Goal: Answer question/provide support

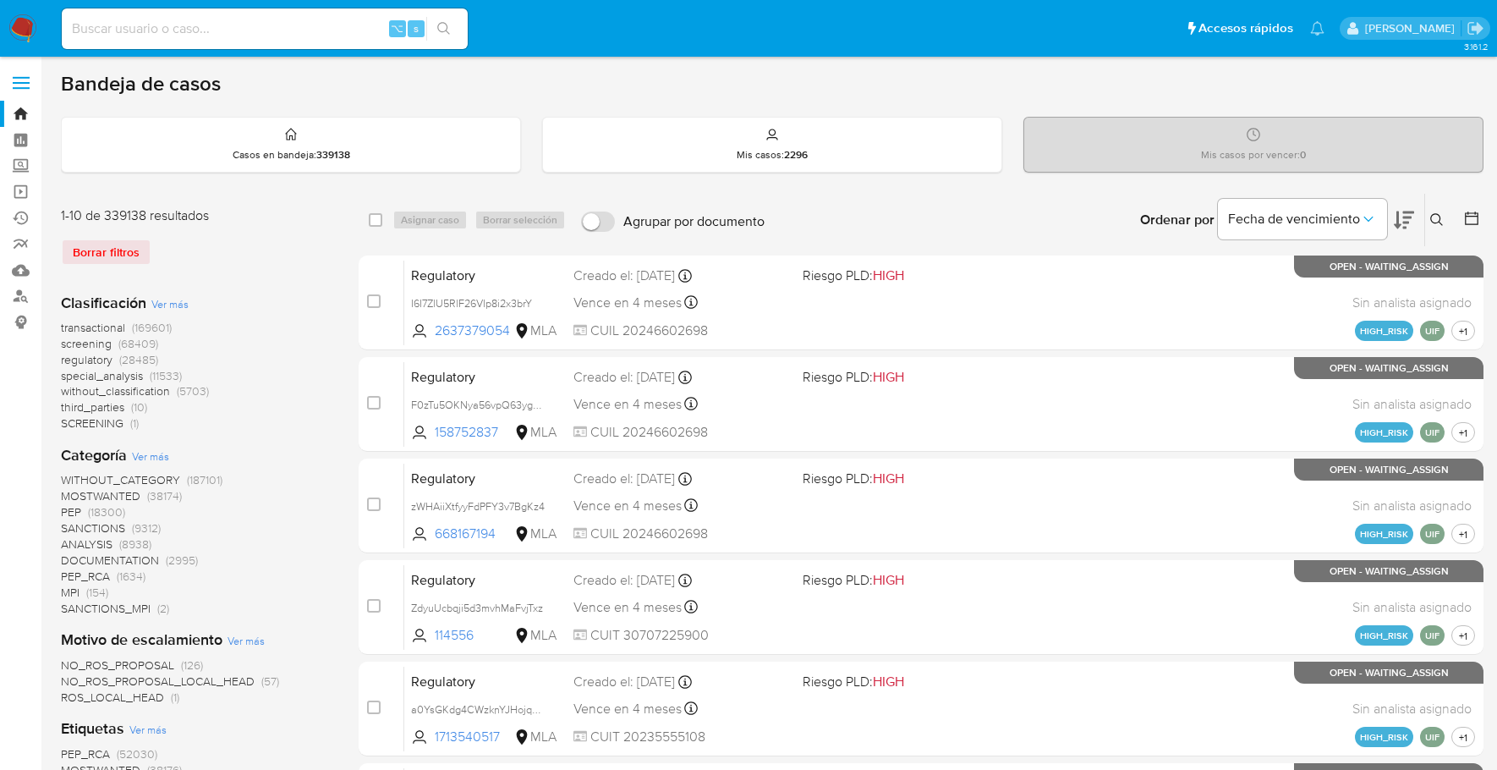
scroll to position [660, 0]
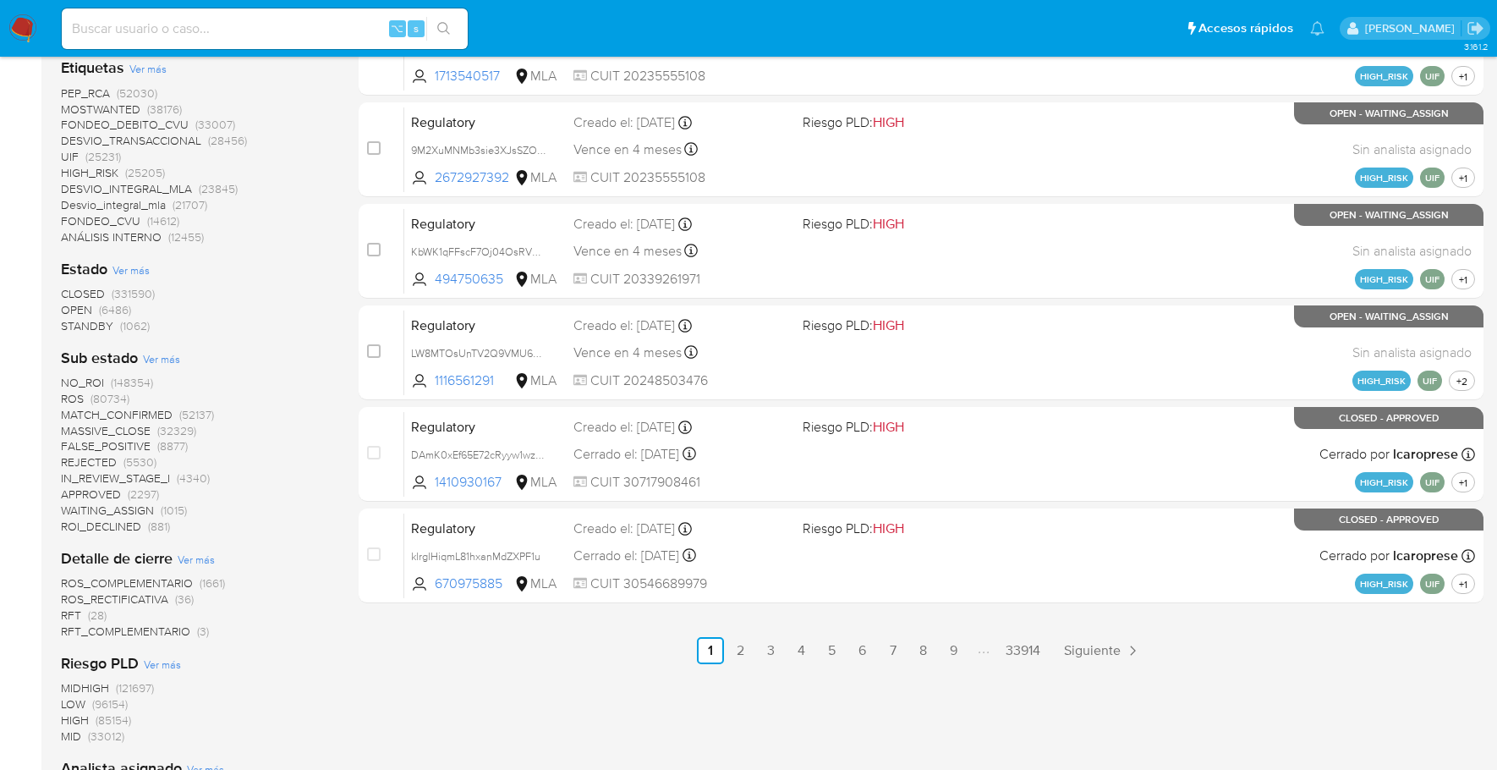
click at [271, 332] on div "Clasificación Ver más transactional (169601) screening (68409) regulatory (2848…" at bounding box center [196, 310] width 271 height 1383
click at [1307, 657] on ul "Anterior 1 2 3 4 5 6 7 8 9 33914 Siguiente" at bounding box center [921, 650] width 1125 height 27
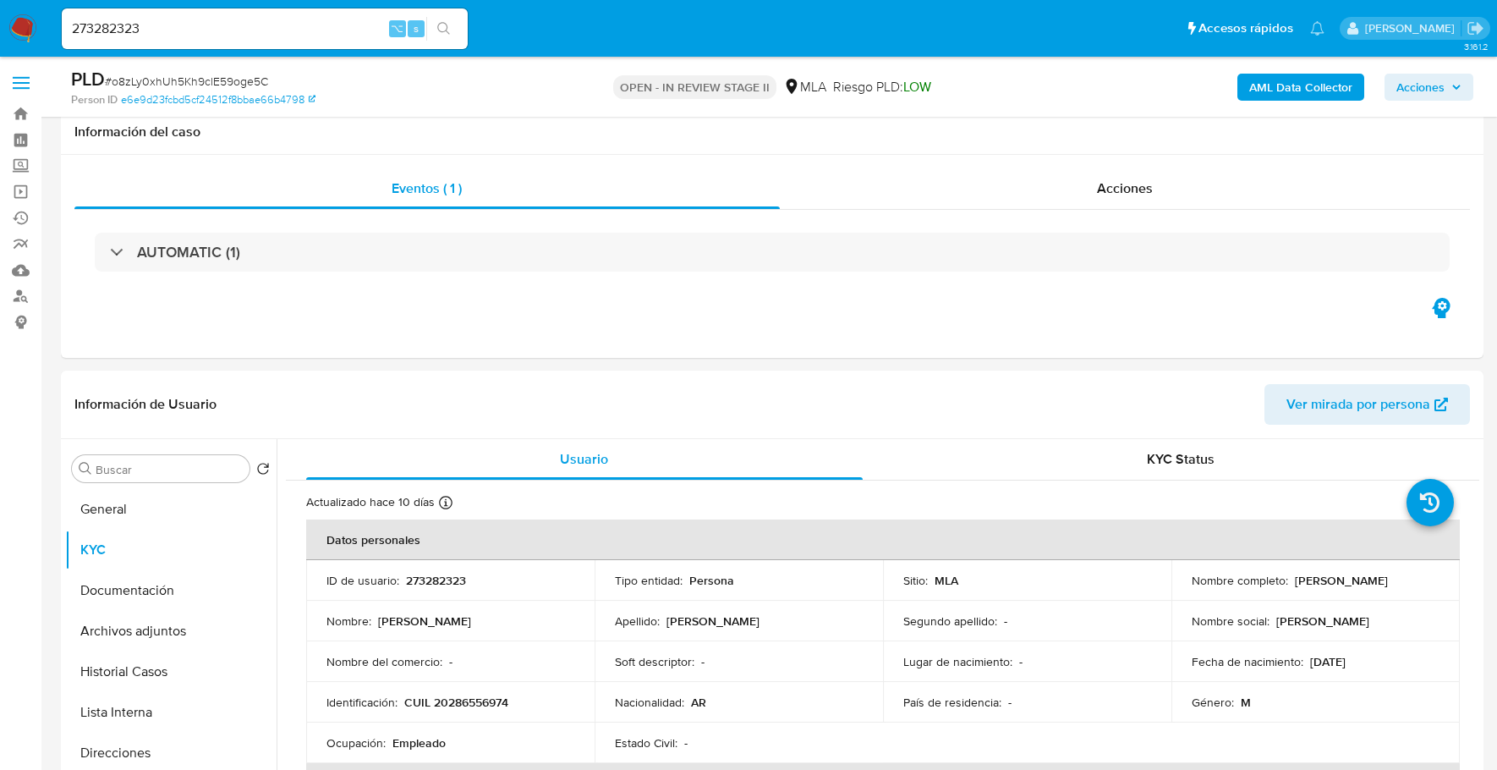
select select "10"
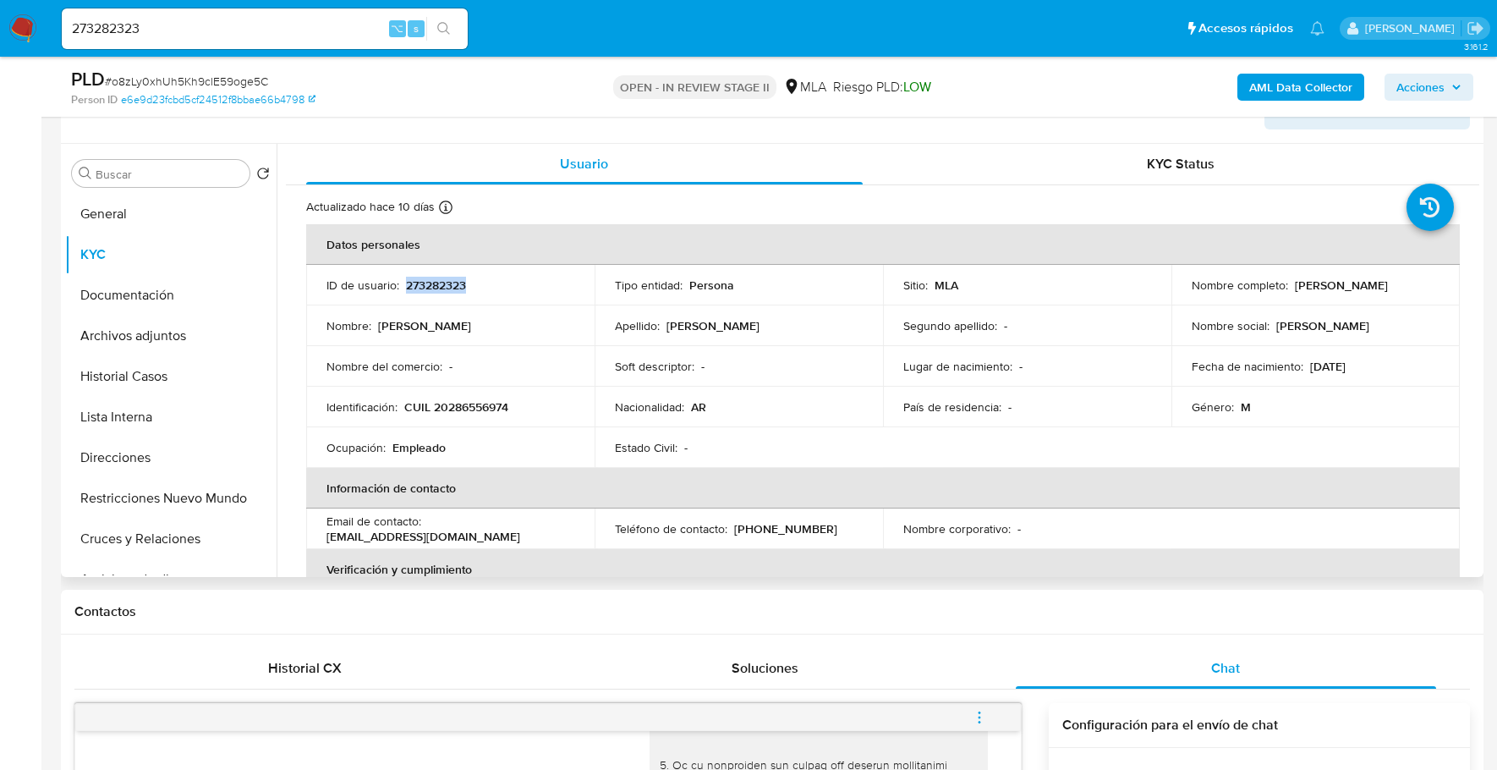
scroll to position [271, 0]
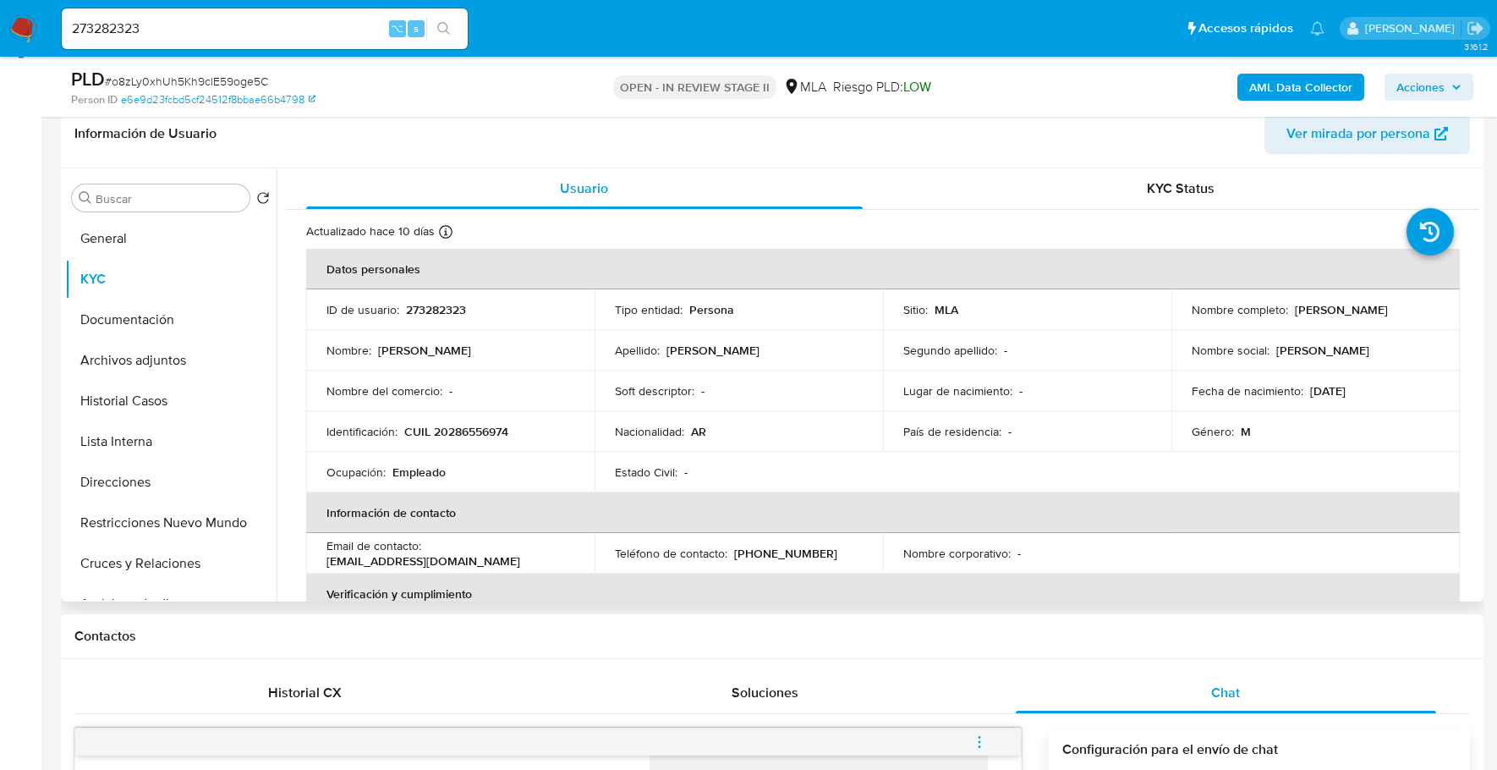
click at [432, 132] on header "Información de Usuario Ver mirada por persona" at bounding box center [771, 133] width 1395 height 41
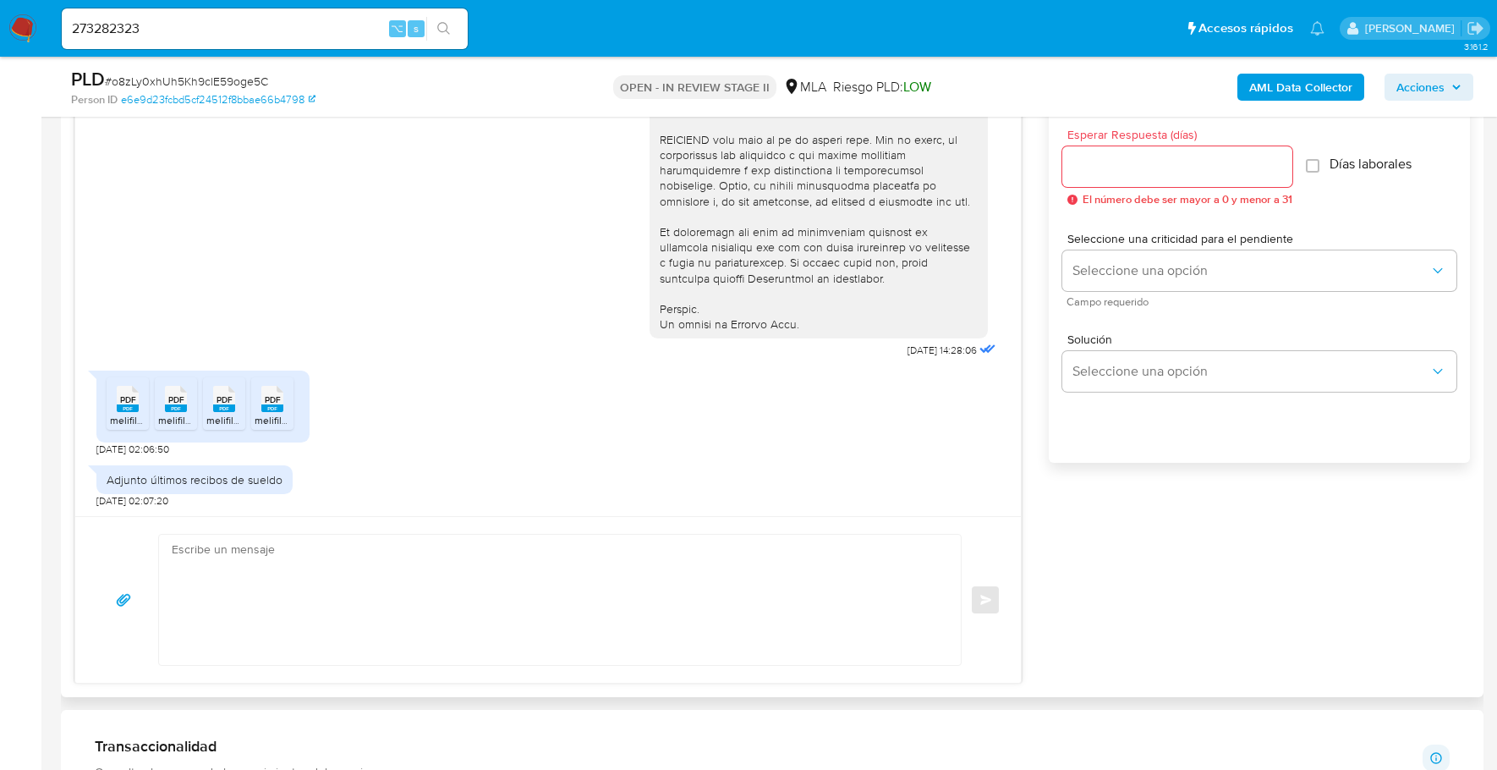
scroll to position [791, 0]
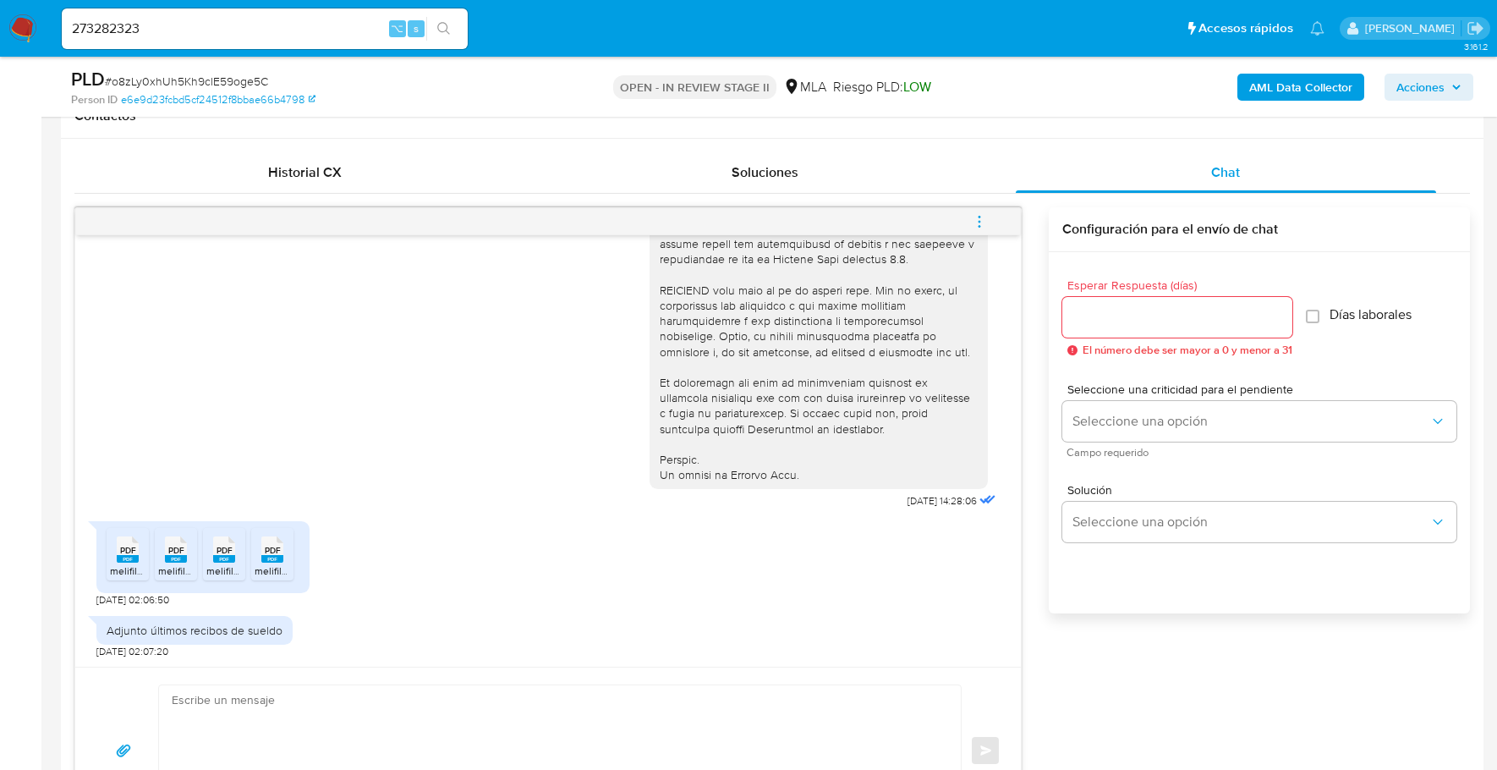
click at [130, 545] on span "PDF" at bounding box center [128, 550] width 16 height 11
click at [184, 545] on icon at bounding box center [176, 549] width 22 height 26
click at [222, 556] on rect at bounding box center [224, 559] width 22 height 8
click at [267, 557] on rect at bounding box center [272, 559] width 22 height 8
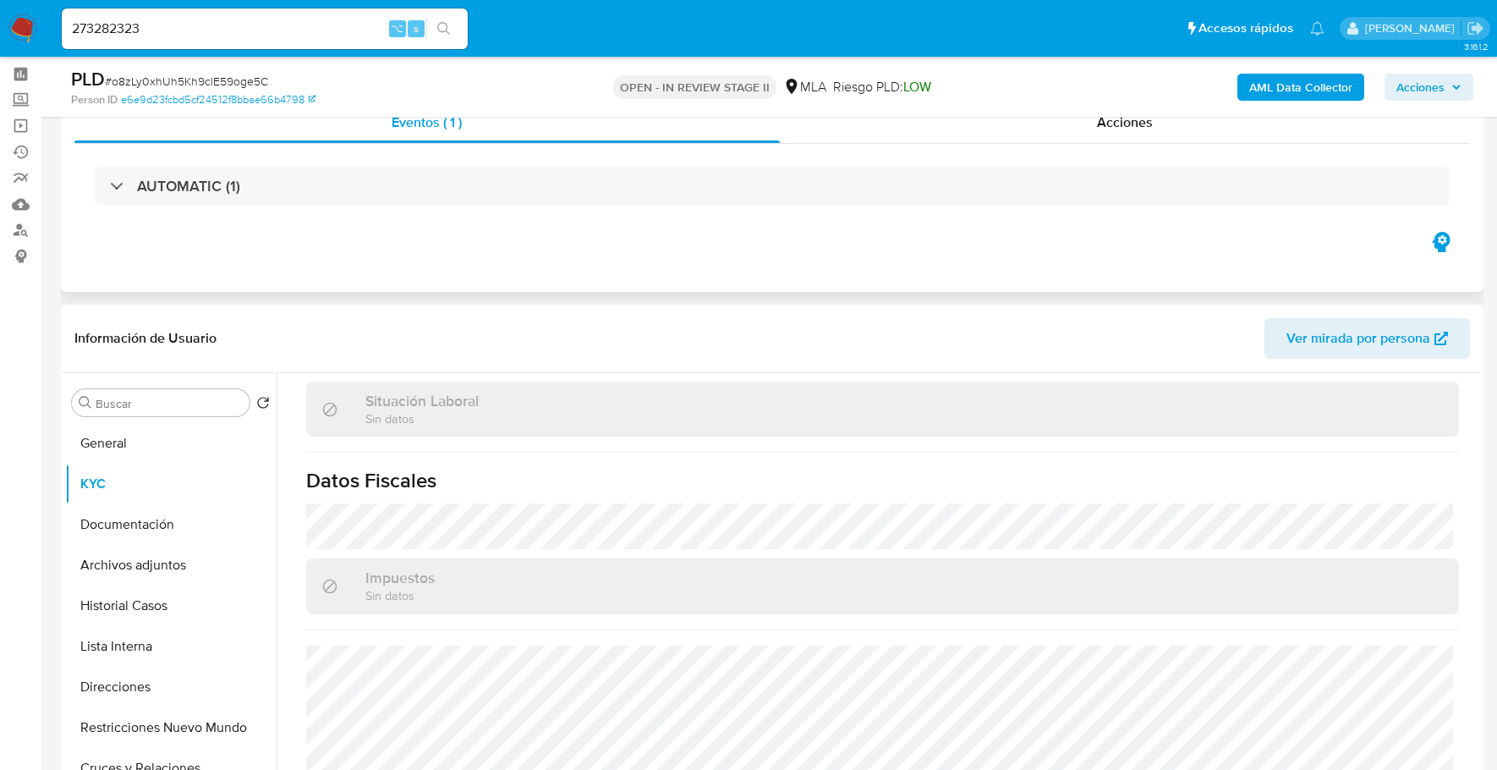
scroll to position [0, 0]
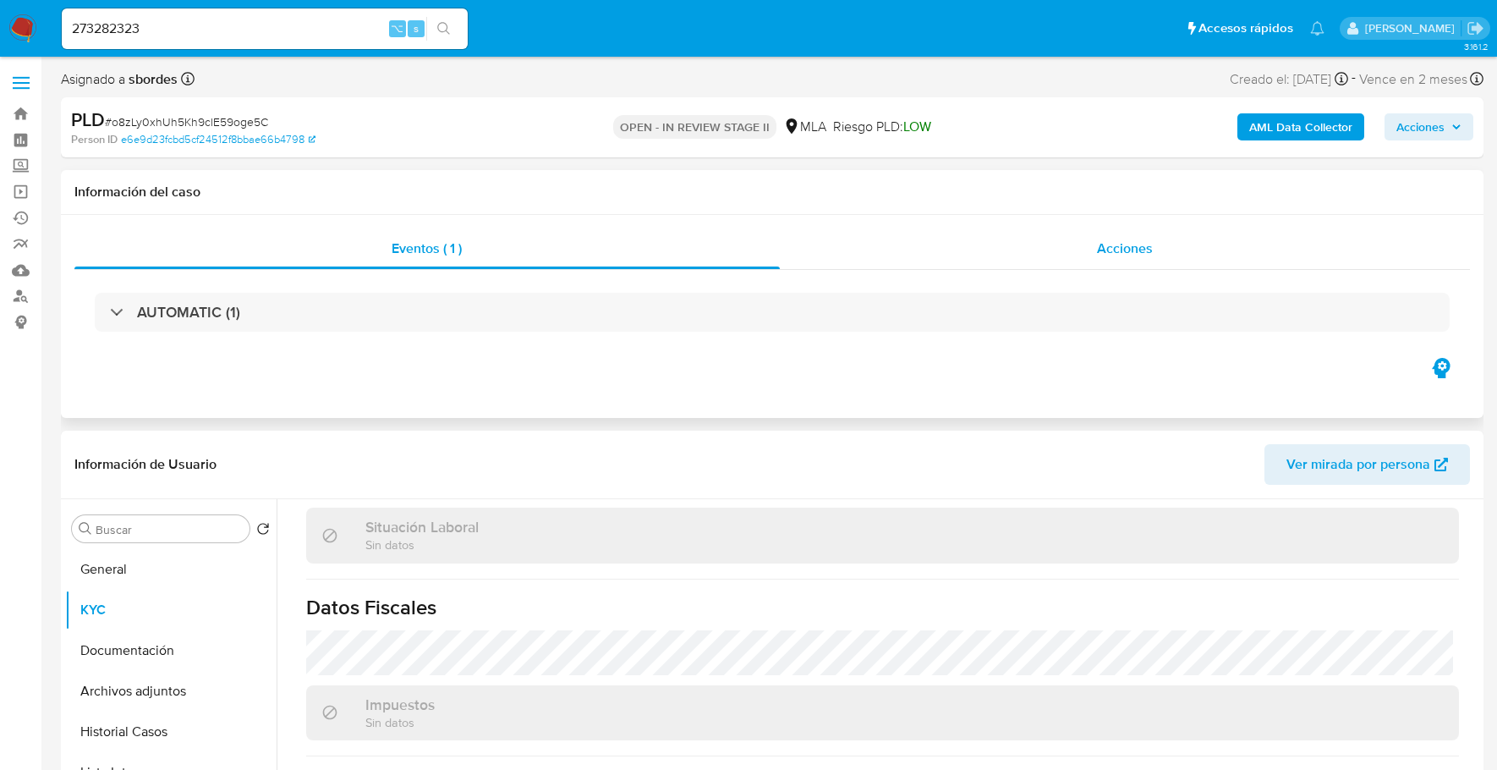
click at [1160, 249] on div "Acciones" at bounding box center [1125, 248] width 691 height 41
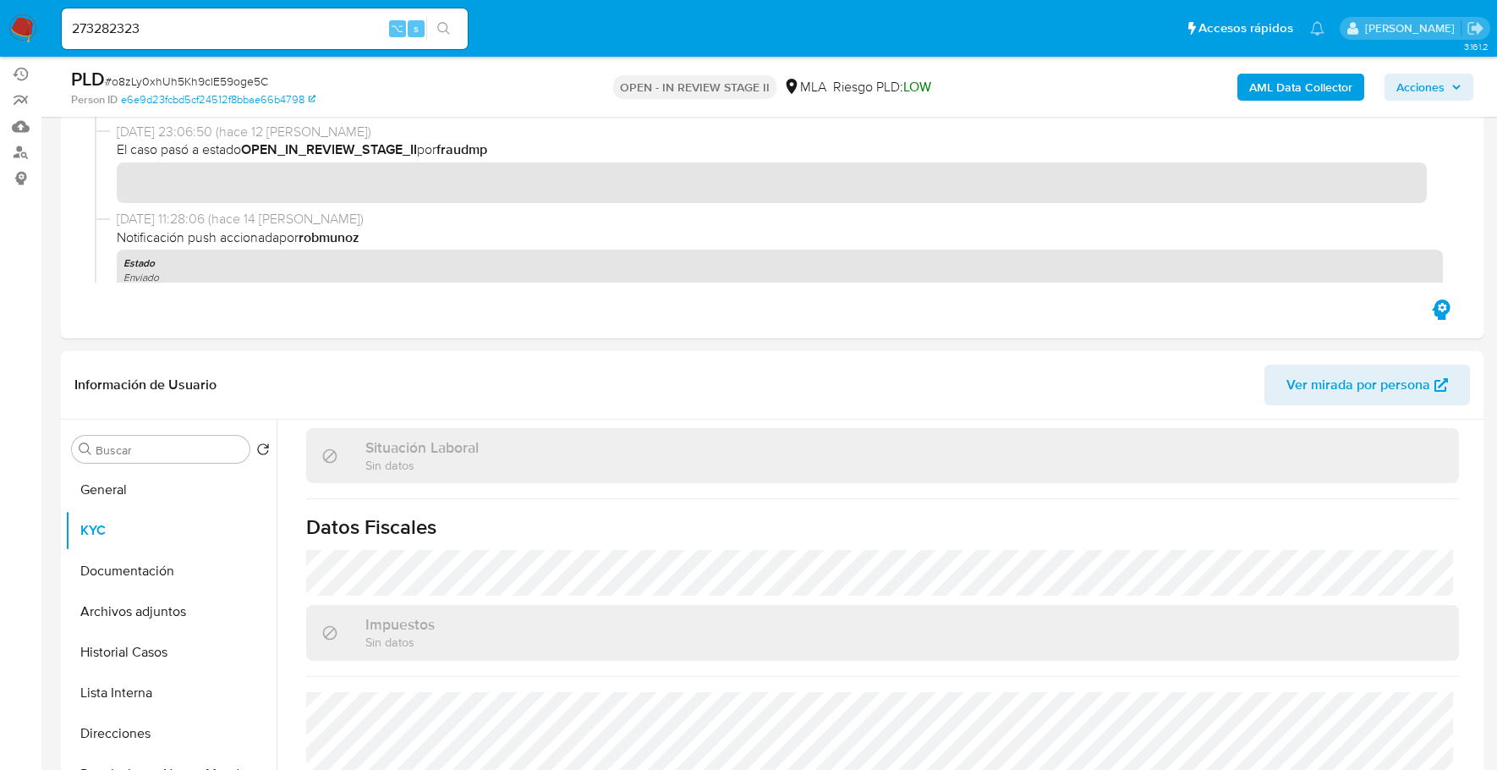
click at [1305, 83] on b "AML Data Collector" at bounding box center [1300, 87] width 103 height 27
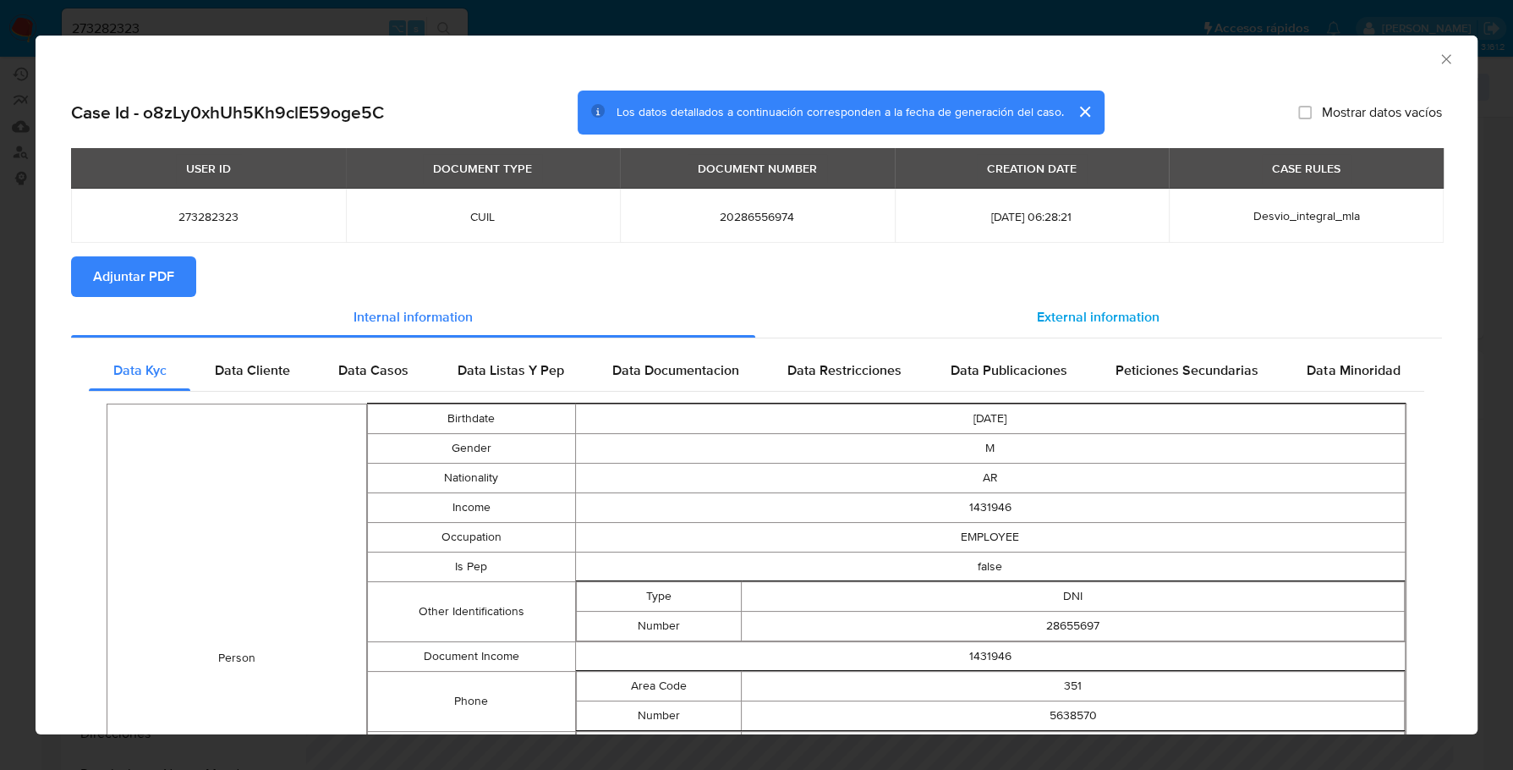
click at [1092, 331] on div "External information" at bounding box center [1099, 317] width 688 height 41
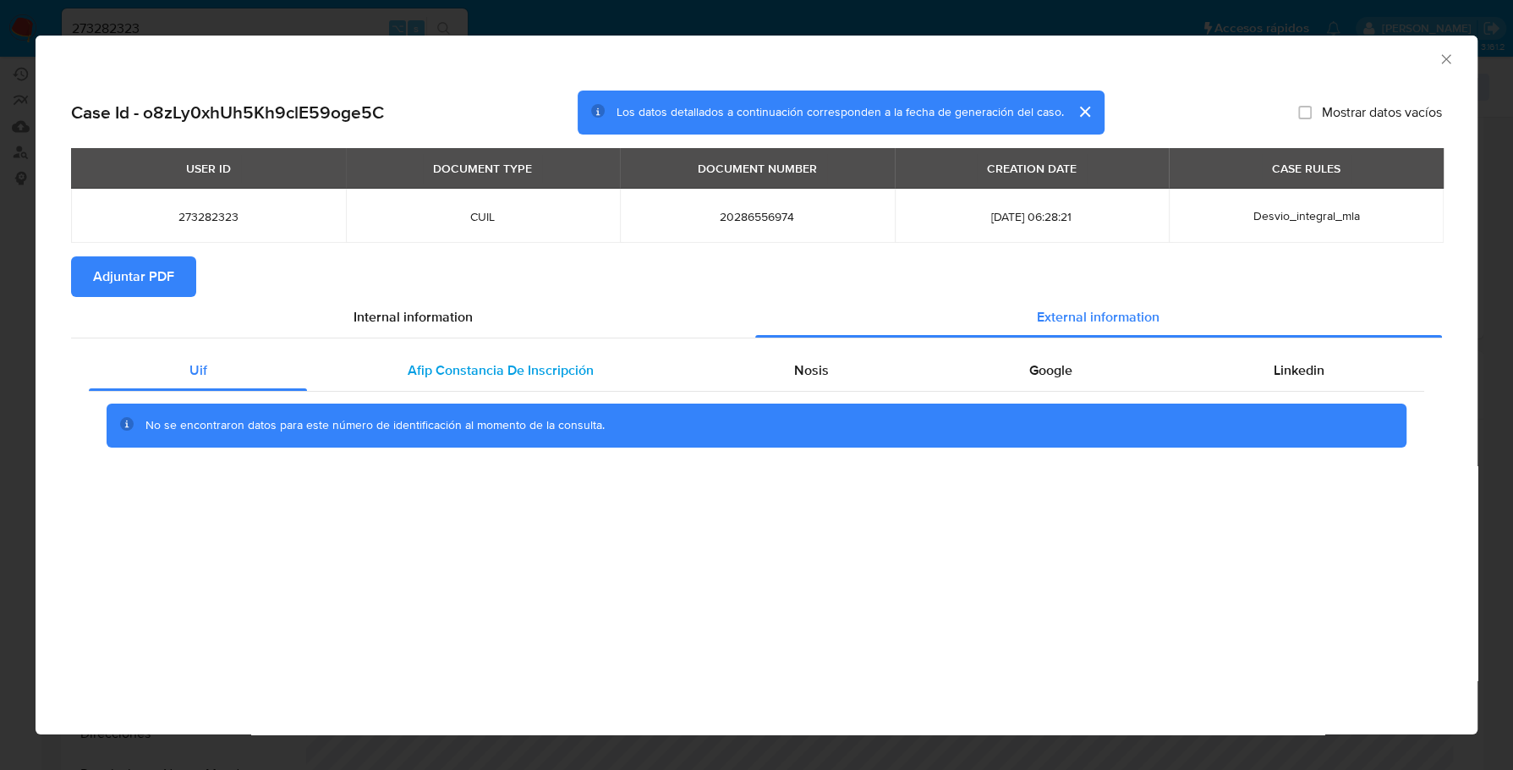
click at [541, 375] on span "Afip Constancia De Inscripción" at bounding box center [501, 369] width 186 height 19
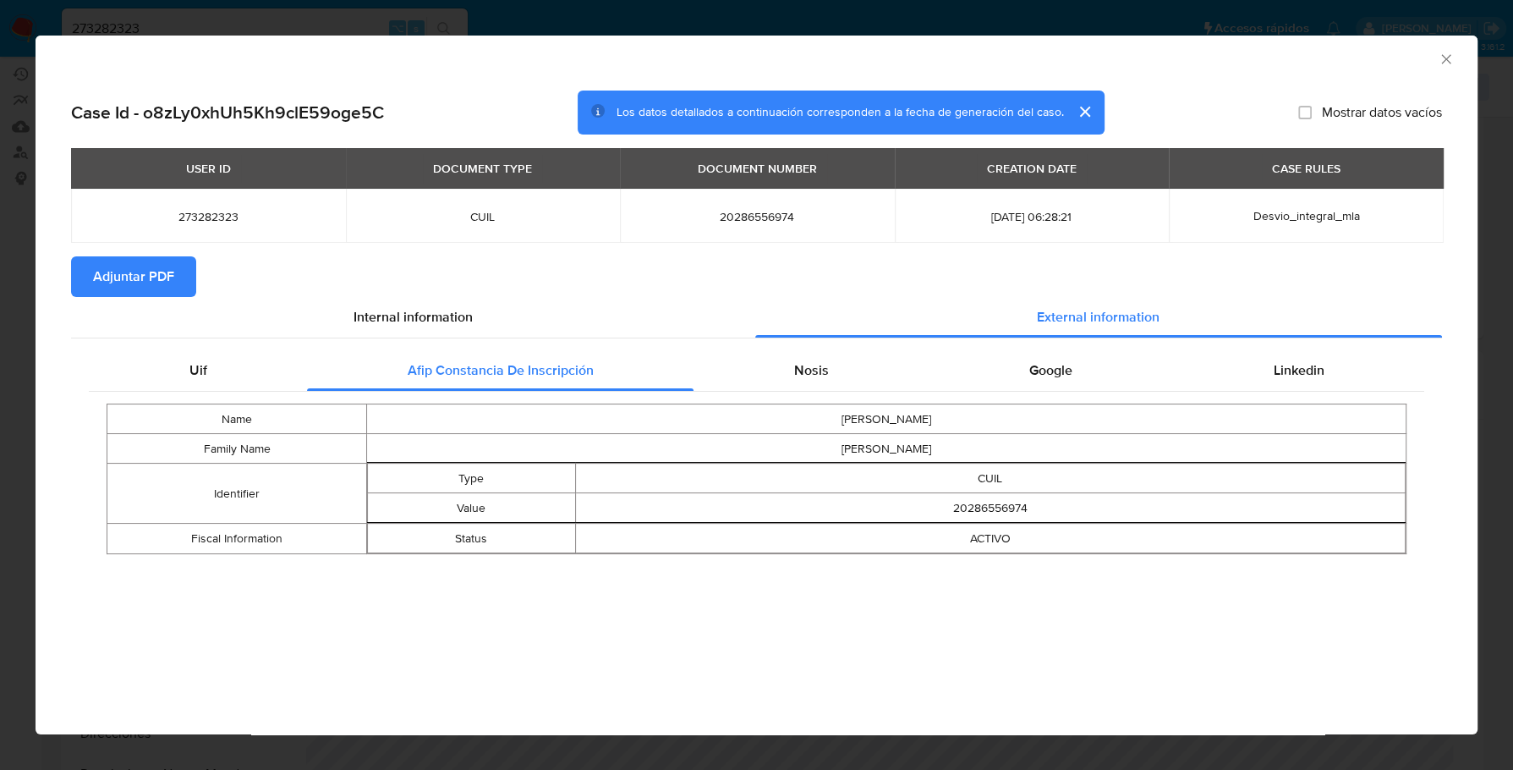
click at [837, 414] on td "DIEGO HERNAN" at bounding box center [886, 419] width 1039 height 30
click at [826, 372] on span "Nosis" at bounding box center [811, 369] width 35 height 19
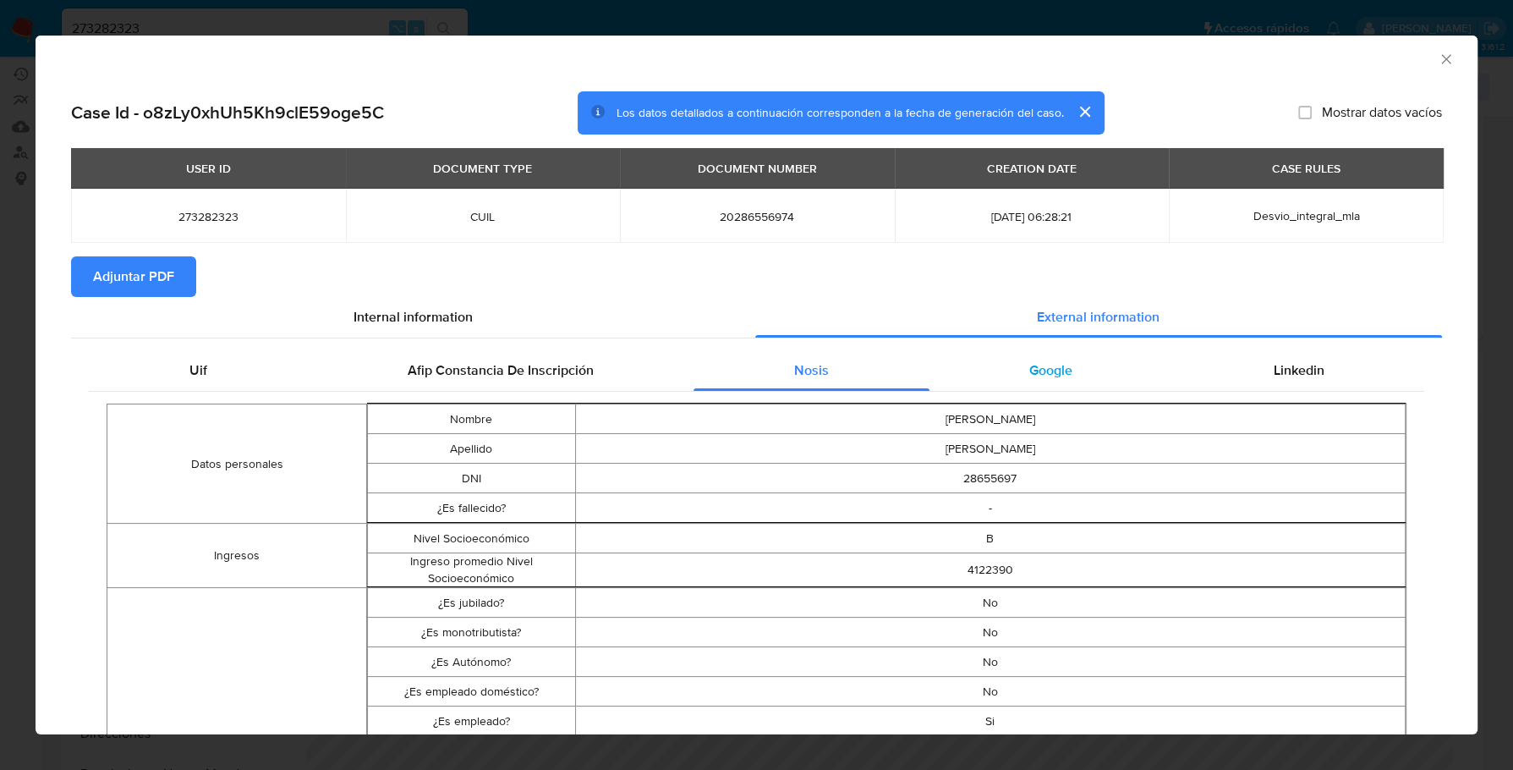
click at [1047, 377] on span "Google" at bounding box center [1050, 369] width 43 height 19
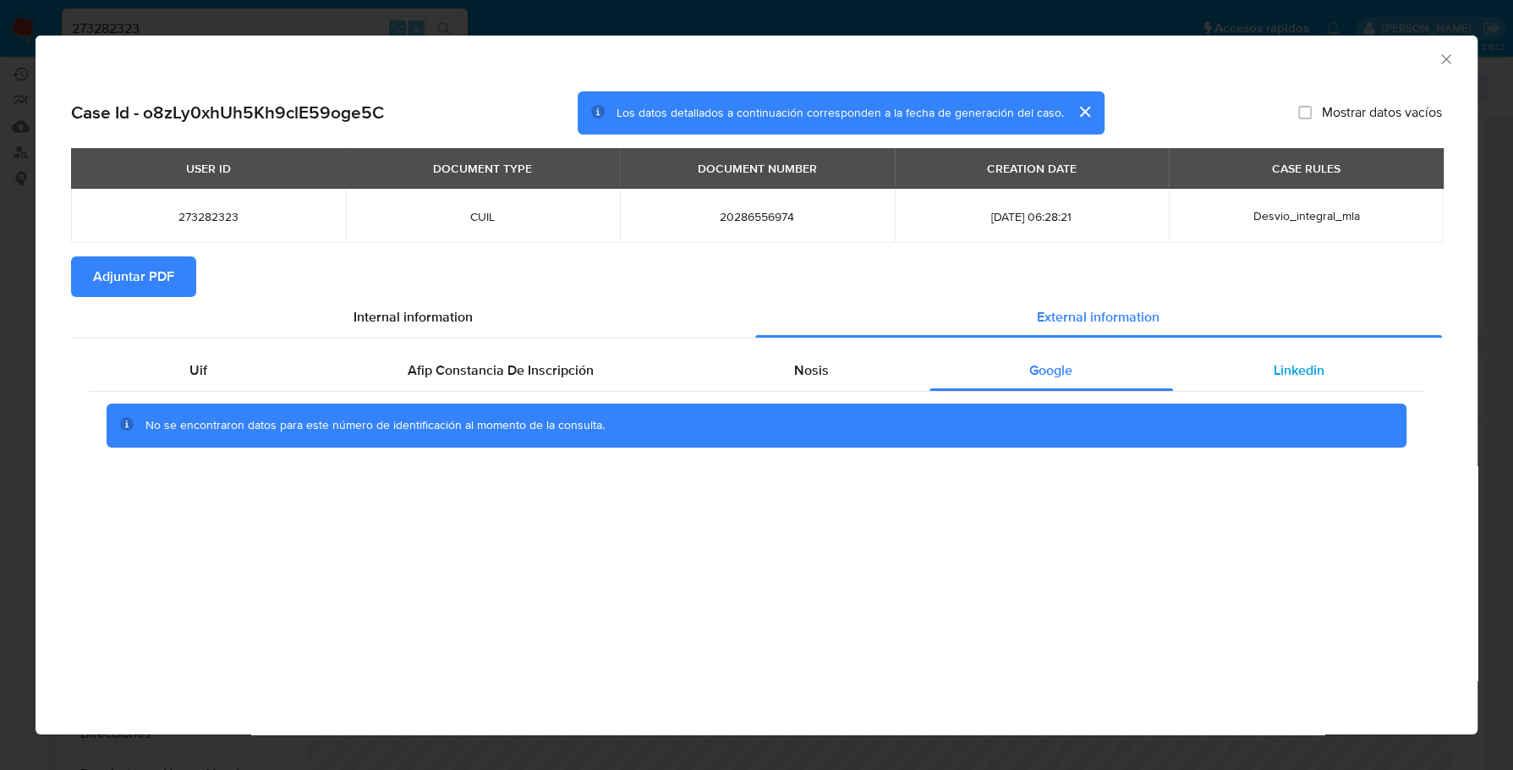
click at [1306, 382] on div "Linkedin" at bounding box center [1298, 370] width 251 height 41
click at [114, 280] on span "Adjuntar PDF" at bounding box center [133, 276] width 81 height 37
click at [1443, 62] on icon "Cerrar ventana" at bounding box center [1446, 59] width 17 height 17
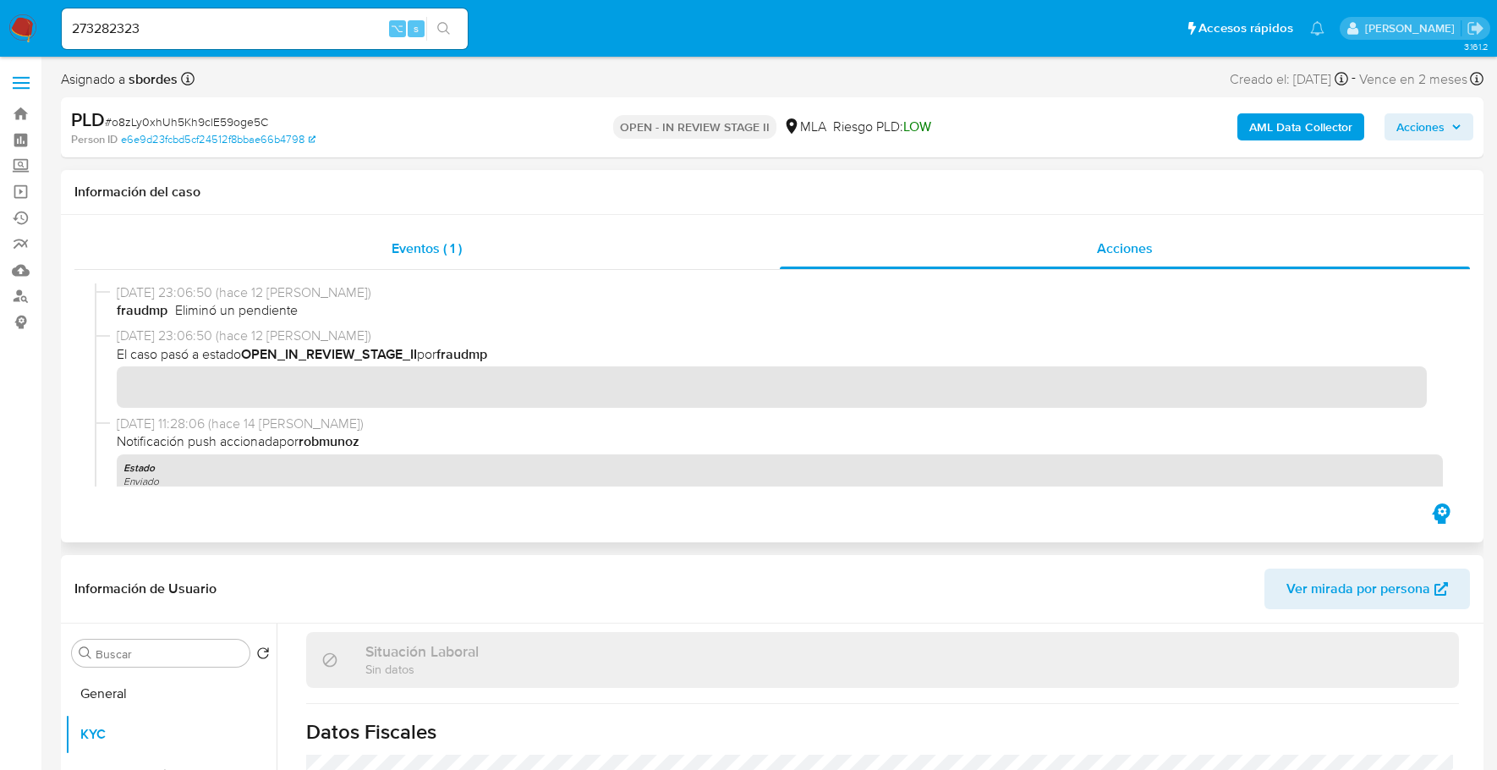
click at [494, 249] on div "Eventos ( 1 )" at bounding box center [426, 248] width 705 height 41
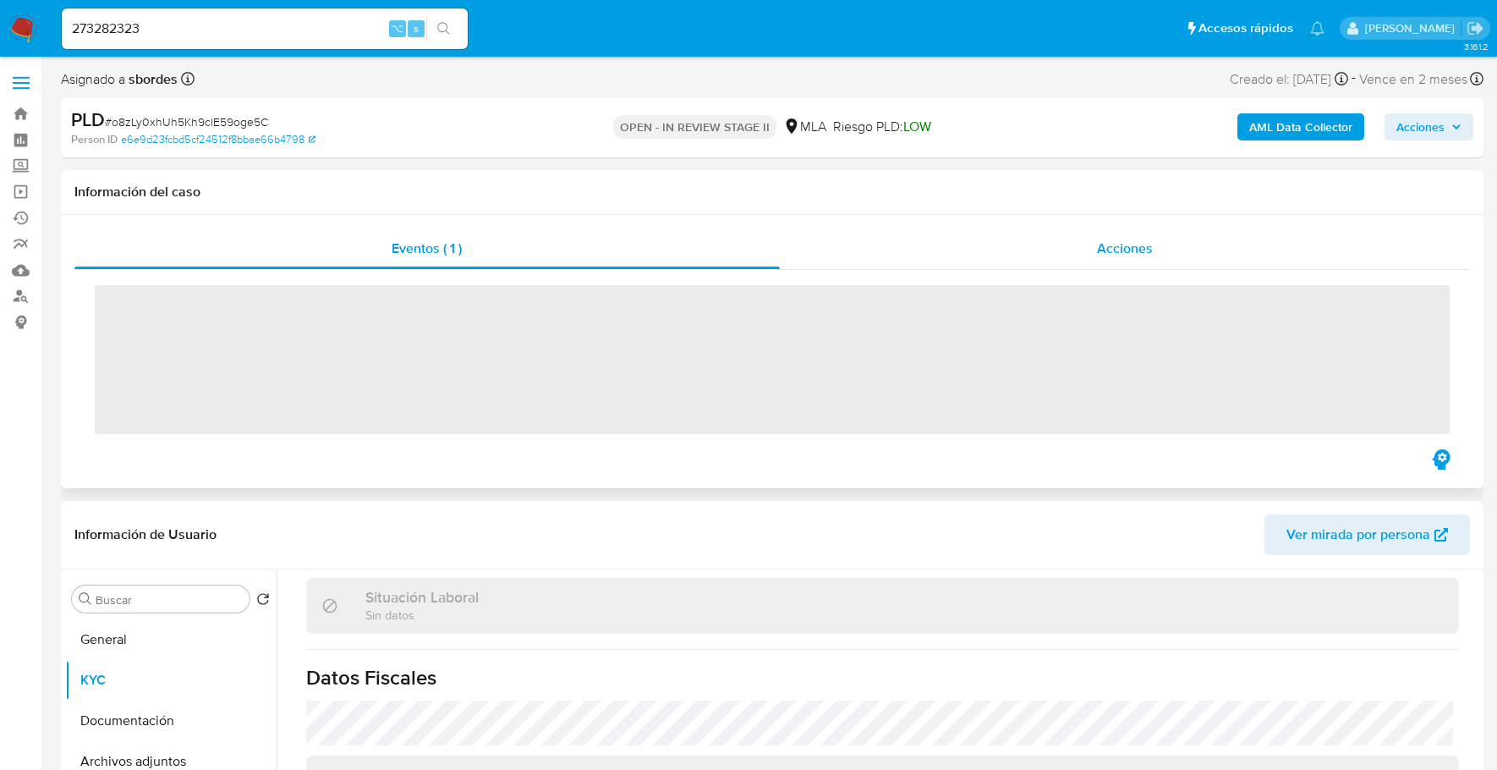
click at [1119, 243] on span "Acciones" at bounding box center [1125, 247] width 56 height 19
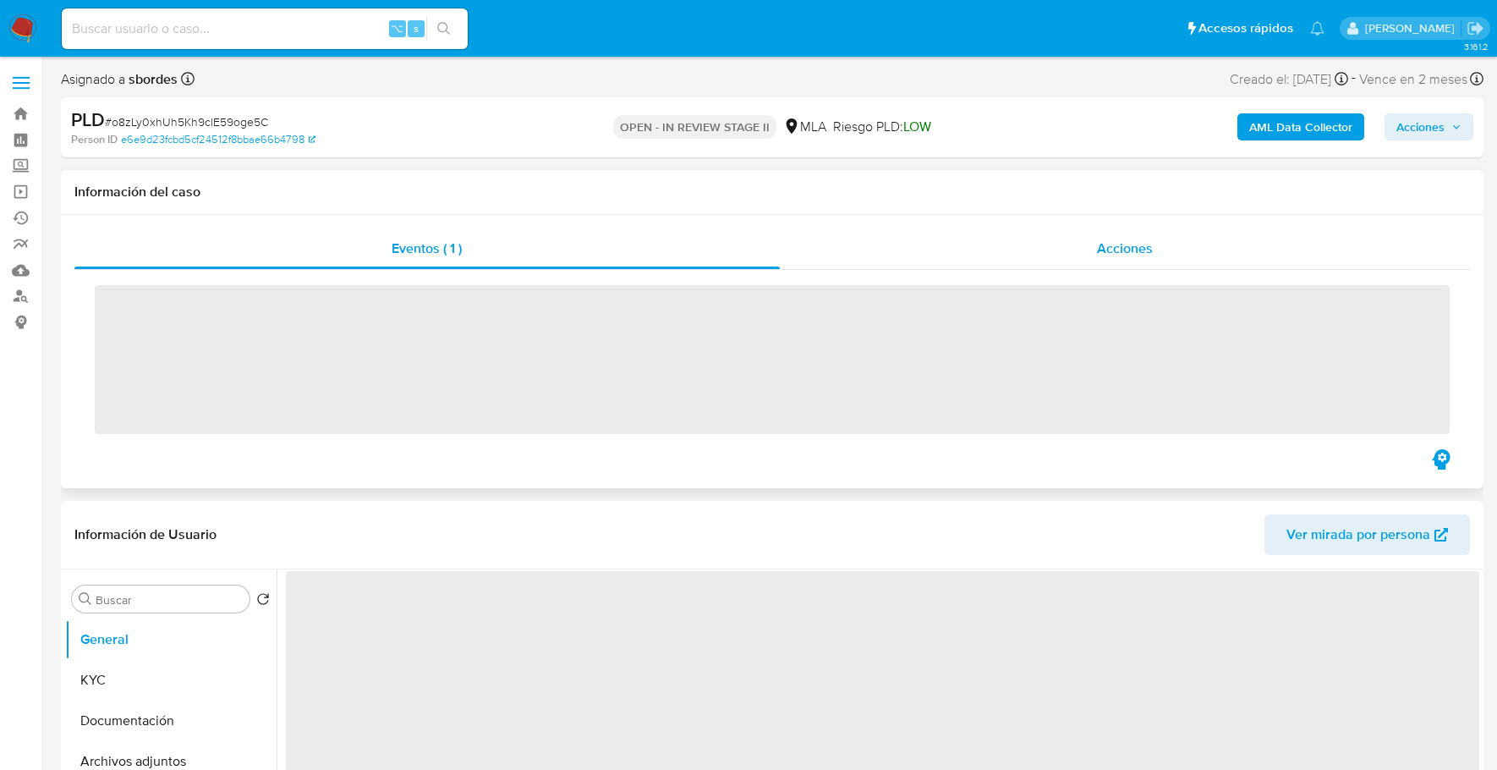
click at [1124, 241] on span "Acciones" at bounding box center [1125, 247] width 56 height 19
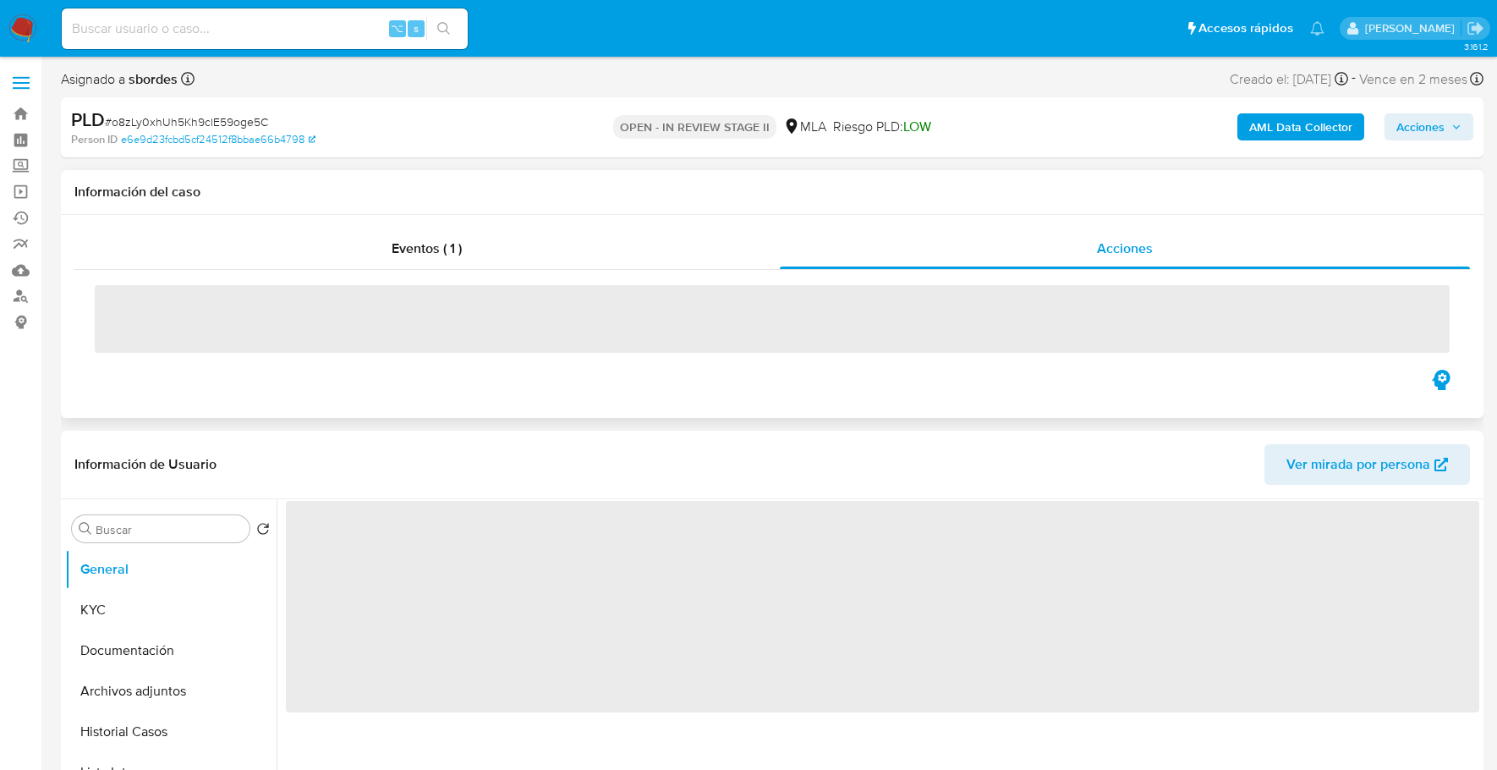
select select "10"
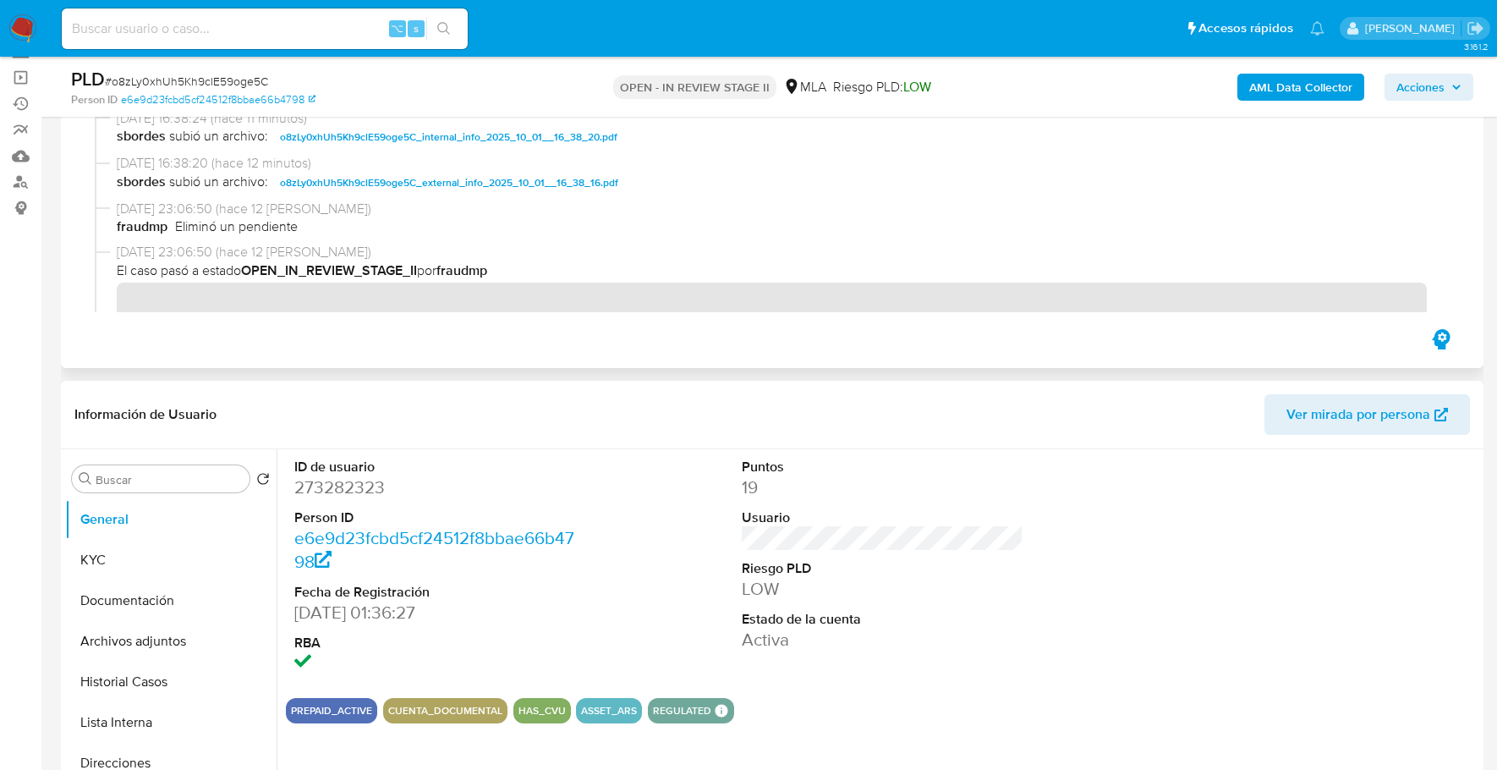
scroll to position [214, 0]
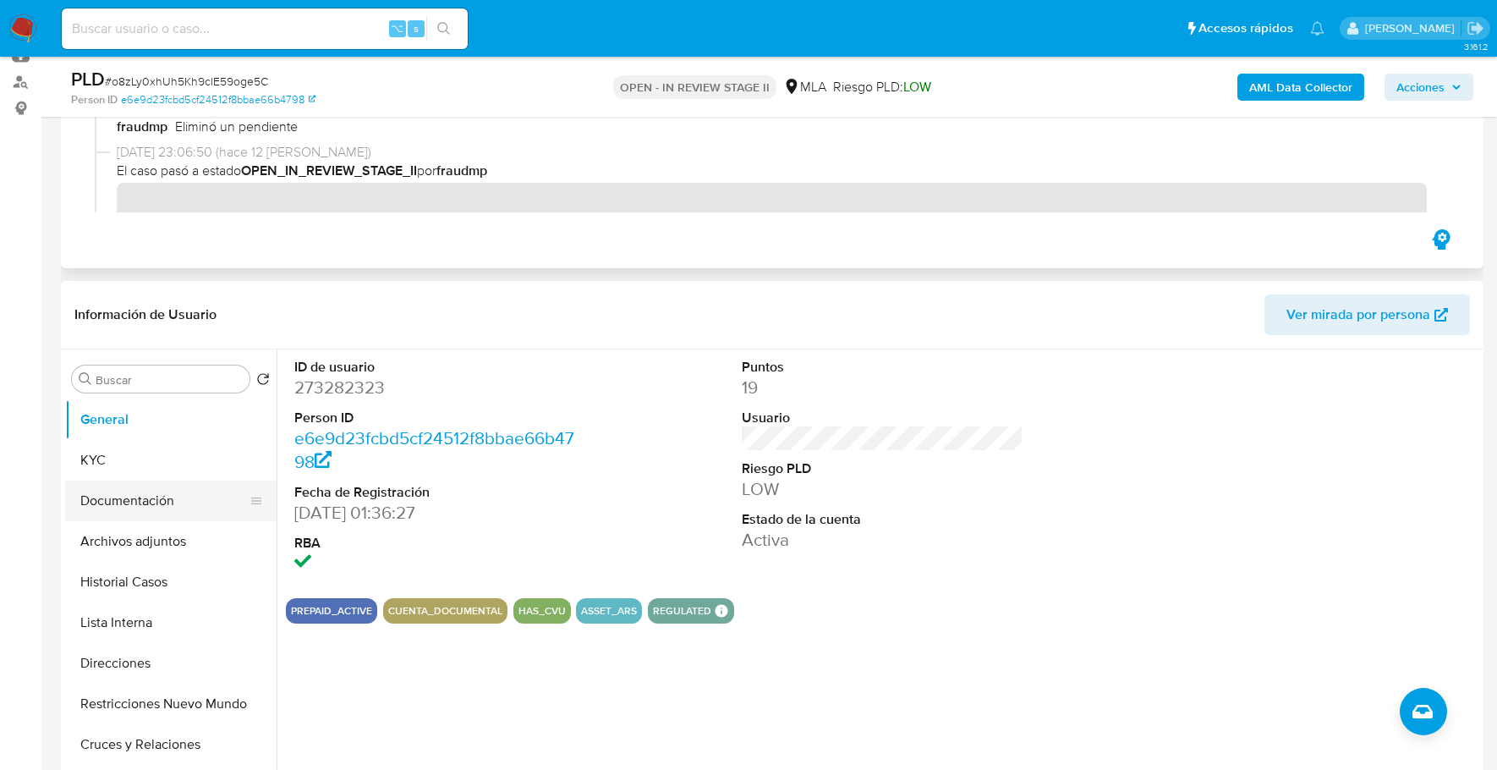
click at [145, 481] on button "Documentación" at bounding box center [164, 500] width 198 height 41
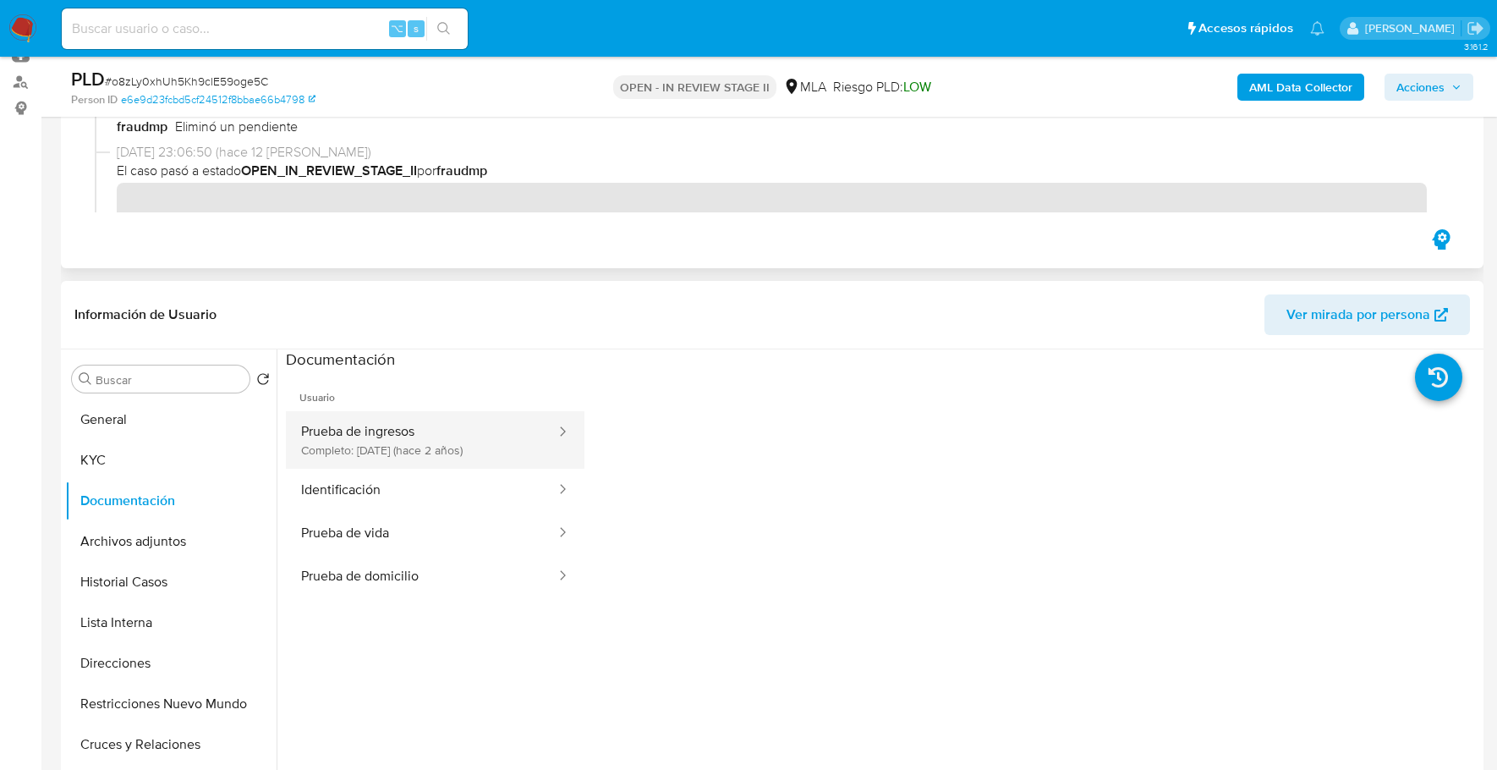
click at [386, 422] on button "Prueba de ingresos Completo: 29/12/2023 (hace 2 años)" at bounding box center [421, 440] width 271 height 58
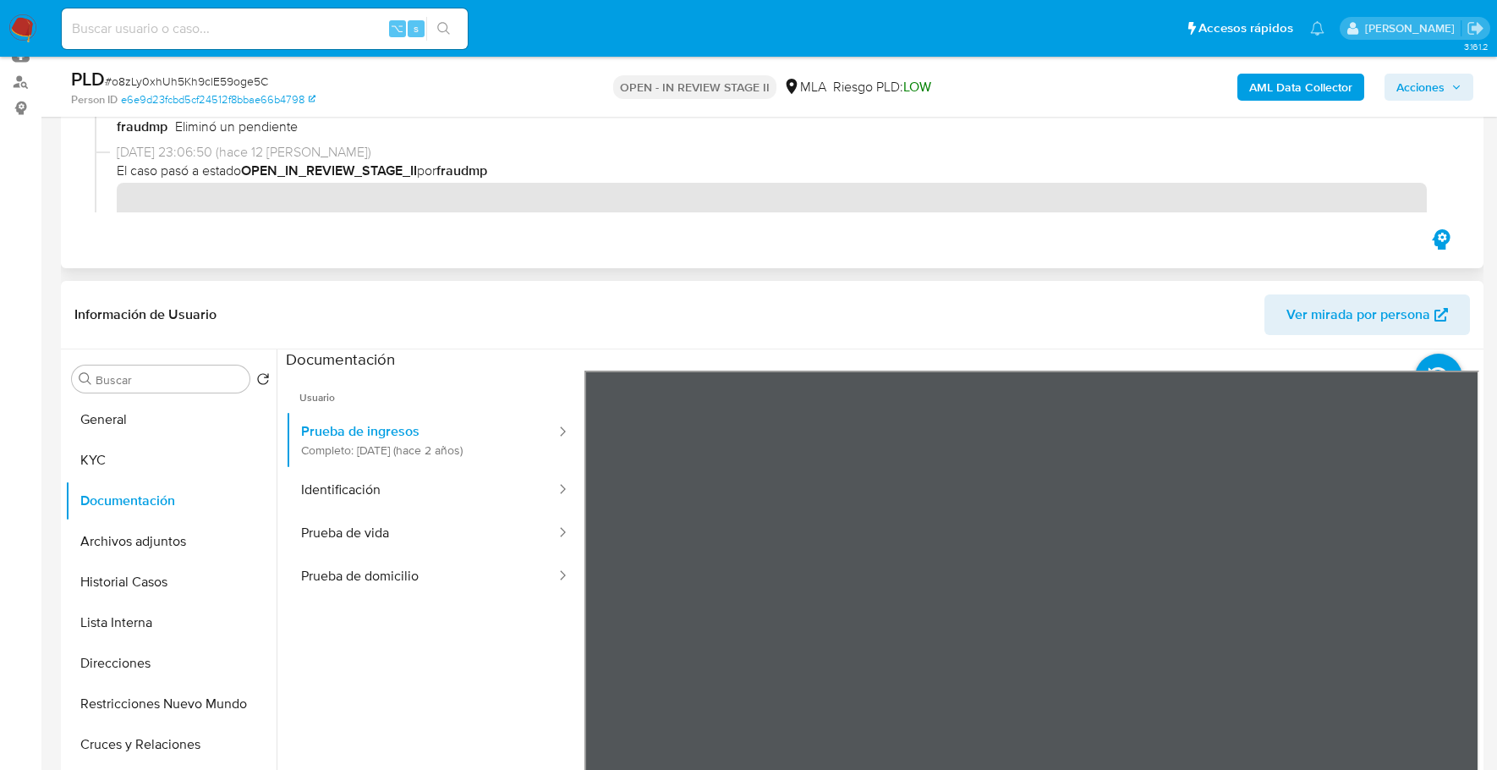
click at [954, 324] on div "Información de Usuario Ver mirada por persona Buscar Volver al orden por defect…" at bounding box center [772, 531] width 1422 height 501
click at [373, 486] on button "Identificación" at bounding box center [421, 489] width 271 height 43
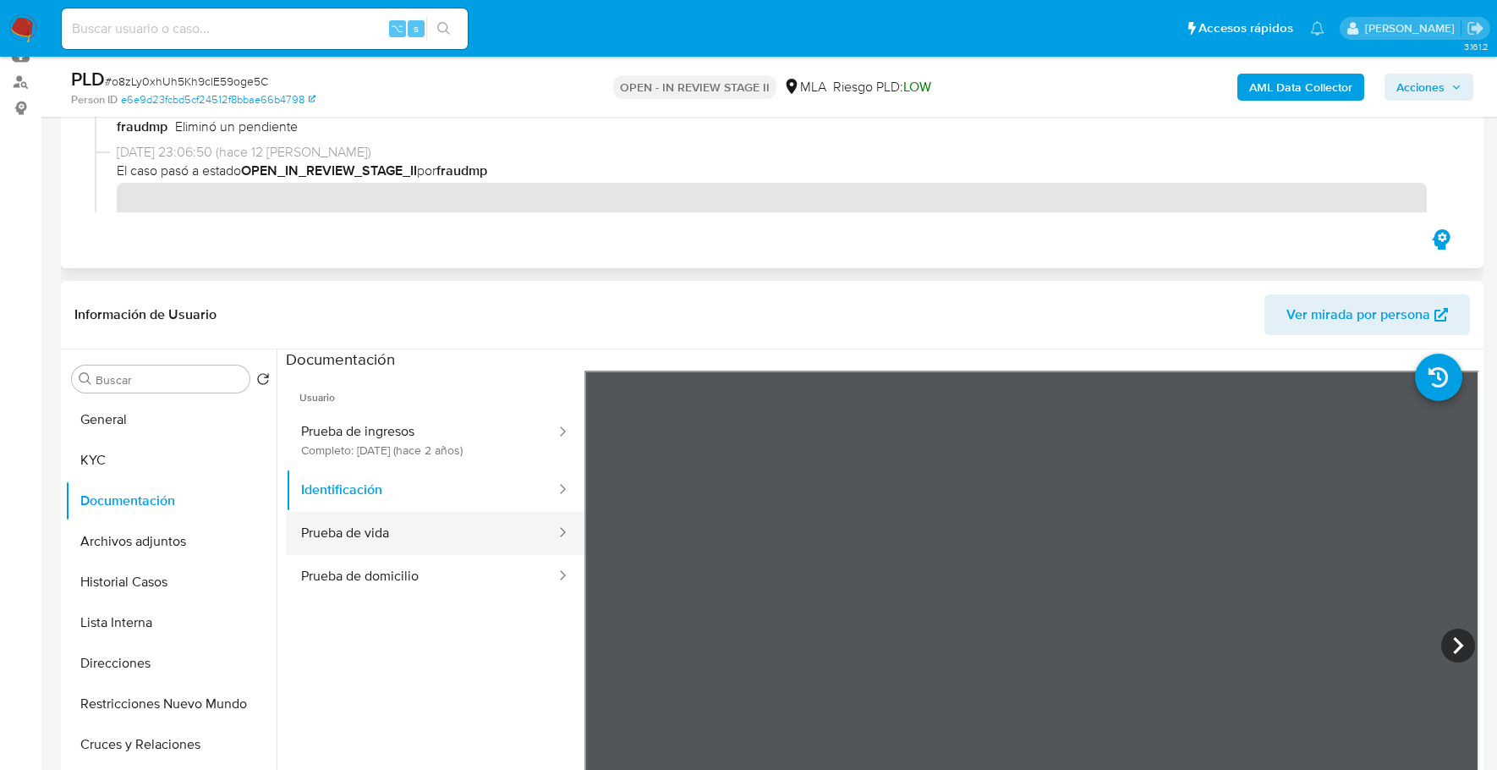
click at [403, 515] on button "Prueba de vida" at bounding box center [421, 533] width 271 height 43
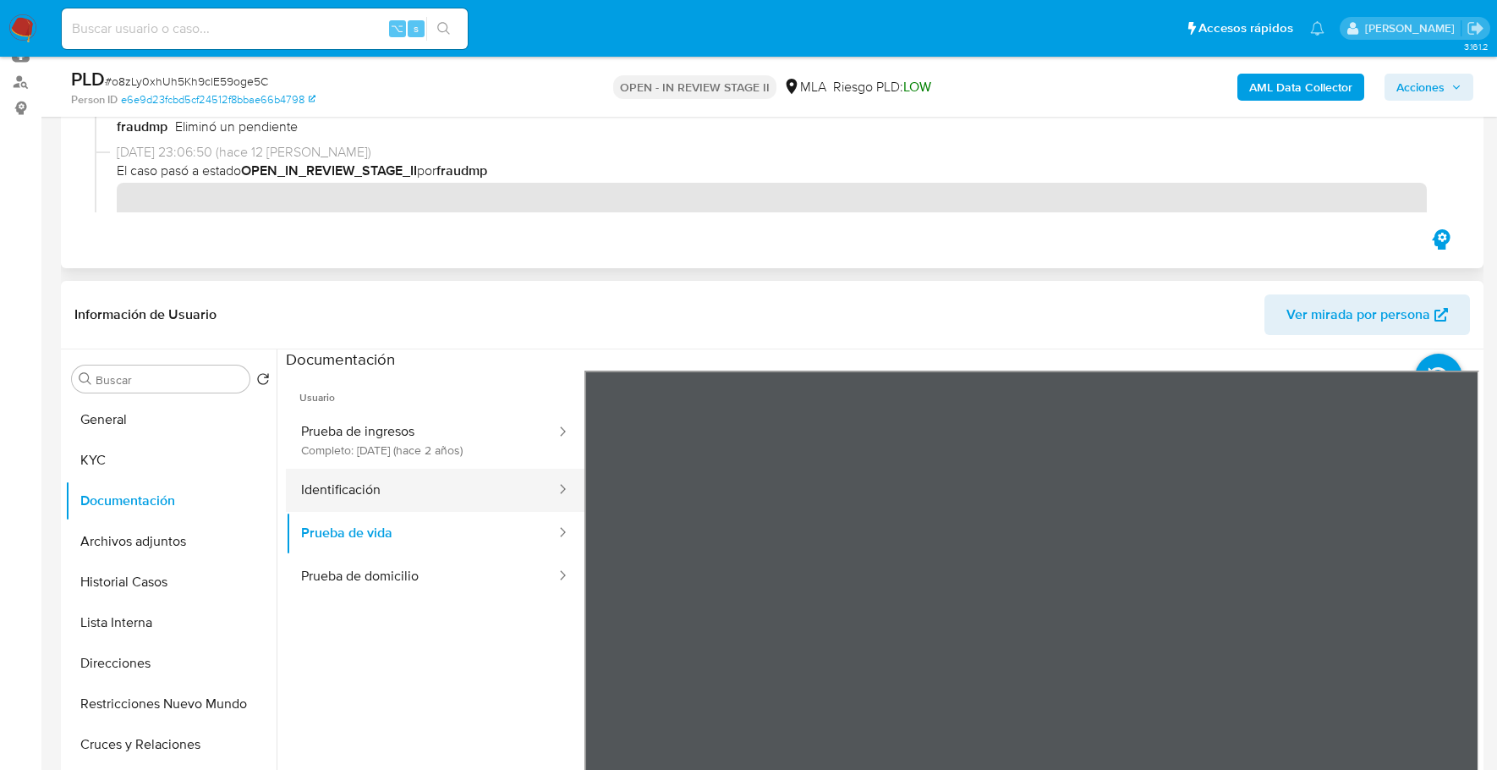
click at [403, 485] on button "Identificación" at bounding box center [421, 489] width 271 height 43
click at [1443, 645] on icon at bounding box center [1458, 645] width 34 height 34
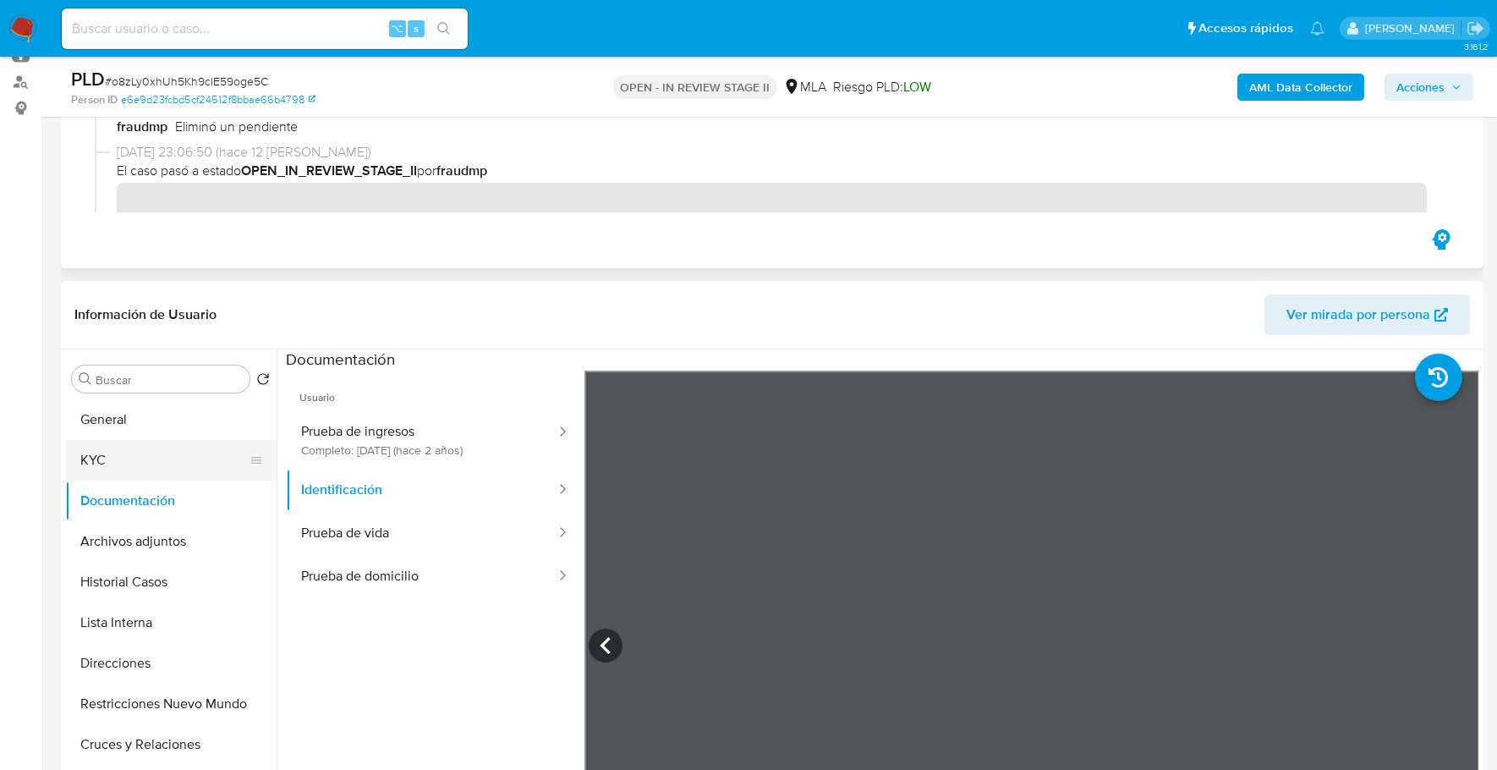
click at [122, 442] on button "KYC" at bounding box center [164, 460] width 198 height 41
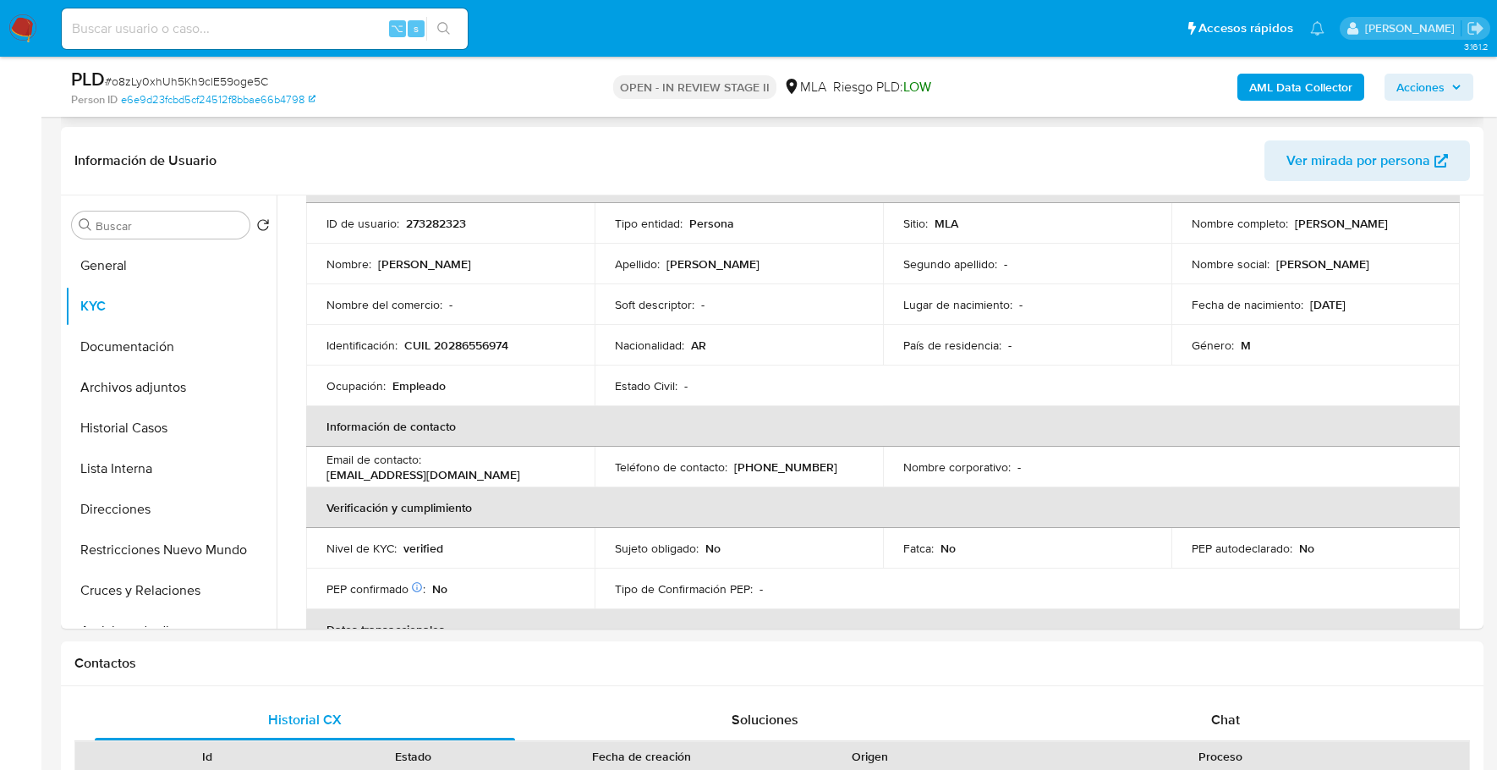
scroll to position [194, 0]
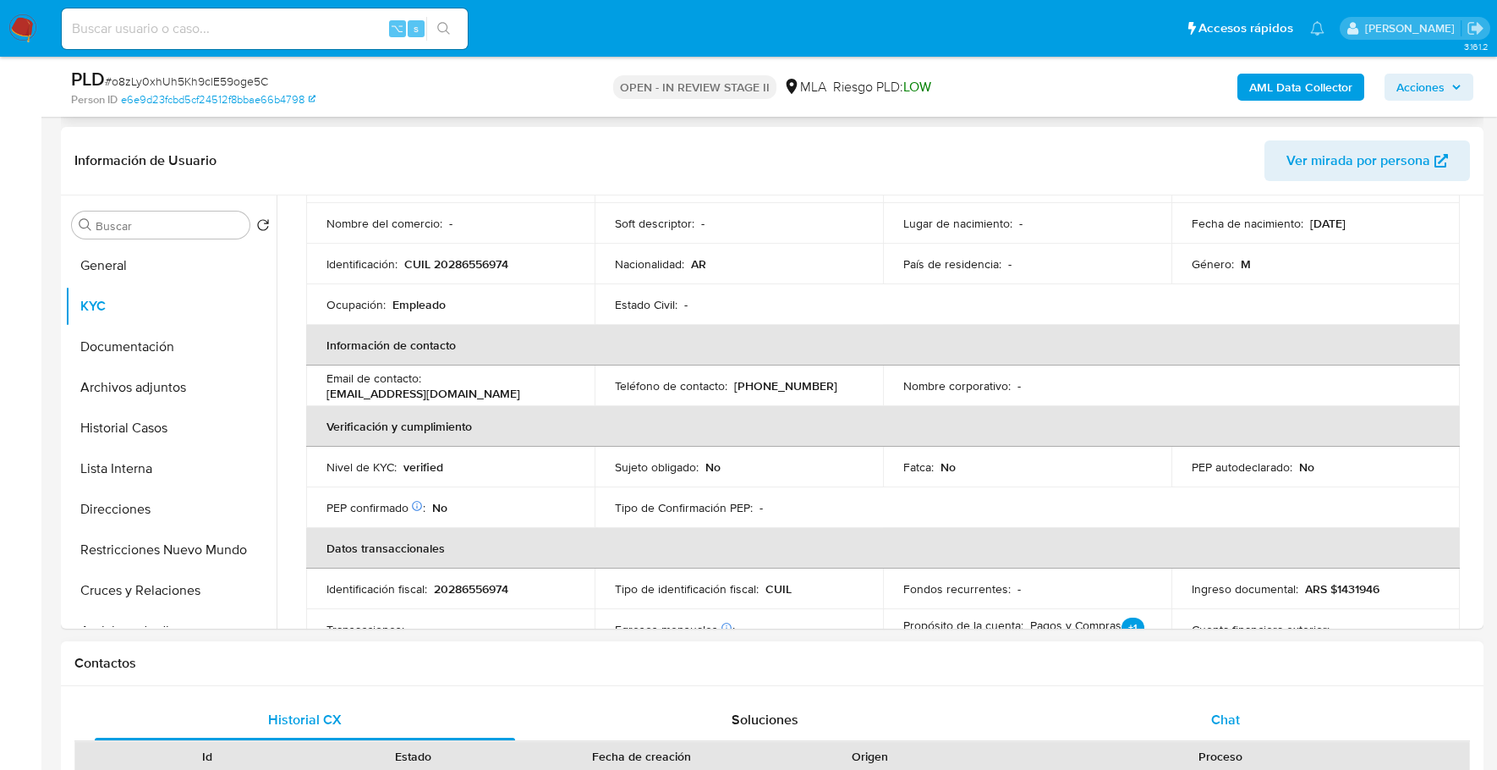
click at [1226, 702] on div "Chat" at bounding box center [1226, 719] width 420 height 41
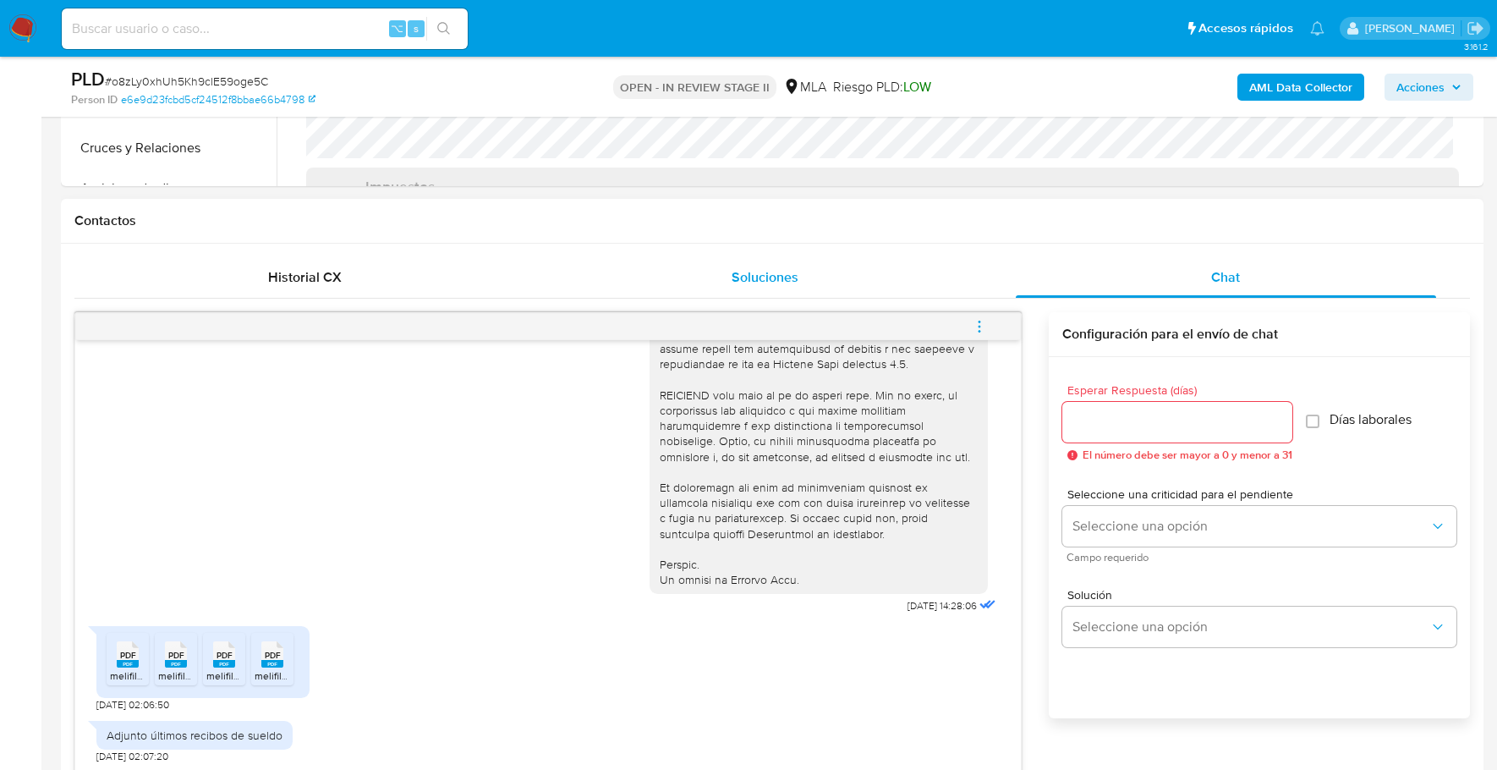
scroll to position [936, 0]
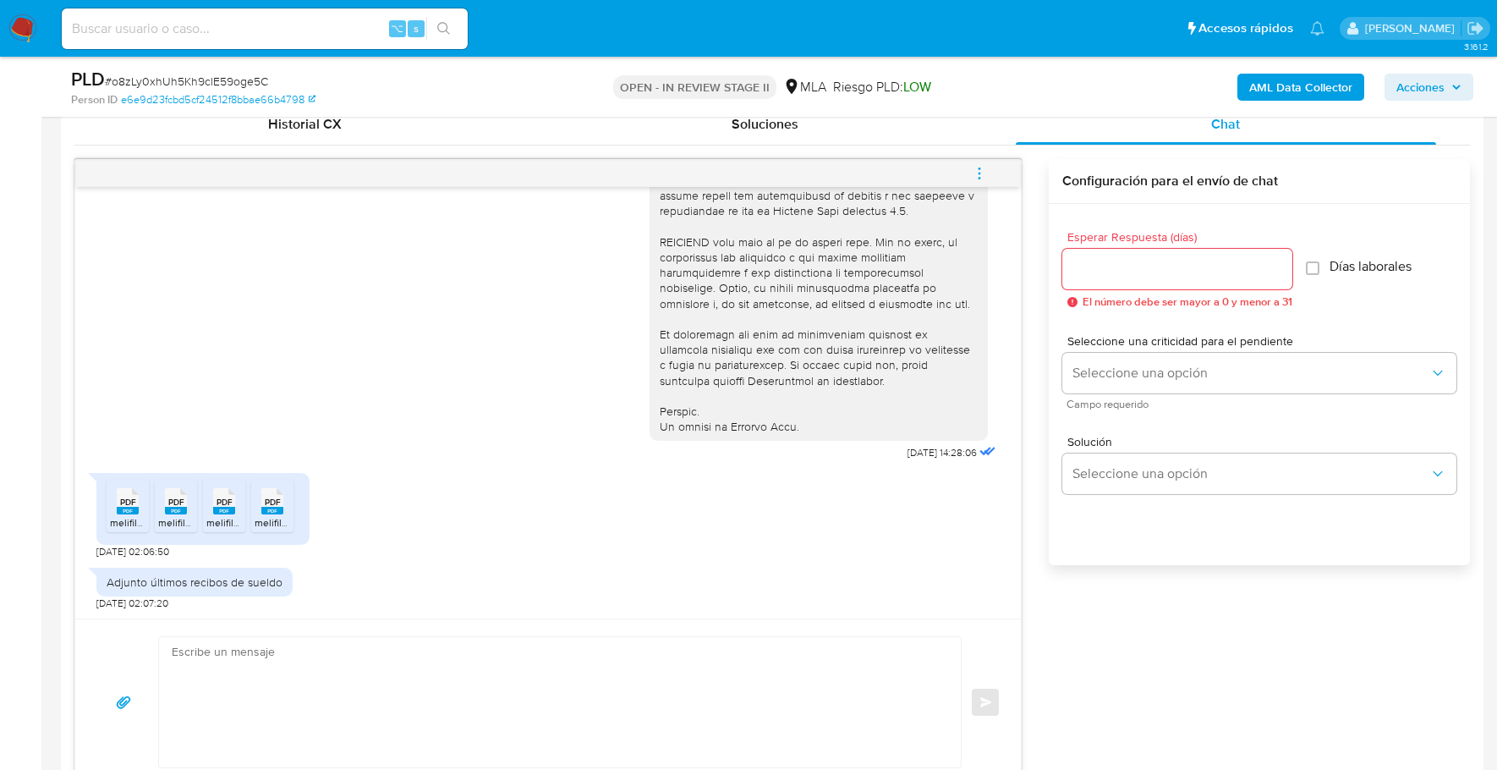
scroll to position [964, 0]
click at [304, 675] on textarea at bounding box center [556, 701] width 768 height 130
paste textarea "Hola, ¡Muchas gracias por tu respuesta! Confirmamos la recepción de la document…"
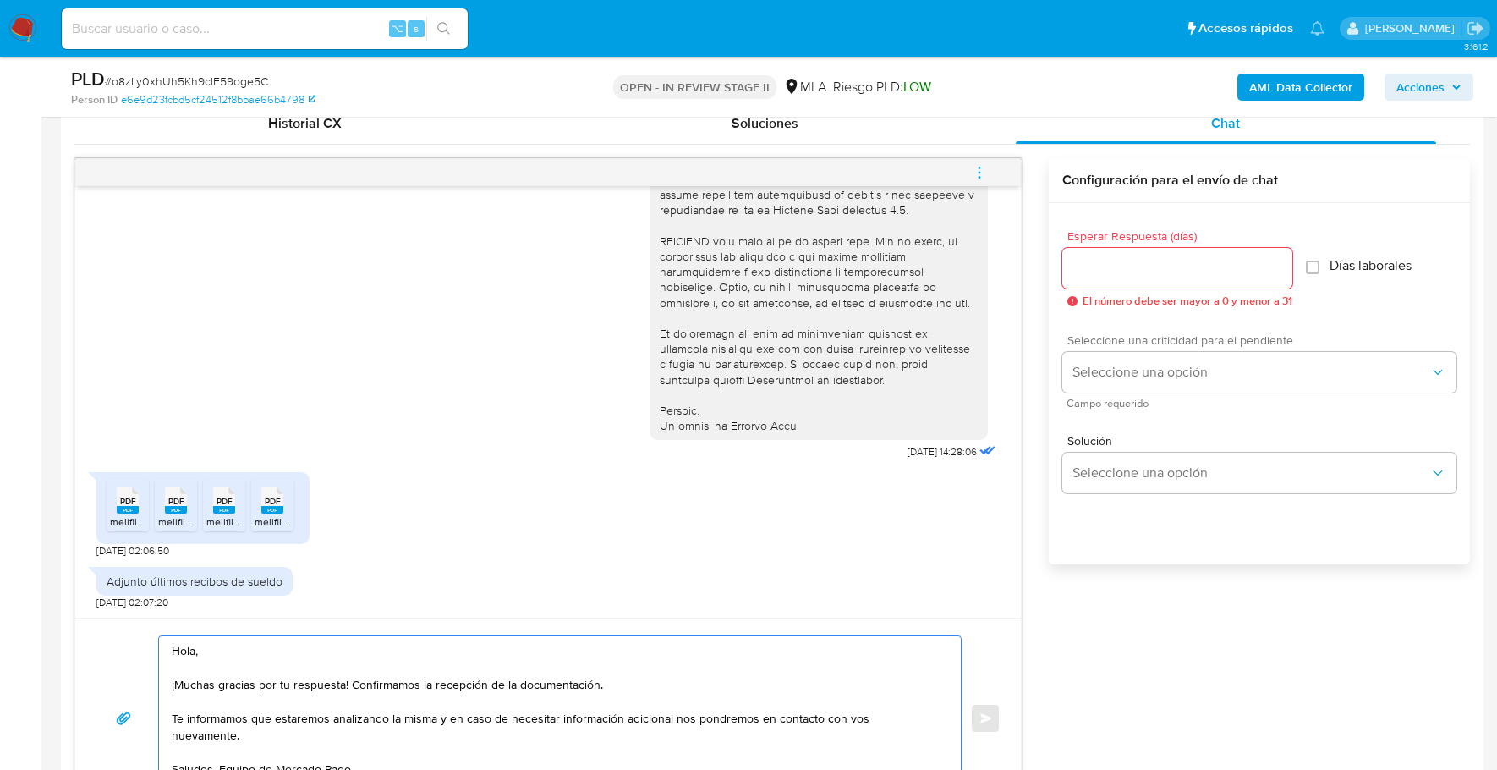
scroll to position [968, 0]
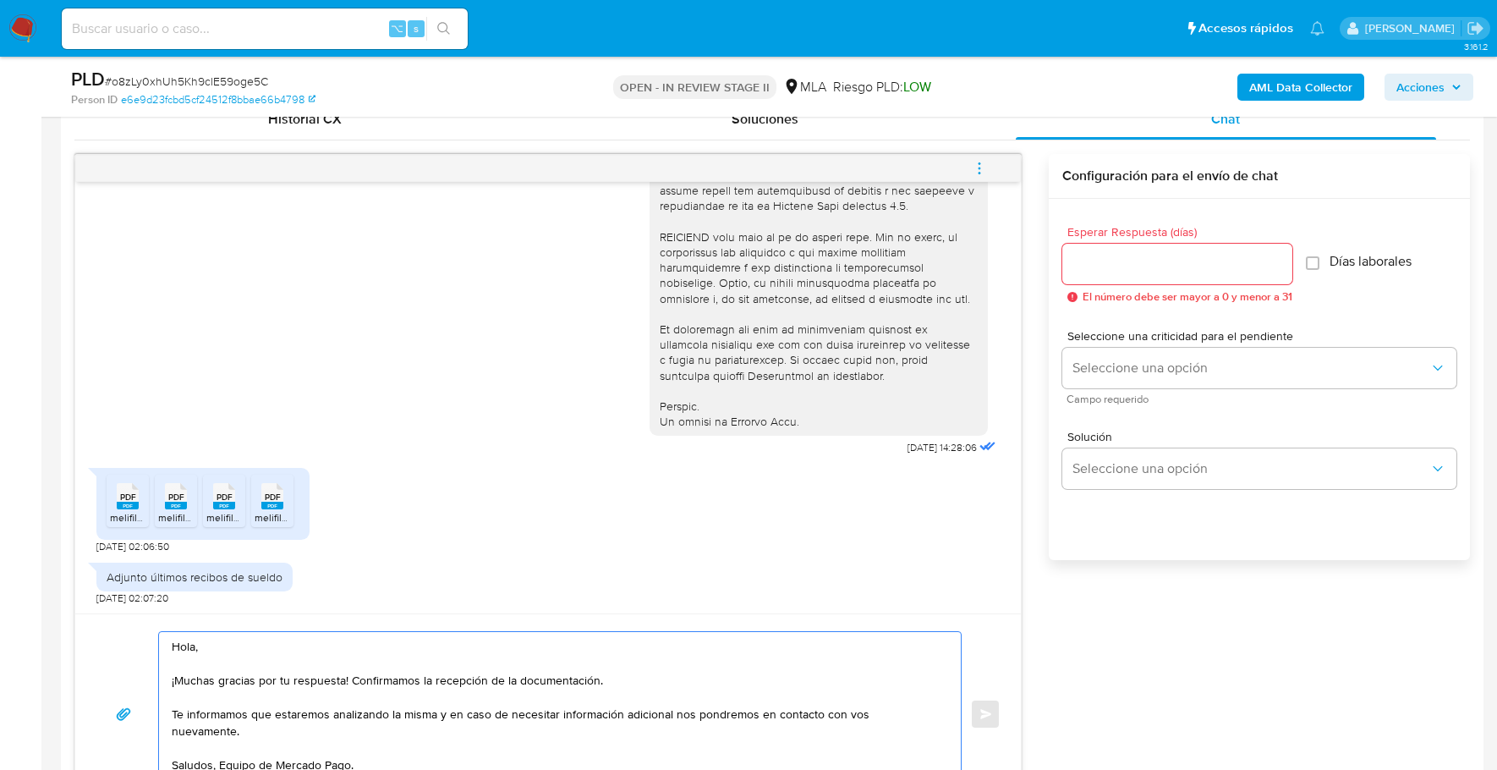
type textarea "Hola, ¡Muchas gracias por tu respuesta! Confirmamos la recepción de la document…"
click at [1144, 261] on input "Esperar Respuesta (días)" at bounding box center [1177, 264] width 230 height 22
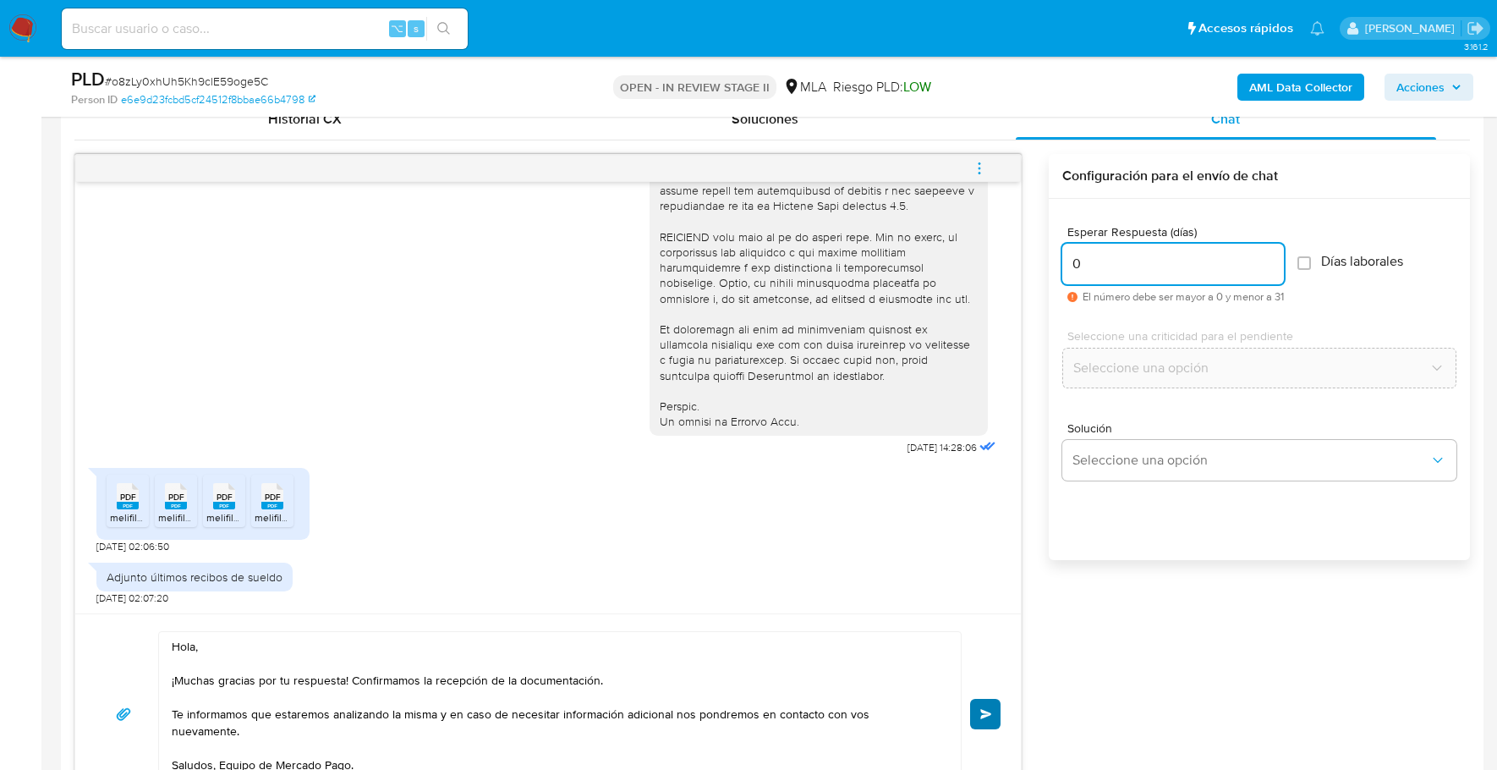
type input "0"
click at [994, 704] on button "Enviar" at bounding box center [985, 713] width 30 height 30
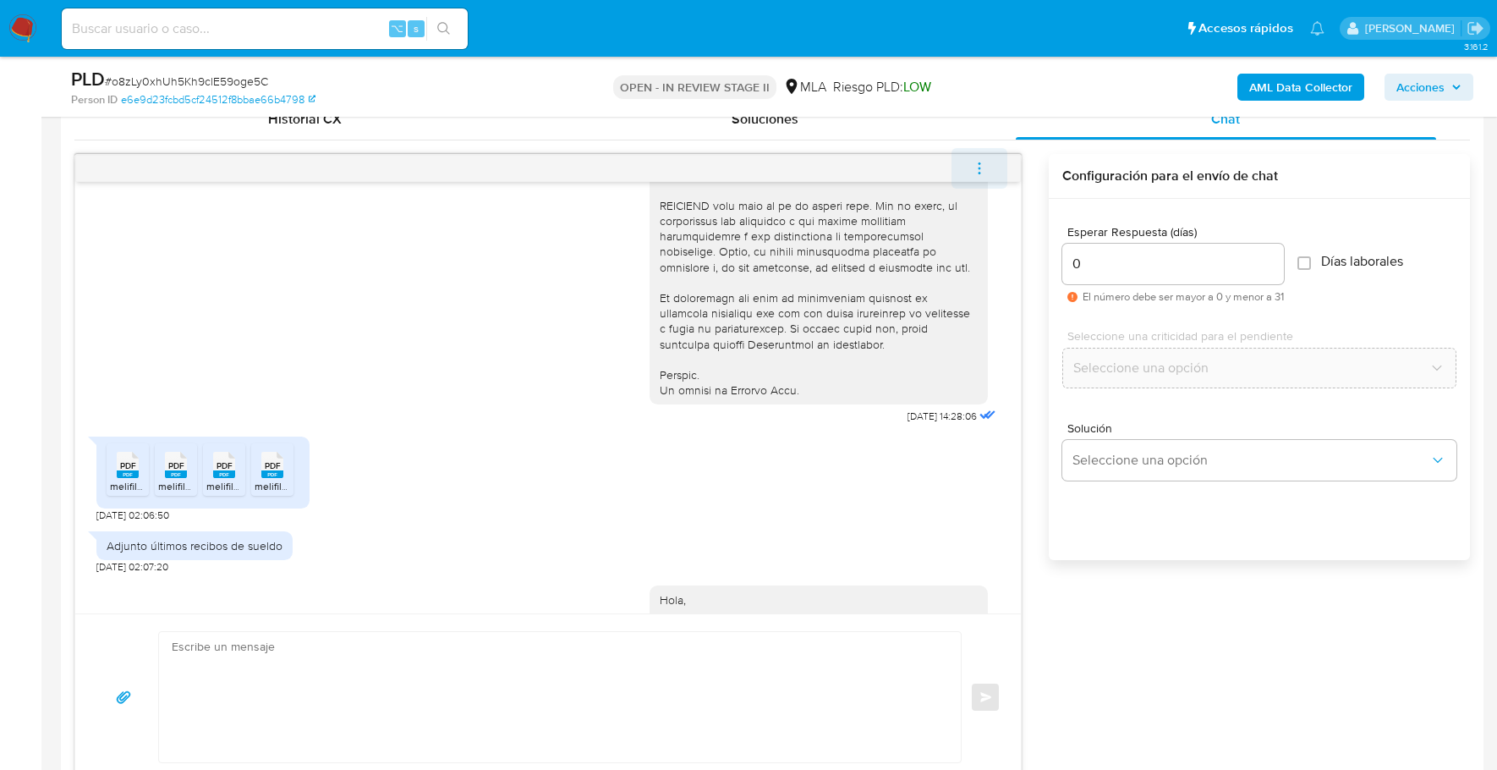
scroll to position [891, 0]
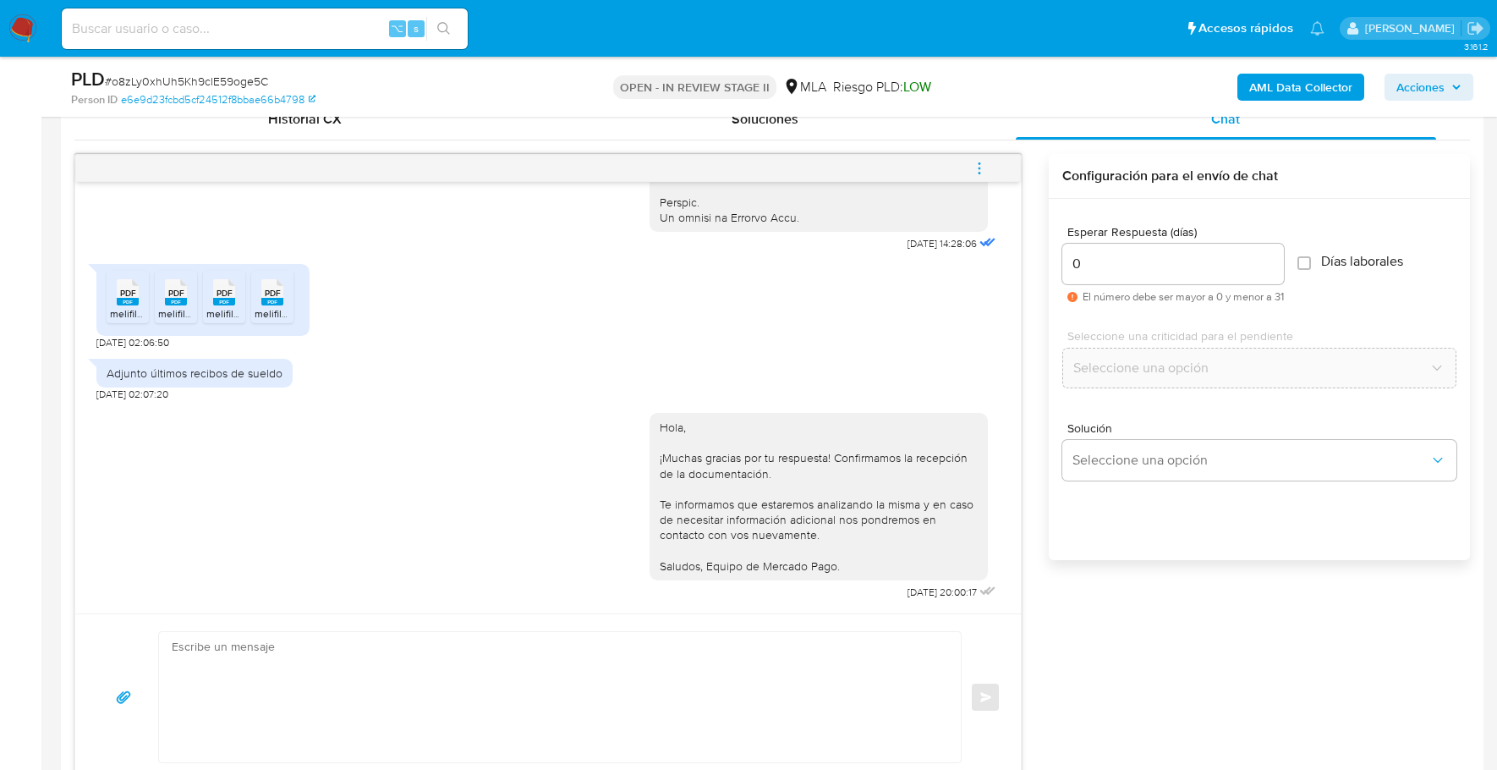
click at [978, 162] on icon "menu-action" at bounding box center [979, 168] width 15 height 15
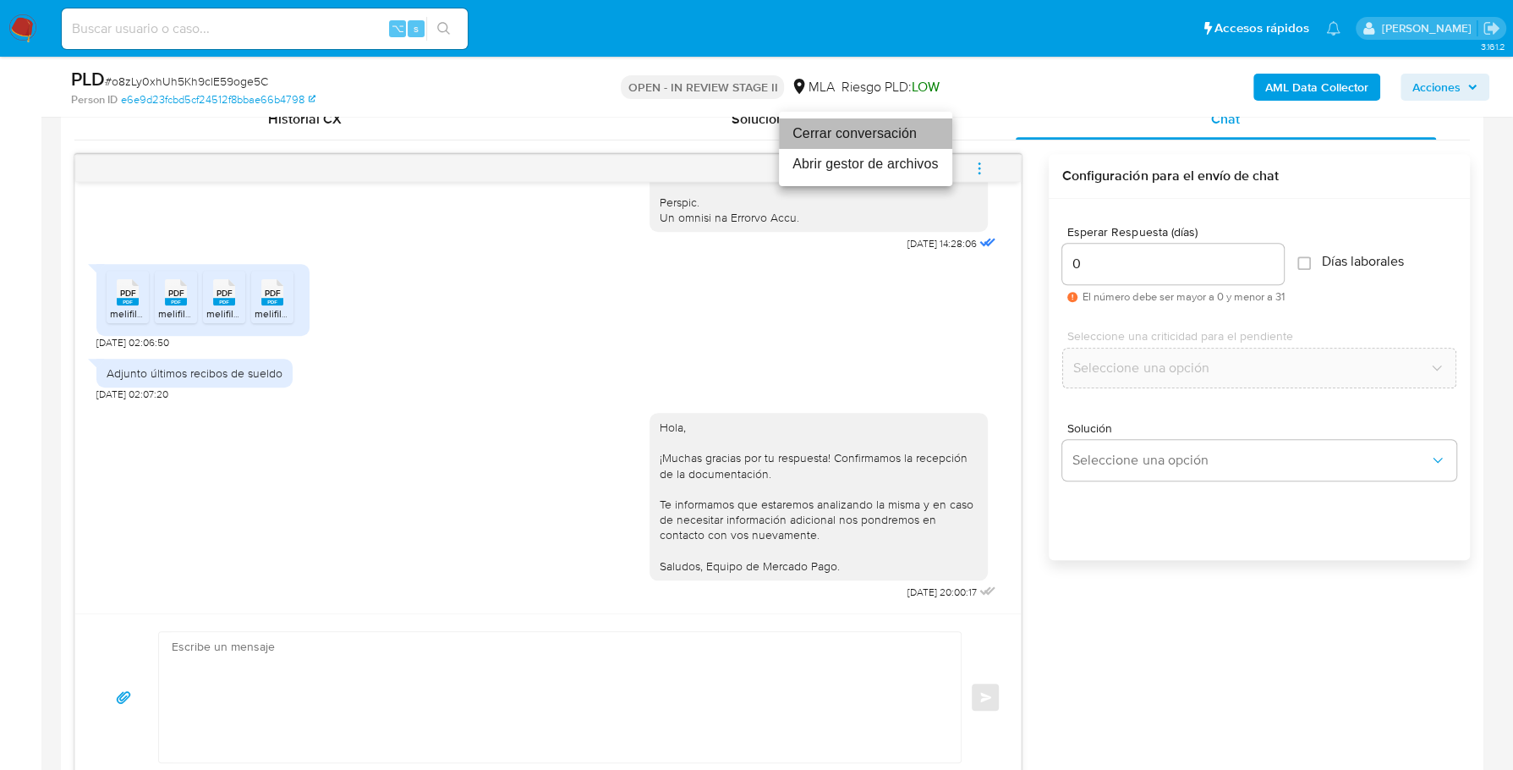
click at [876, 133] on li "Cerrar conversación" at bounding box center [865, 133] width 173 height 30
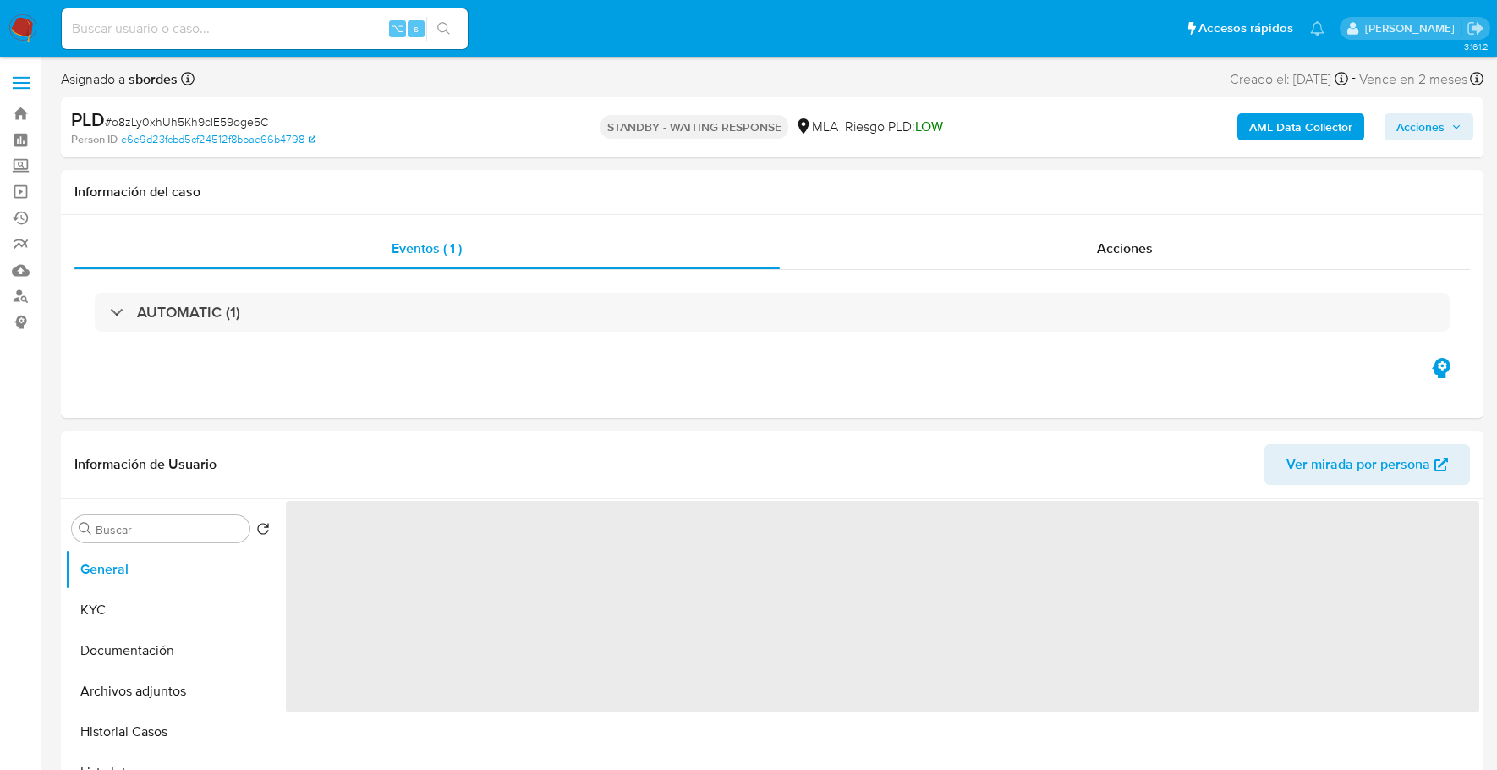
select select "10"
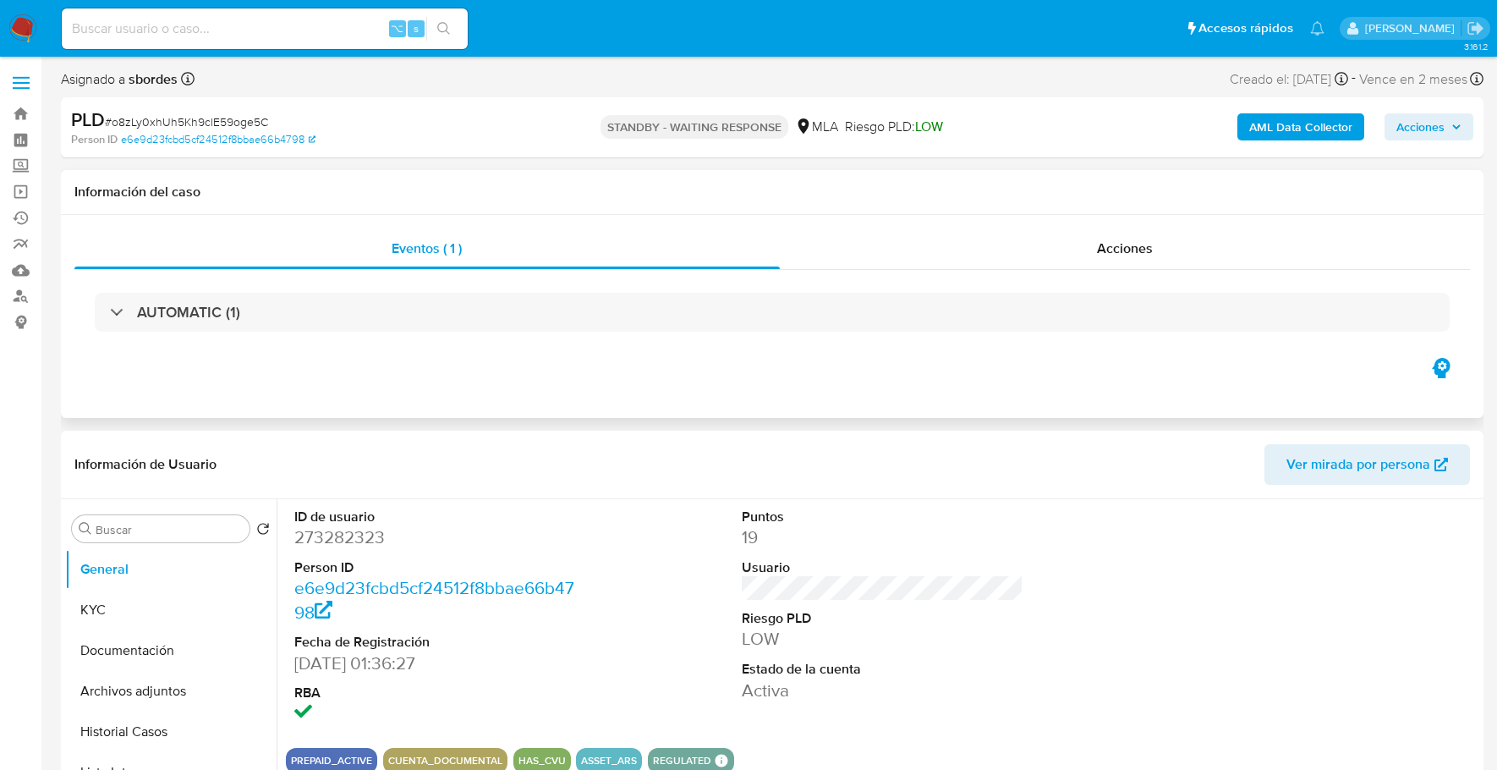
click at [427, 362] on div "Eventos ( 1 ) Acciones AUTOMATIC (1)" at bounding box center [772, 316] width 1422 height 203
copy span "o8zLy0xhUh5Kh9clE59oge5C"
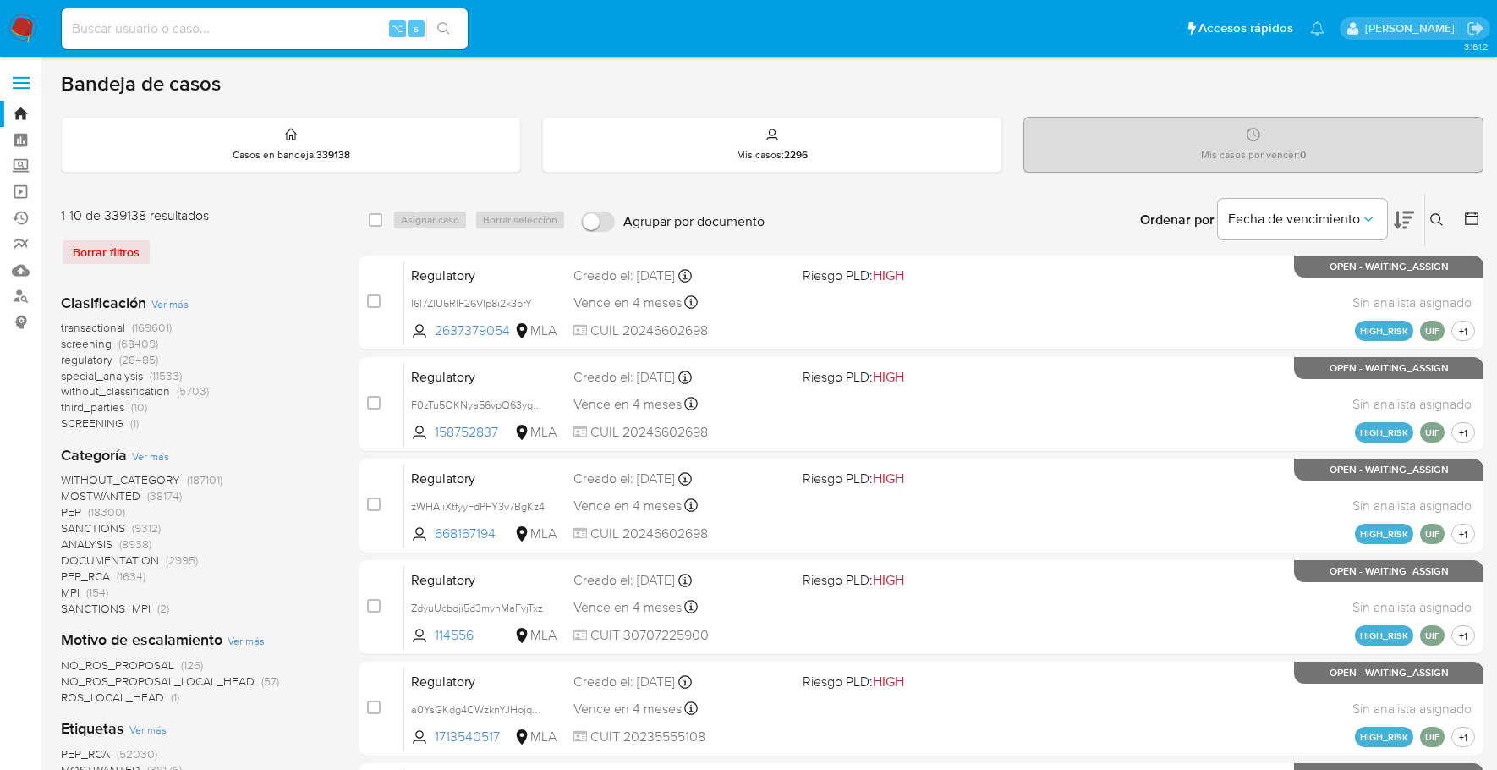
click at [1441, 217] on icon at bounding box center [1437, 220] width 14 height 14
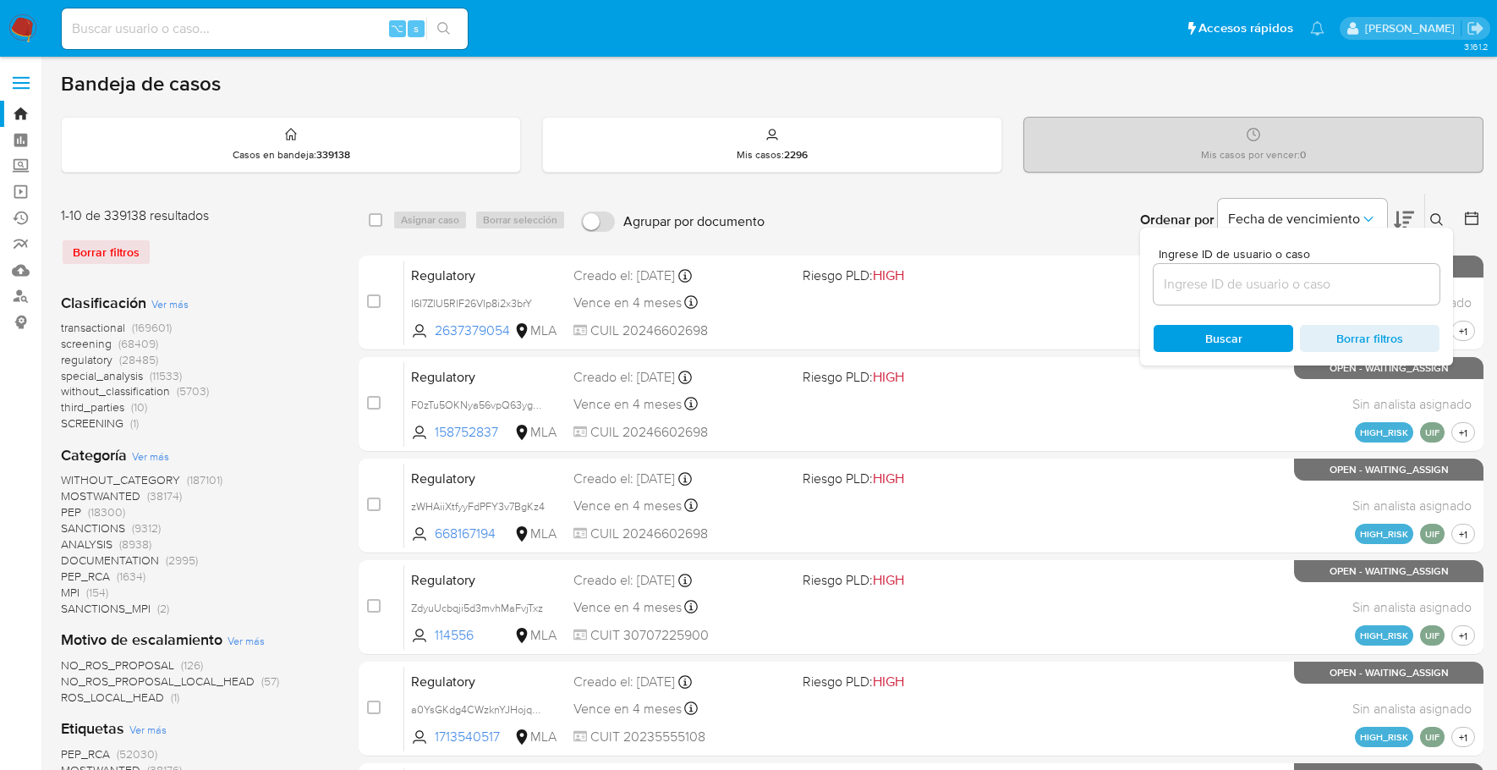
click at [1285, 268] on div at bounding box center [1296, 284] width 286 height 41
click at [1285, 270] on div at bounding box center [1296, 284] width 286 height 41
click at [1288, 279] on input at bounding box center [1296, 284] width 286 height 22
paste input "o8zLy0xhUh5Kh9clE59oge5C"
type input "o8zLy0xhUh5Kh9clE59oge5C"
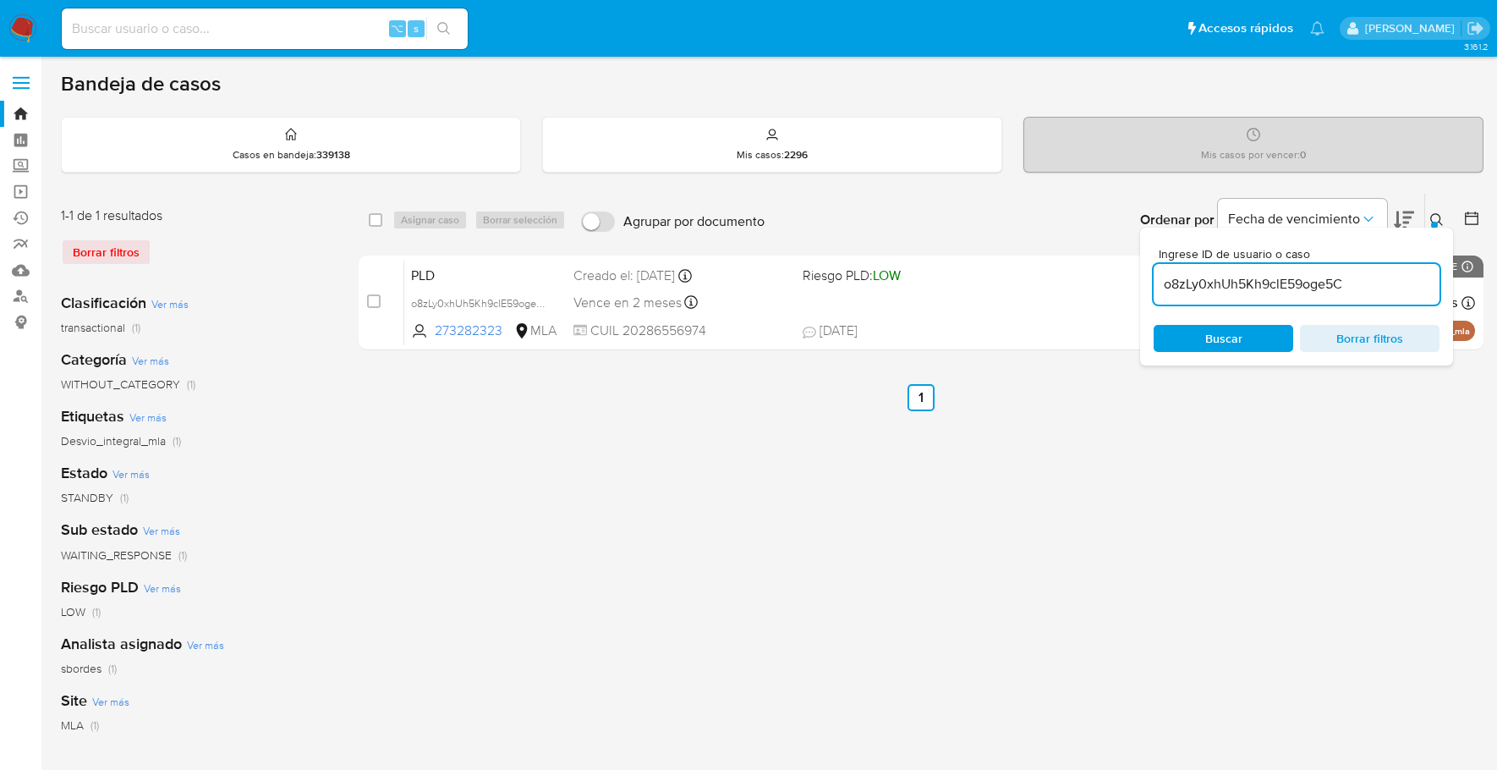
click at [1433, 213] on icon at bounding box center [1436, 219] width 13 height 13
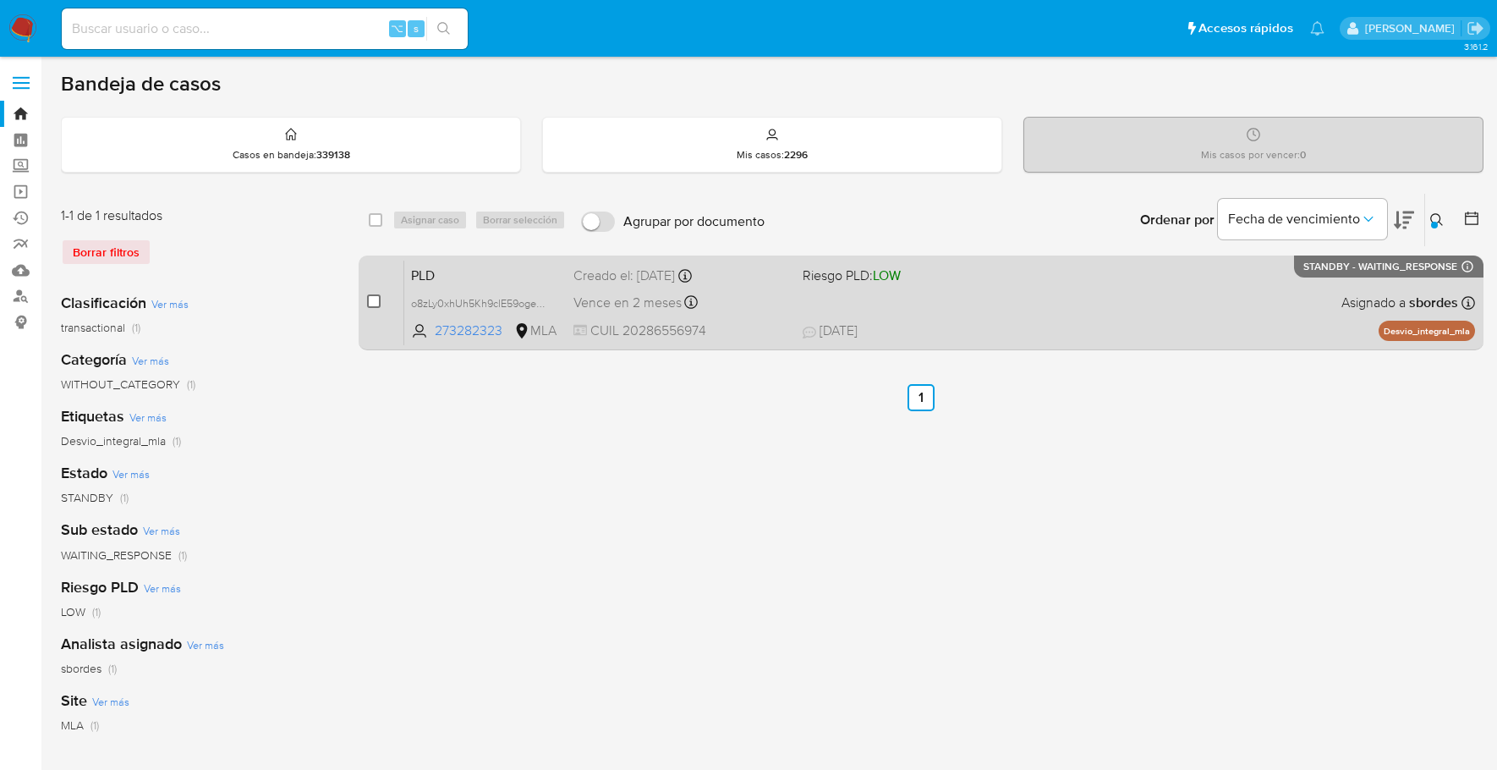
click at [373, 304] on input "checkbox" at bounding box center [374, 301] width 14 height 14
checkbox input "true"
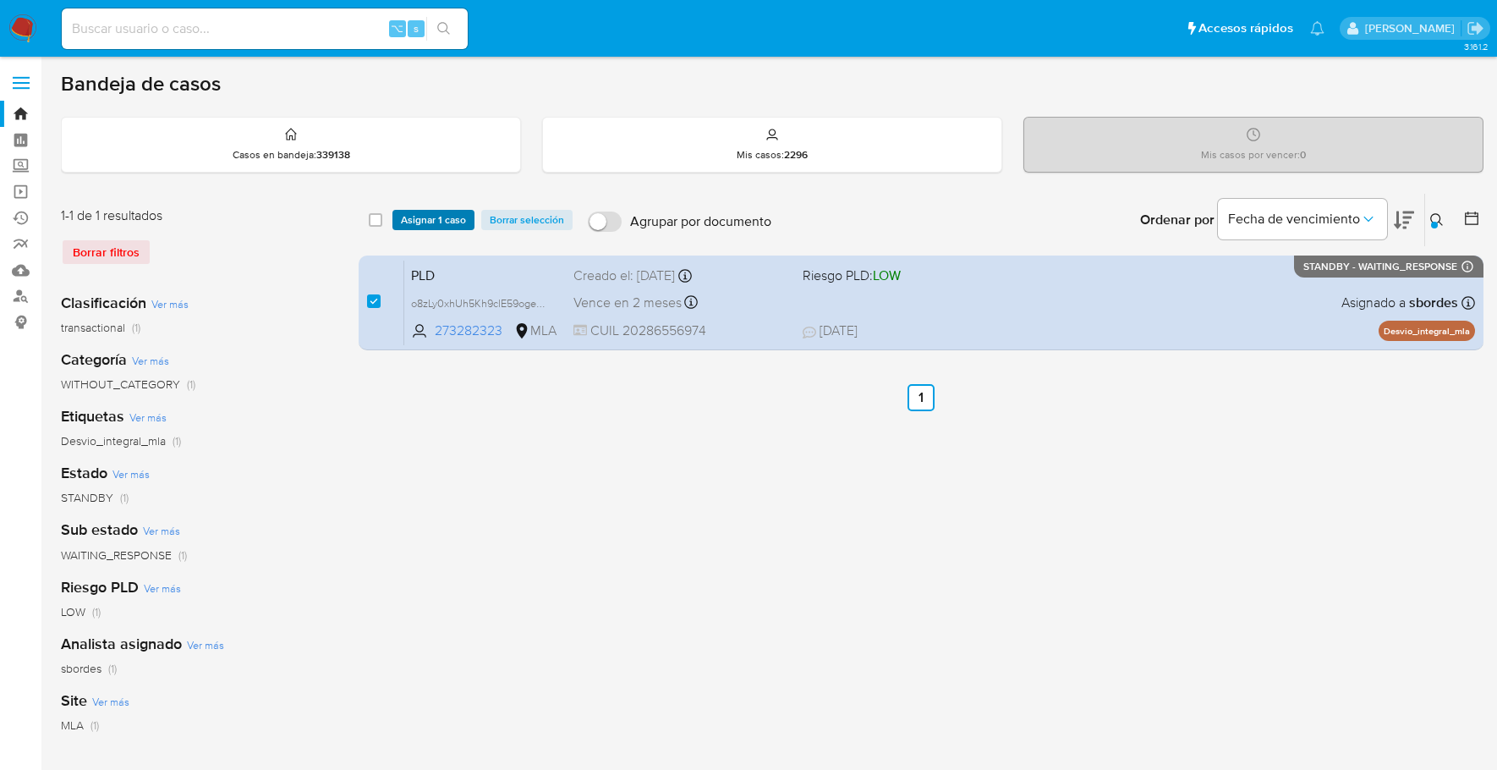
click at [434, 216] on span "Asignar 1 caso" at bounding box center [433, 219] width 65 height 17
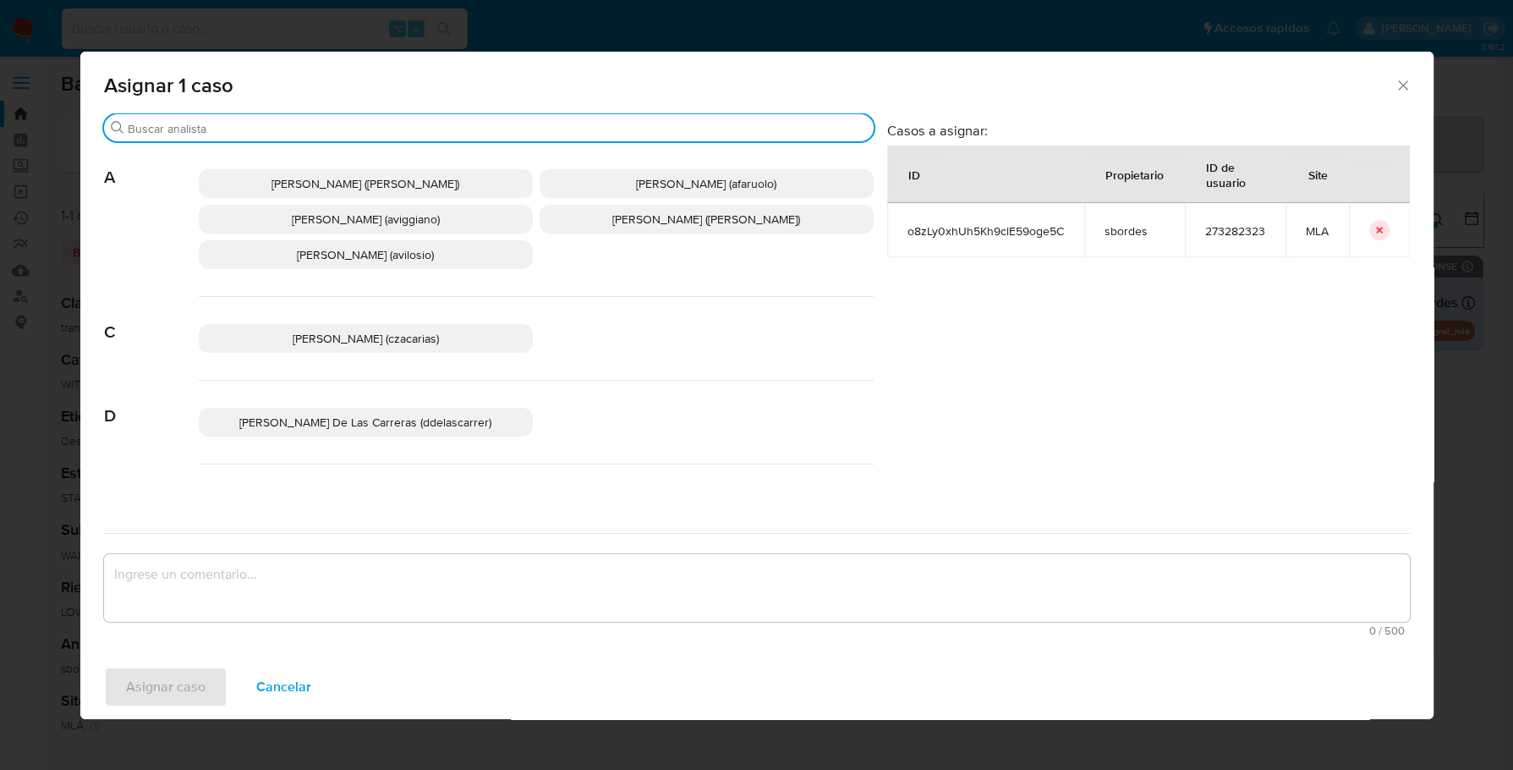
click at [244, 131] on input "Buscar" at bounding box center [497, 128] width 739 height 15
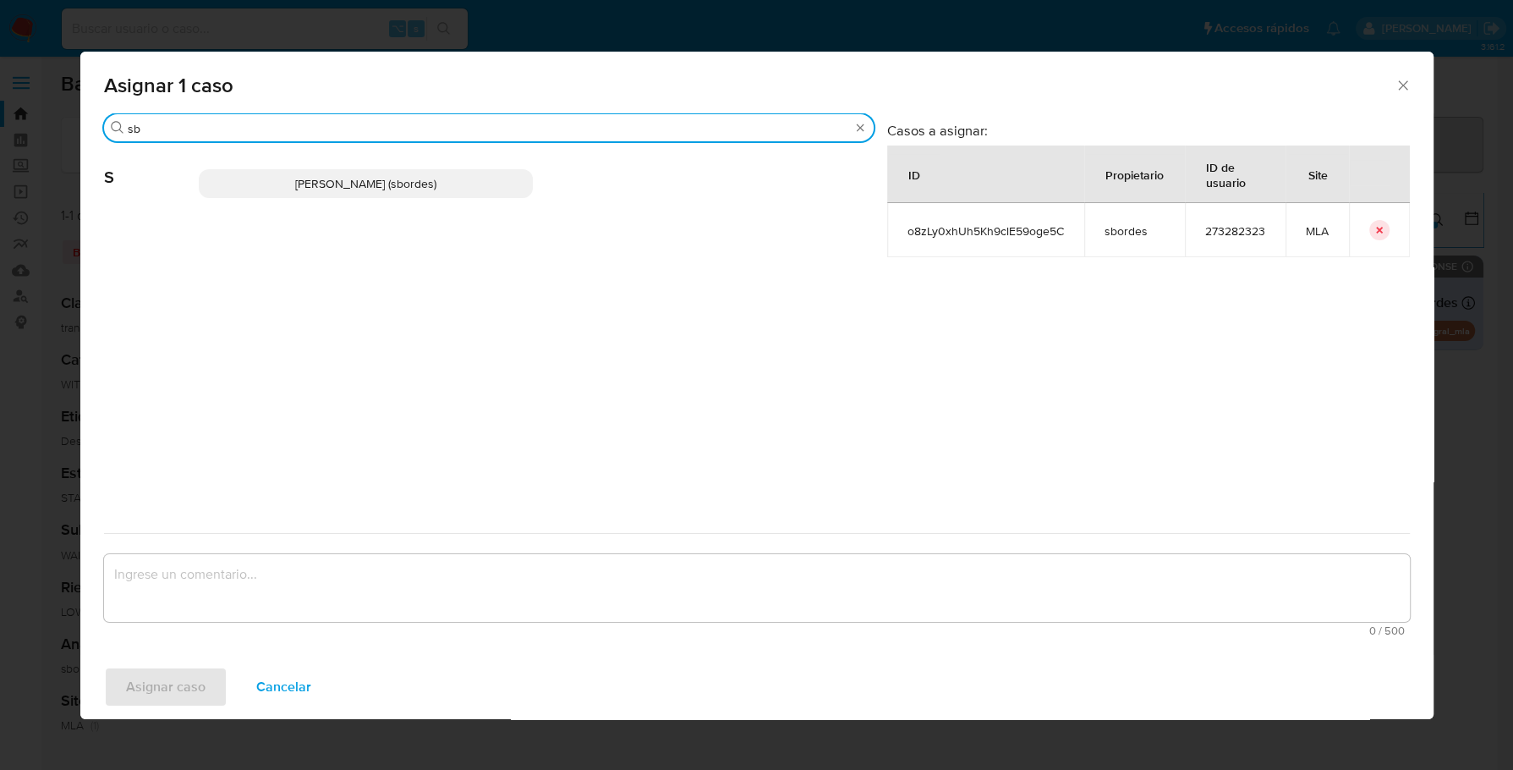
type input "sb"
click at [327, 192] on p "Stefania Bordes (sbordes)" at bounding box center [366, 183] width 334 height 29
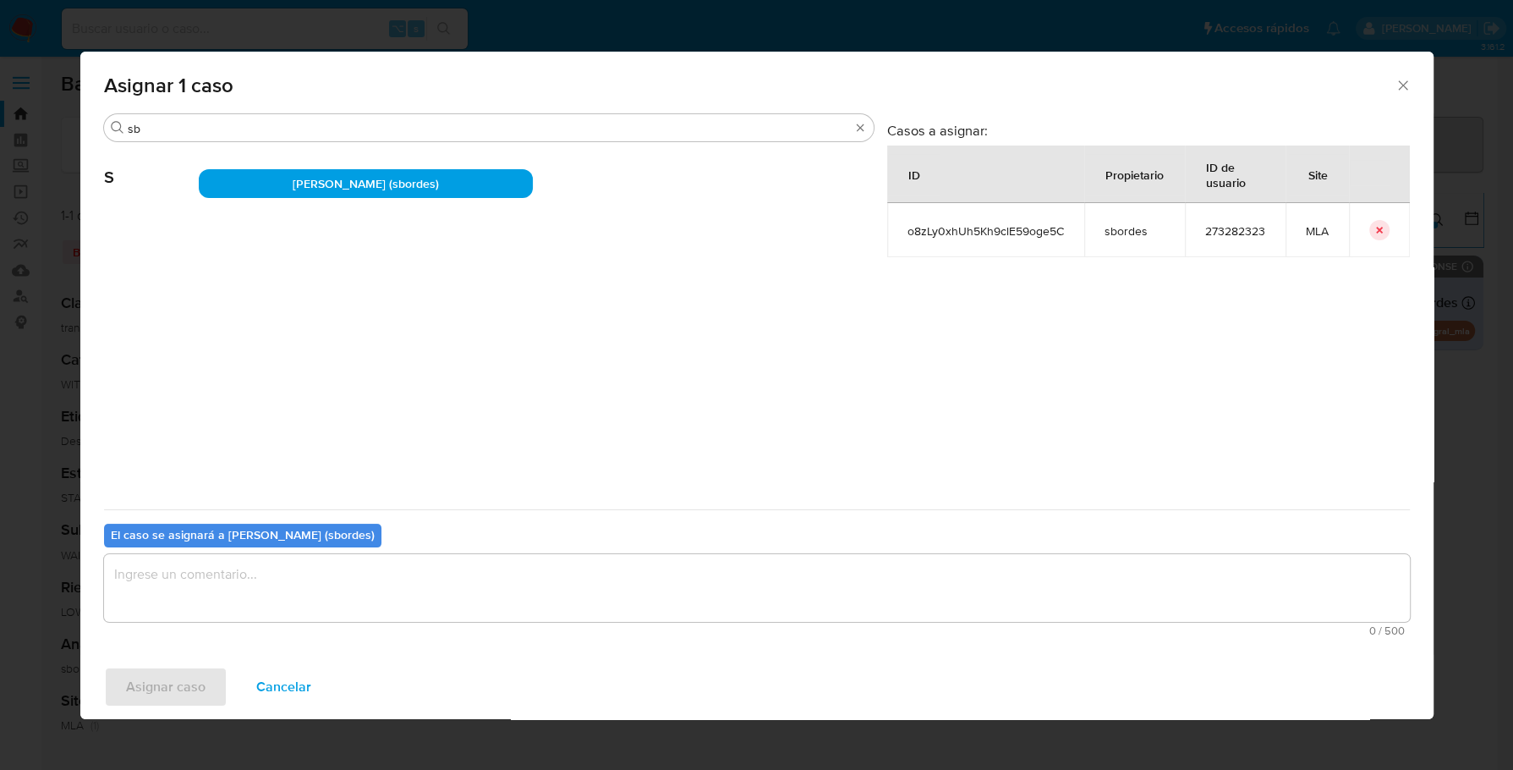
click at [291, 536] on b "El caso se asignará a Stefania Bordes (sbordes)" at bounding box center [243, 534] width 264 height 17
click at [304, 577] on textarea "assign-modal" at bounding box center [757, 588] width 1306 height 68
click at [190, 669] on span "Asignar caso" at bounding box center [165, 686] width 79 height 37
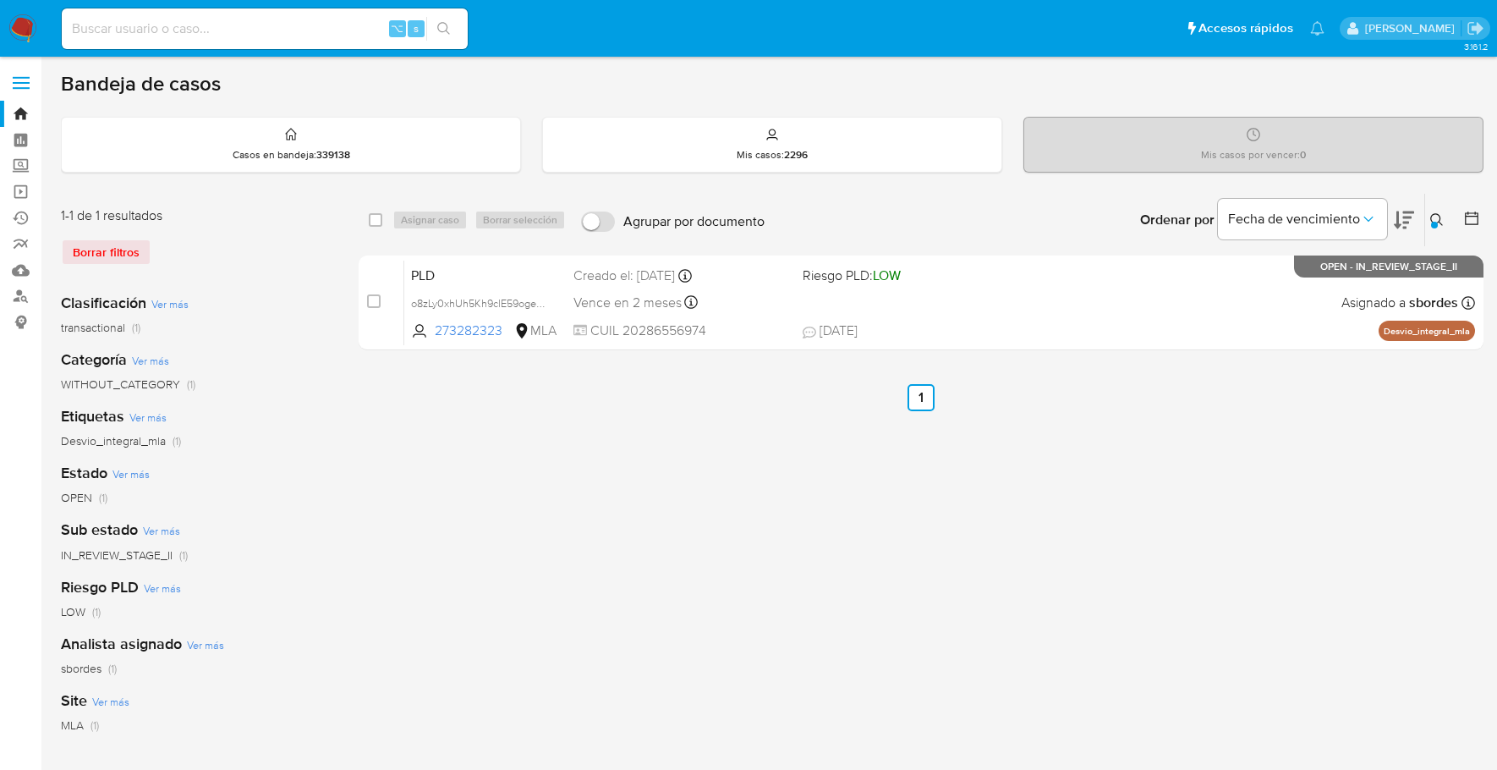
click at [25, 21] on img at bounding box center [22, 28] width 29 height 29
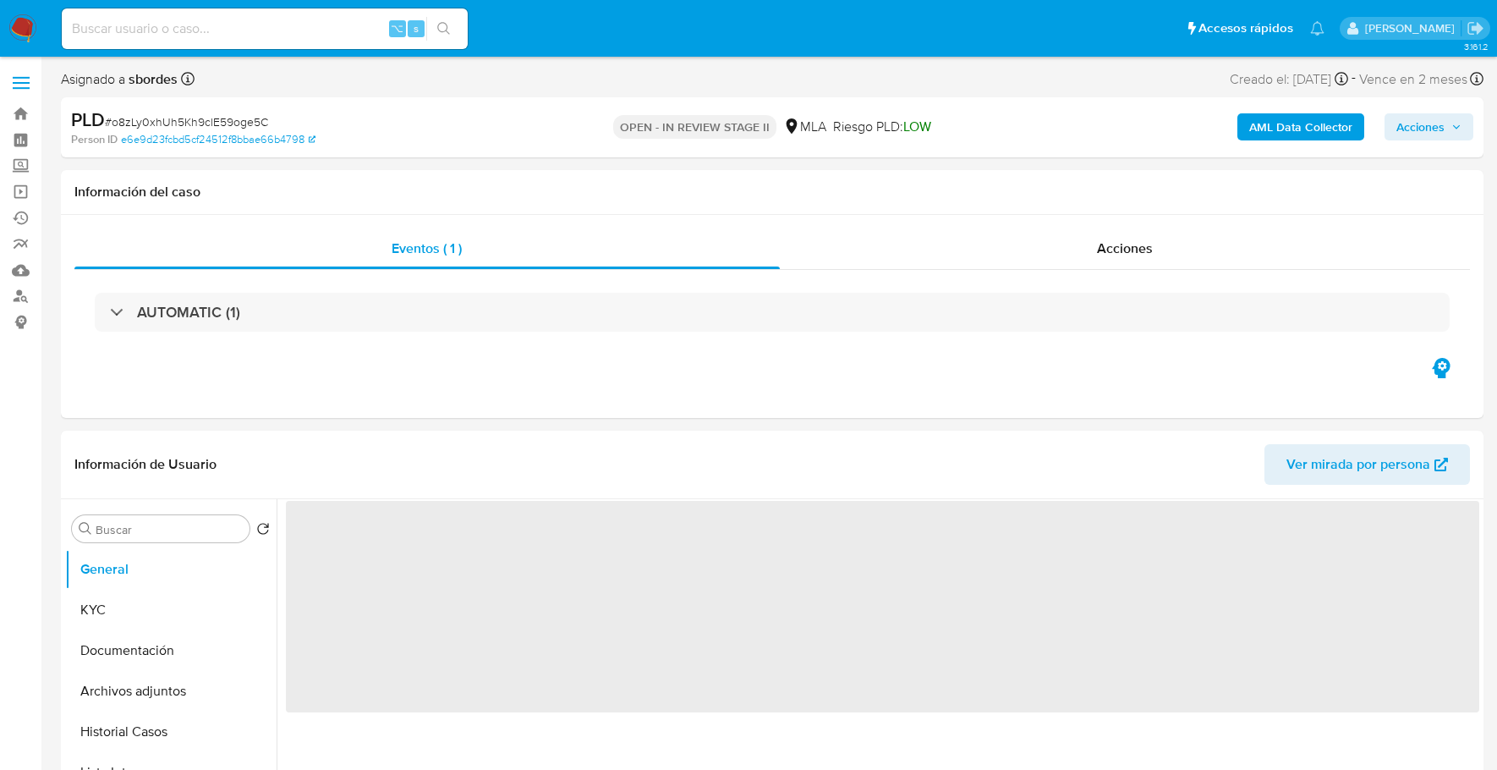
select select "10"
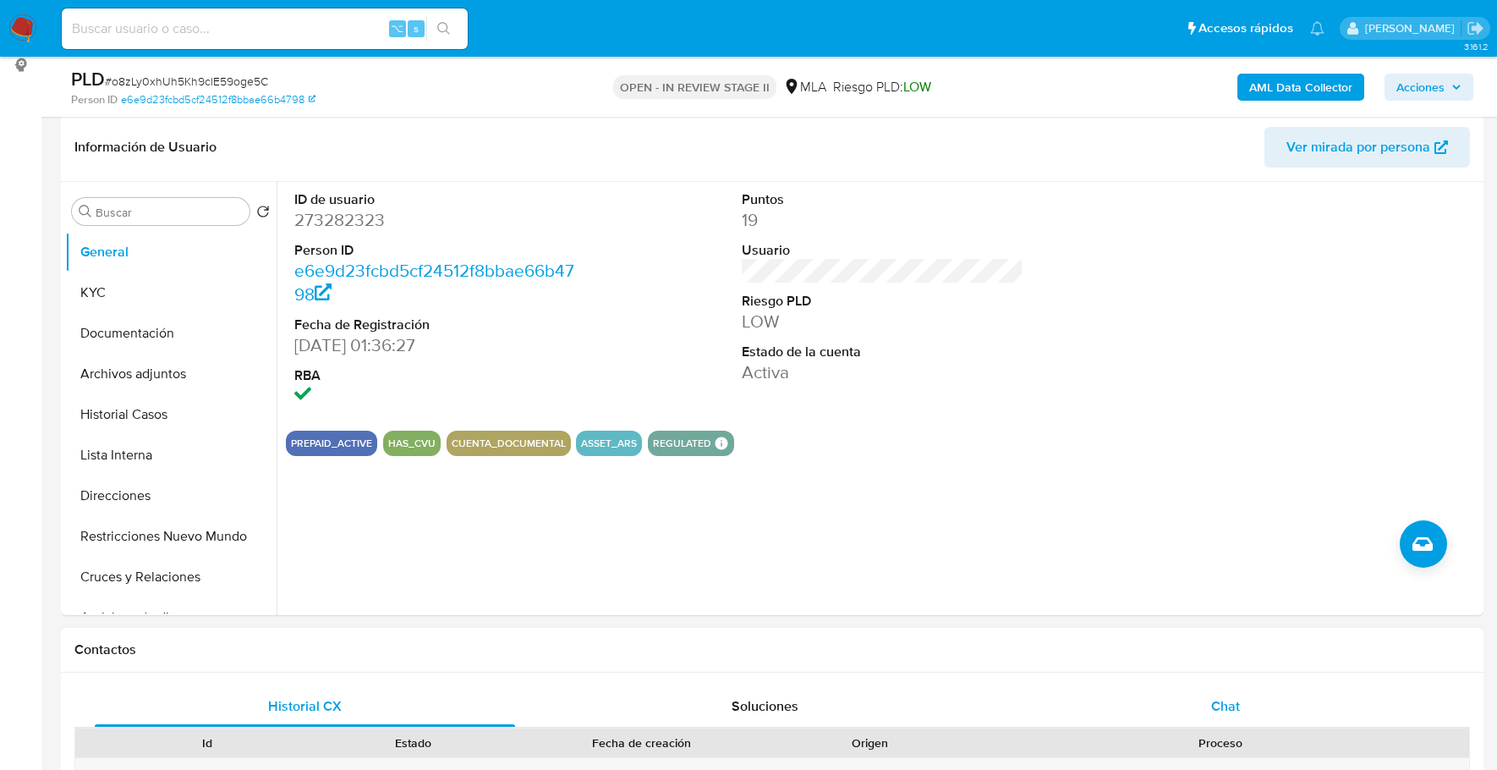
scroll to position [361, 0]
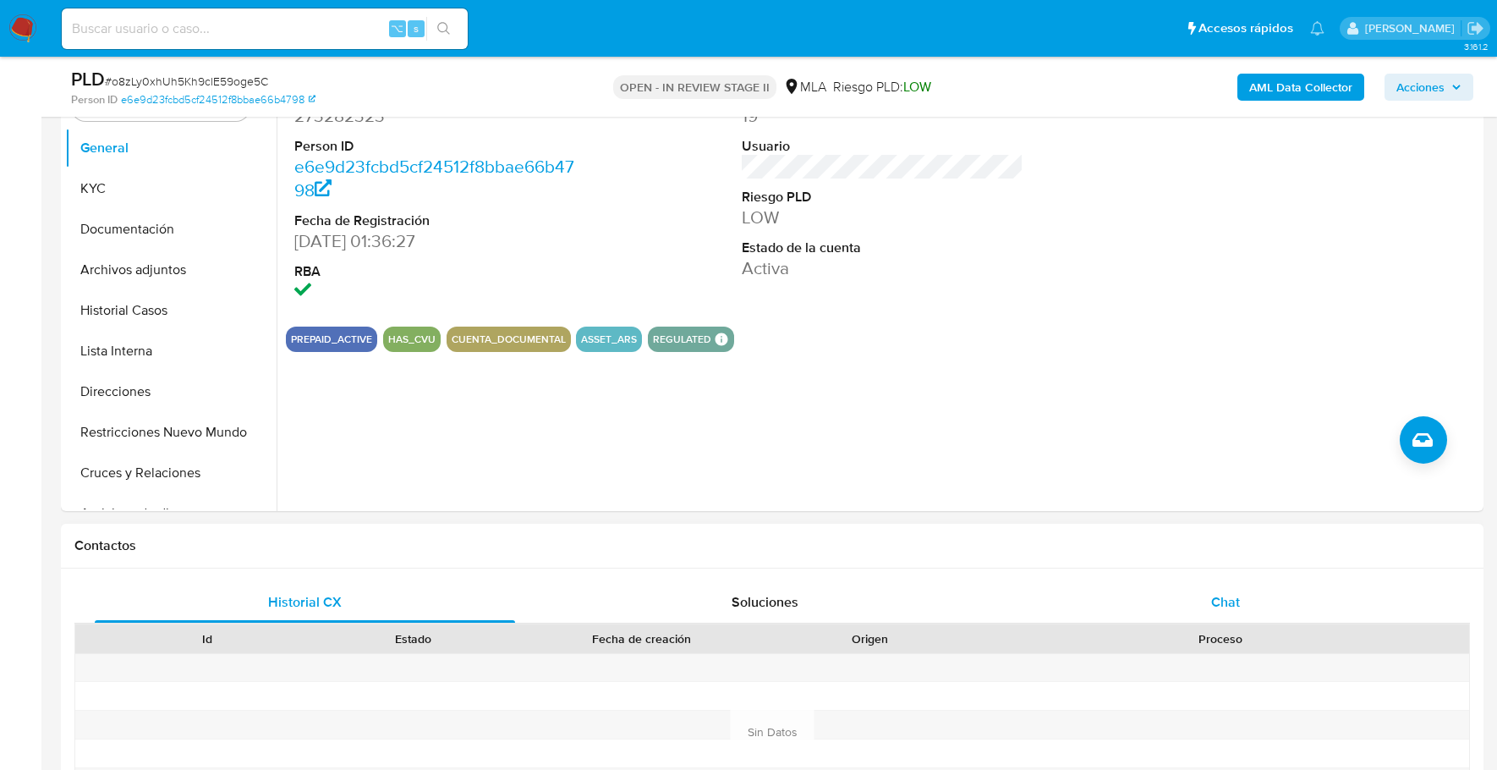
click at [1233, 618] on div "Chat" at bounding box center [1226, 602] width 420 height 41
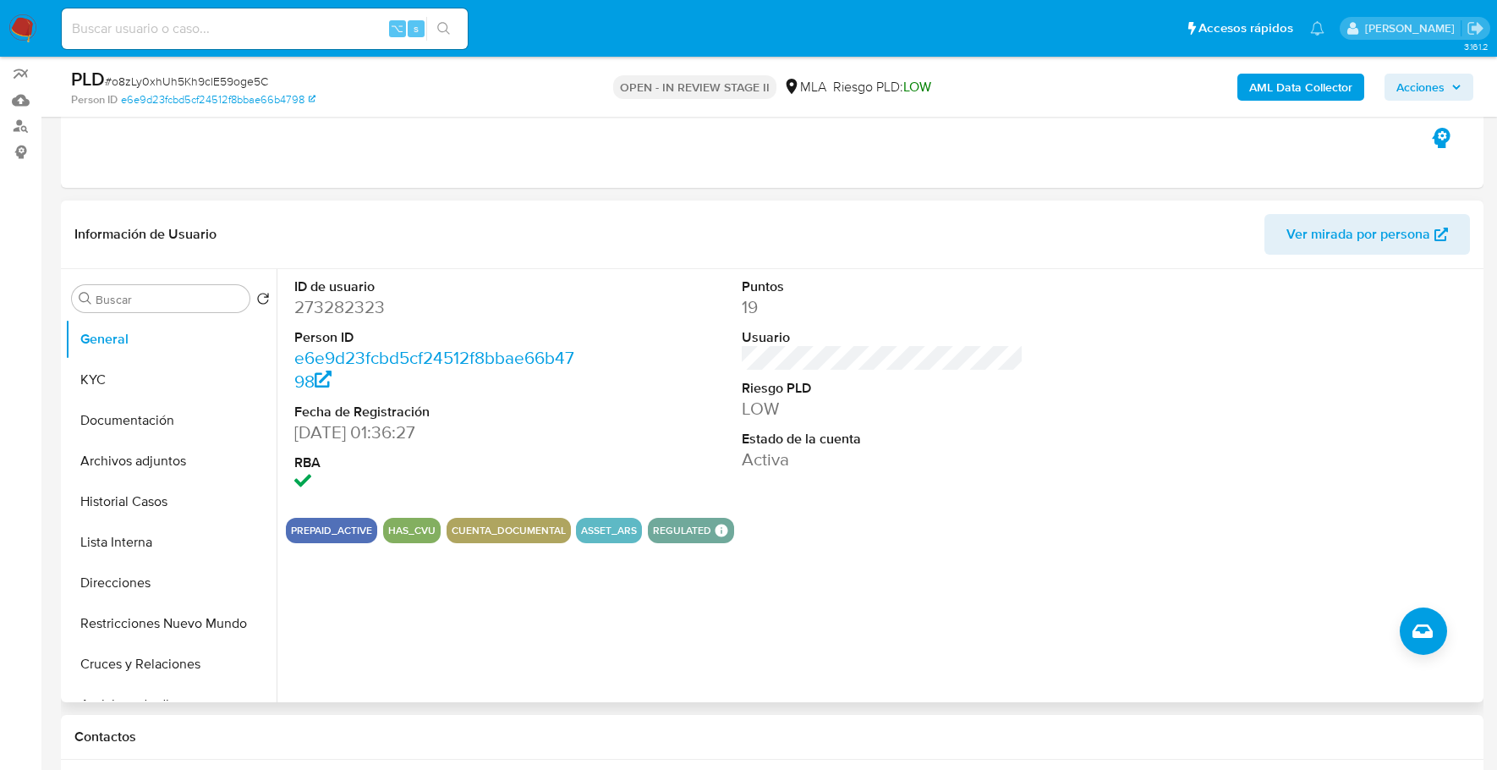
scroll to position [203, 0]
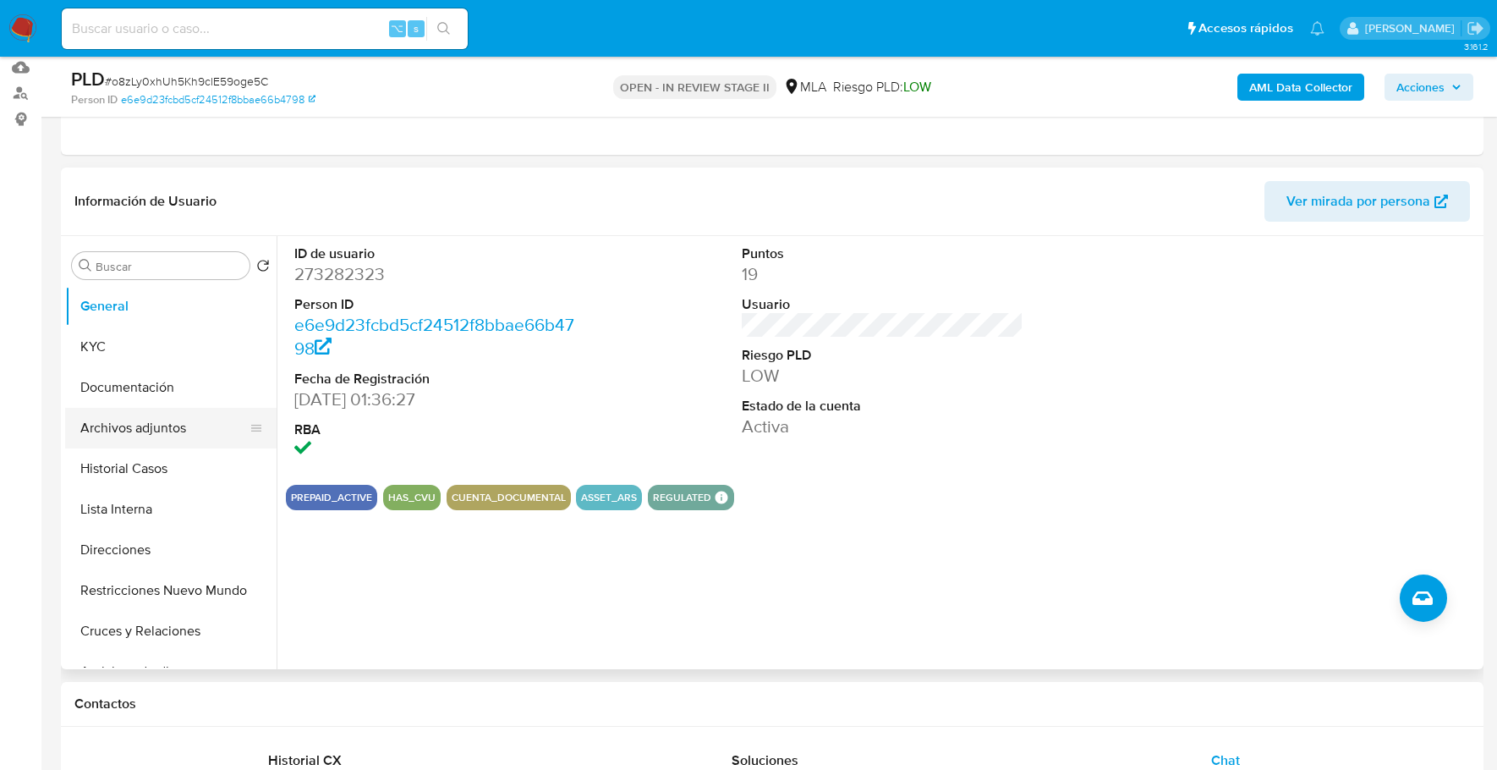
click at [103, 433] on button "Archivos adjuntos" at bounding box center [164, 428] width 198 height 41
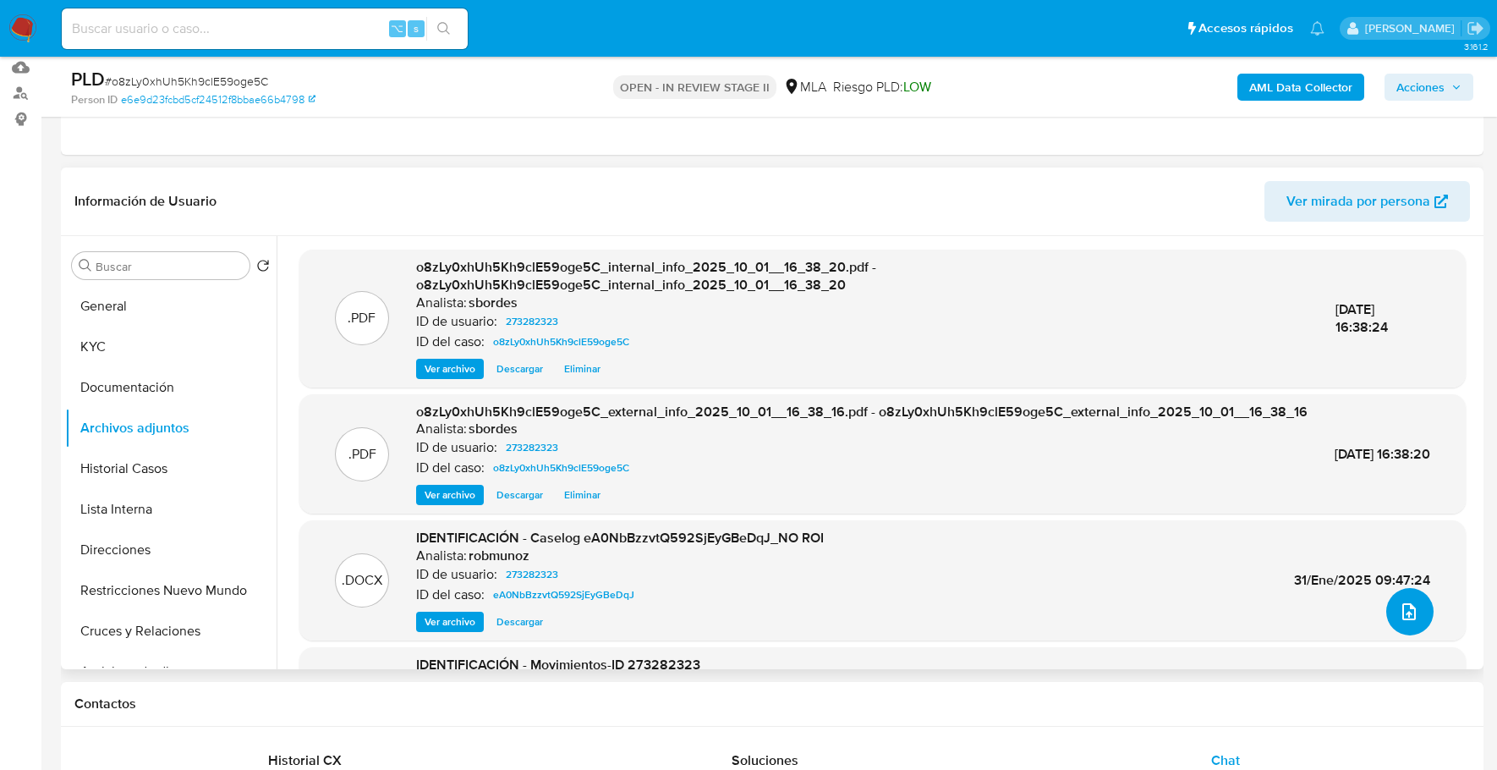
click at [1412, 622] on button "upload-file" at bounding box center [1409, 611] width 47 height 47
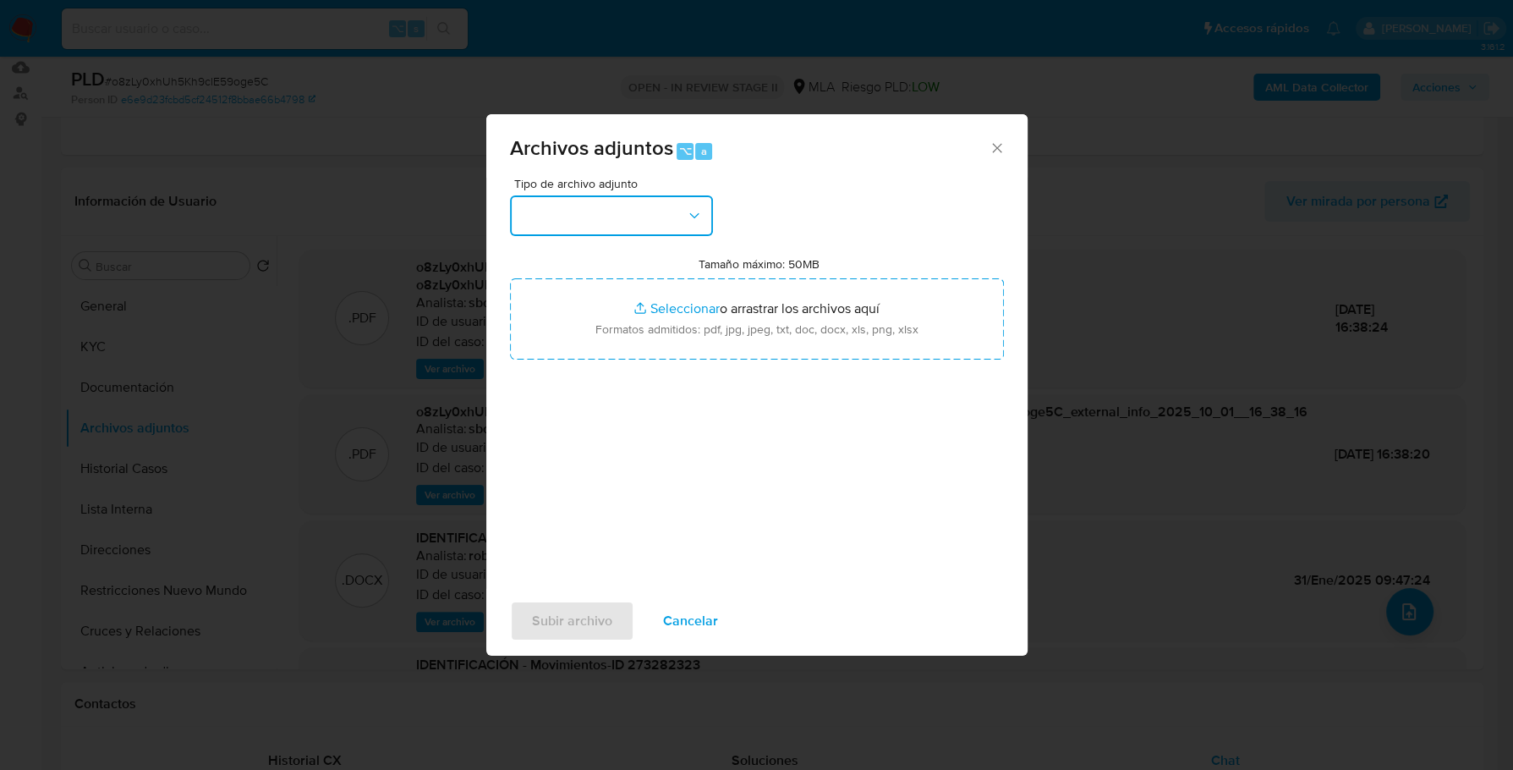
click at [641, 197] on button "button" at bounding box center [611, 215] width 203 height 41
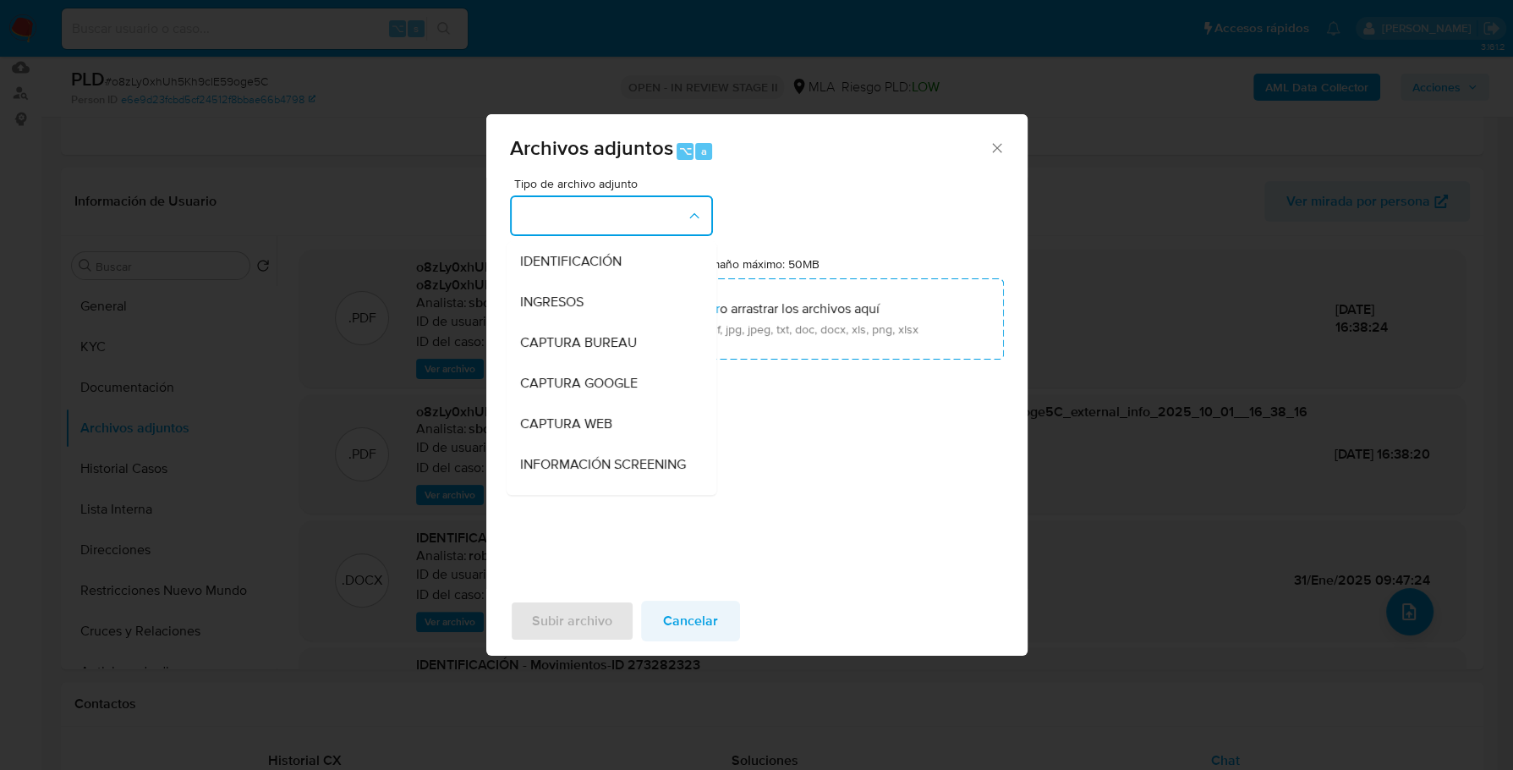
click at [696, 615] on span "Cancelar" at bounding box center [690, 620] width 55 height 37
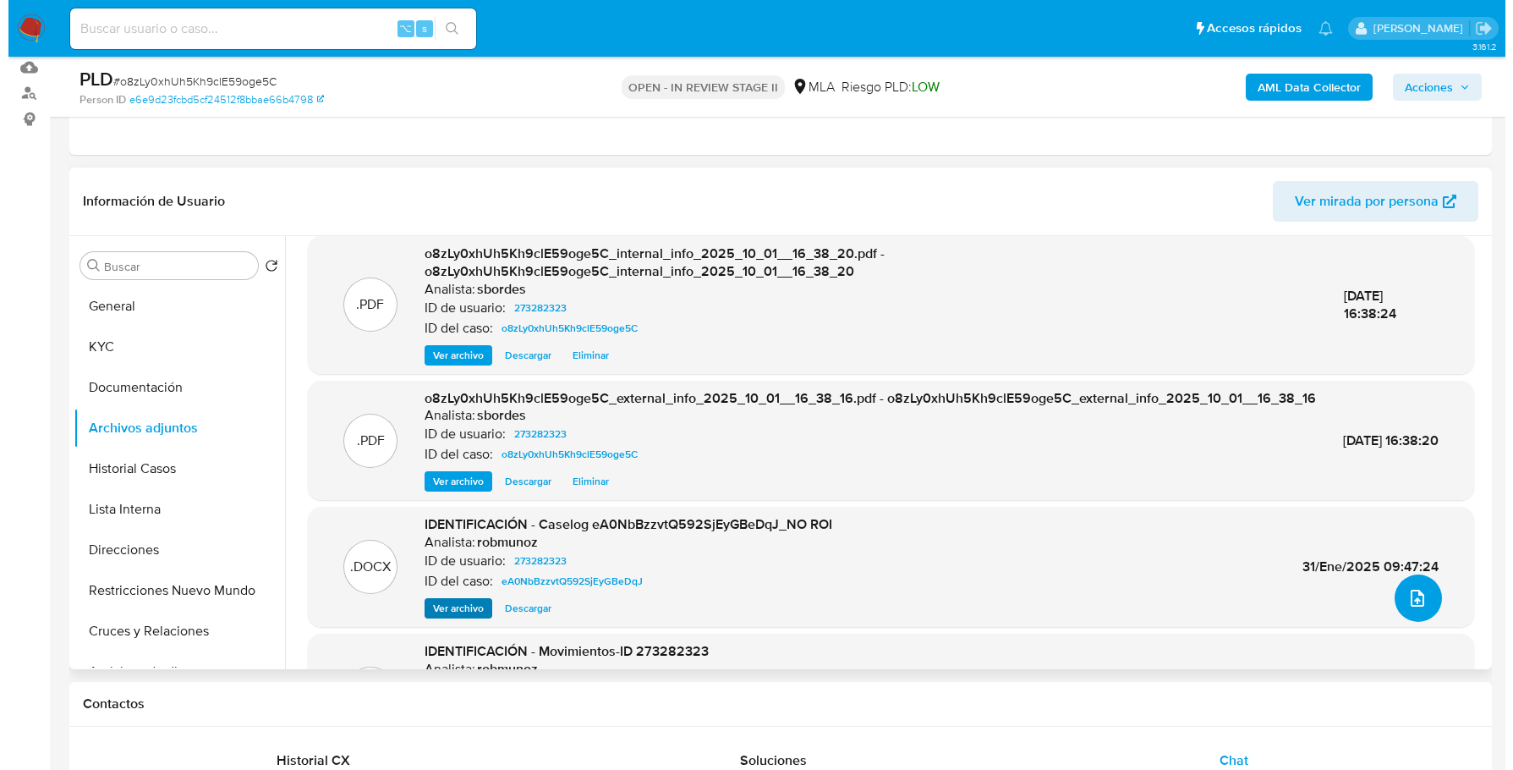
scroll to position [33, 0]
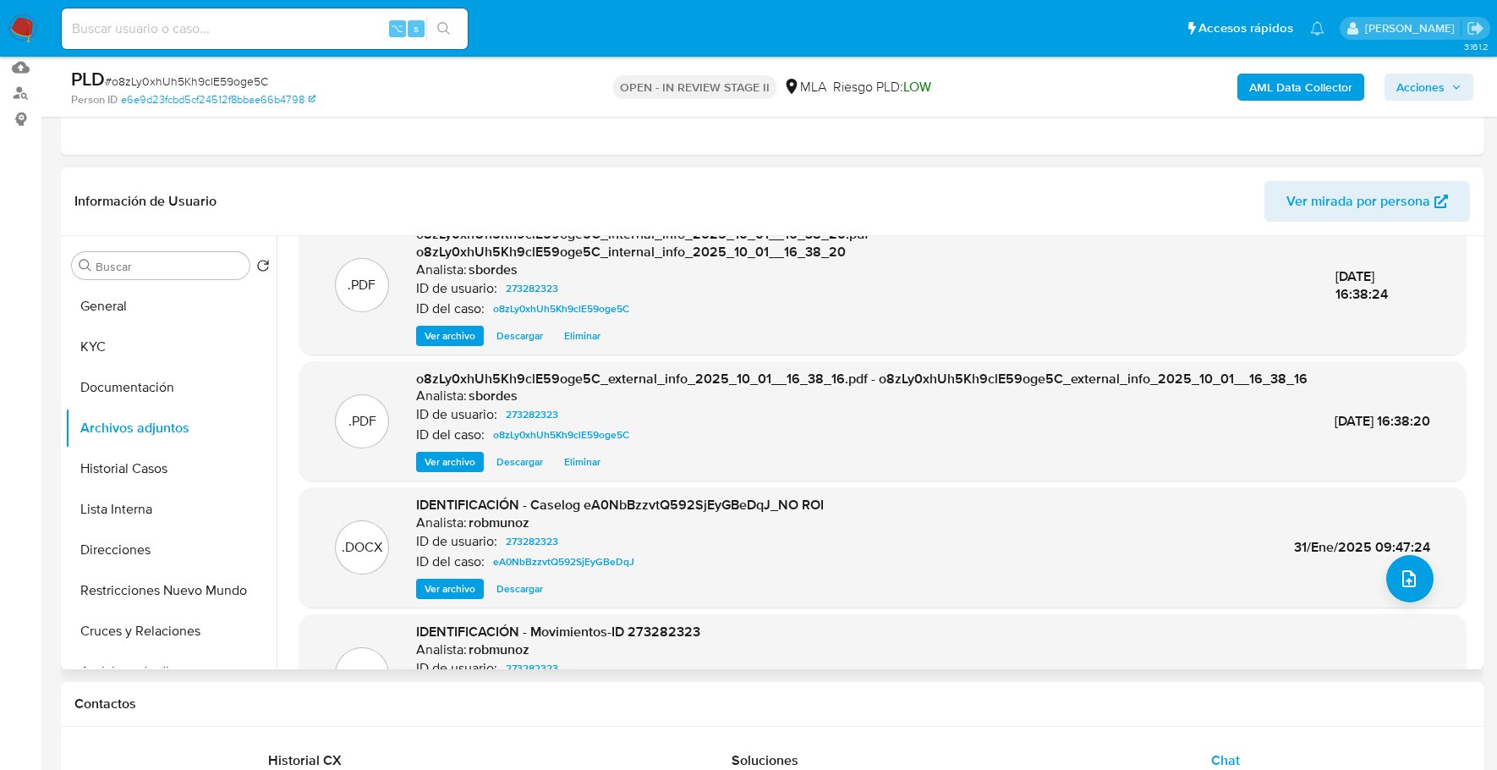
click at [451, 596] on span "Ver archivo" at bounding box center [450, 588] width 51 height 17
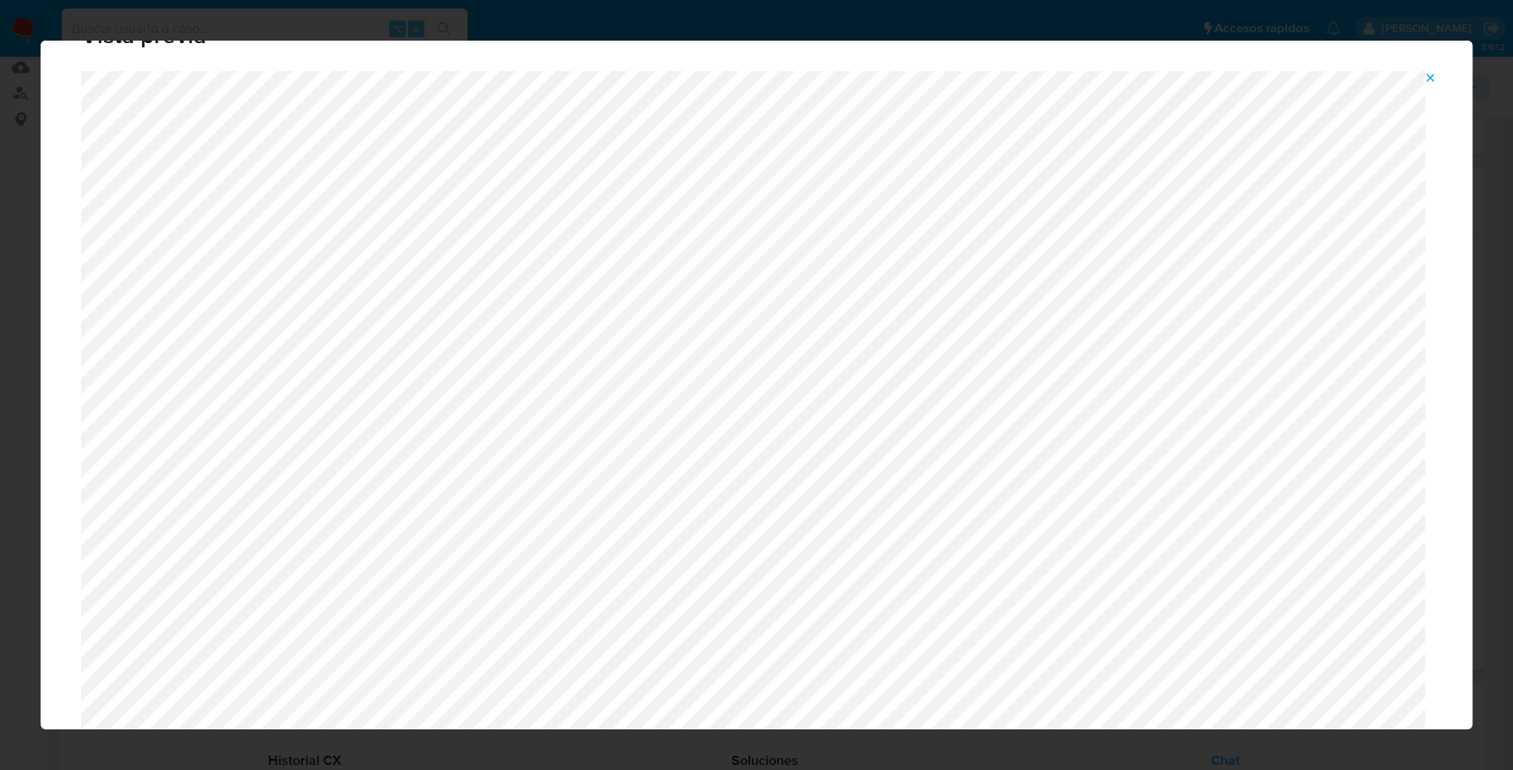
scroll to position [0, 0]
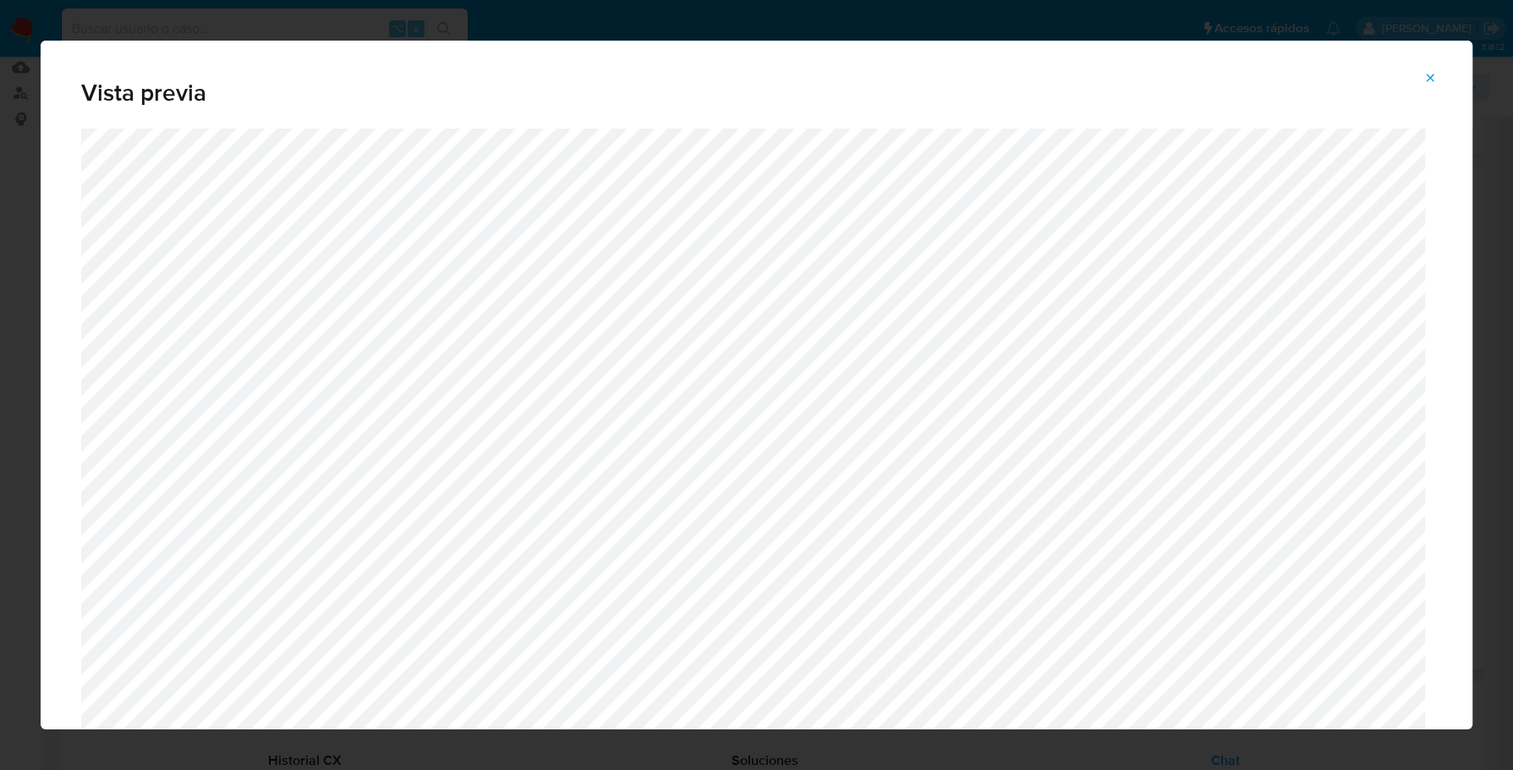
click at [1436, 75] on icon "Attachment preview" at bounding box center [1430, 78] width 14 height 14
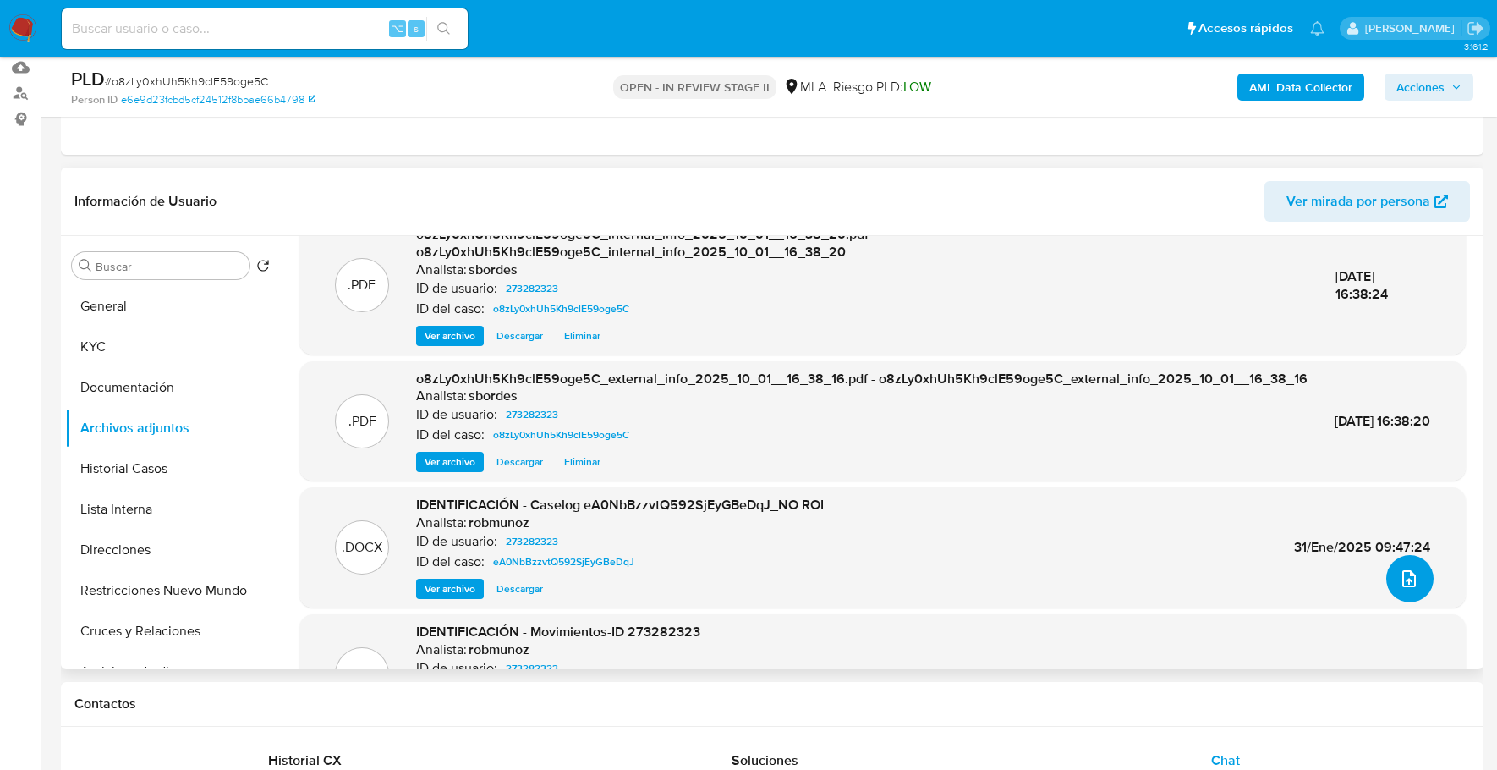
click at [1417, 577] on button "upload-file" at bounding box center [1409, 578] width 47 height 47
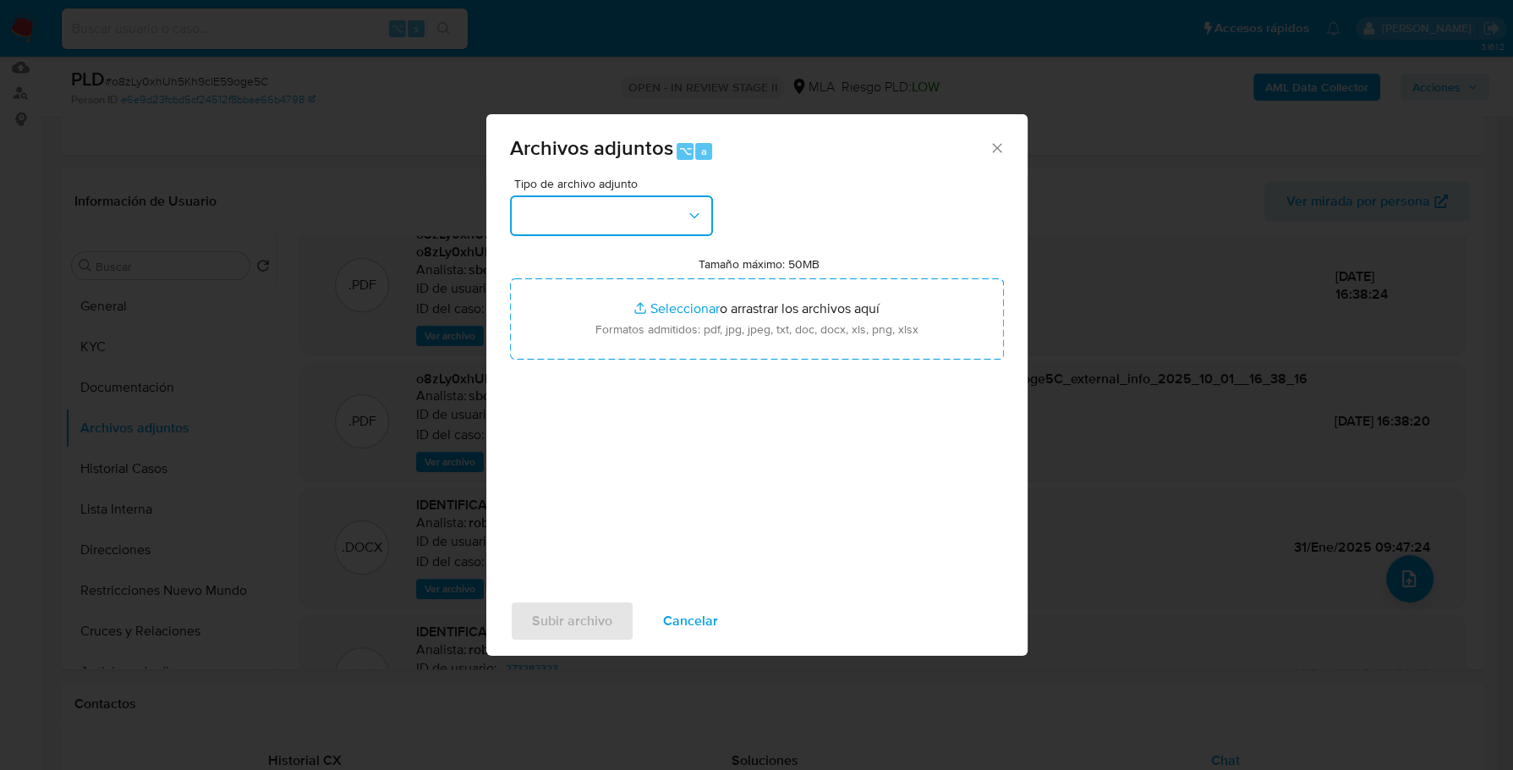
click at [667, 207] on button "button" at bounding box center [611, 215] width 203 height 41
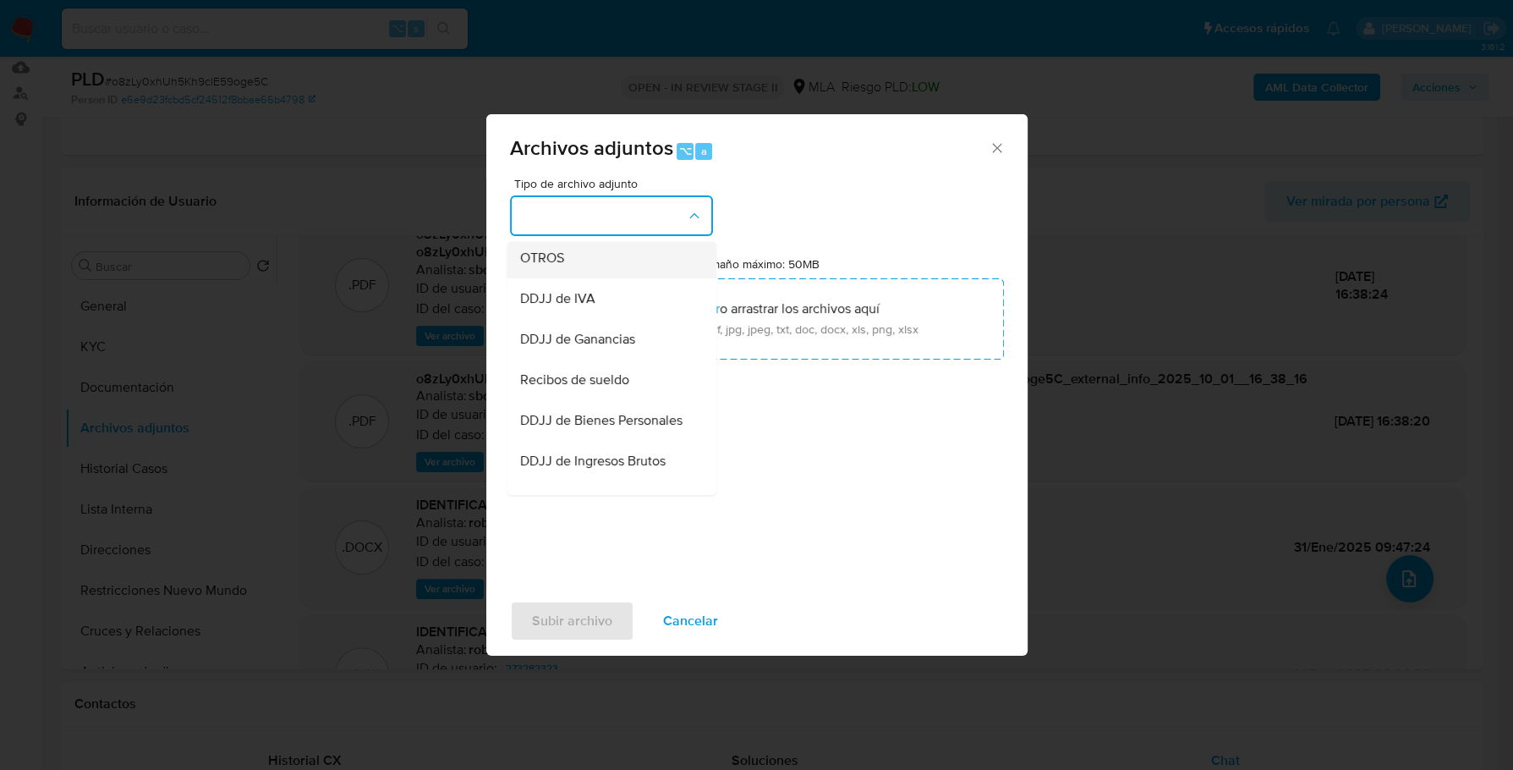
scroll to position [329, 0]
click at [569, 273] on div "OTROS" at bounding box center [606, 257] width 173 height 41
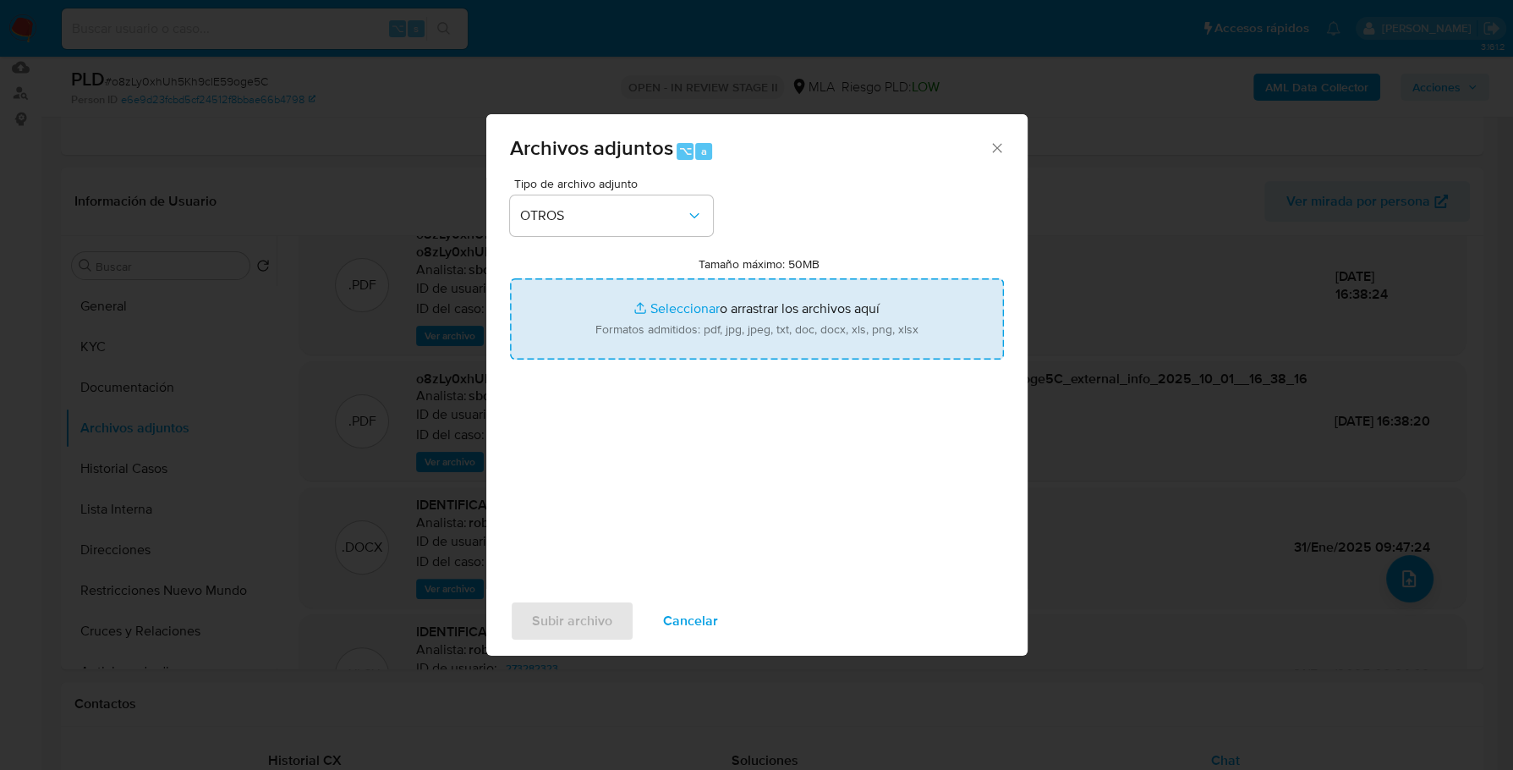
click at [670, 295] on input "Tamaño máximo: 50MB Seleccionar archivos" at bounding box center [757, 318] width 494 height 81
type input "C:\fakepath\Caselog o8zLy0xhUh5Kh9clE59oge5C_2025_09_17_16_29_37.docx"
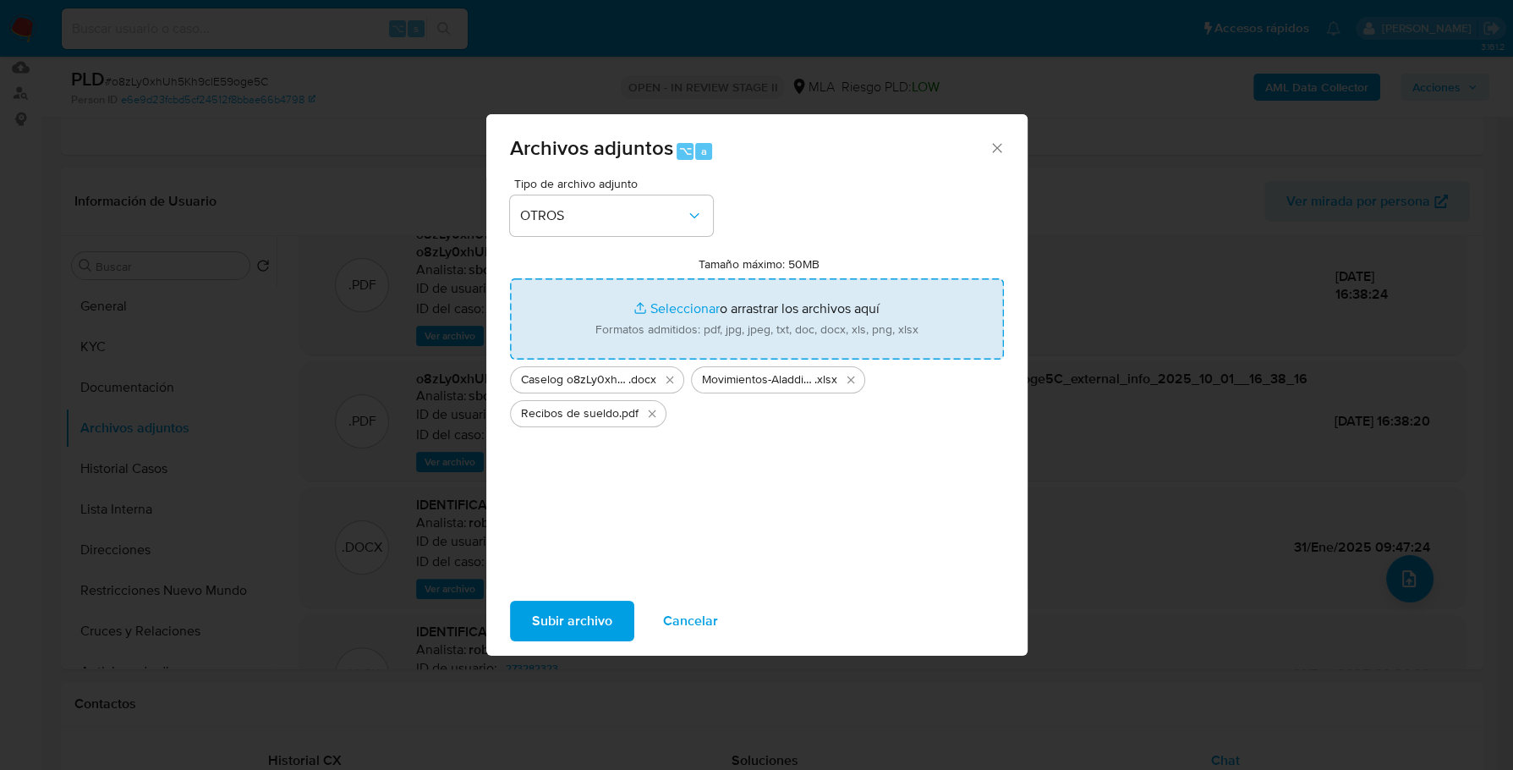
click at [574, 609] on span "Subir archivo" at bounding box center [572, 620] width 80 height 37
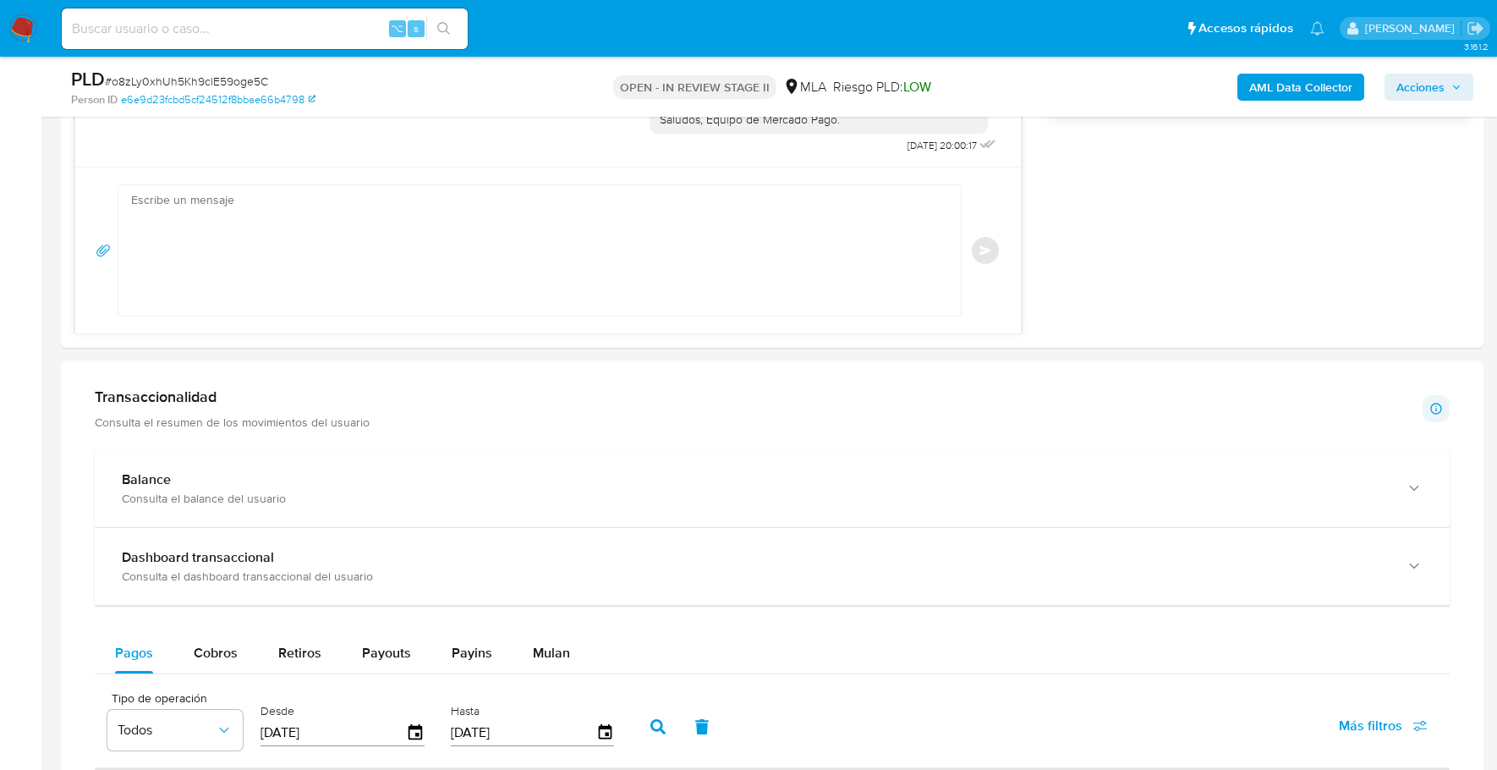
scroll to position [556, 0]
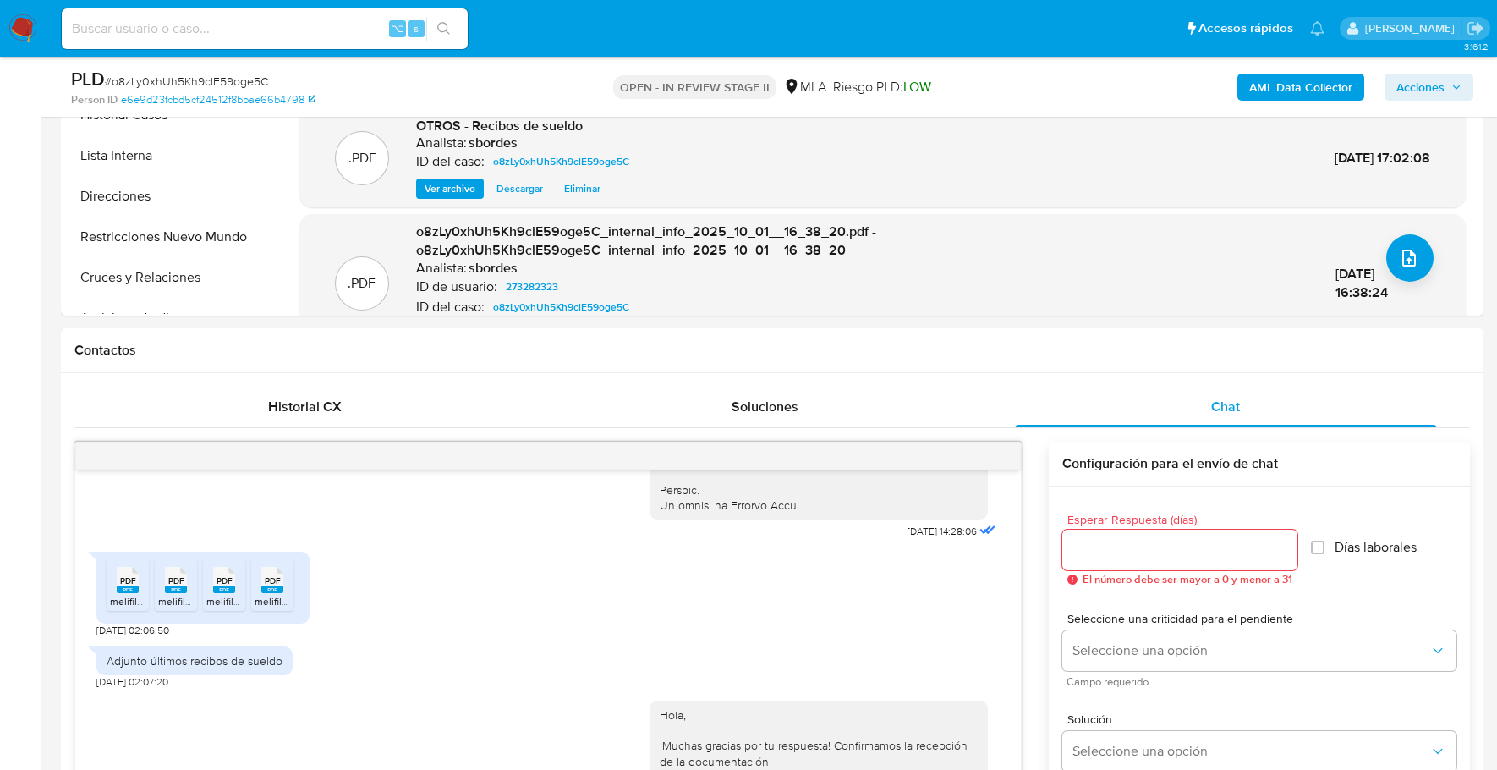
click at [1450, 83] on span "Acciones" at bounding box center [1428, 87] width 65 height 24
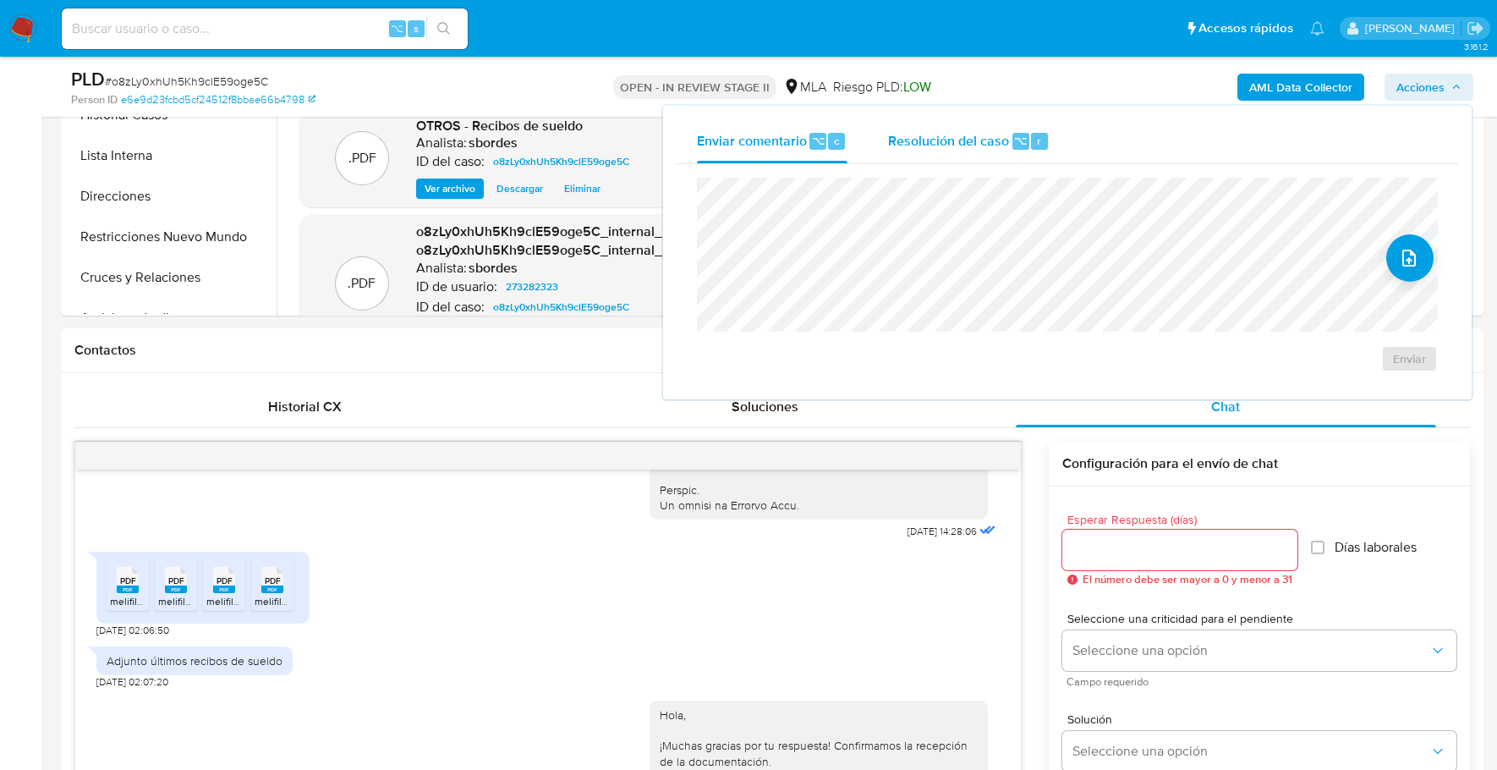
click at [940, 134] on span "Resolución del caso" at bounding box center [948, 139] width 121 height 19
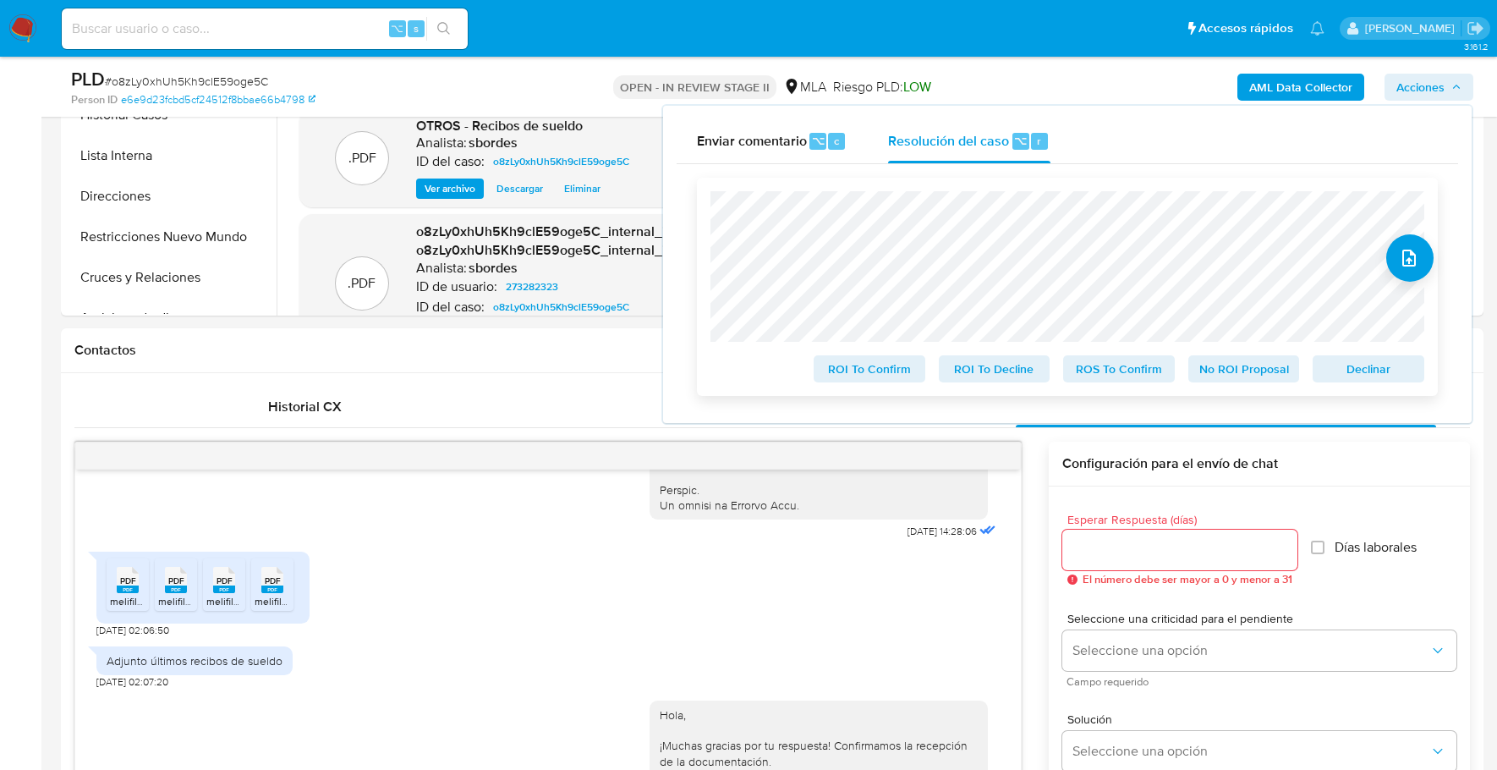
click at [1263, 359] on span "No ROI Proposal" at bounding box center [1244, 369] width 88 height 24
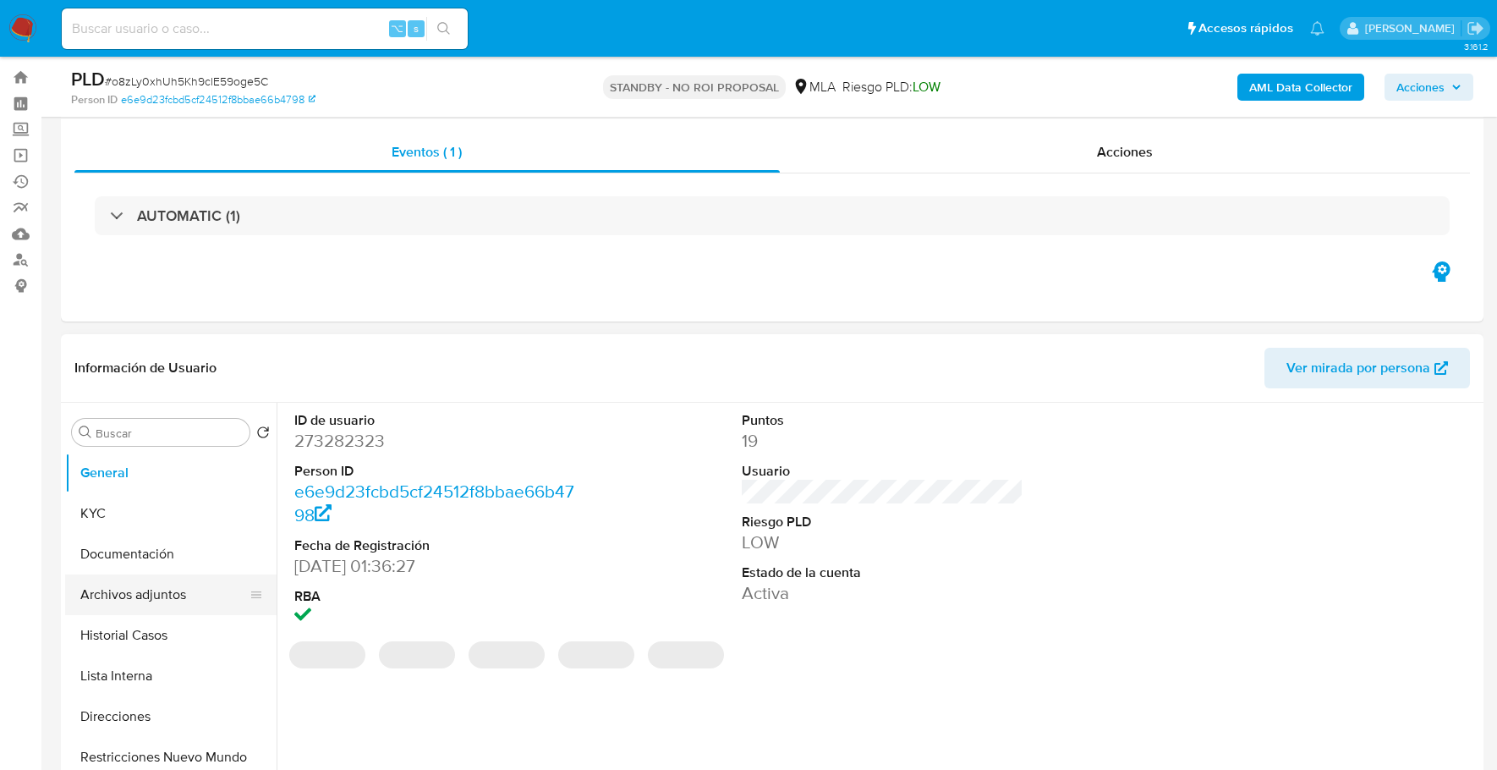
scroll to position [140, 0]
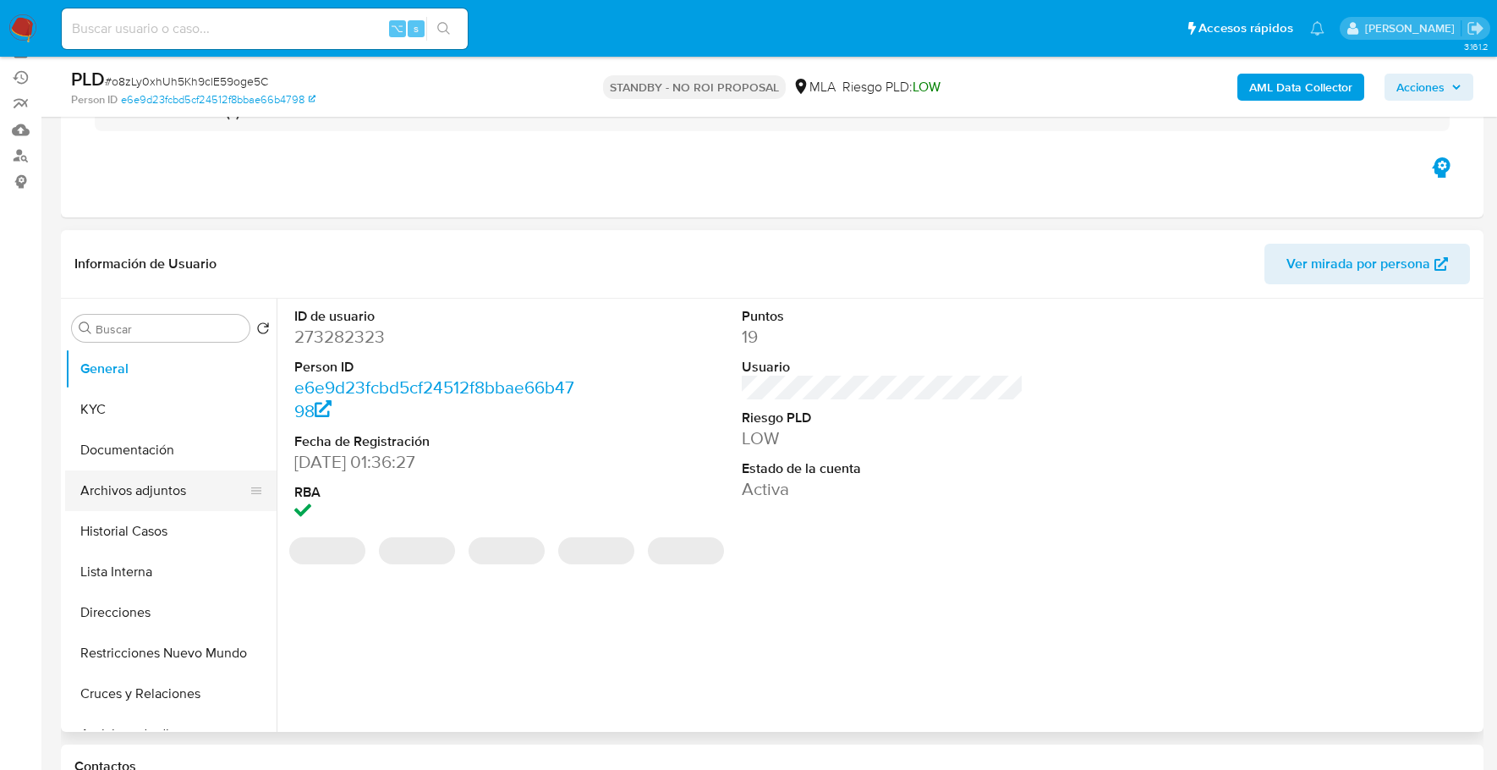
select select "10"
click at [178, 479] on button "Historial Casos" at bounding box center [164, 488] width 198 height 41
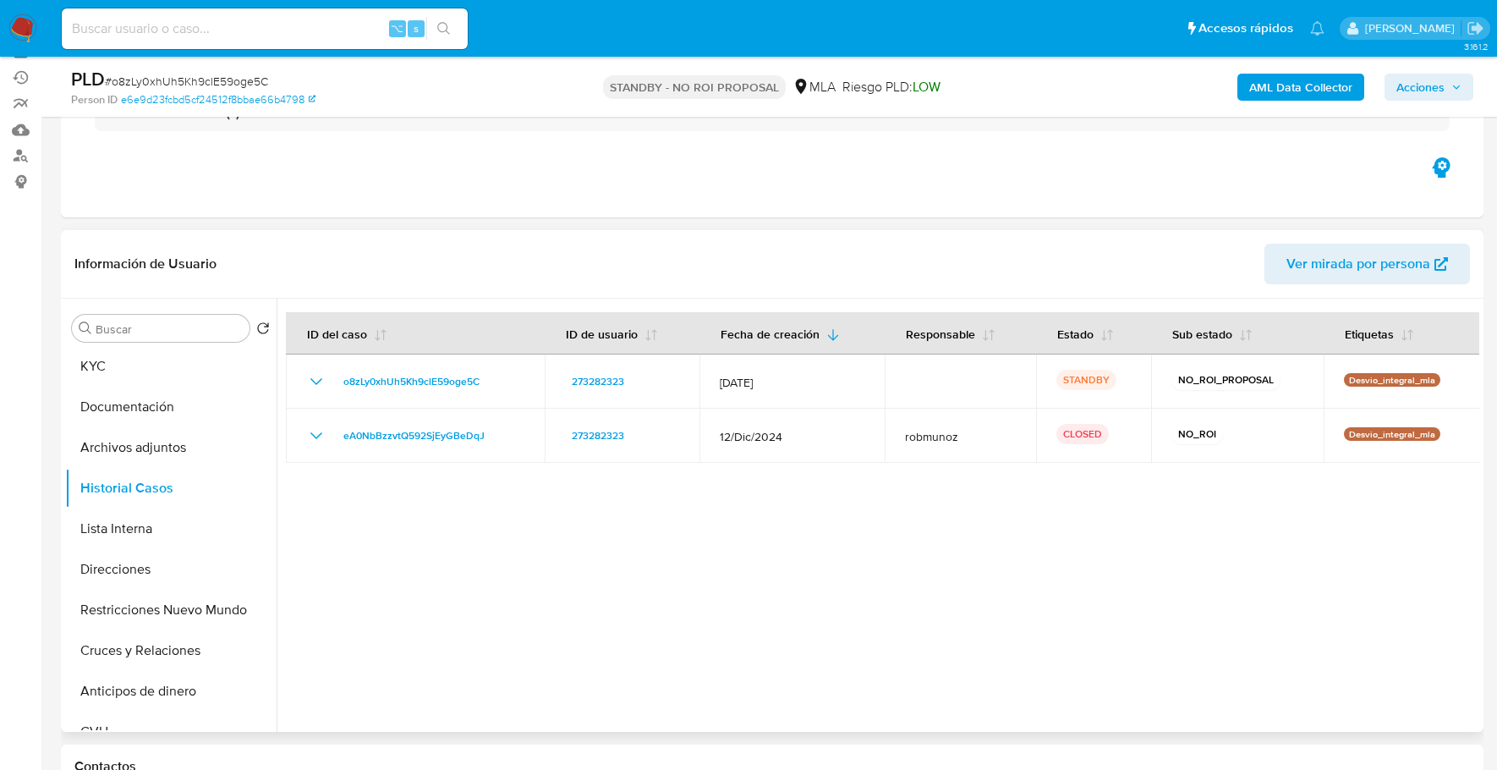
click at [563, 249] on header "Información de Usuario Ver mirada por persona" at bounding box center [771, 264] width 1395 height 41
click at [861, 583] on div at bounding box center [878, 515] width 1202 height 433
click at [766, 570] on div at bounding box center [878, 515] width 1202 height 433
click at [218, 34] on input at bounding box center [265, 29] width 406 height 22
paste input "29131388"
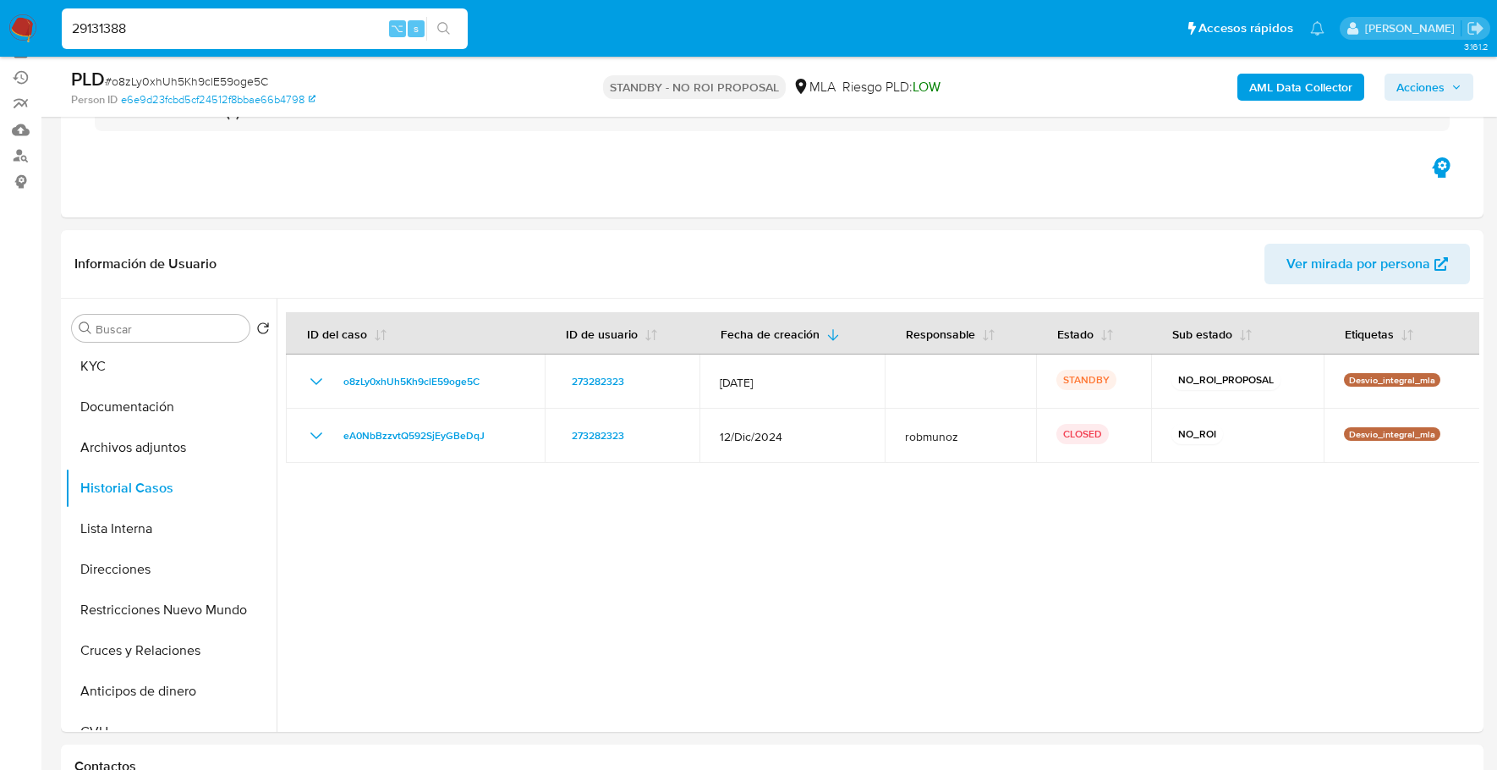
type input "29131388"
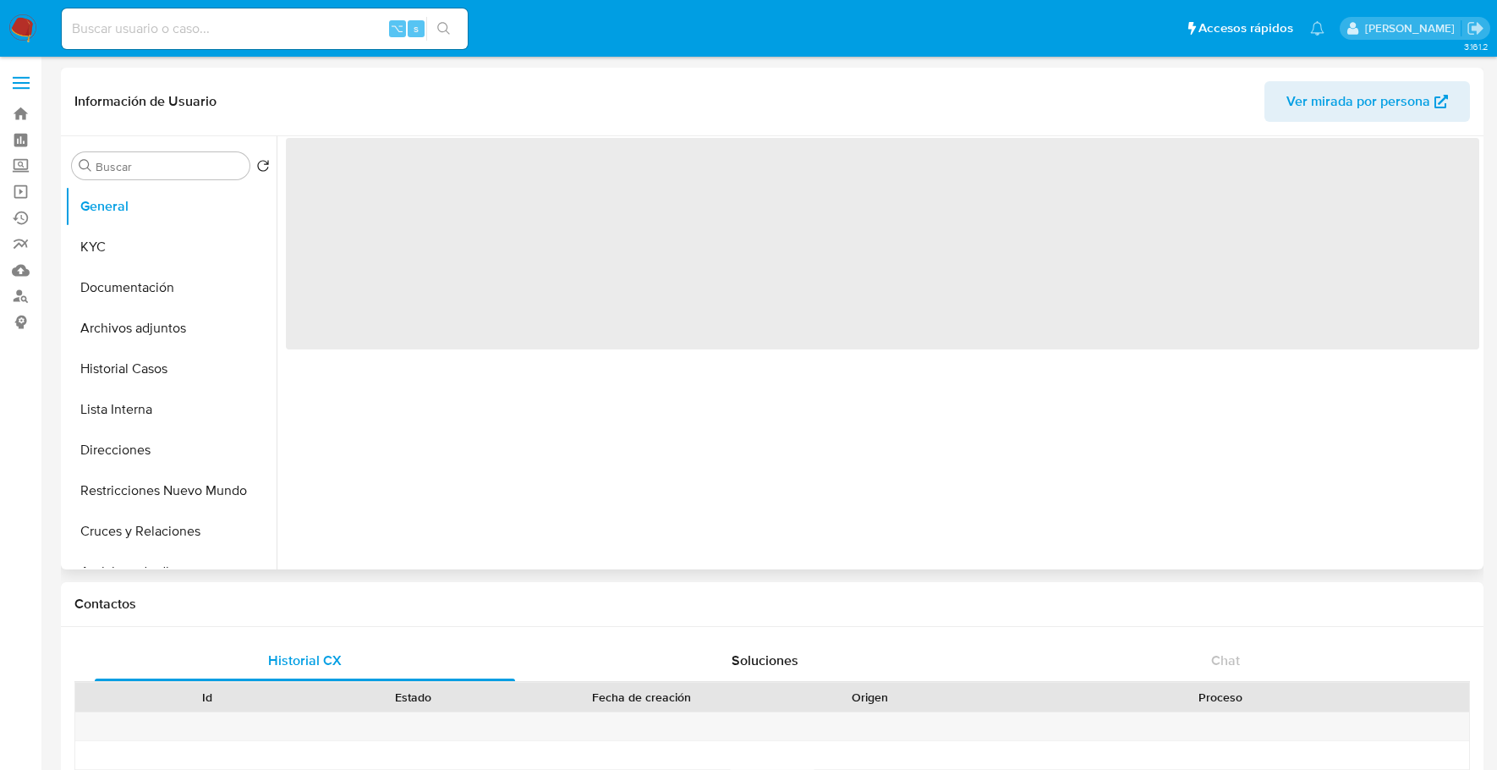
select select "10"
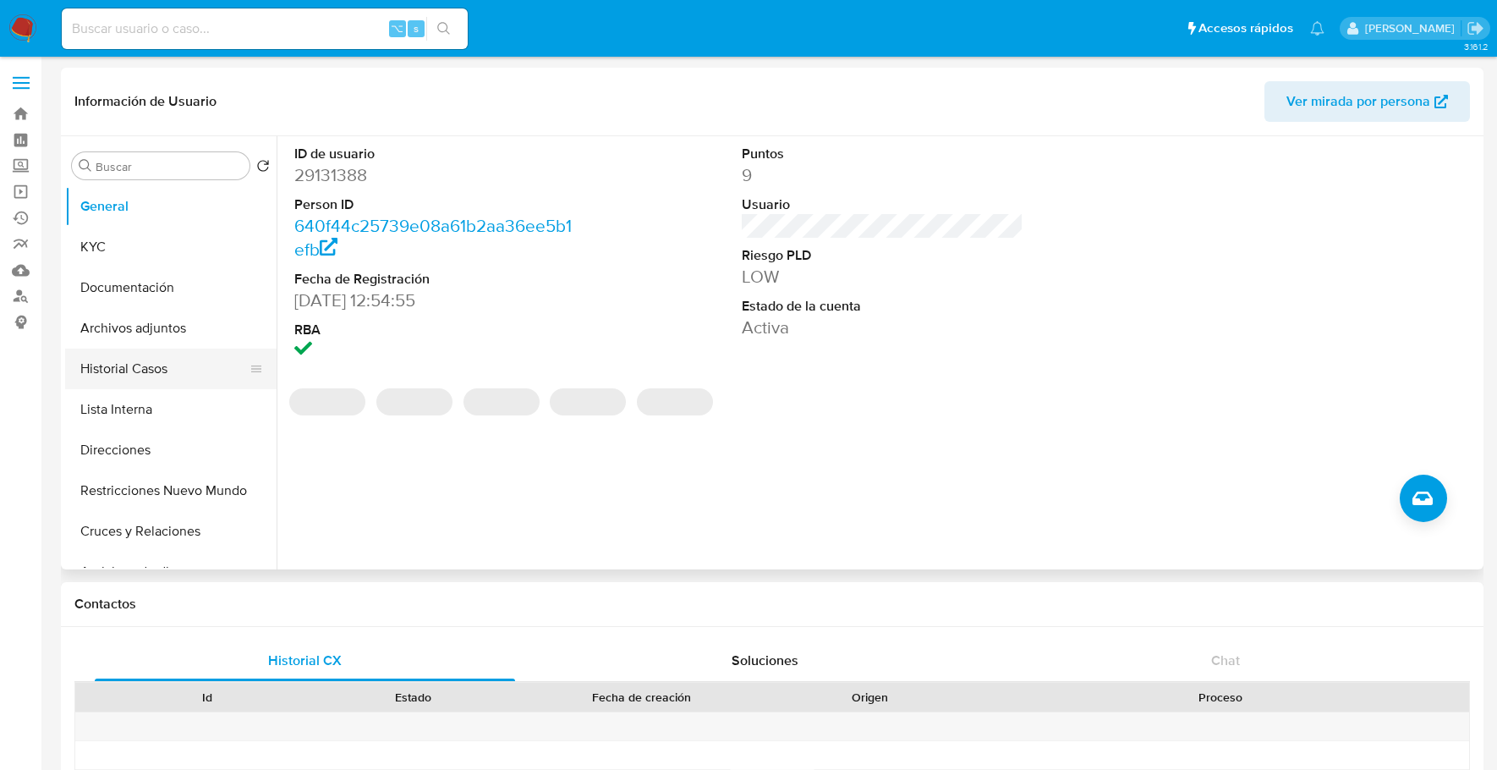
click at [147, 364] on button "Historial Casos" at bounding box center [164, 368] width 198 height 41
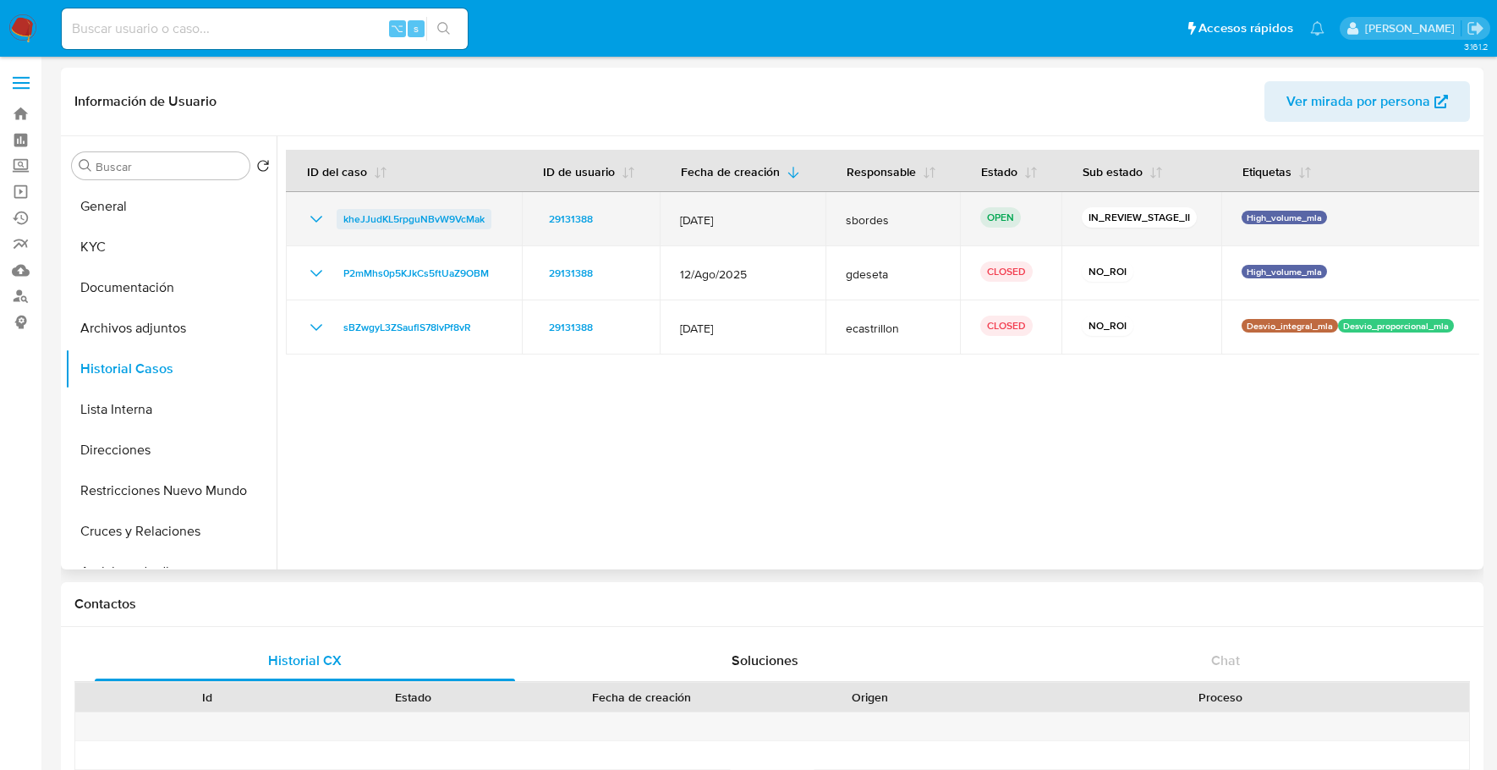
click at [372, 224] on span "kheJJudKL5rpguNBvW9VcMak" at bounding box center [413, 219] width 141 height 20
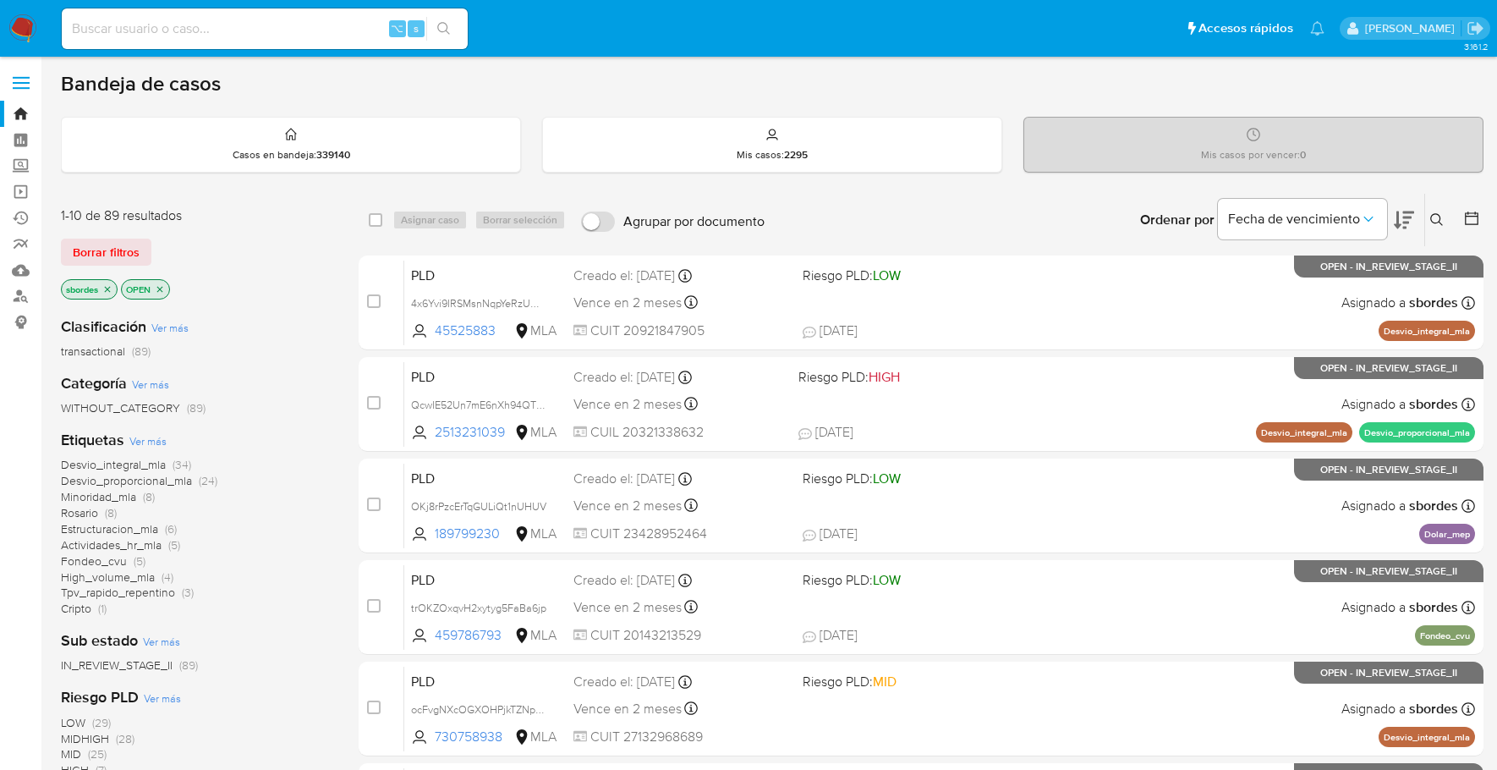
click at [104, 286] on icon "close-filter" at bounding box center [107, 289] width 10 height 10
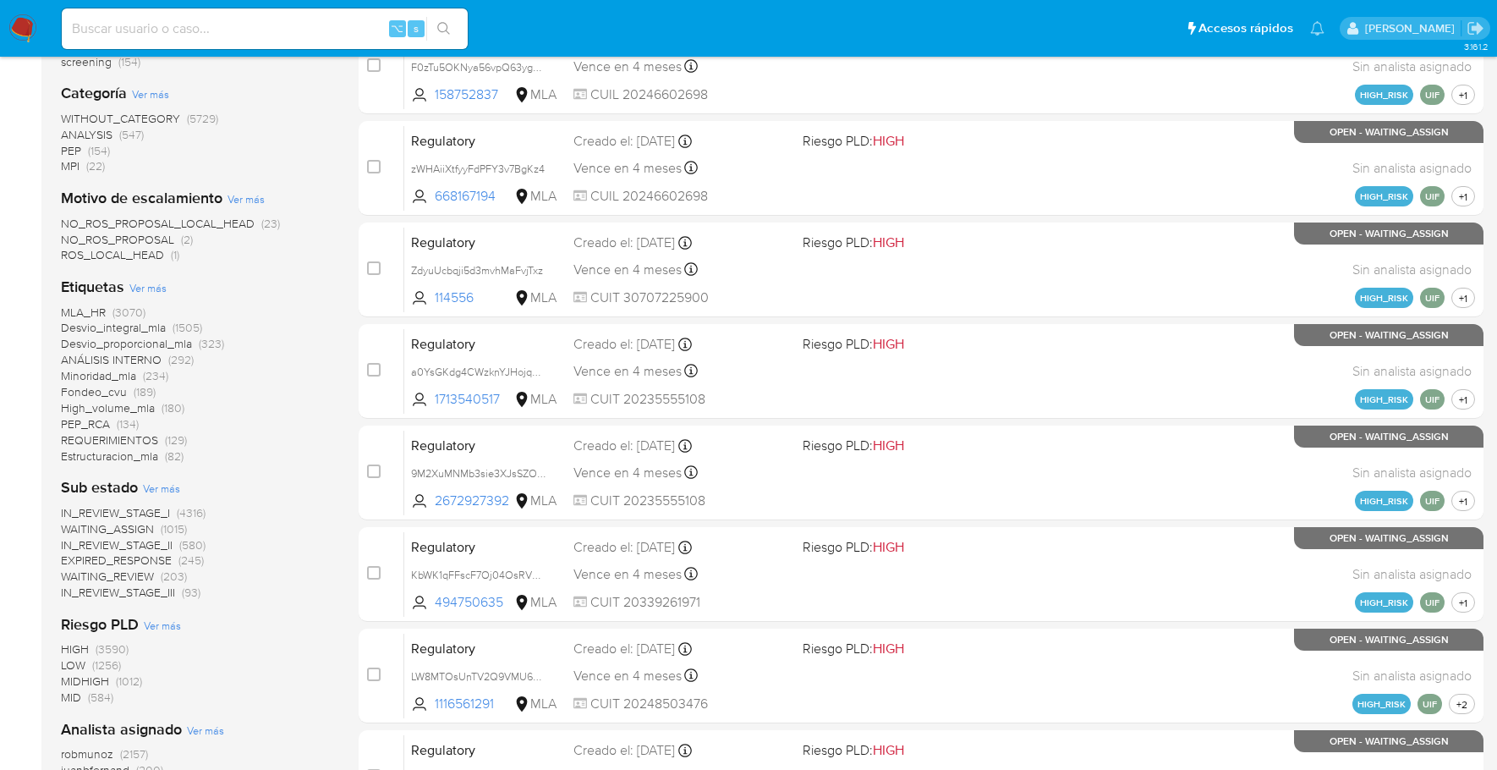
scroll to position [682, 0]
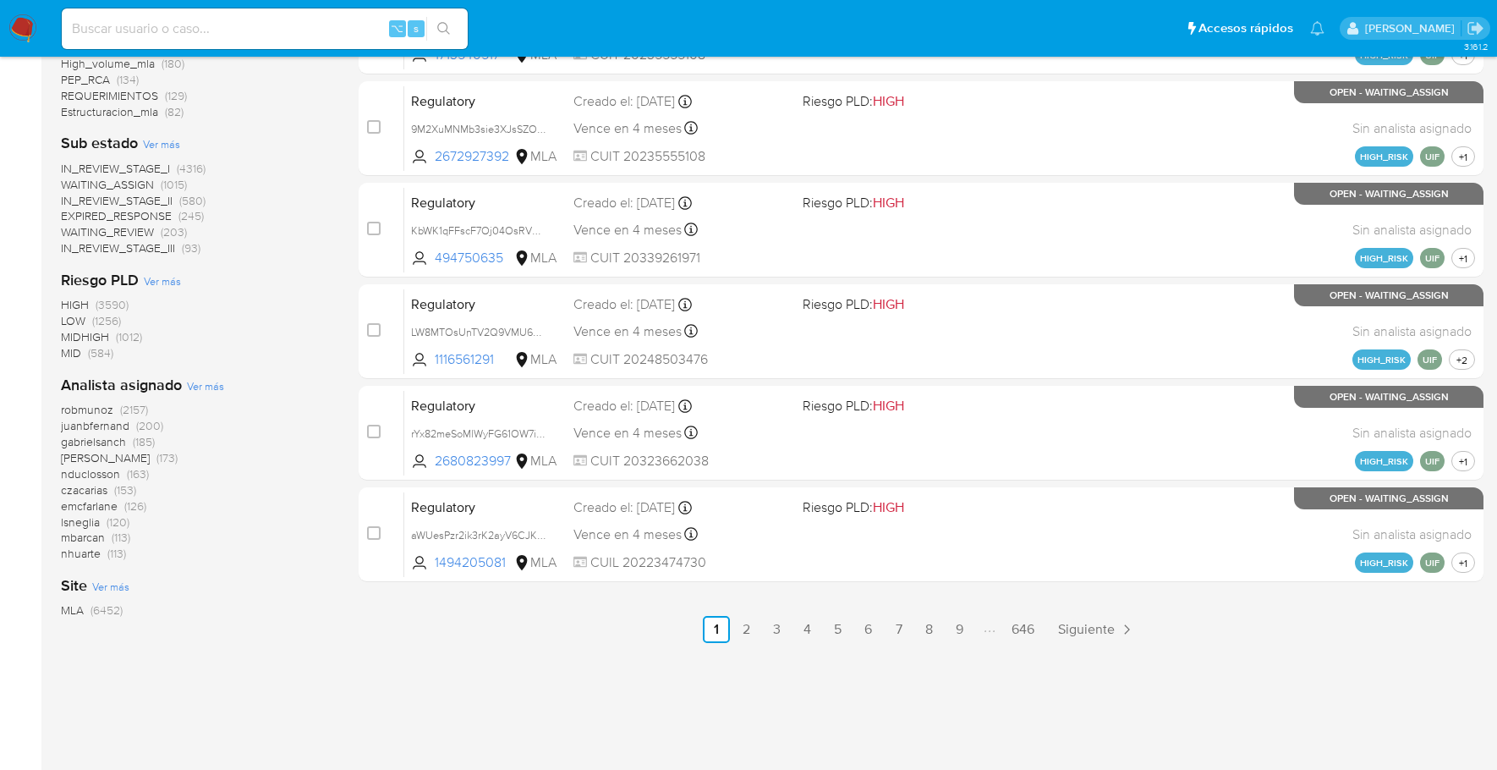
click at [293, 30] on input at bounding box center [265, 29] width 406 height 22
paste input "RfbmKkh0sLwEQPDtYxFuOgak"
type input "RfbmKkh0sLwEQPDtYxFuOgak"
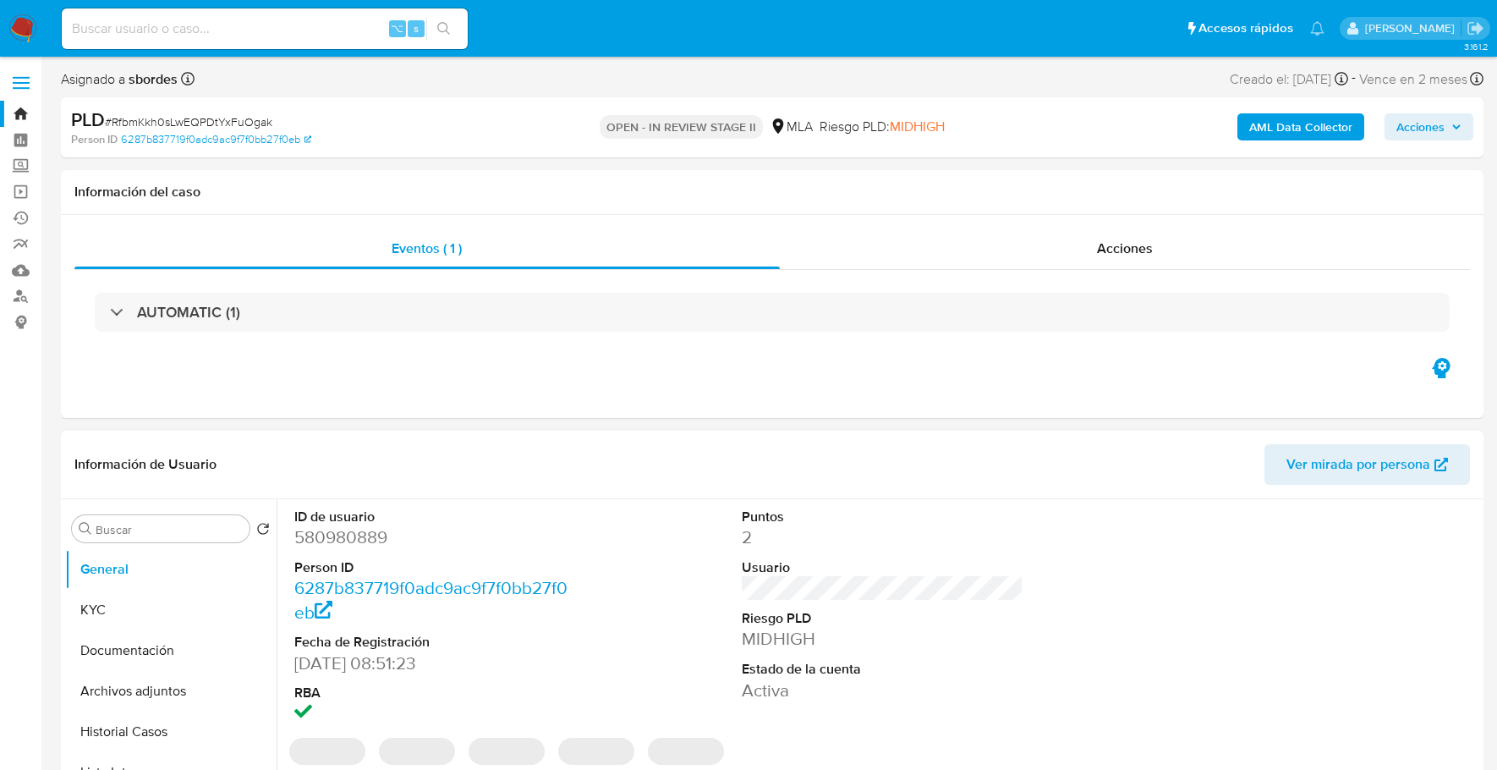
select select "10"
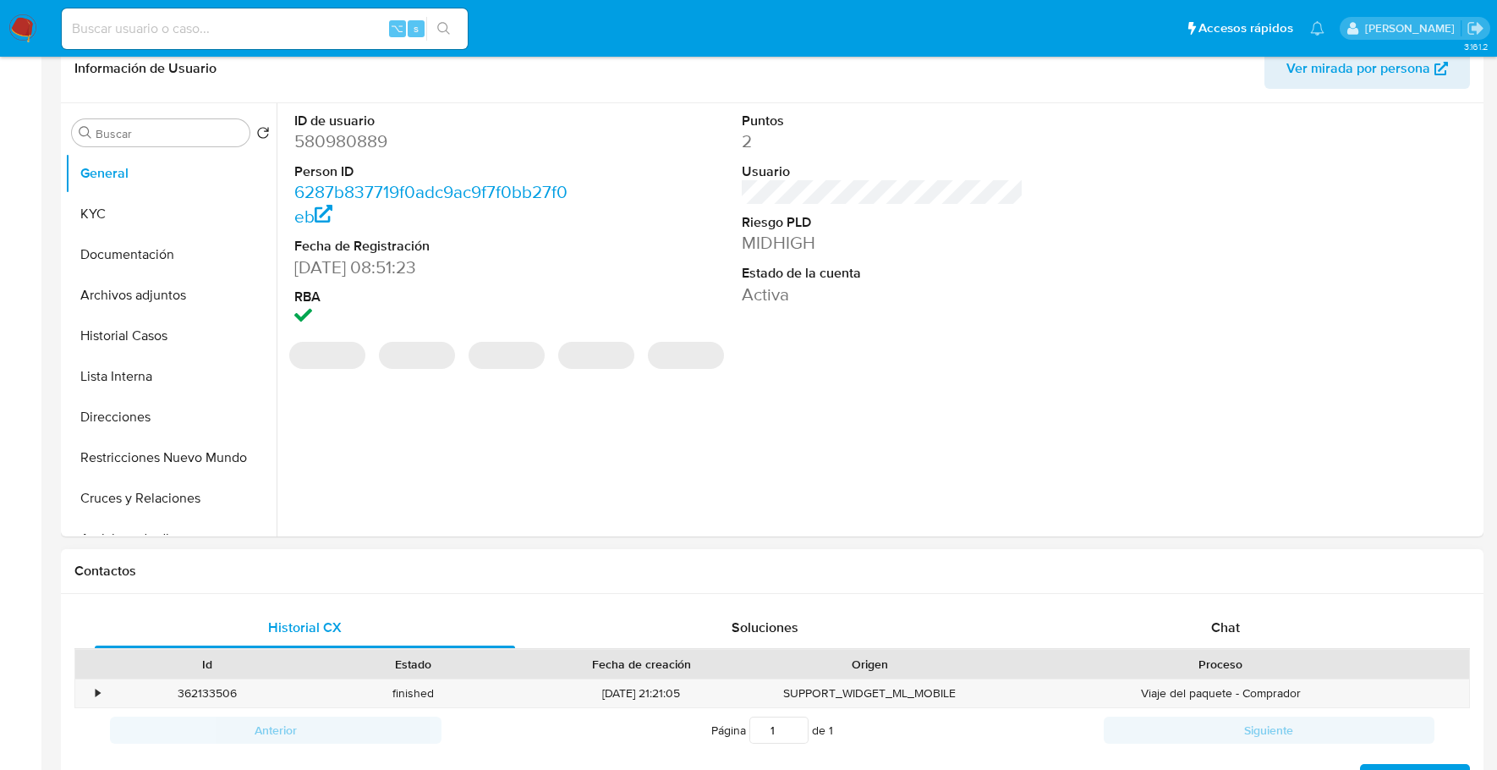
scroll to position [686, 0]
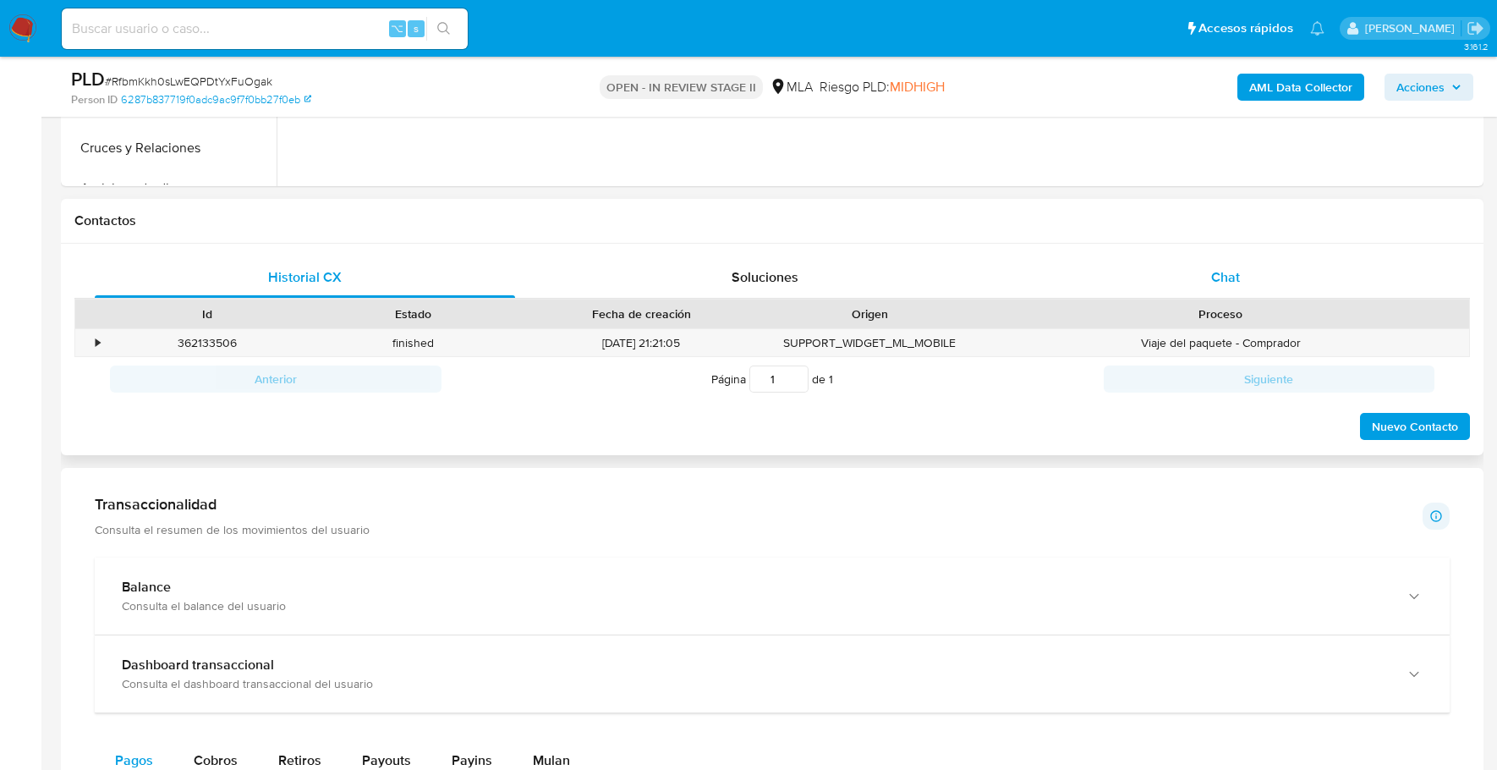
click at [1246, 269] on div "Chat" at bounding box center [1226, 277] width 420 height 41
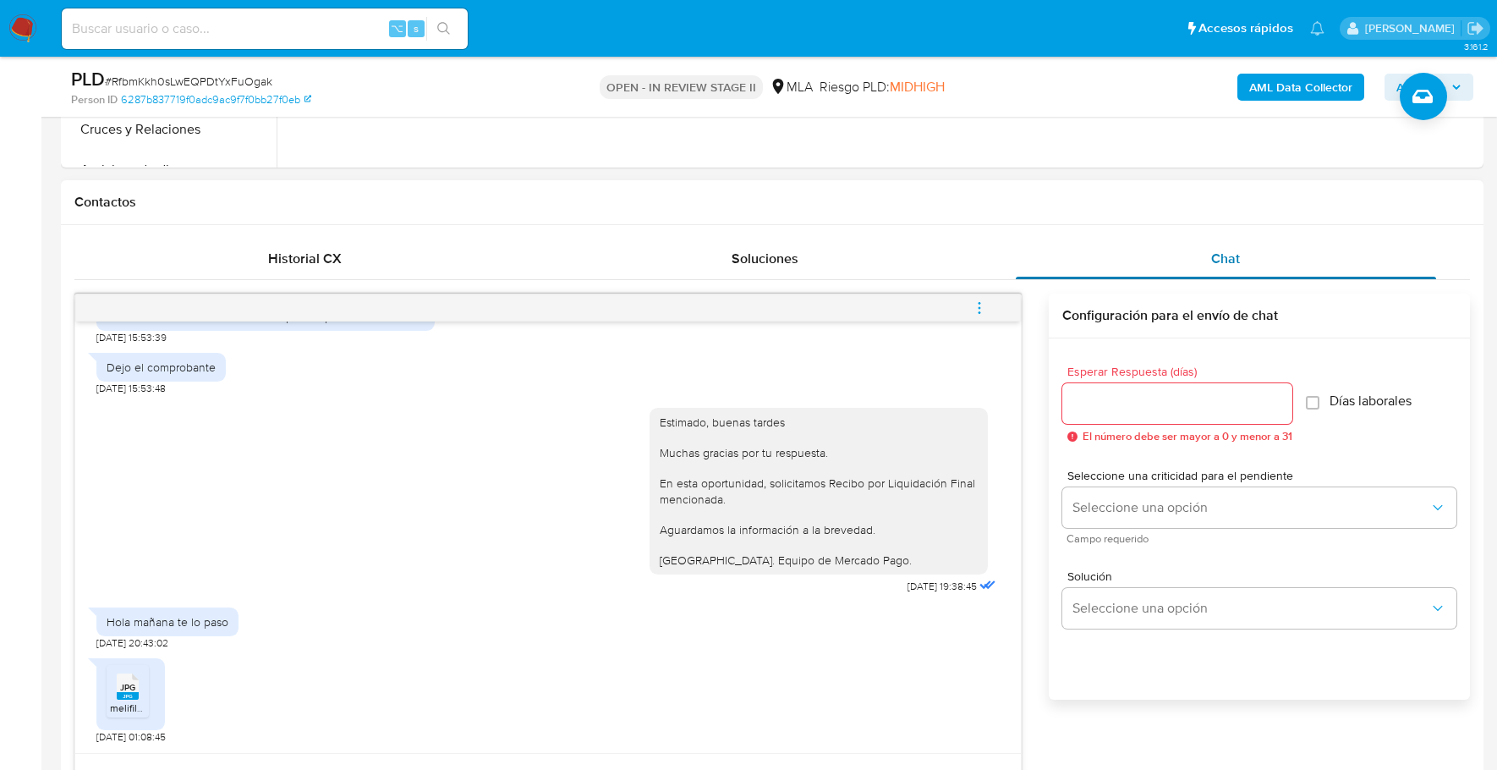
scroll to position [723, 0]
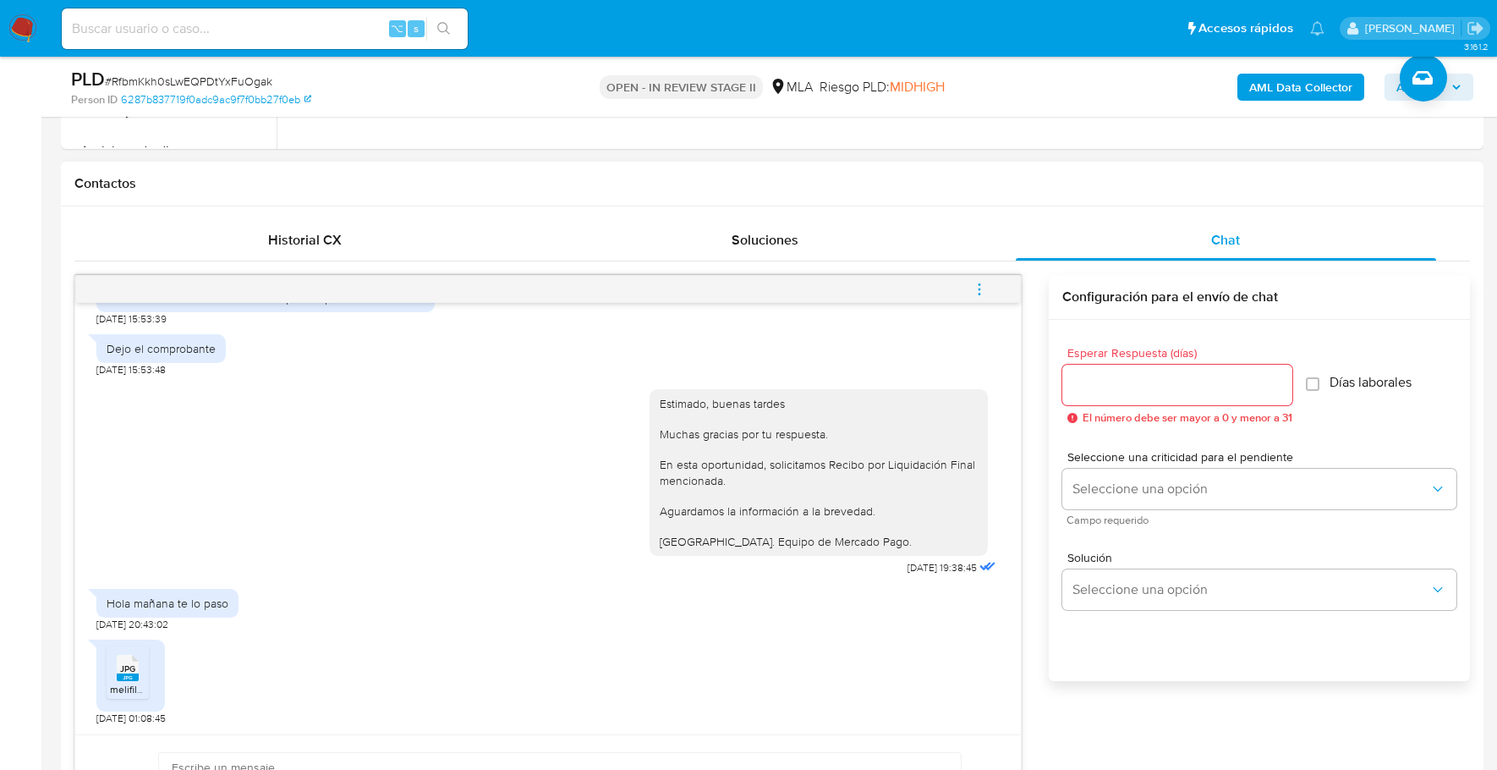
click at [129, 667] on span "JPG" at bounding box center [127, 668] width 15 height 11
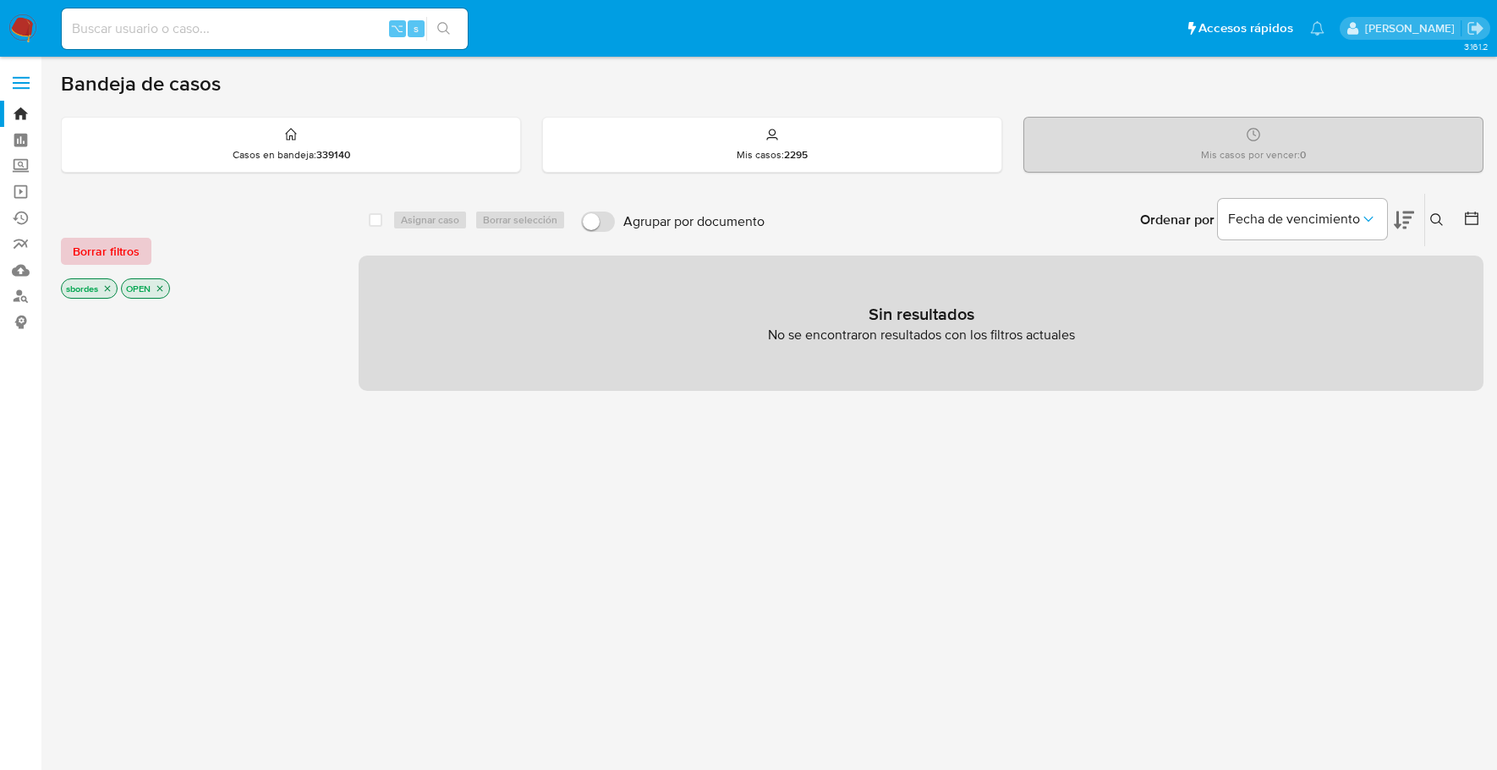
click at [84, 260] on span "Borrar filtros" at bounding box center [106, 251] width 67 height 24
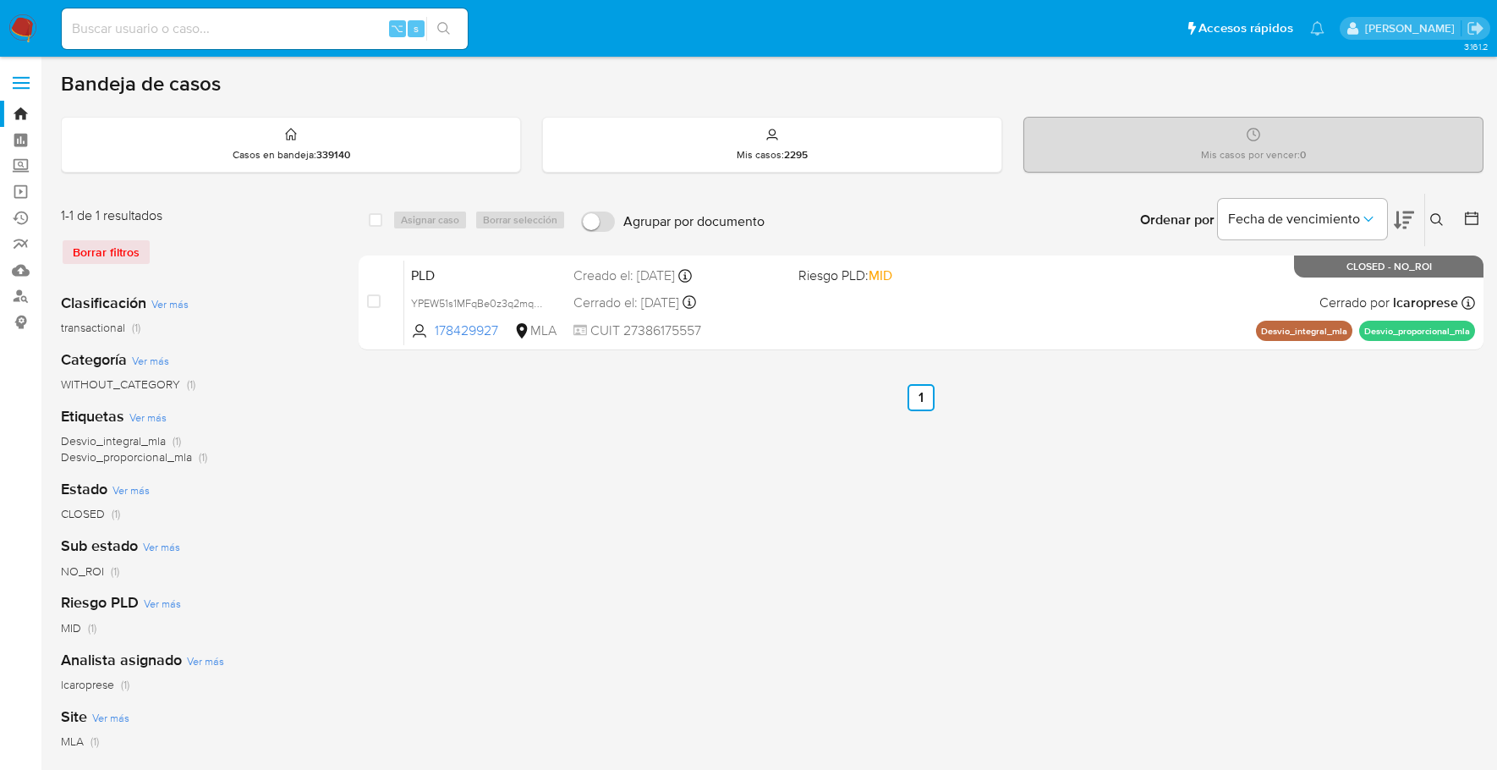
click at [119, 231] on div "1-1 de 1 resultados Borrar filtros" at bounding box center [196, 242] width 271 height 73
click at [128, 244] on div "Borrar filtros" at bounding box center [196, 251] width 271 height 27
click at [129, 252] on div "Borrar filtros" at bounding box center [196, 251] width 271 height 27
click at [93, 245] on div "Borrar filtros" at bounding box center [196, 251] width 271 height 27
click at [18, 31] on img at bounding box center [22, 28] width 29 height 29
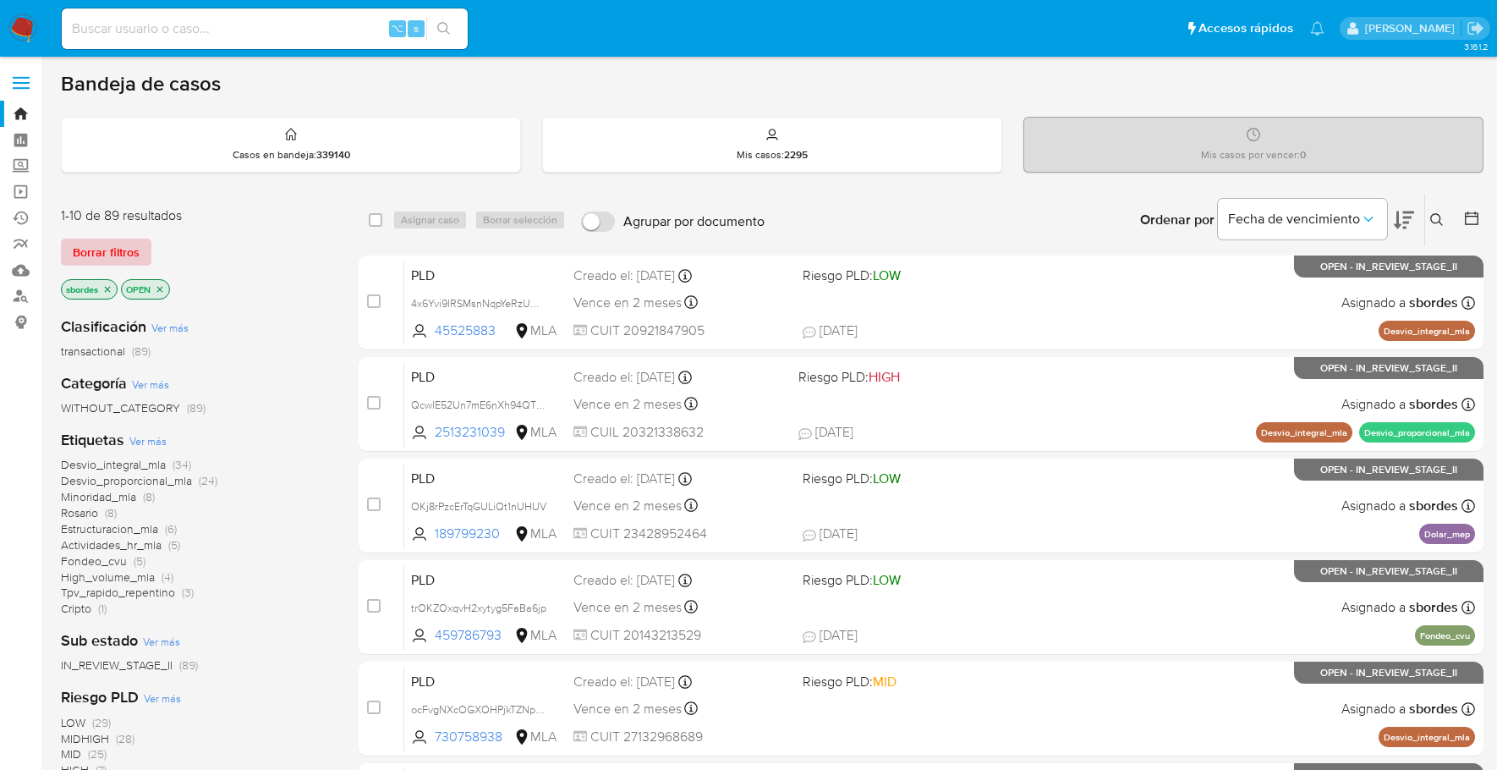
click at [113, 252] on span "Borrar filtros" at bounding box center [106, 252] width 67 height 24
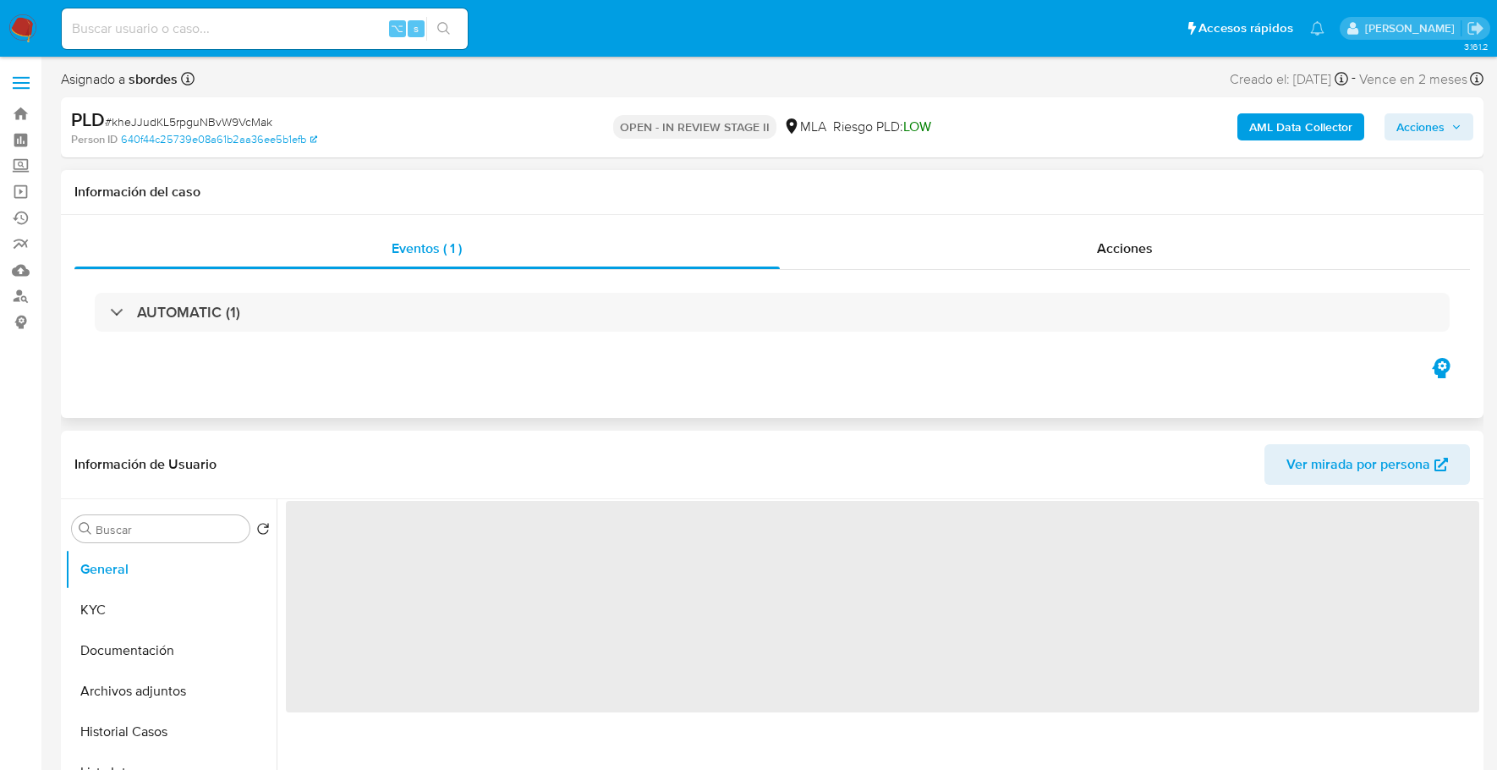
select select "10"
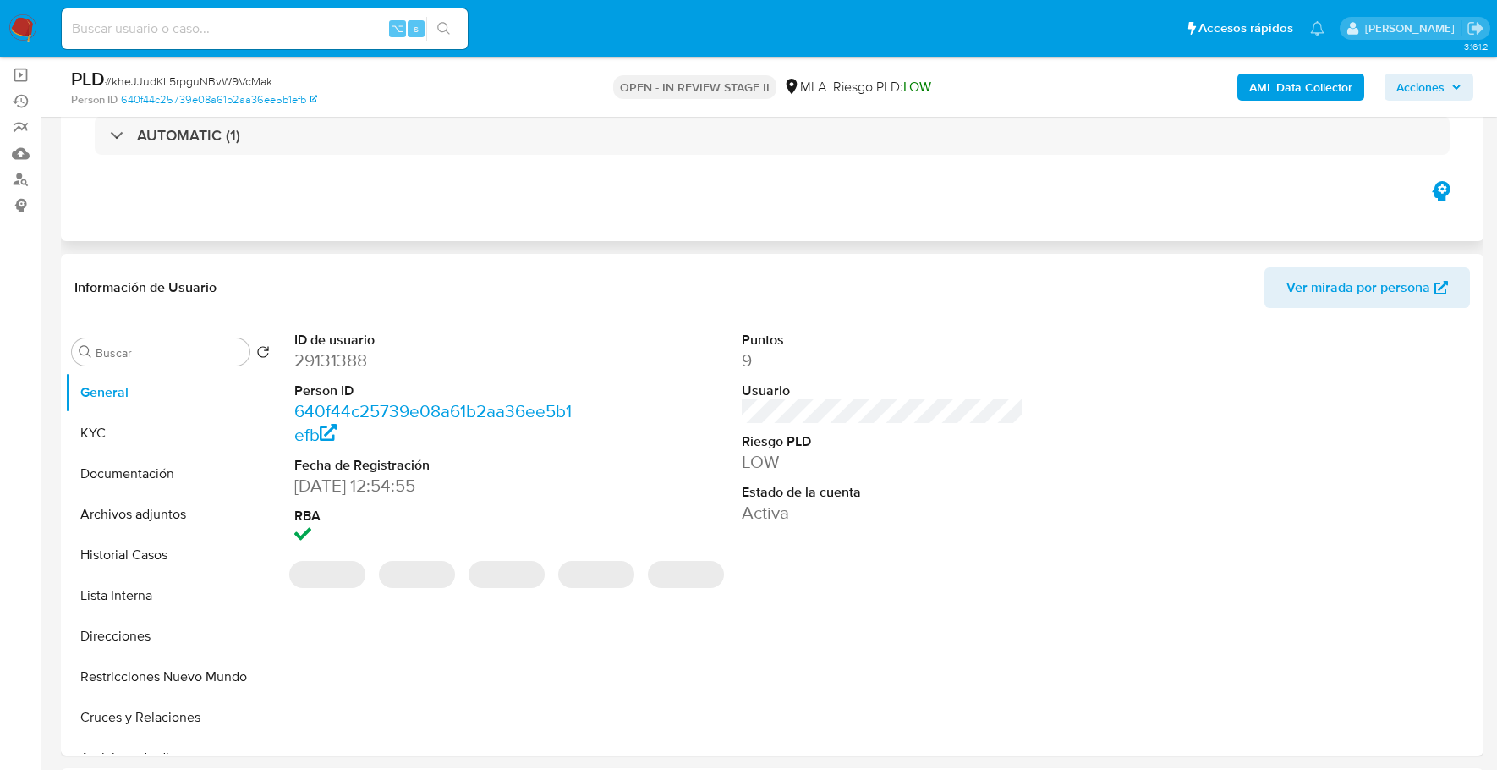
scroll to position [174, 0]
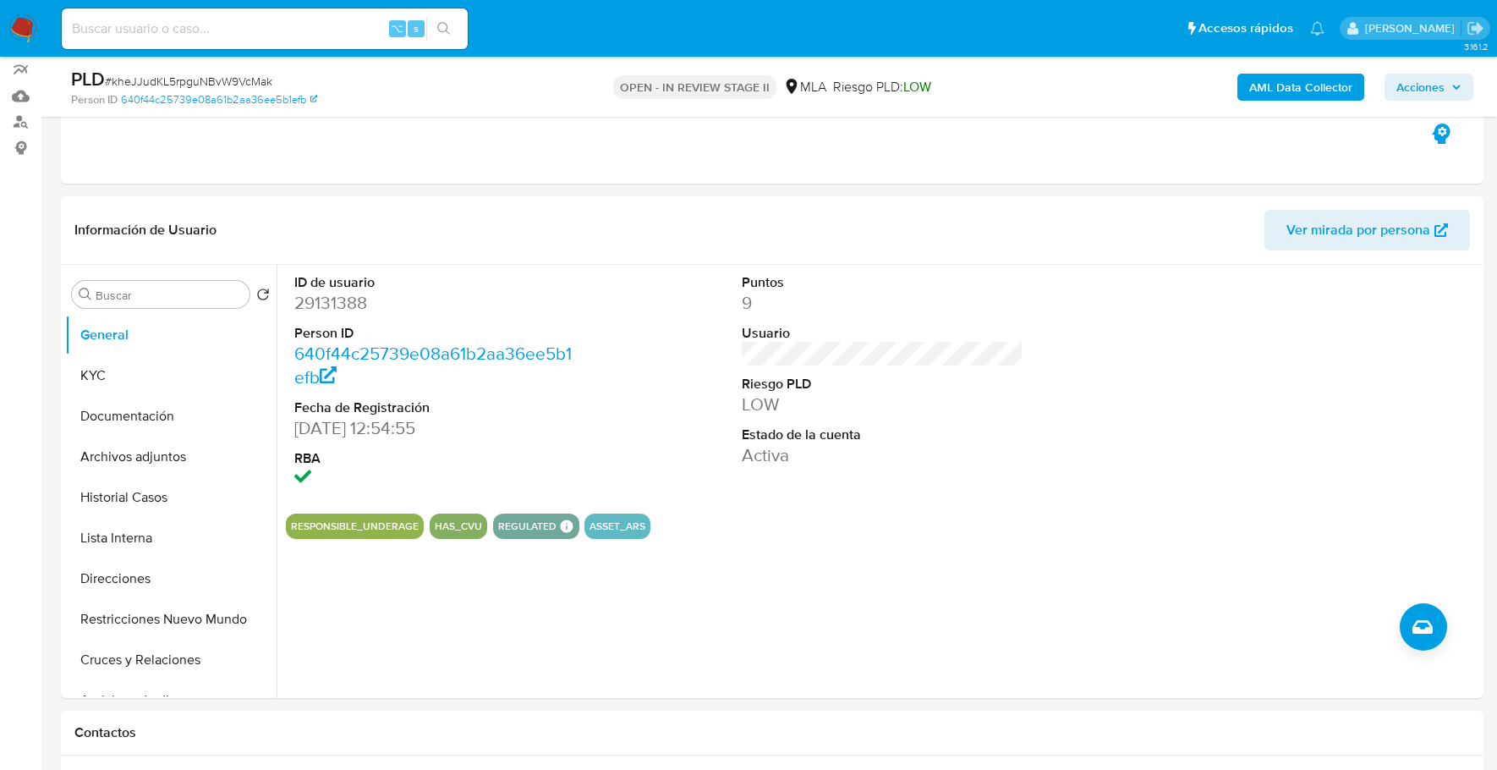
click at [163, 36] on input at bounding box center [265, 29] width 406 height 22
paste input "29131388"
type input "29131388"
click at [84, 382] on button "KYC" at bounding box center [164, 375] width 198 height 41
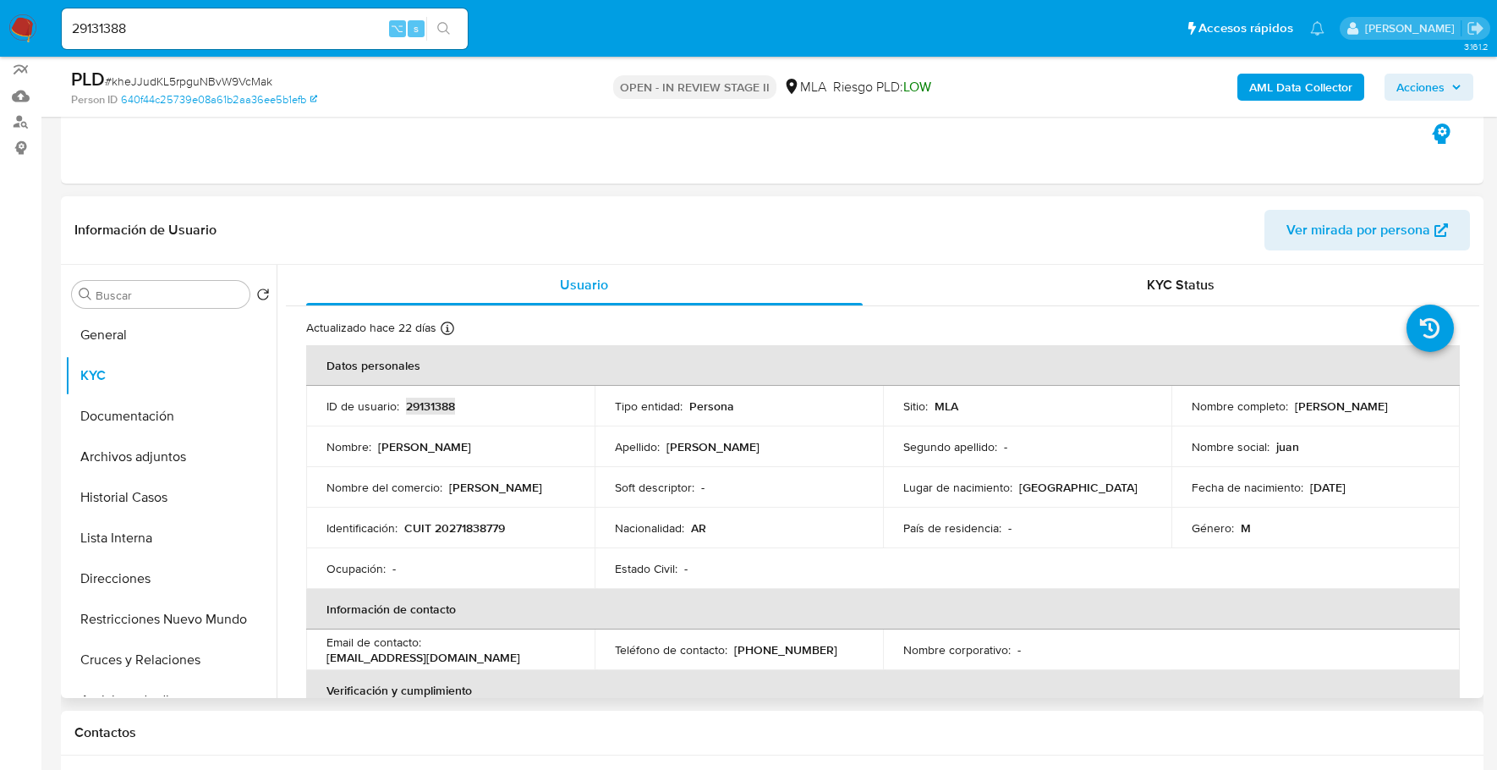
copy p "29131388"
click at [1279, 77] on b "AML Data Collector" at bounding box center [1300, 87] width 103 height 27
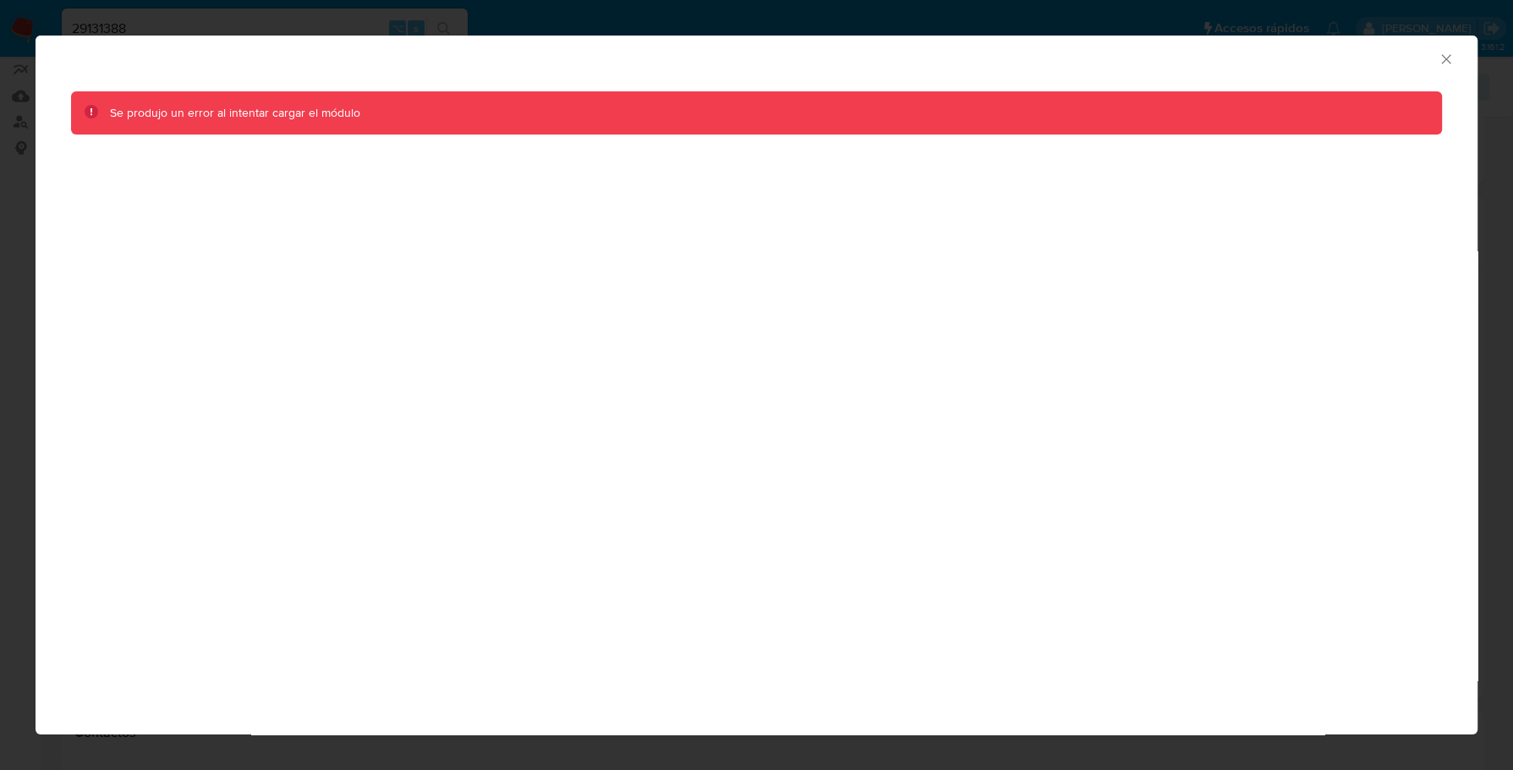
click at [1446, 63] on icon "Cerrar ventana" at bounding box center [1446, 59] width 17 height 17
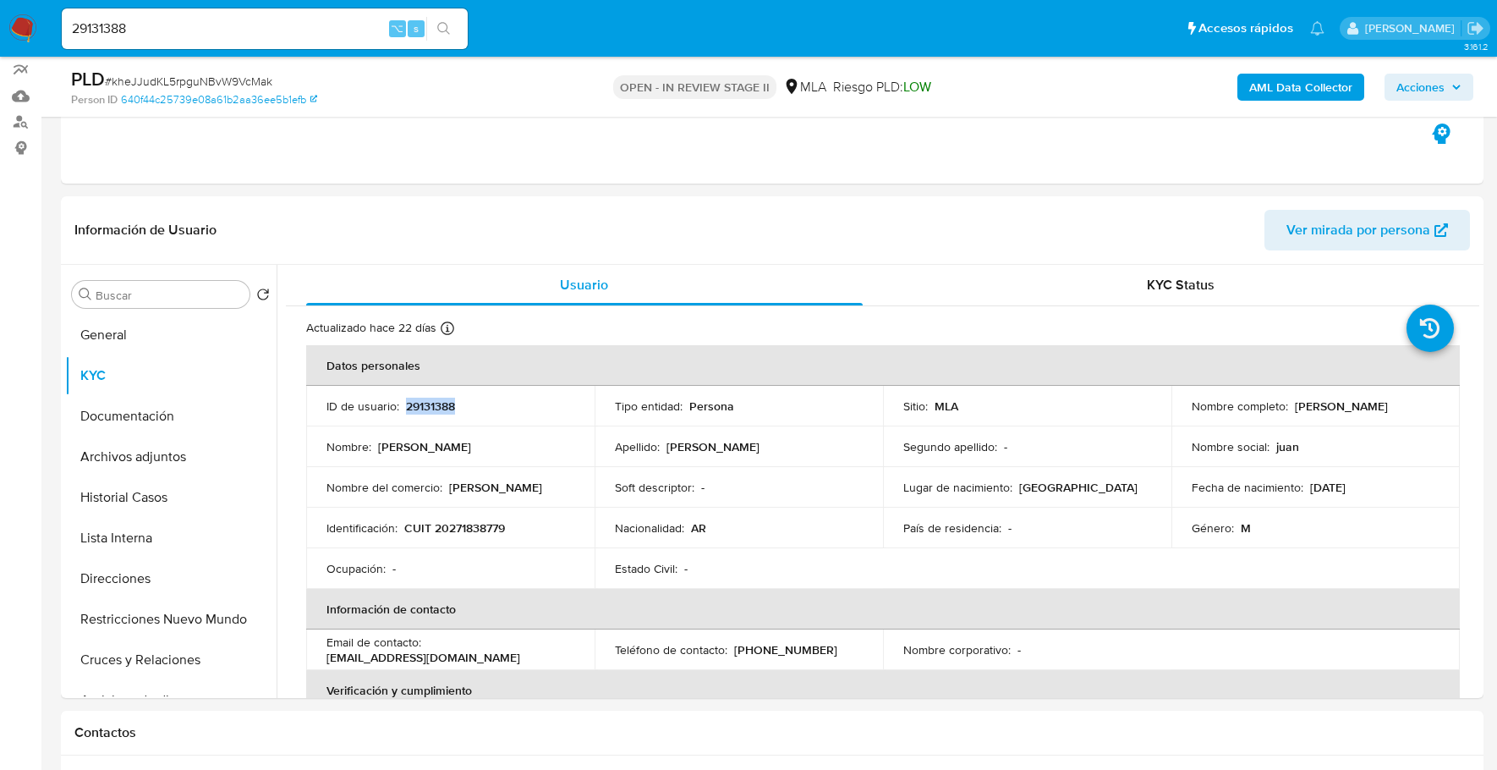
click at [1277, 90] on b "AML Data Collector" at bounding box center [1300, 87] width 103 height 27
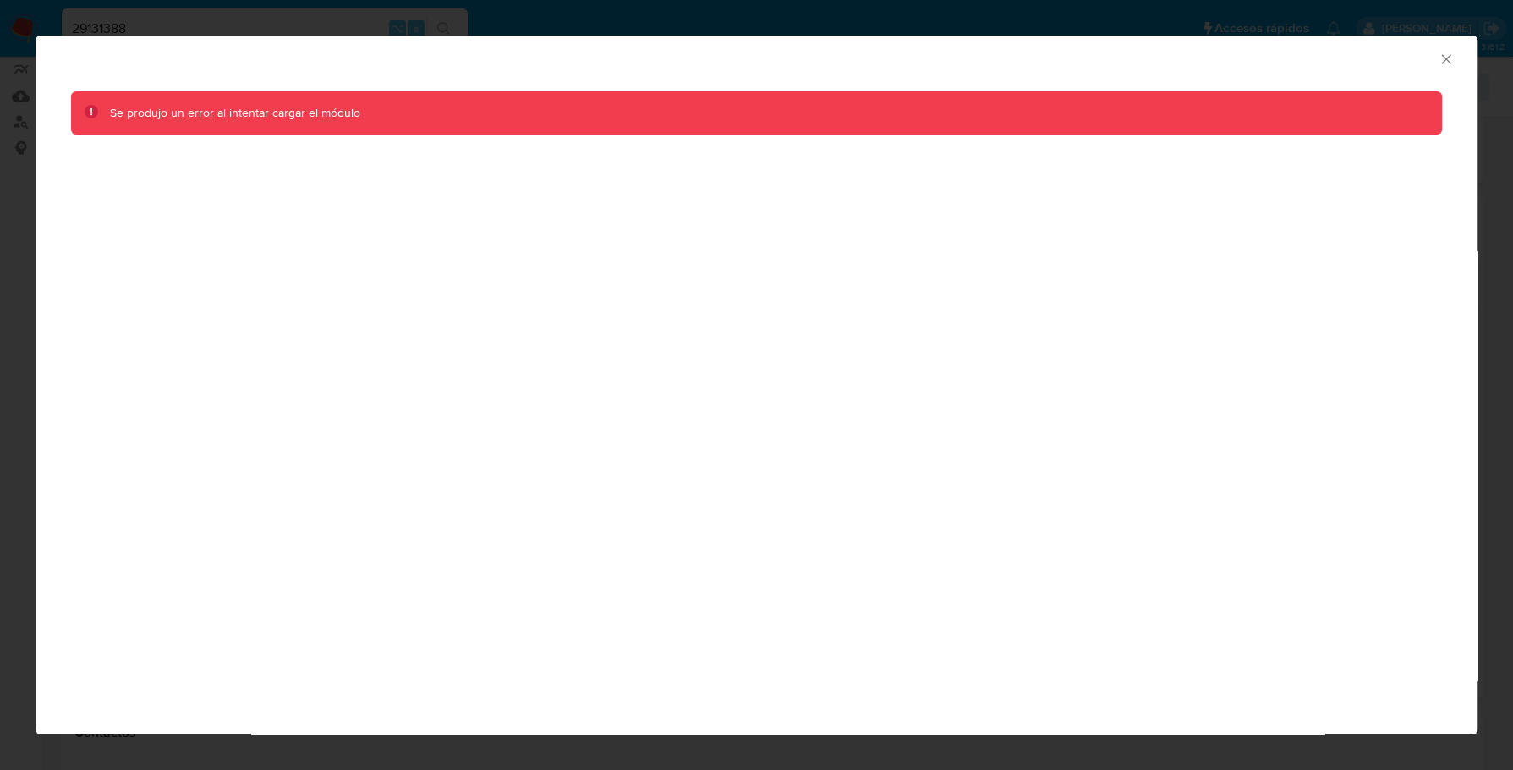
click at [1447, 56] on icon "Cerrar ventana" at bounding box center [1446, 59] width 17 height 17
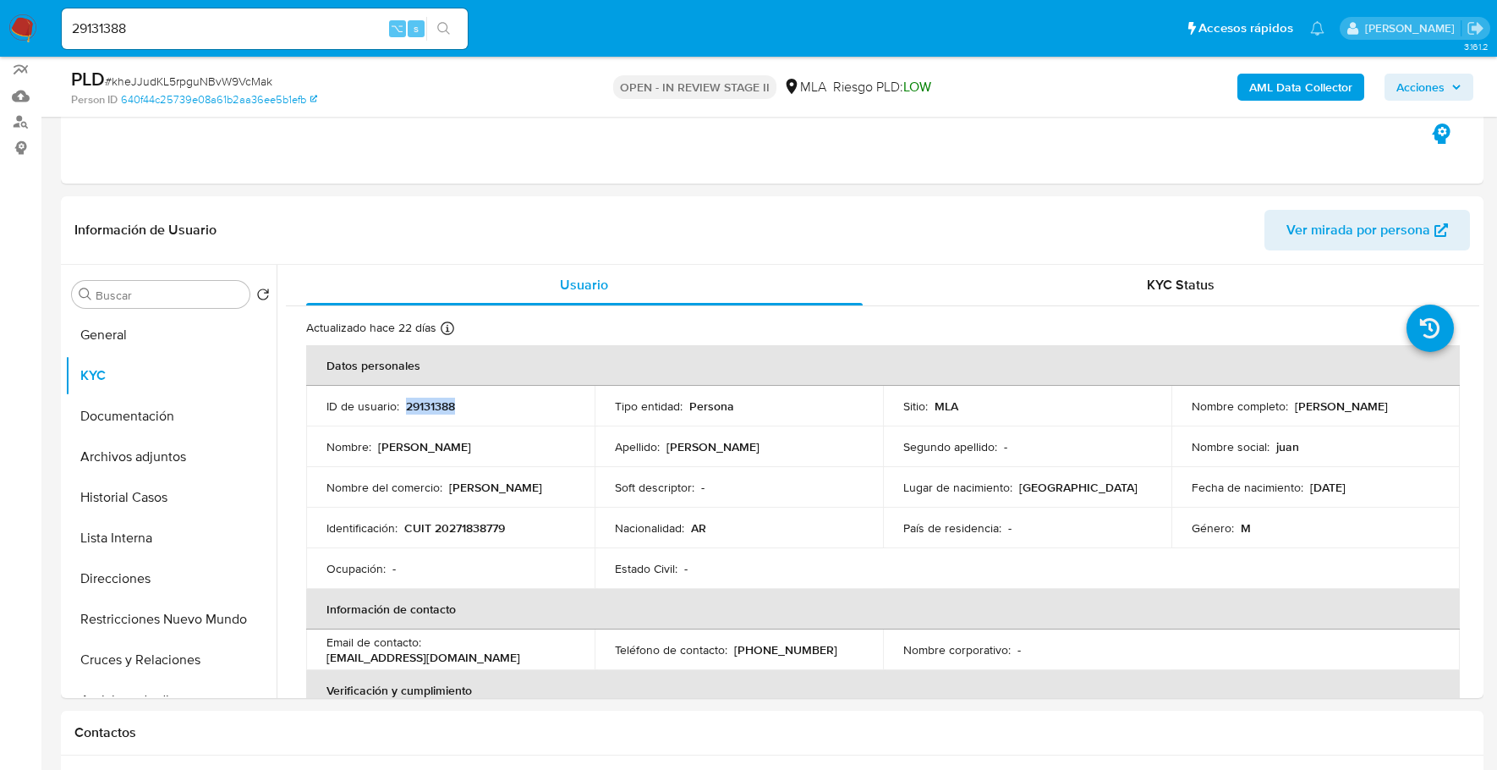
click at [1290, 77] on b "AML Data Collector" at bounding box center [1300, 87] width 103 height 27
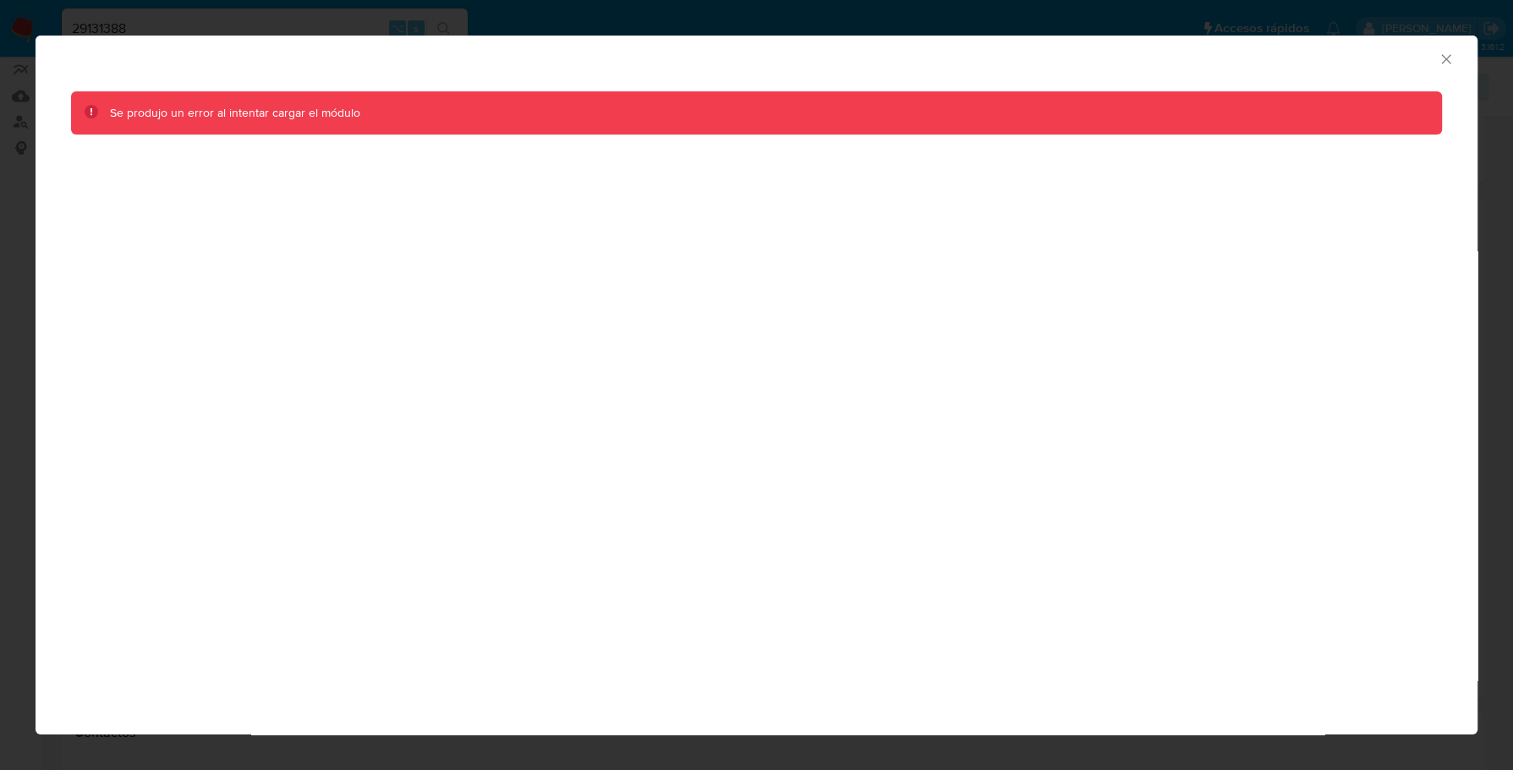
click at [1441, 58] on icon "Cerrar ventana" at bounding box center [1446, 59] width 17 height 17
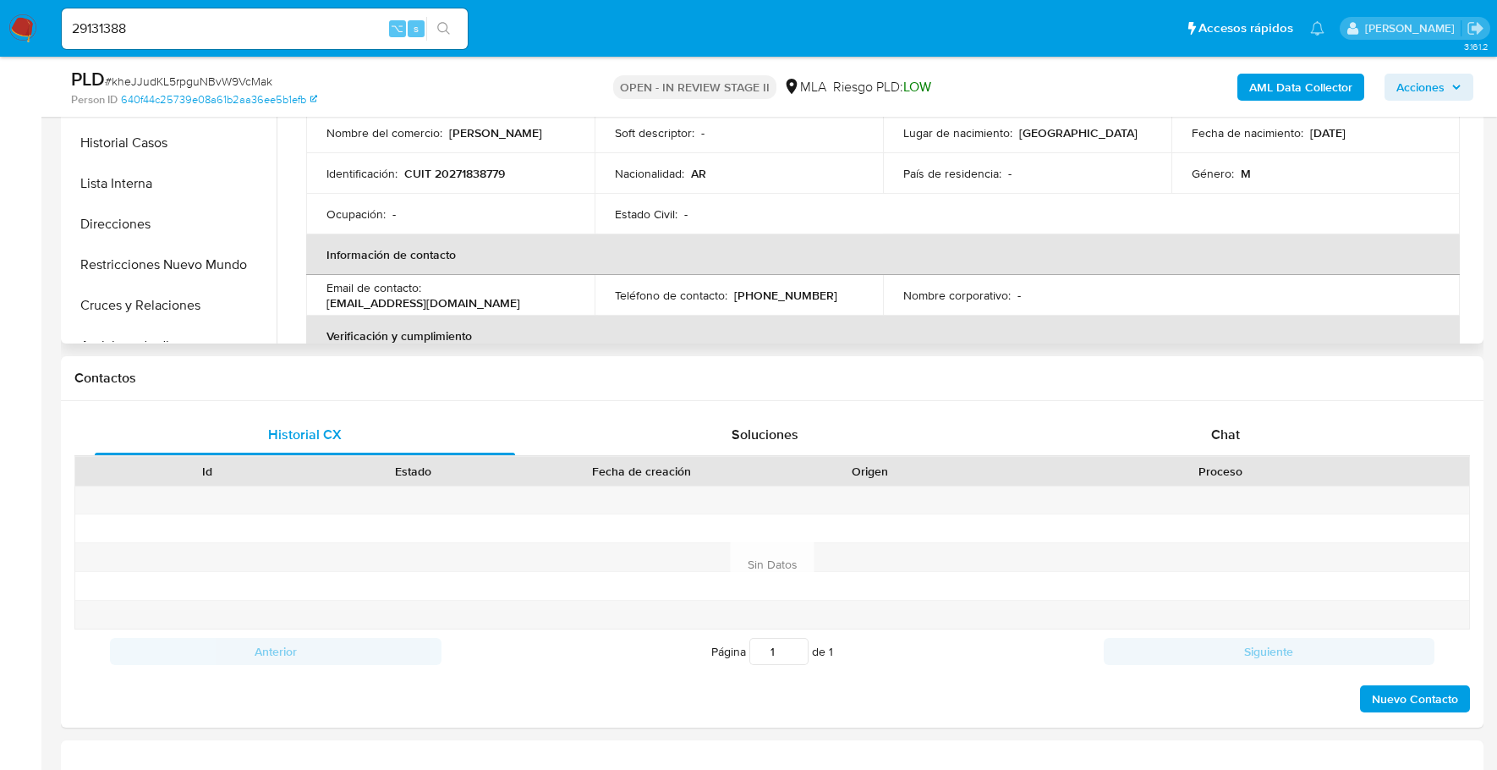
scroll to position [531, 0]
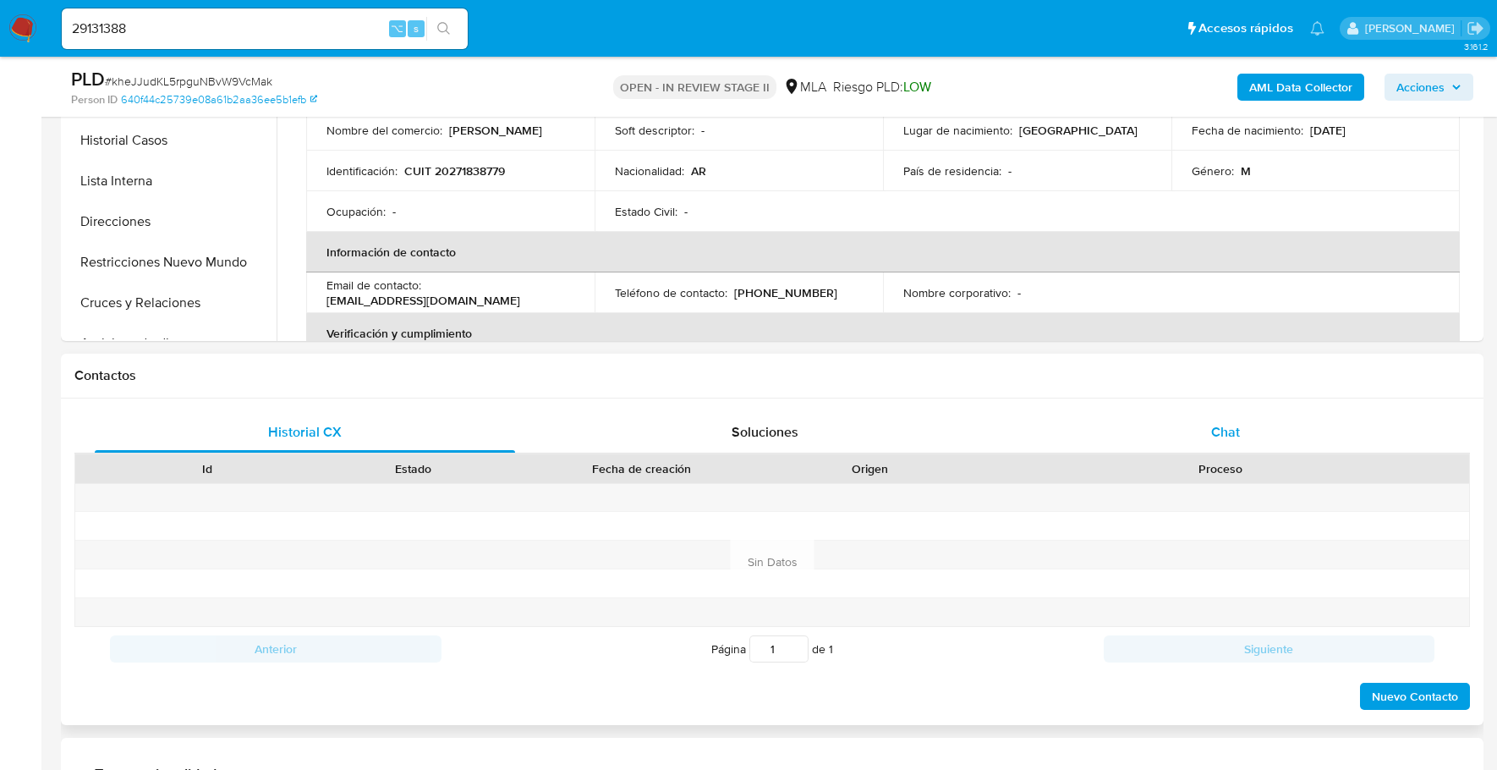
click at [1337, 424] on div "Chat" at bounding box center [1226, 432] width 420 height 41
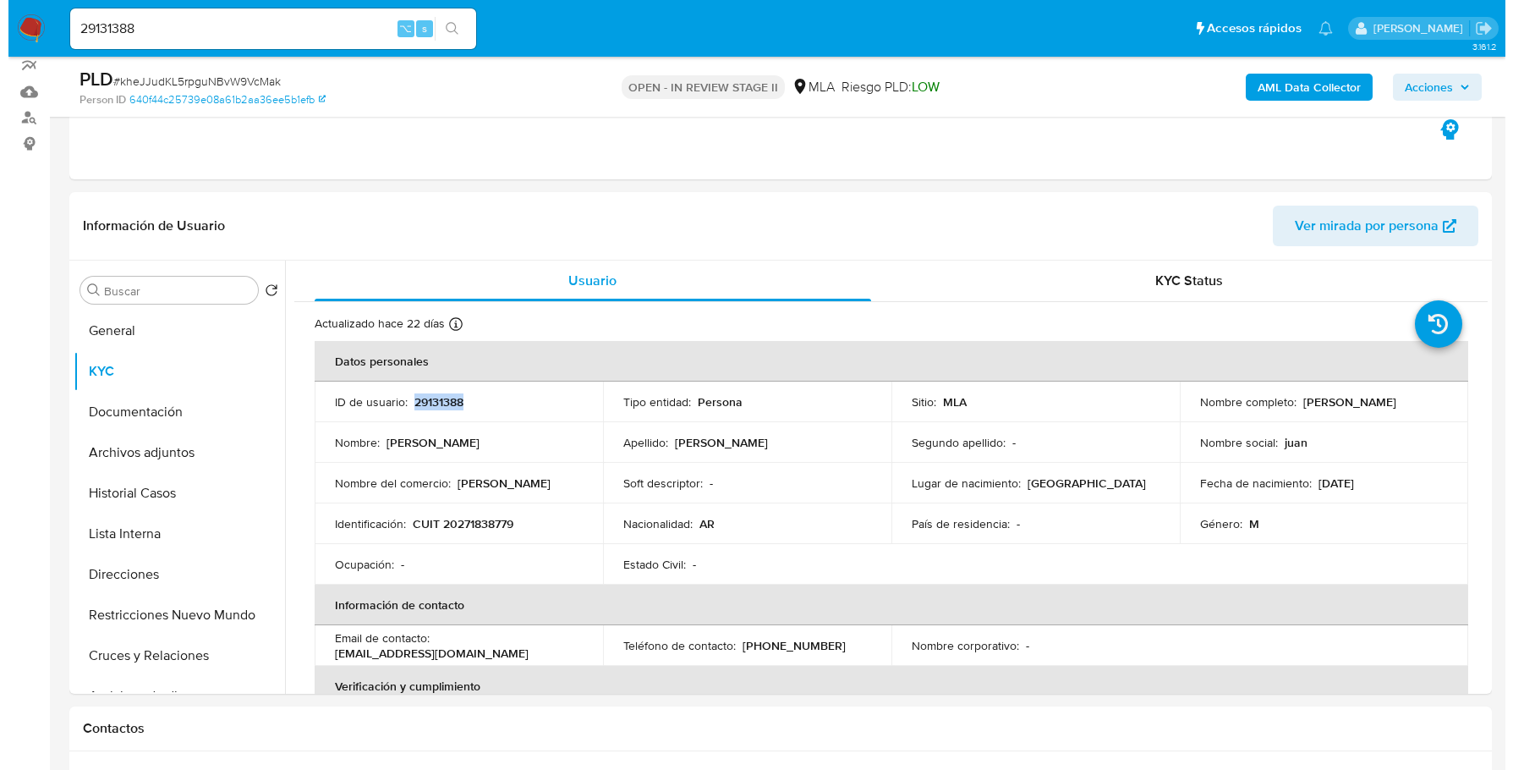
scroll to position [0, 0]
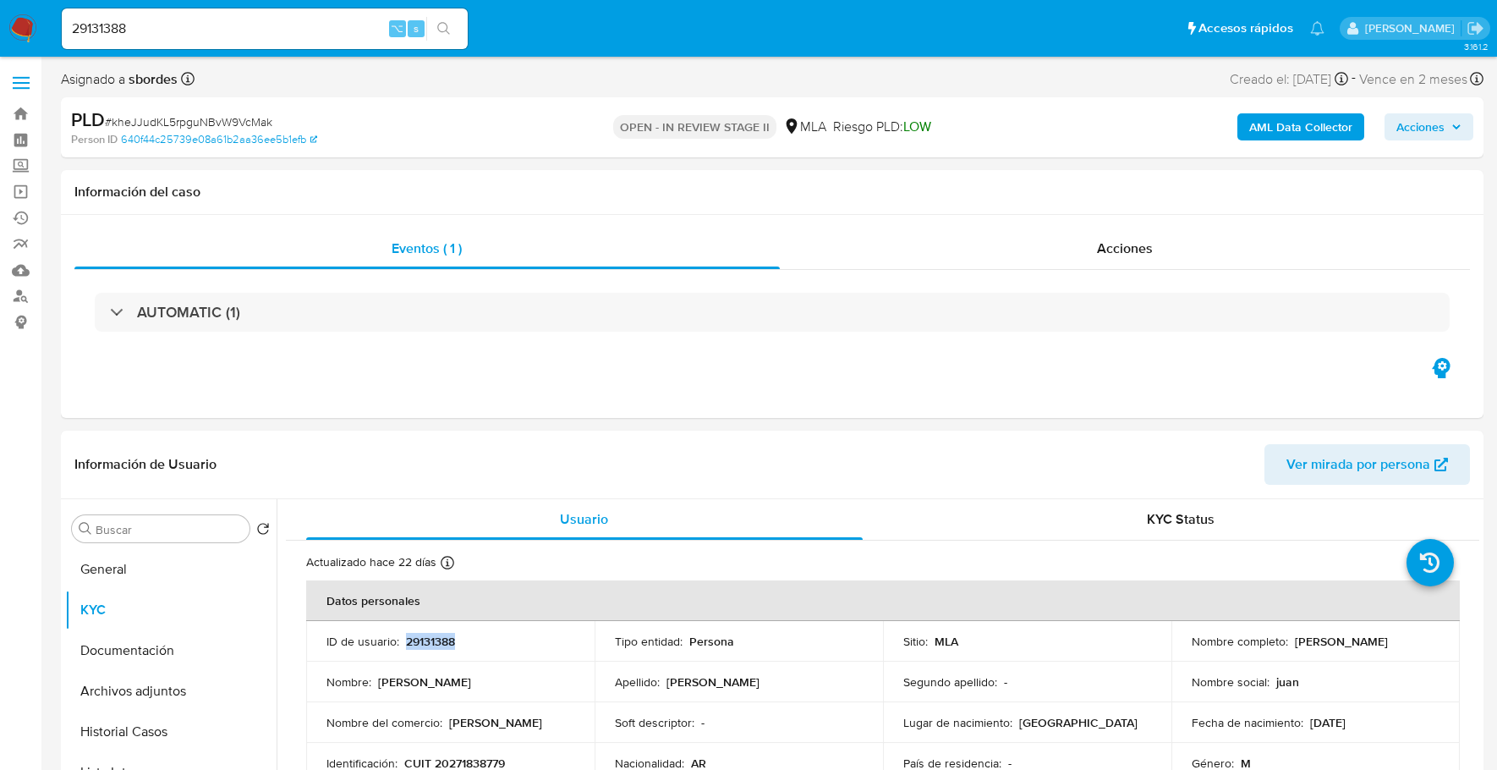
click at [1296, 123] on b "AML Data Collector" at bounding box center [1300, 126] width 103 height 27
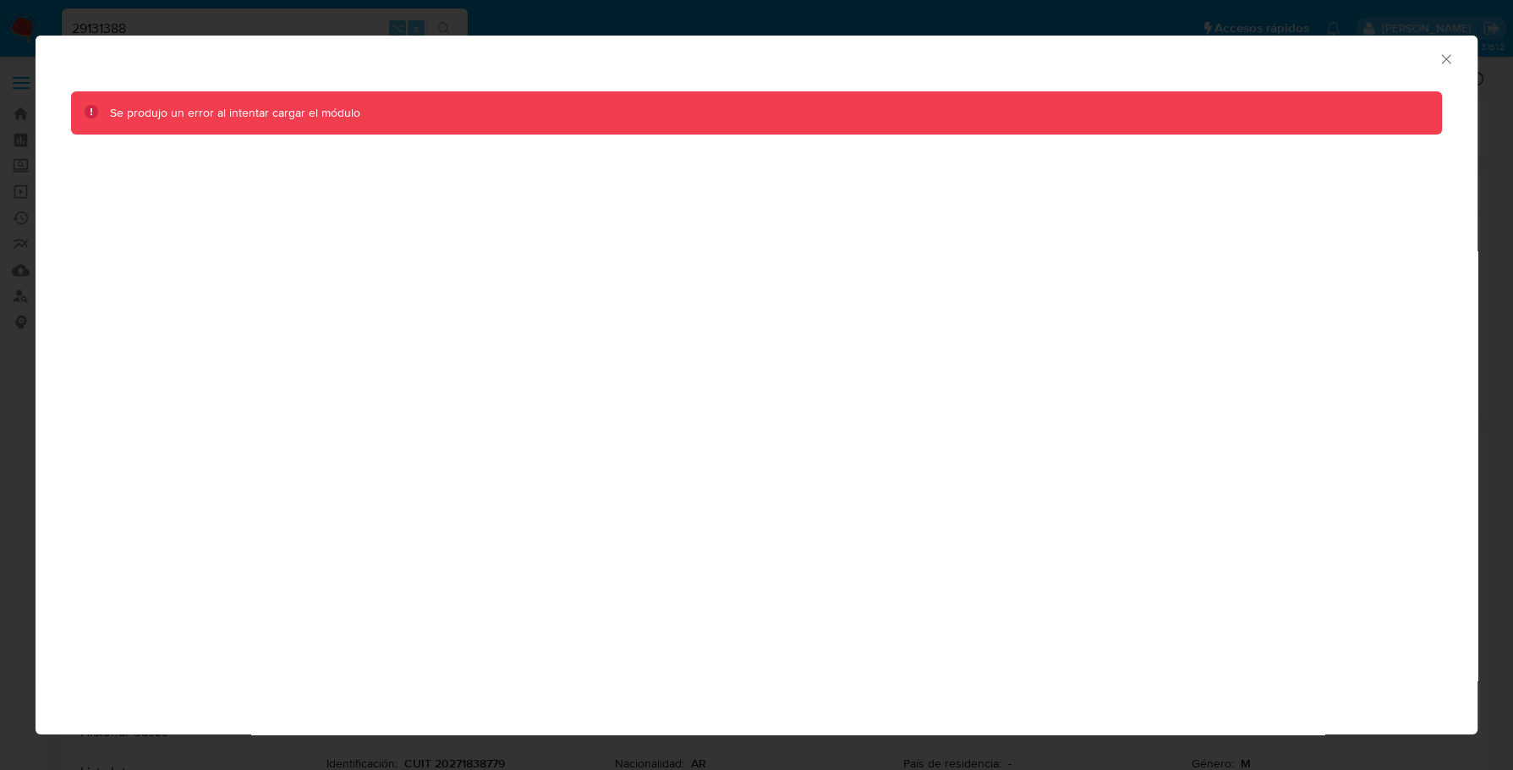
click at [1450, 57] on icon "Cerrar ventana" at bounding box center [1446, 59] width 17 height 17
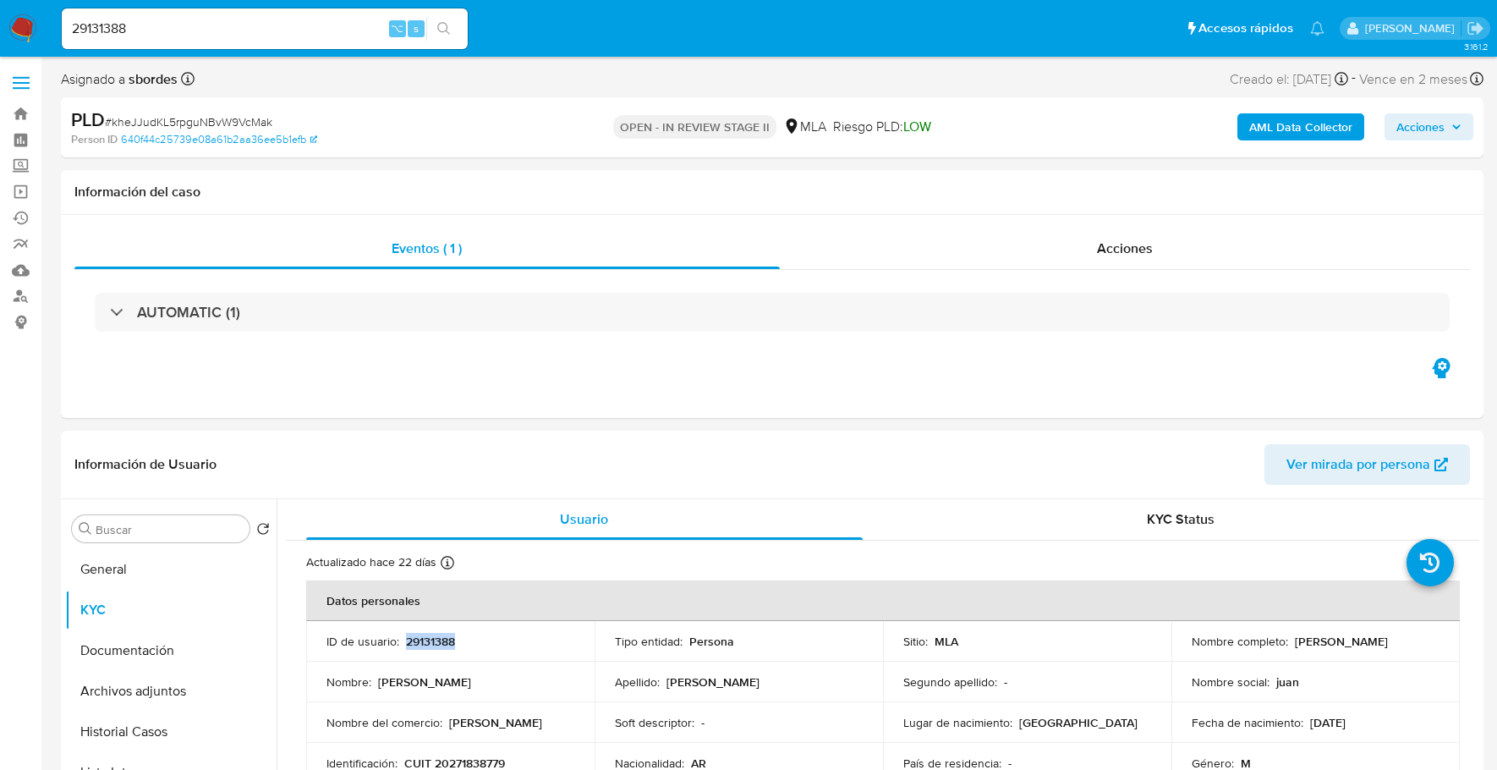
click at [1276, 118] on b "AML Data Collector" at bounding box center [1300, 126] width 103 height 27
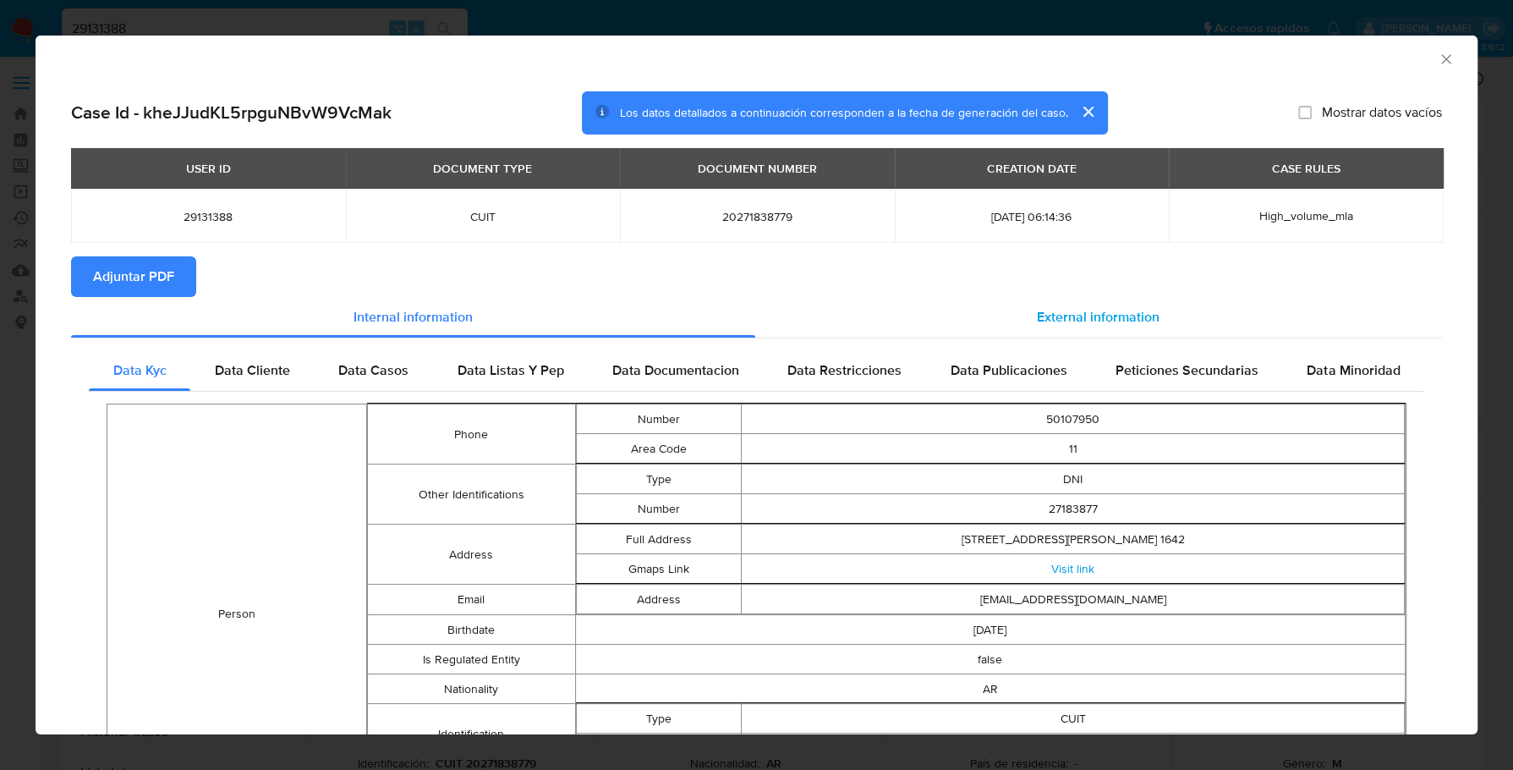
click at [1064, 311] on span "External information" at bounding box center [1098, 316] width 123 height 19
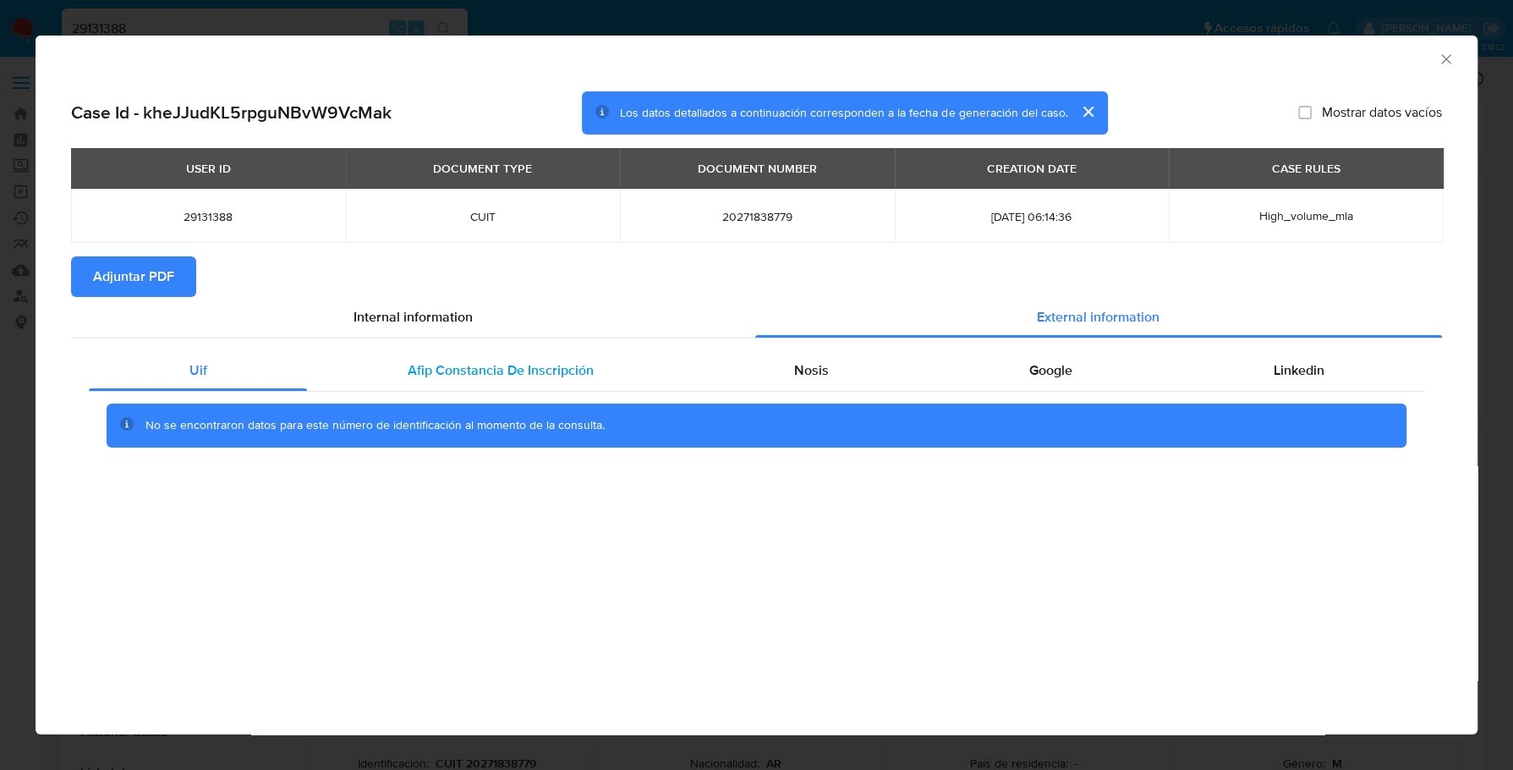
click at [495, 358] on div "Afip Constancia De Inscripción" at bounding box center [500, 370] width 386 height 41
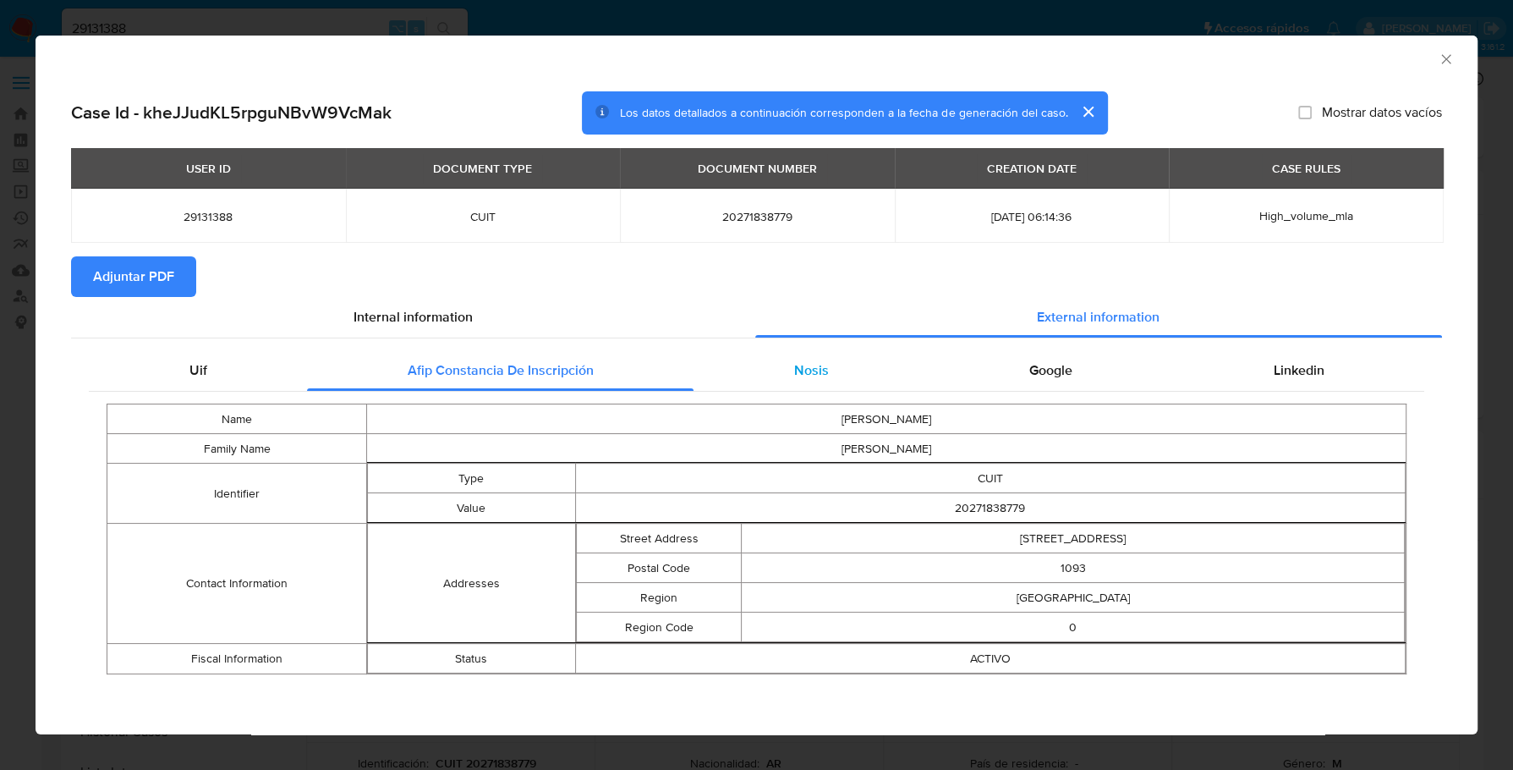
click at [821, 369] on span "Nosis" at bounding box center [811, 369] width 35 height 19
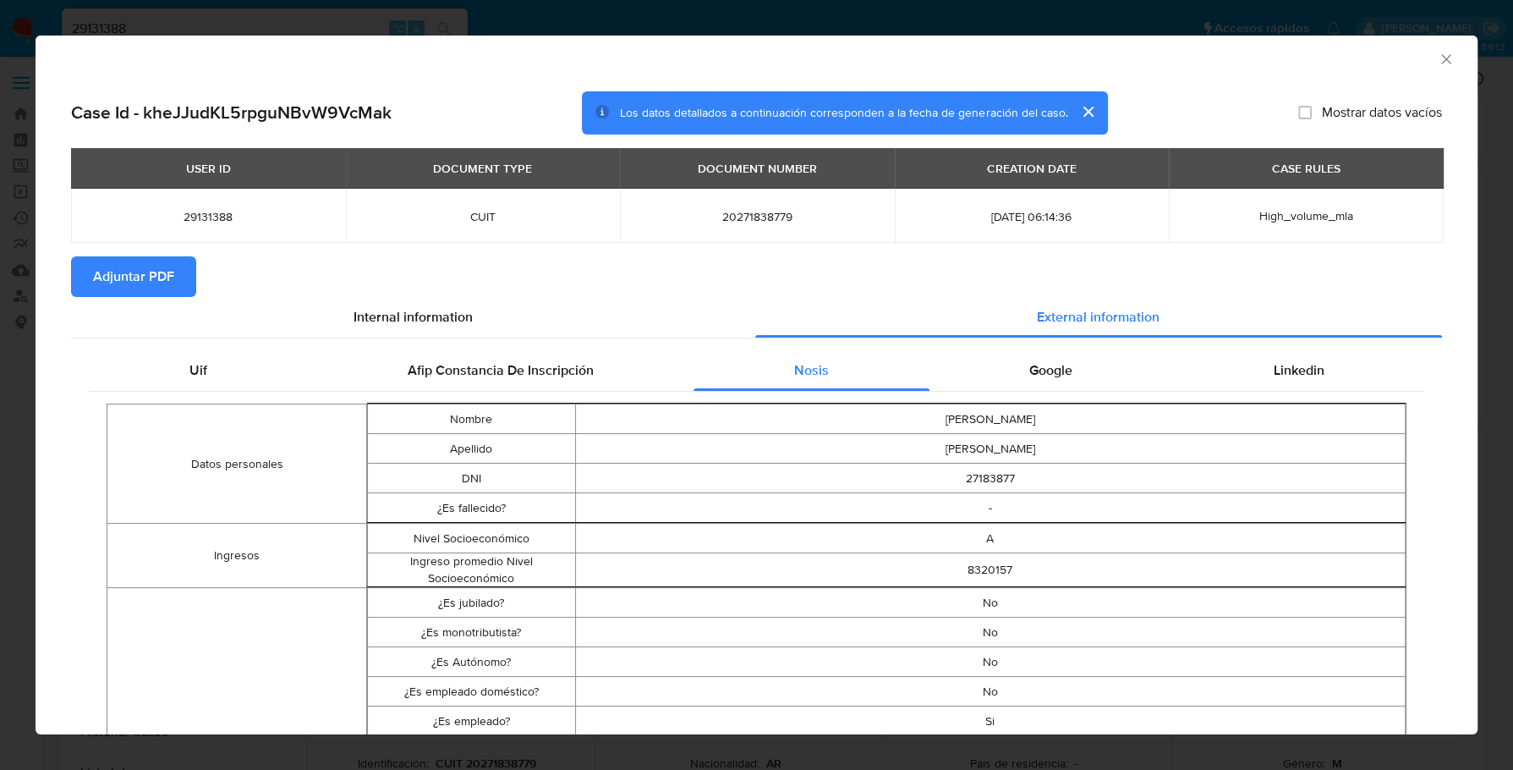
click at [1050, 374] on span "Google" at bounding box center [1050, 369] width 43 height 19
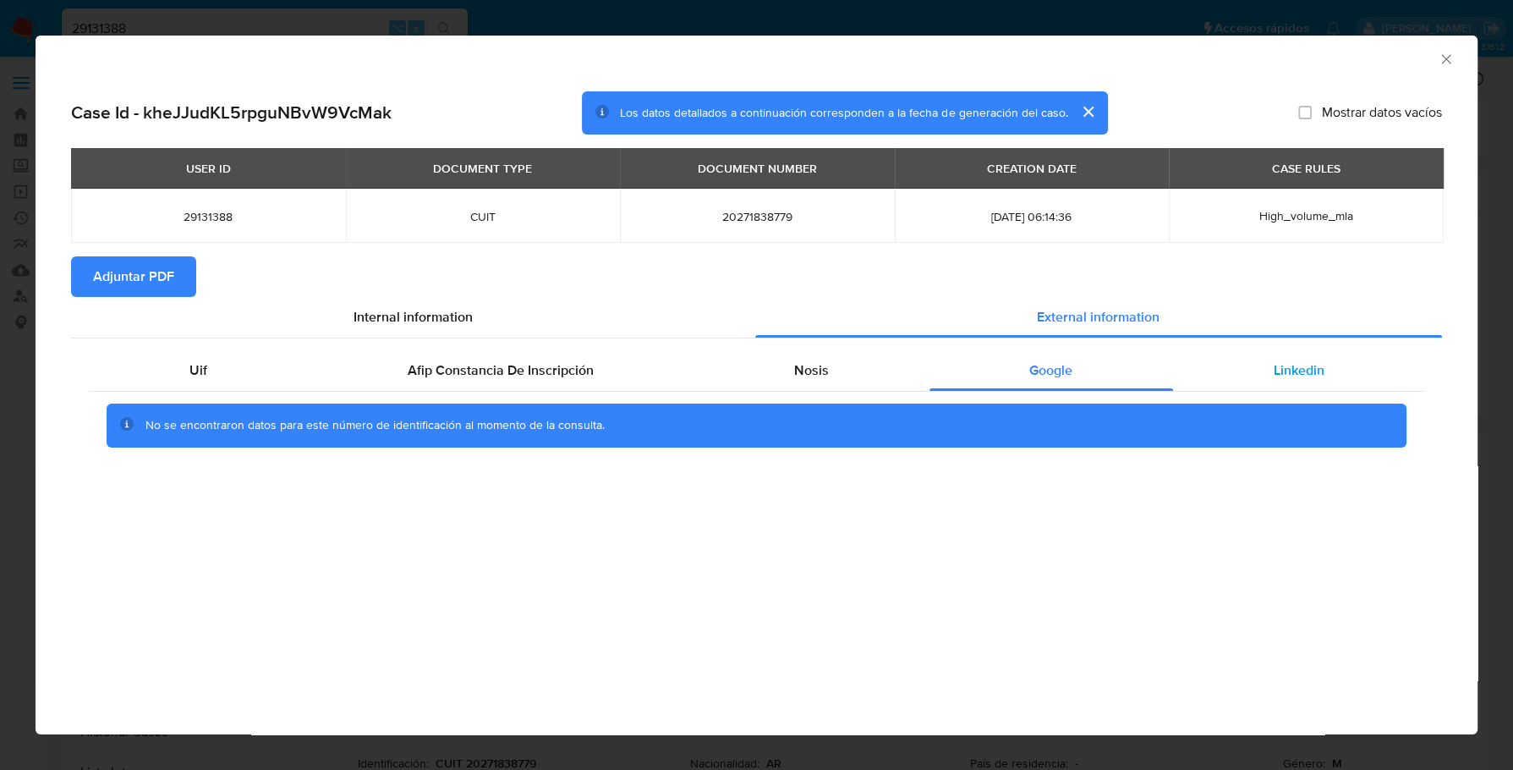
click at [1307, 378] on span "Linkedin" at bounding box center [1298, 369] width 51 height 19
click at [136, 260] on span "Adjuntar PDF" at bounding box center [133, 276] width 81 height 37
click at [1442, 58] on icon "Cerrar ventana" at bounding box center [1446, 59] width 17 height 17
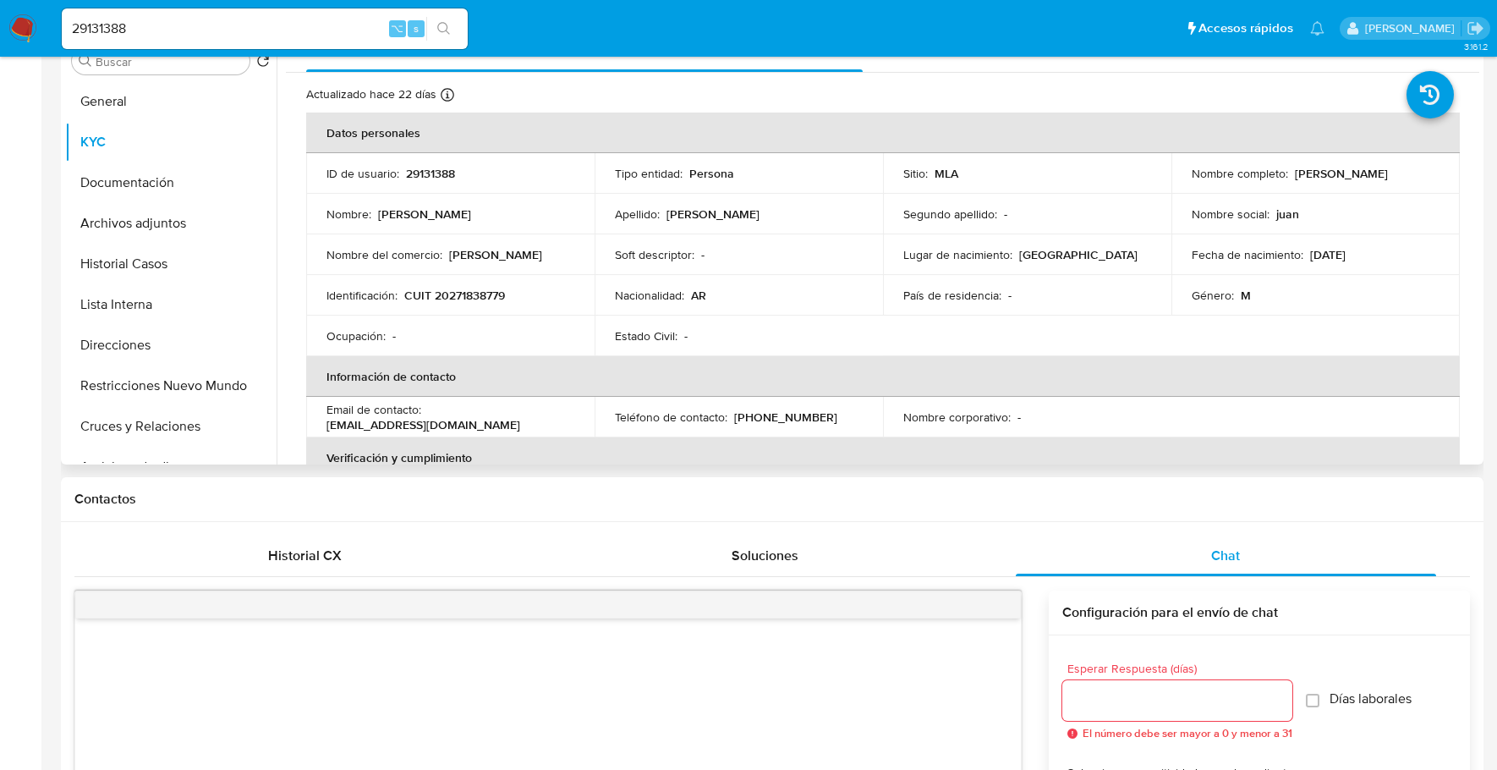
scroll to position [690, 0]
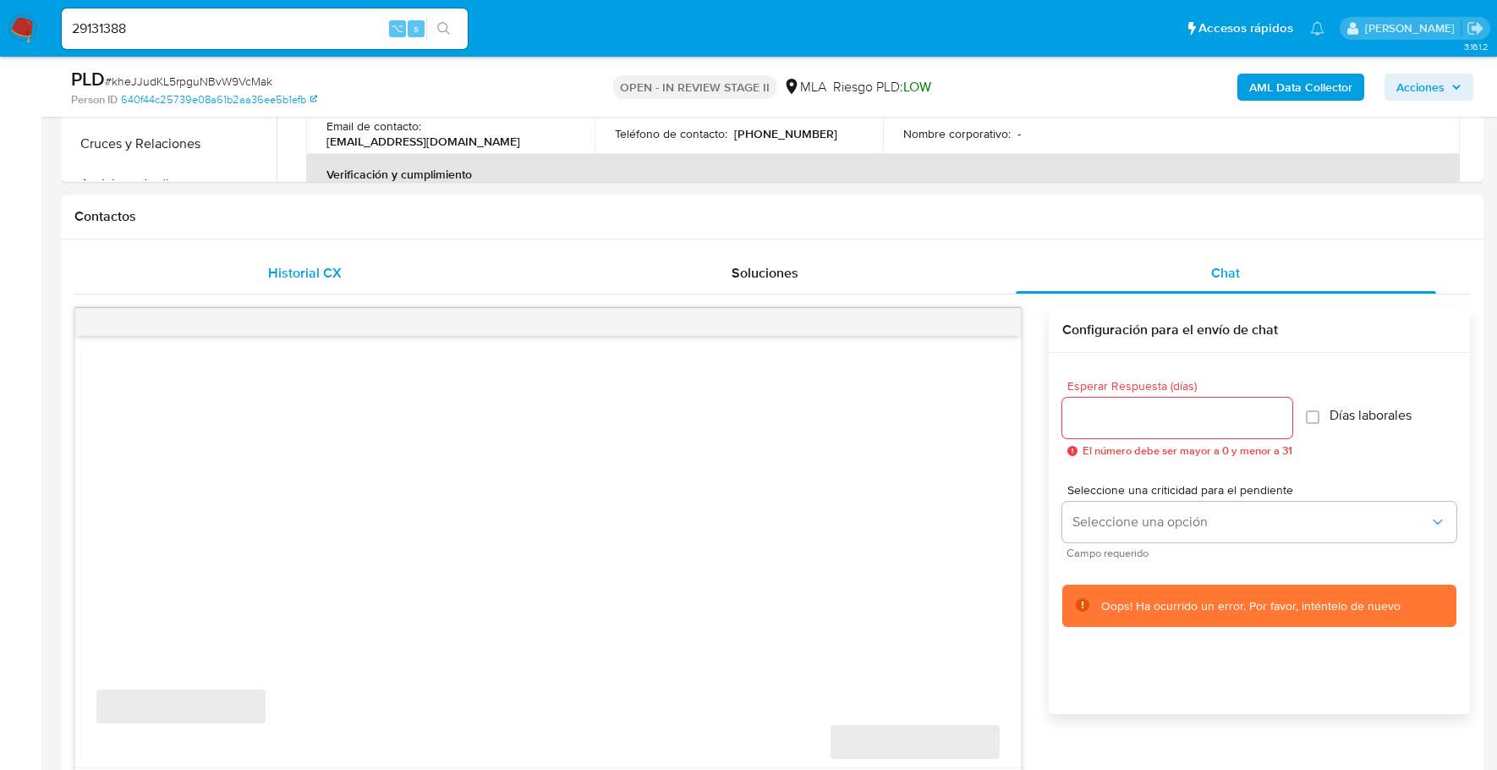
click at [292, 273] on span "Historial CX" at bounding box center [305, 272] width 74 height 19
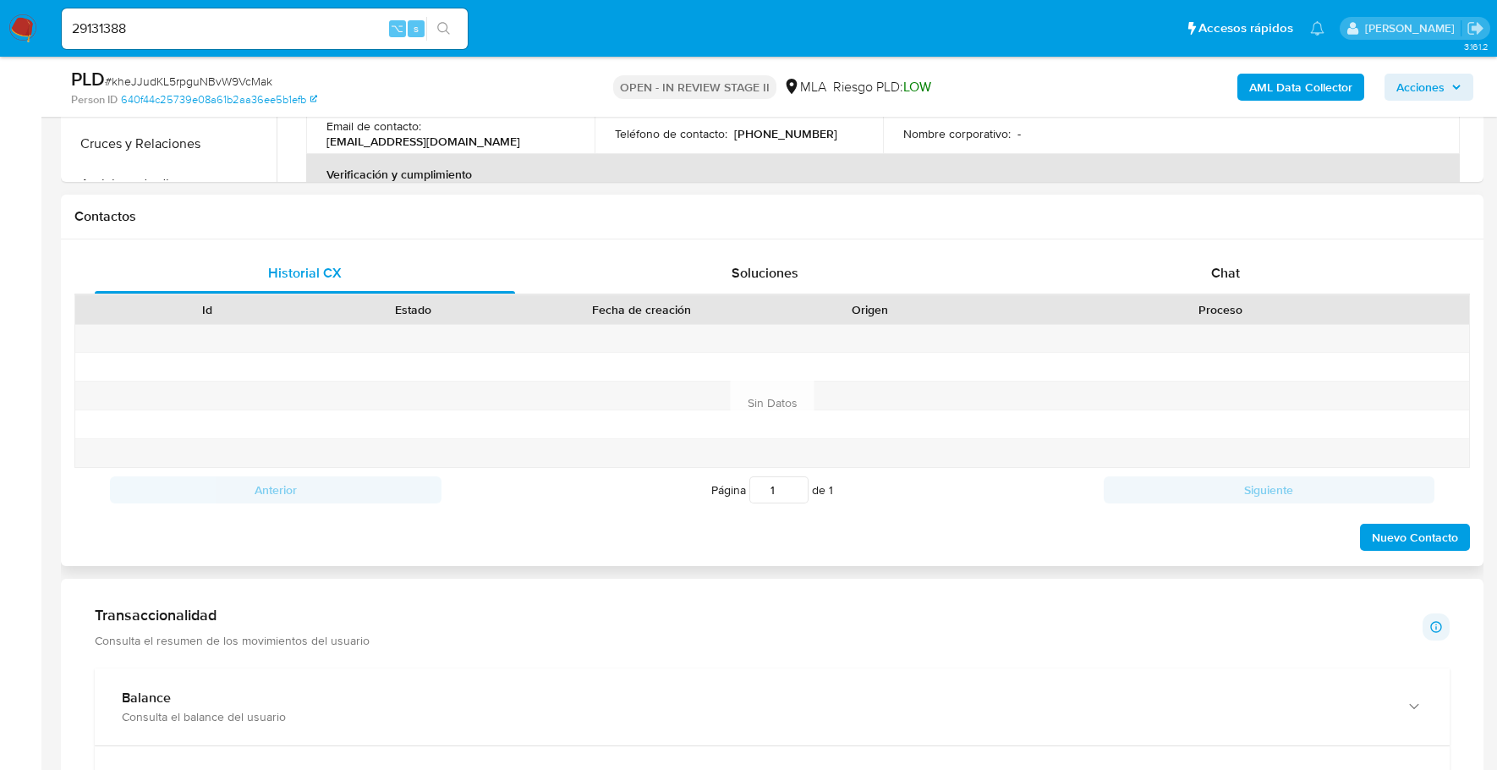
click at [1252, 249] on div "Historial CX Soluciones Chat Id Estado Fecha de creación Origen Proceso Anterio…" at bounding box center [772, 402] width 1422 height 326
click at [1251, 282] on div "Chat" at bounding box center [1226, 273] width 420 height 41
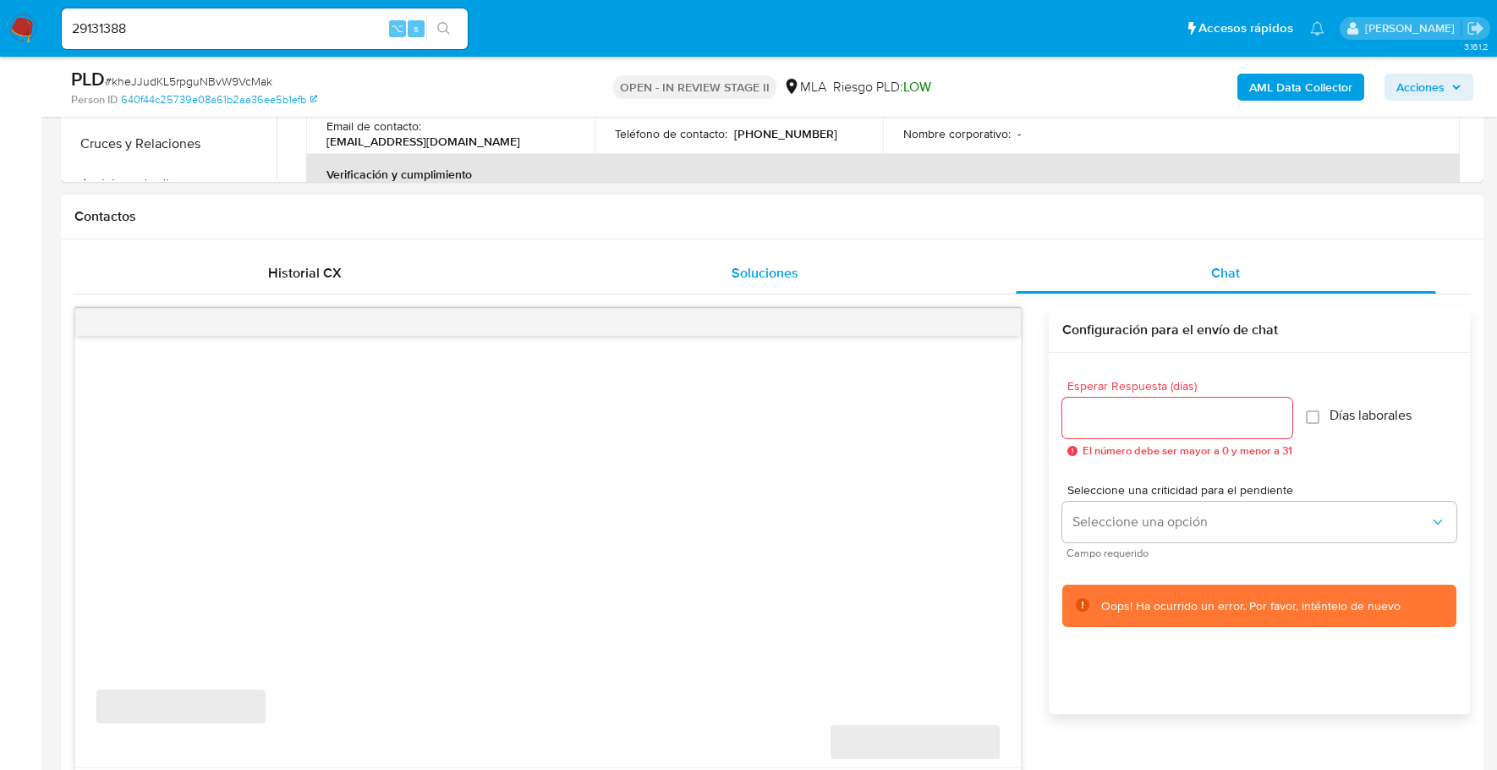
click at [837, 269] on div "Soluciones" at bounding box center [766, 273] width 420 height 41
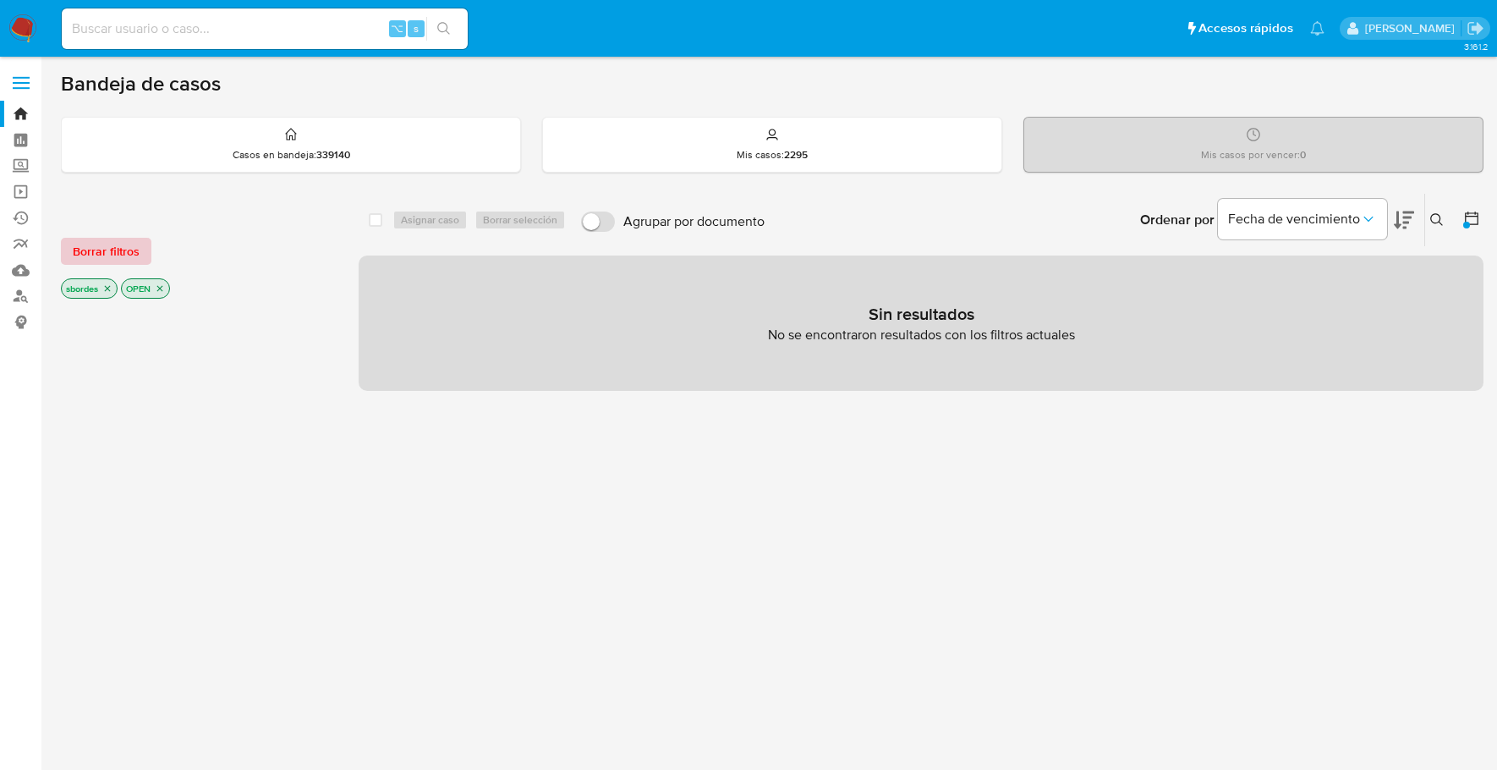
click at [101, 255] on span "Borrar filtros" at bounding box center [106, 251] width 67 height 24
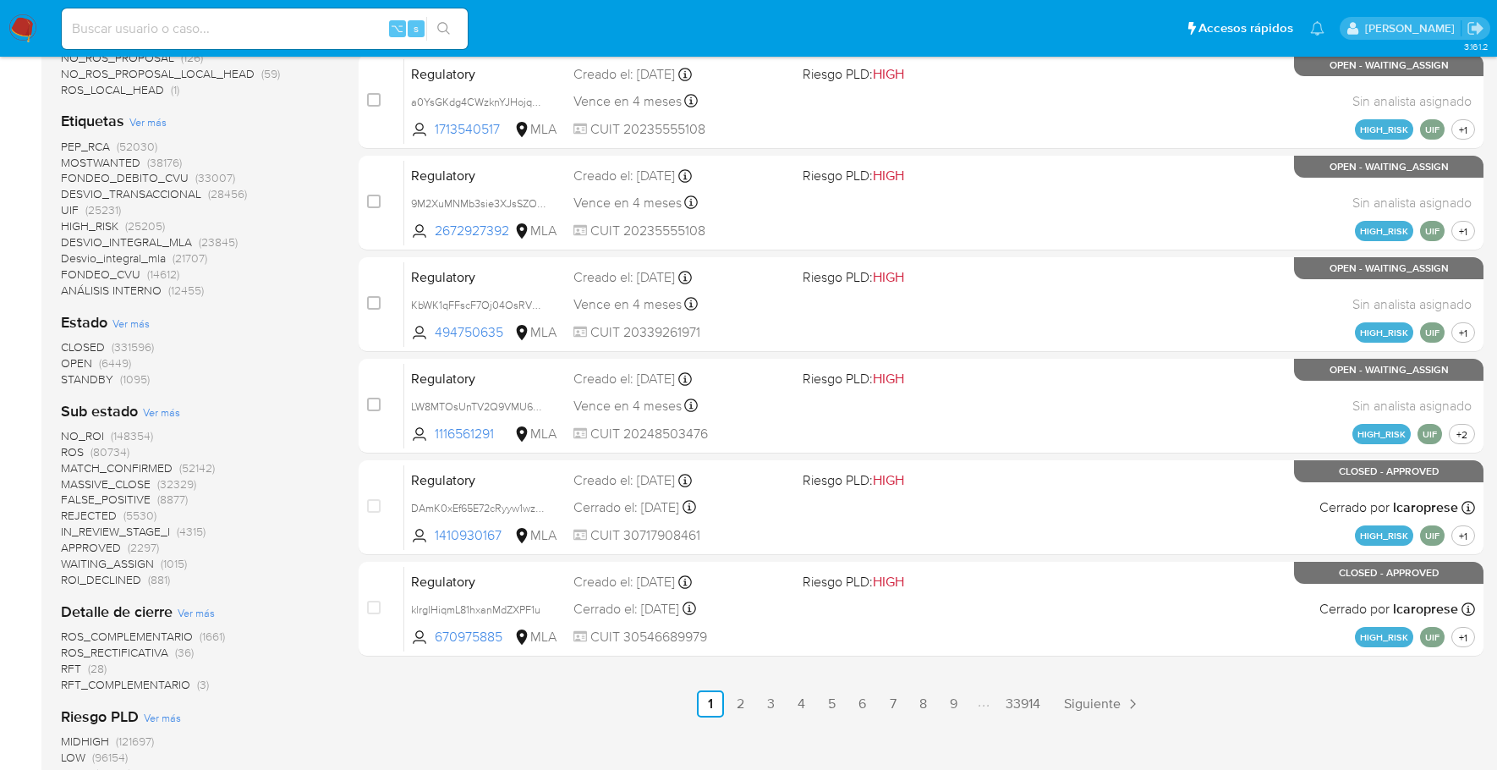
scroll to position [518, 0]
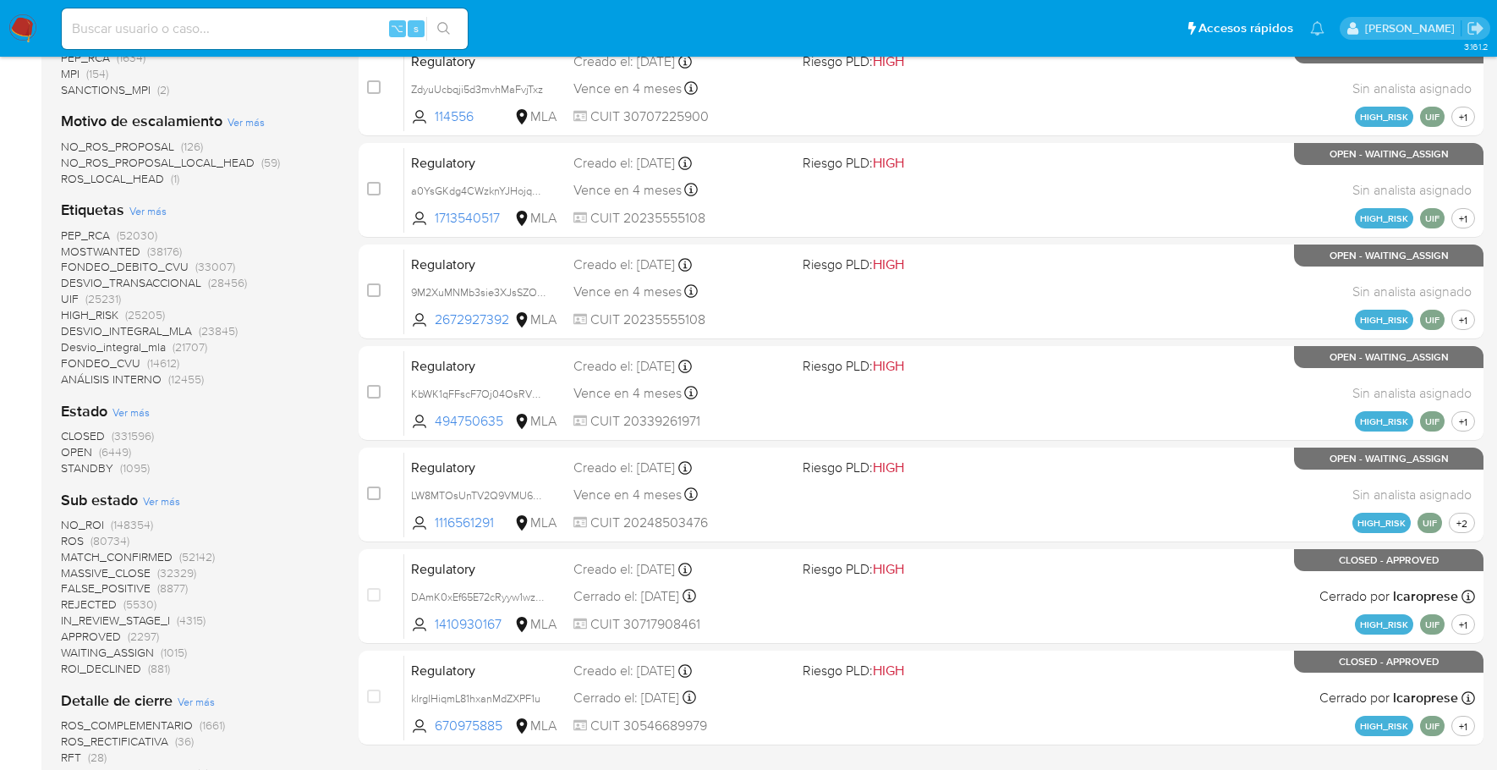
click at [78, 453] on span "OPEN" at bounding box center [76, 451] width 31 height 17
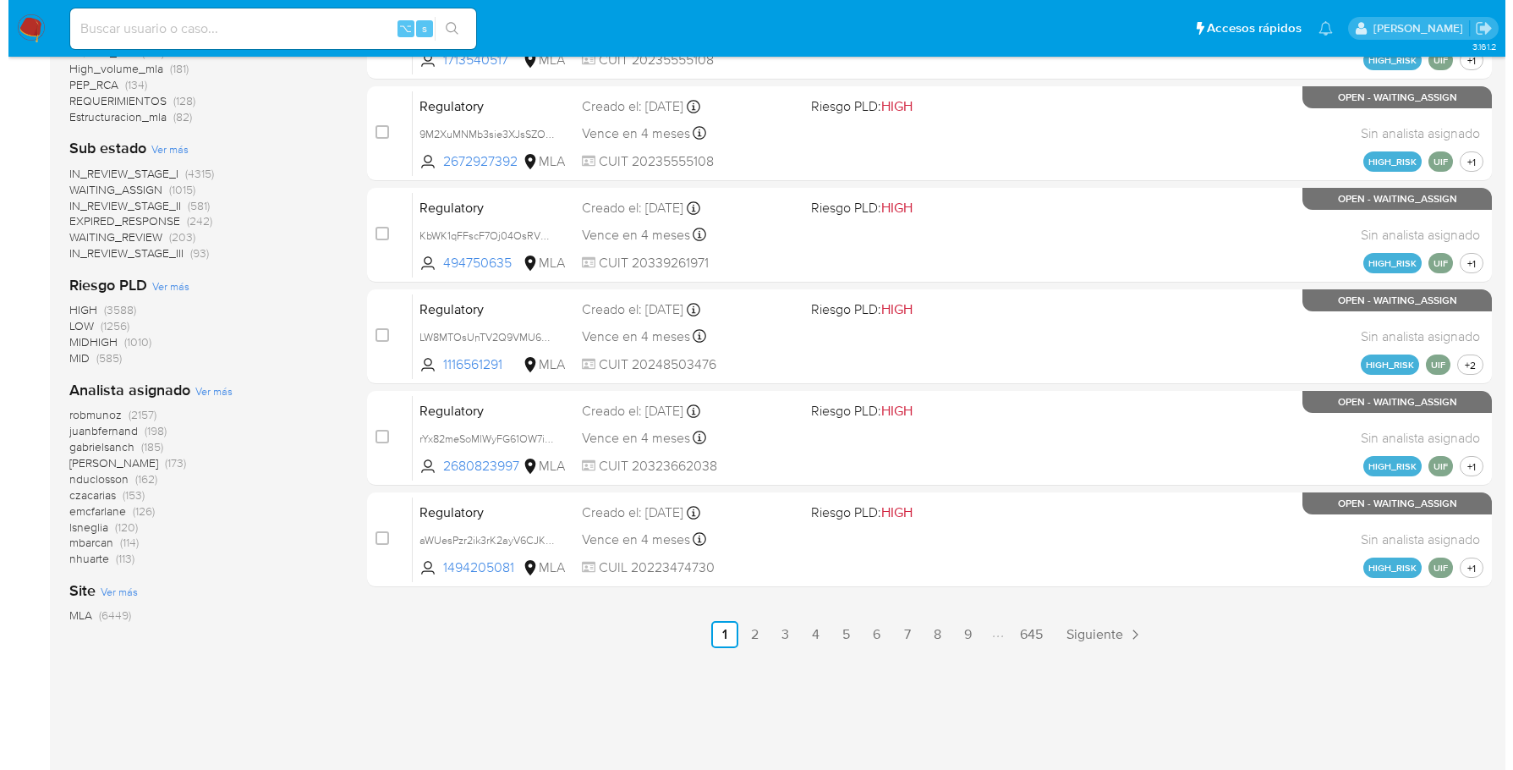
scroll to position [682, 0]
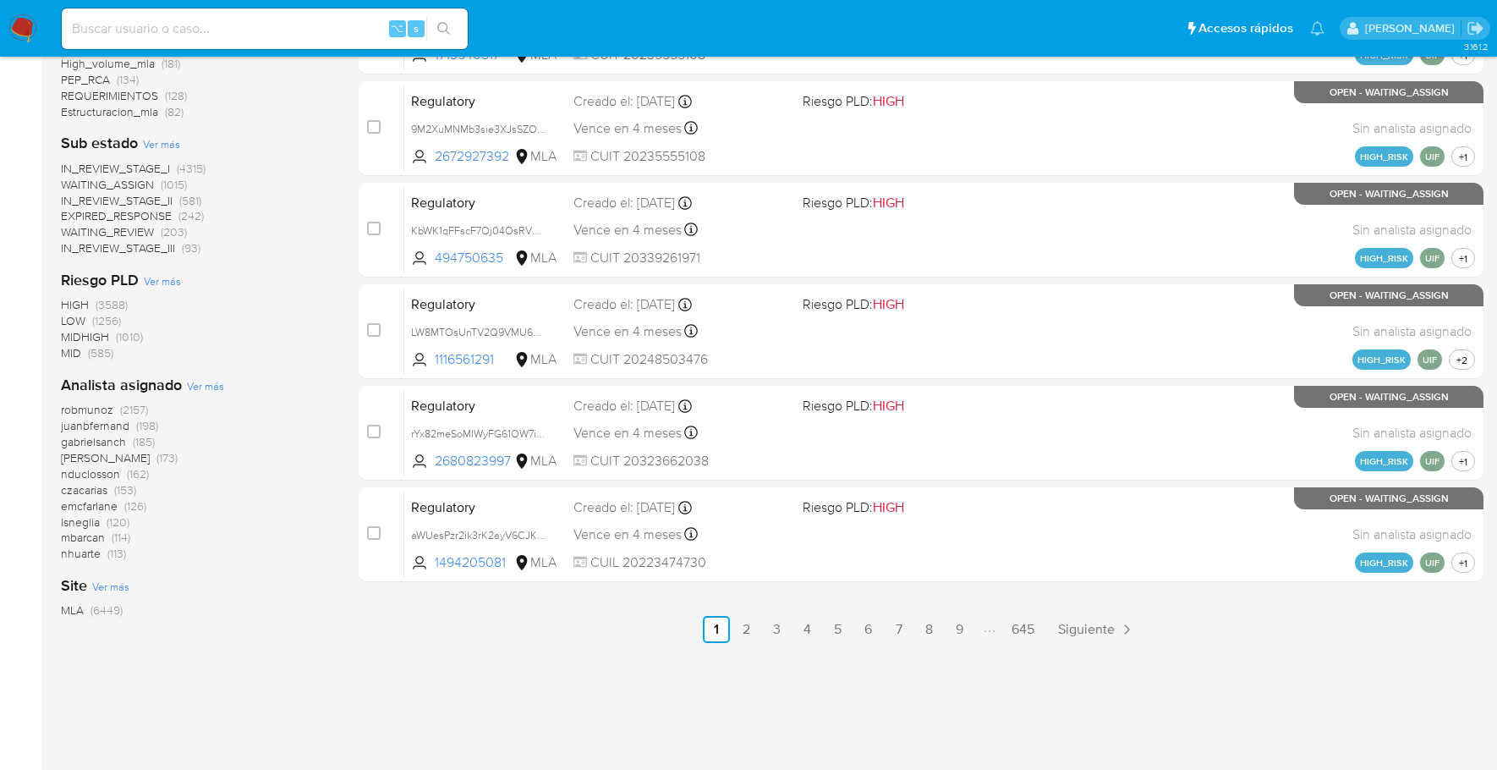
click at [215, 382] on span "Ver más" at bounding box center [205, 385] width 37 height 15
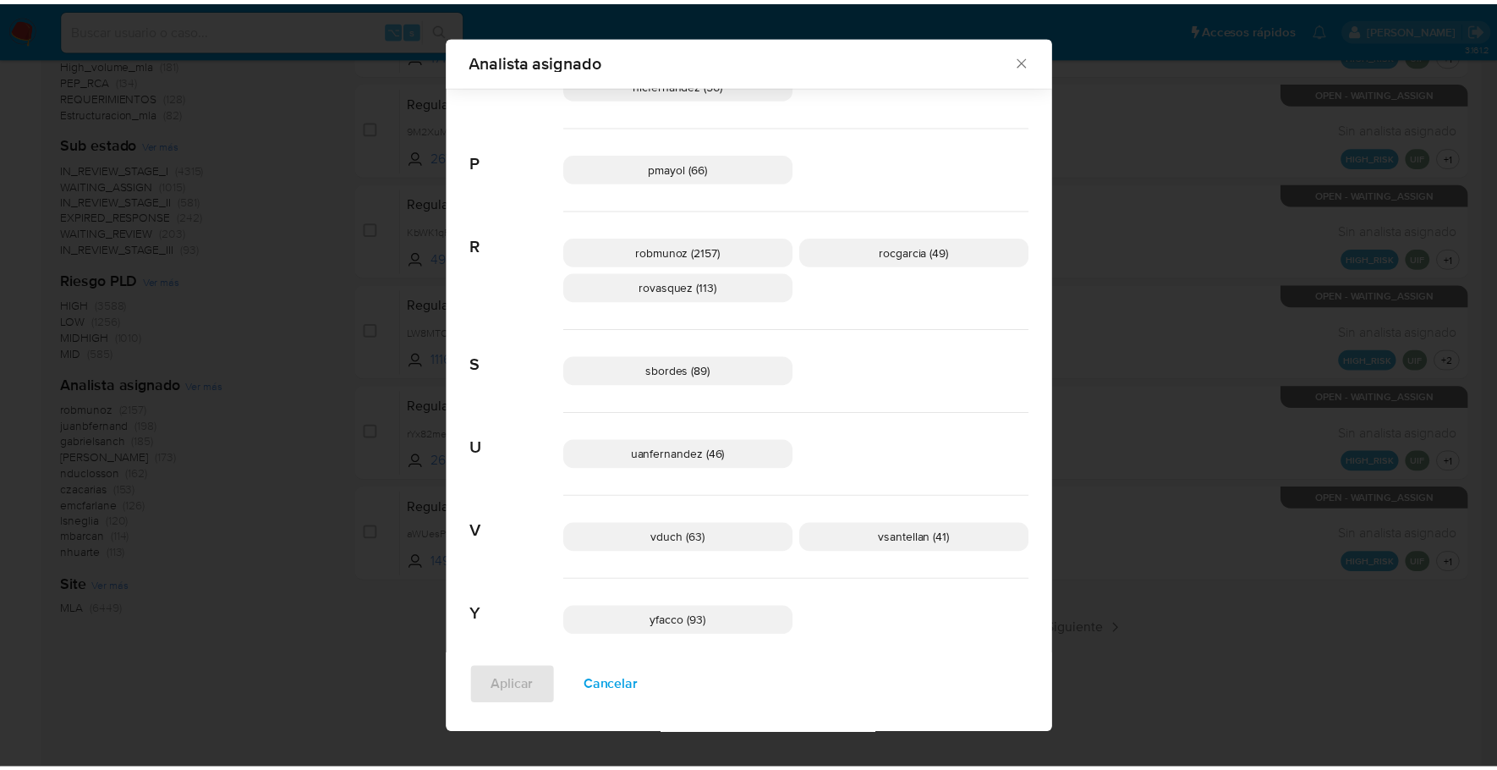
scroll to position [1195, 0]
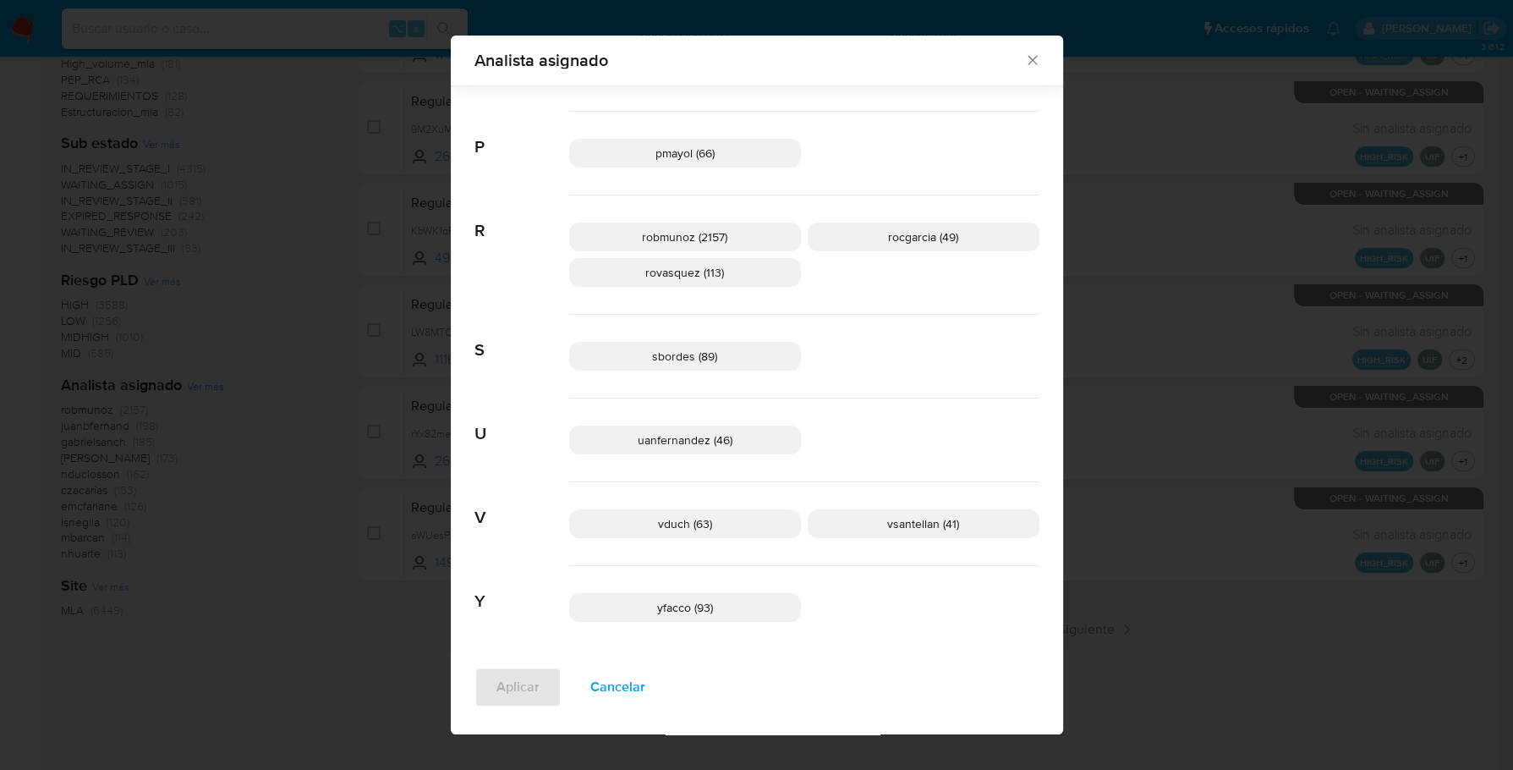
click at [1030, 60] on icon "Cerrar" at bounding box center [1032, 60] width 17 height 17
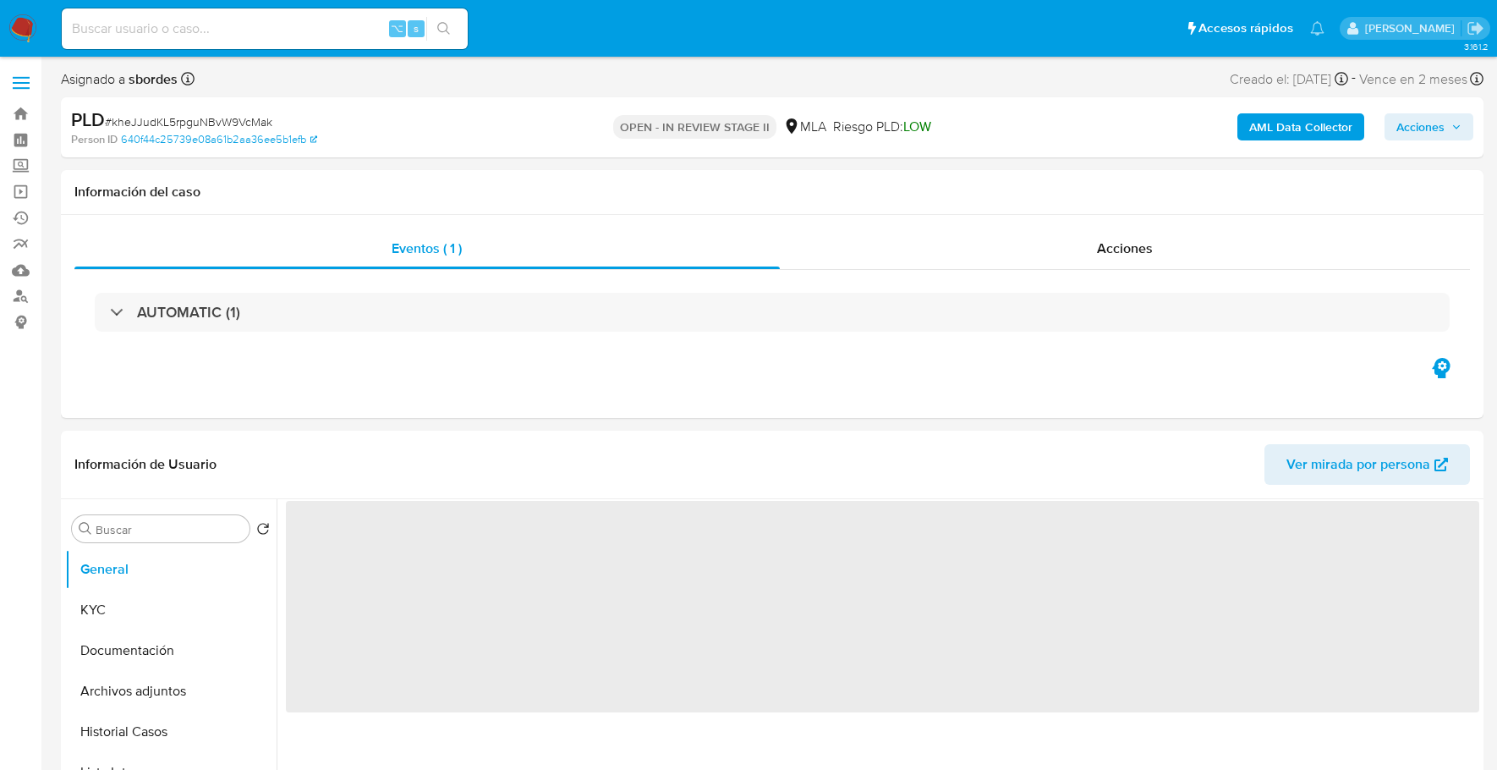
select select "10"
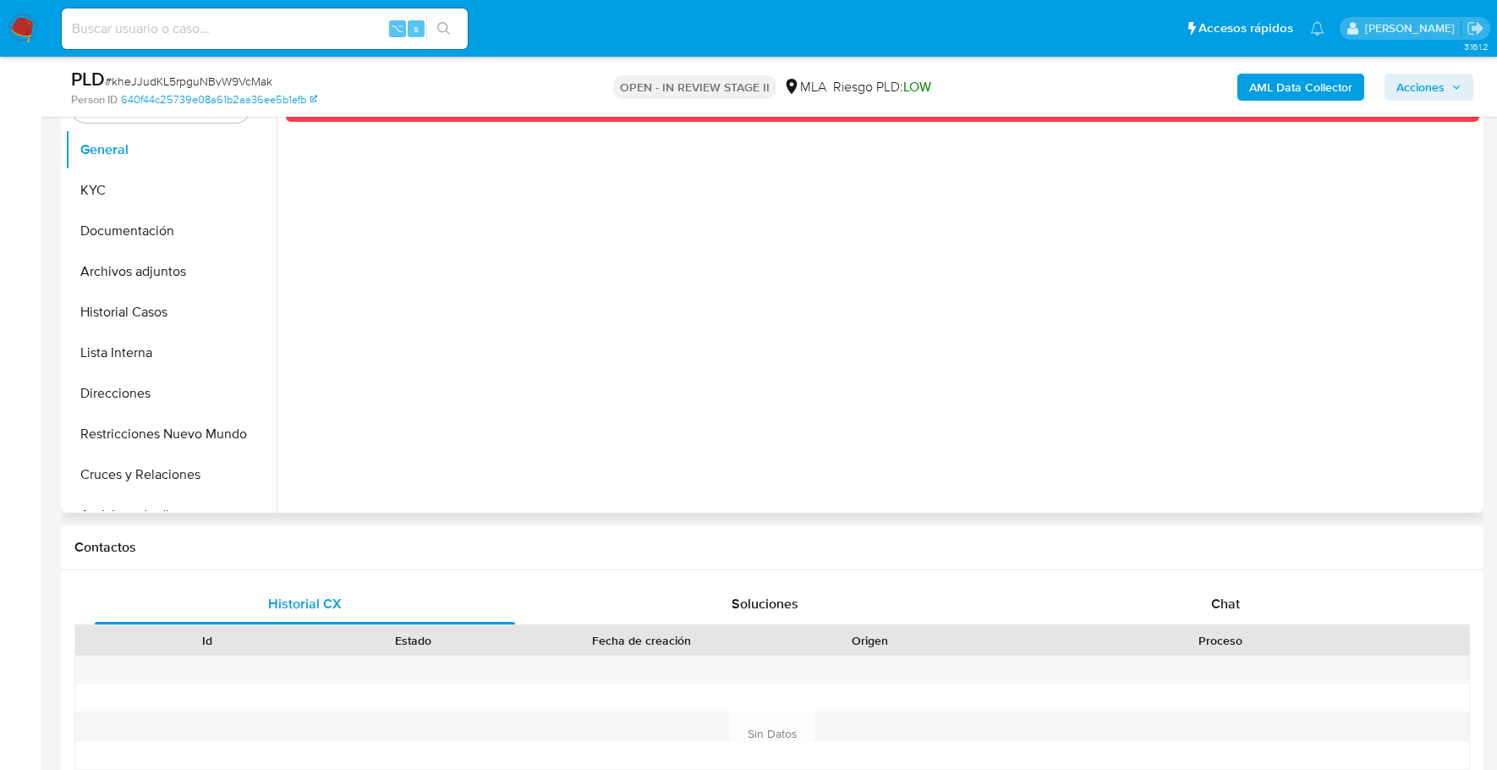
scroll to position [554, 0]
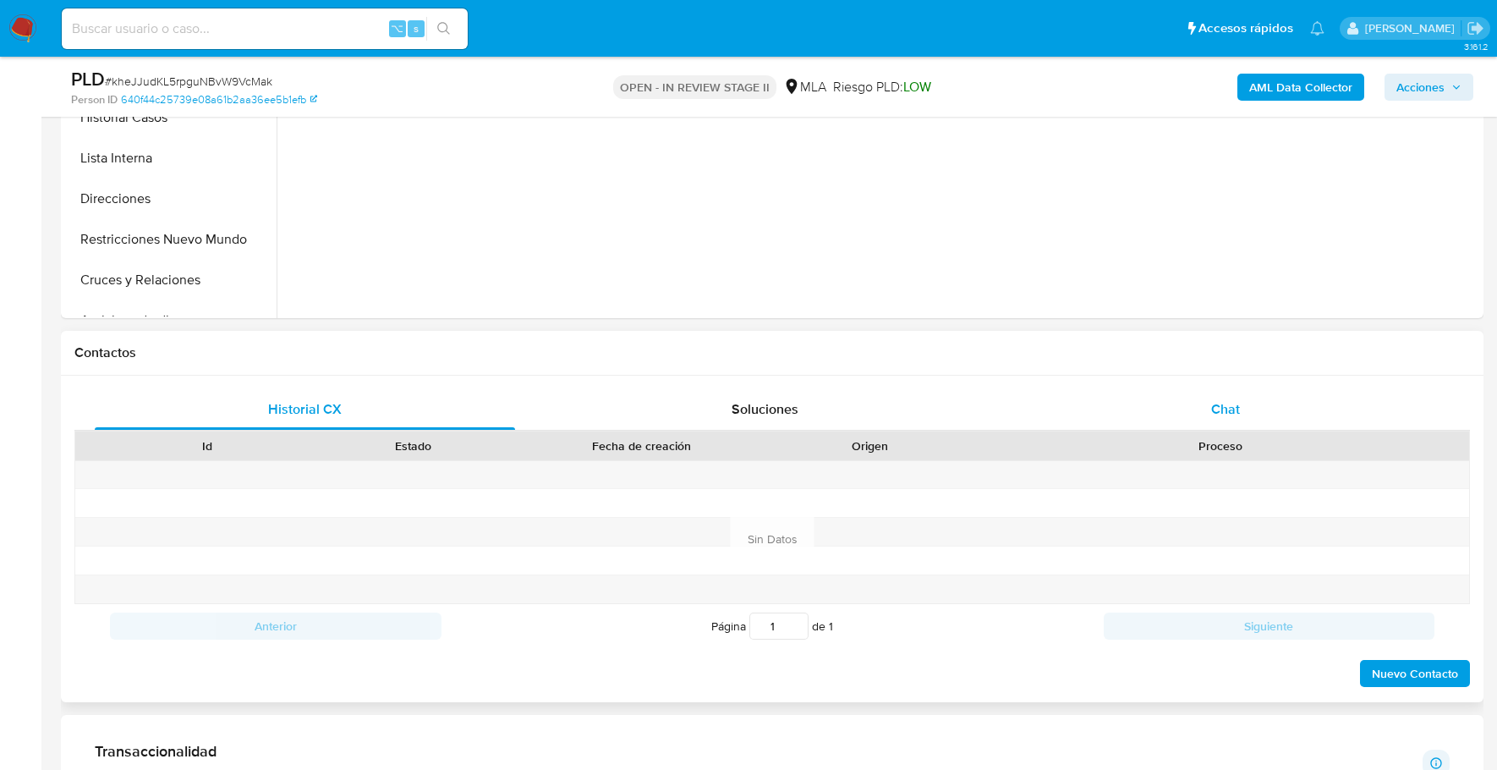
click at [1192, 410] on div "Chat" at bounding box center [1226, 409] width 420 height 41
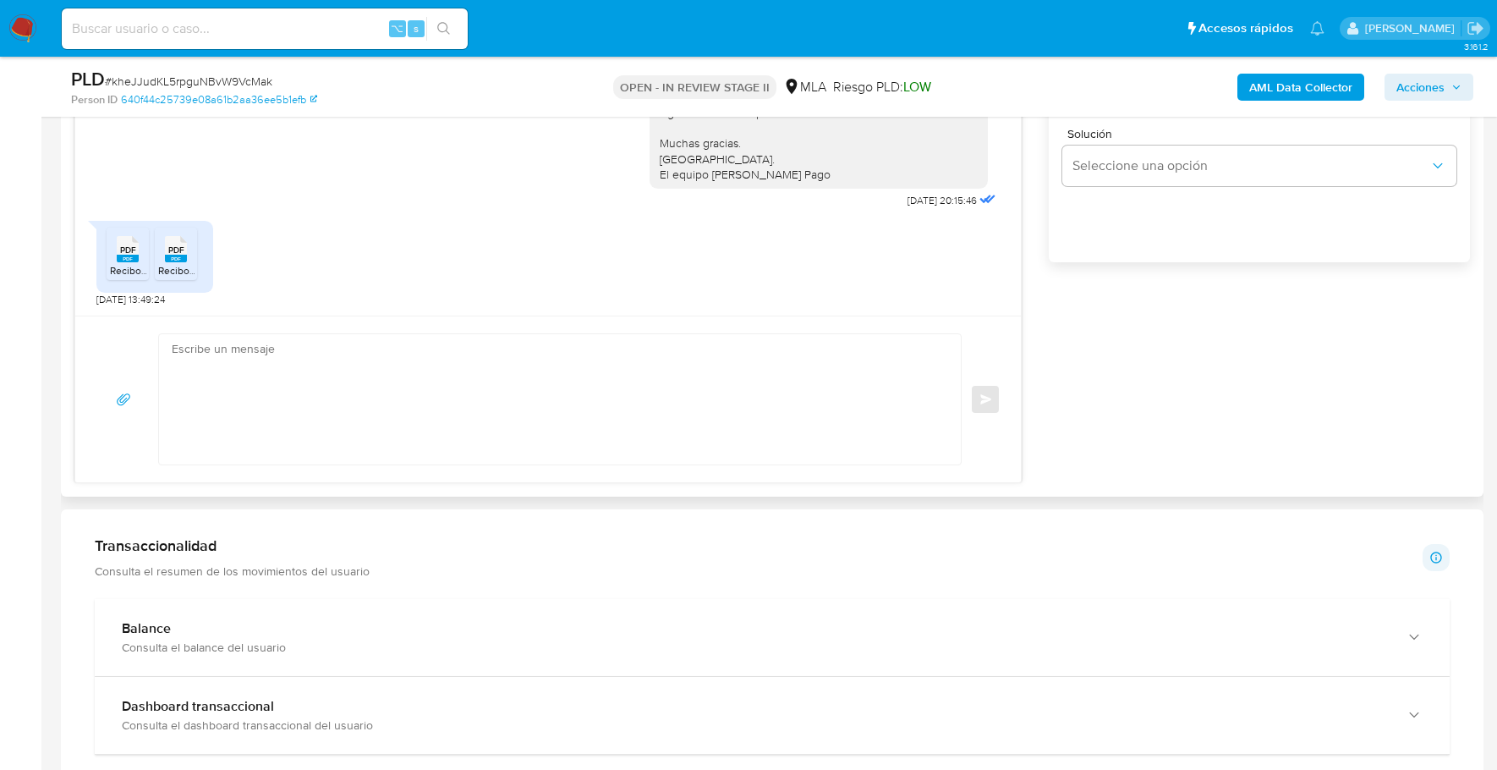
scroll to position [1022, 0]
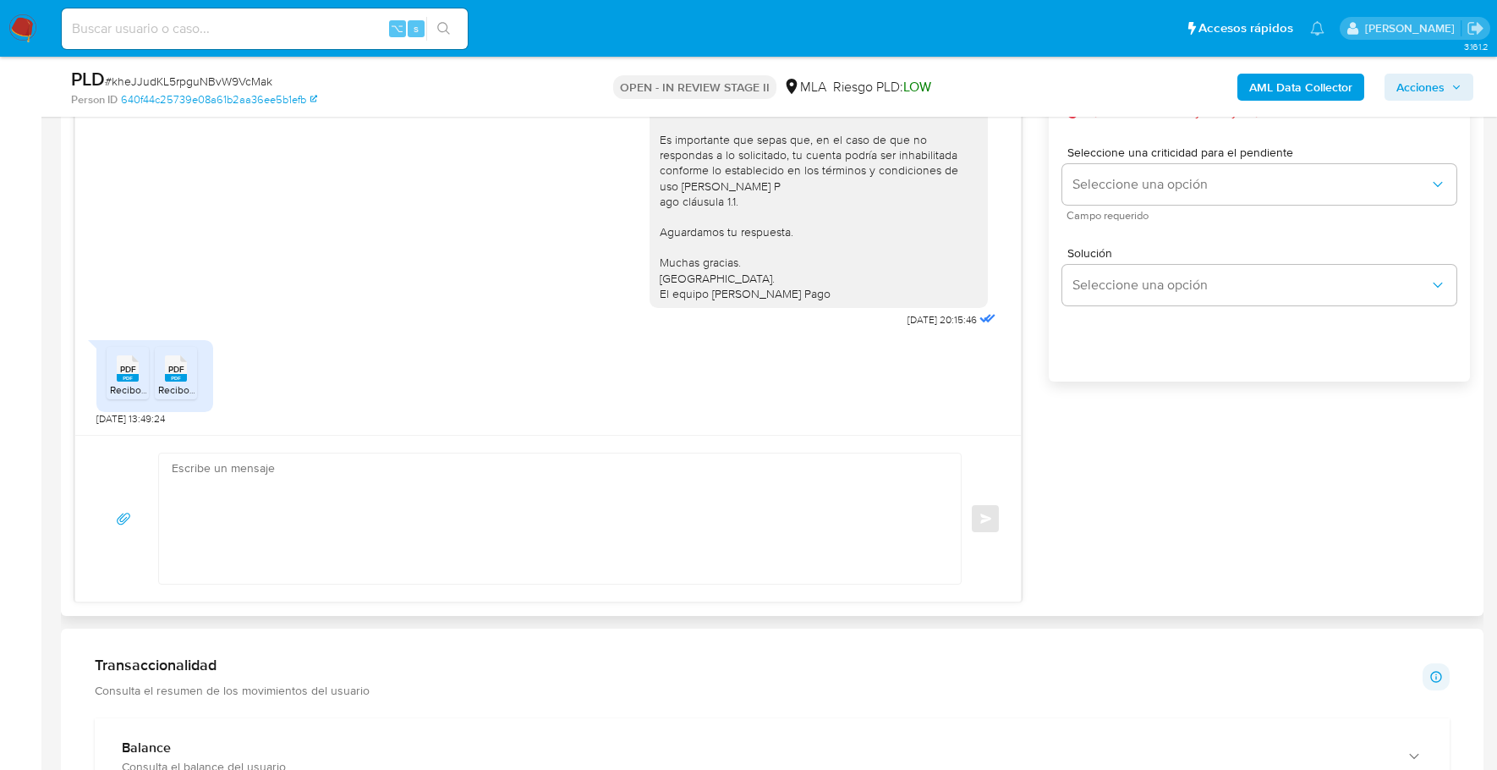
click at [137, 378] on rect at bounding box center [128, 378] width 22 height 8
click at [179, 376] on rect at bounding box center [176, 378] width 22 height 8
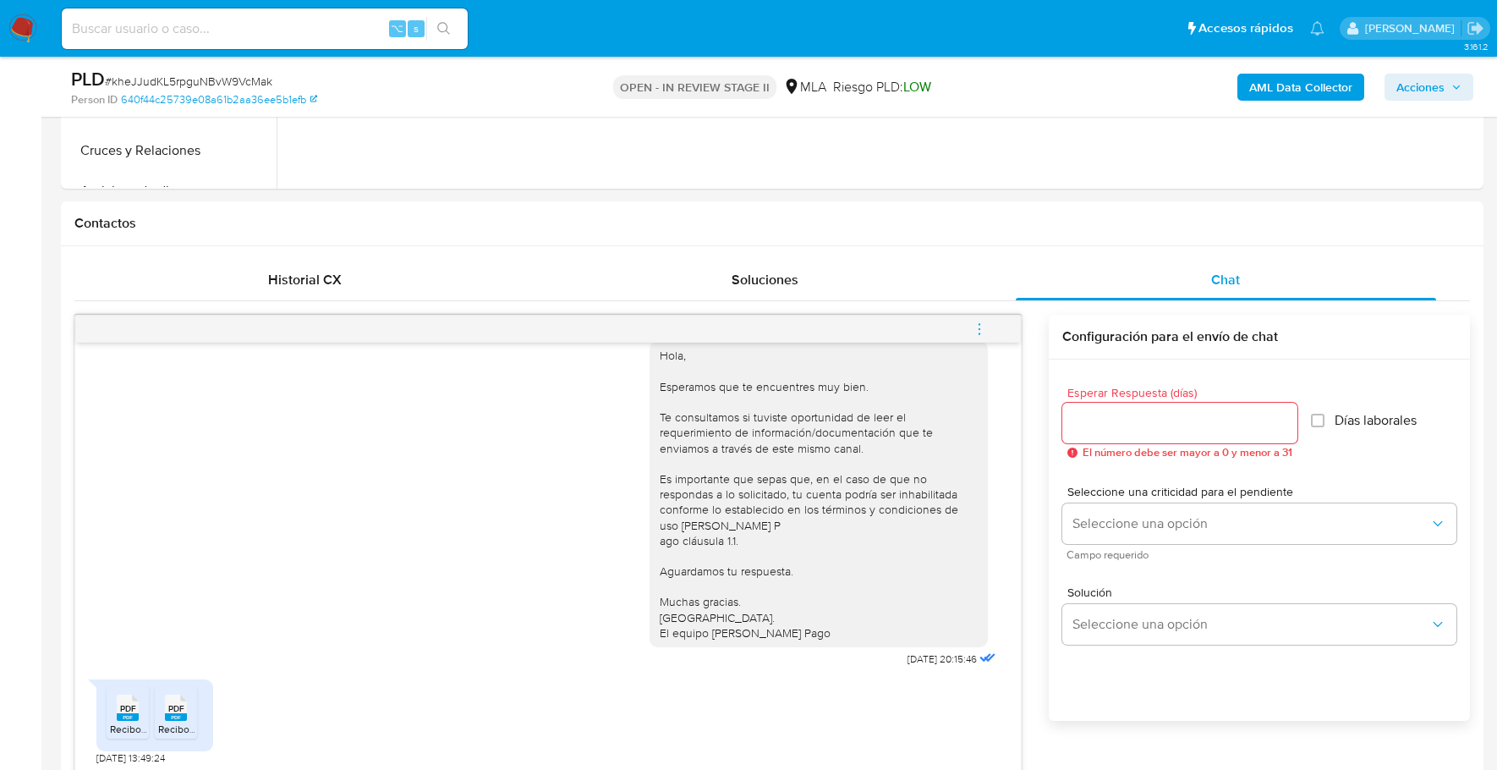
scroll to position [317, 0]
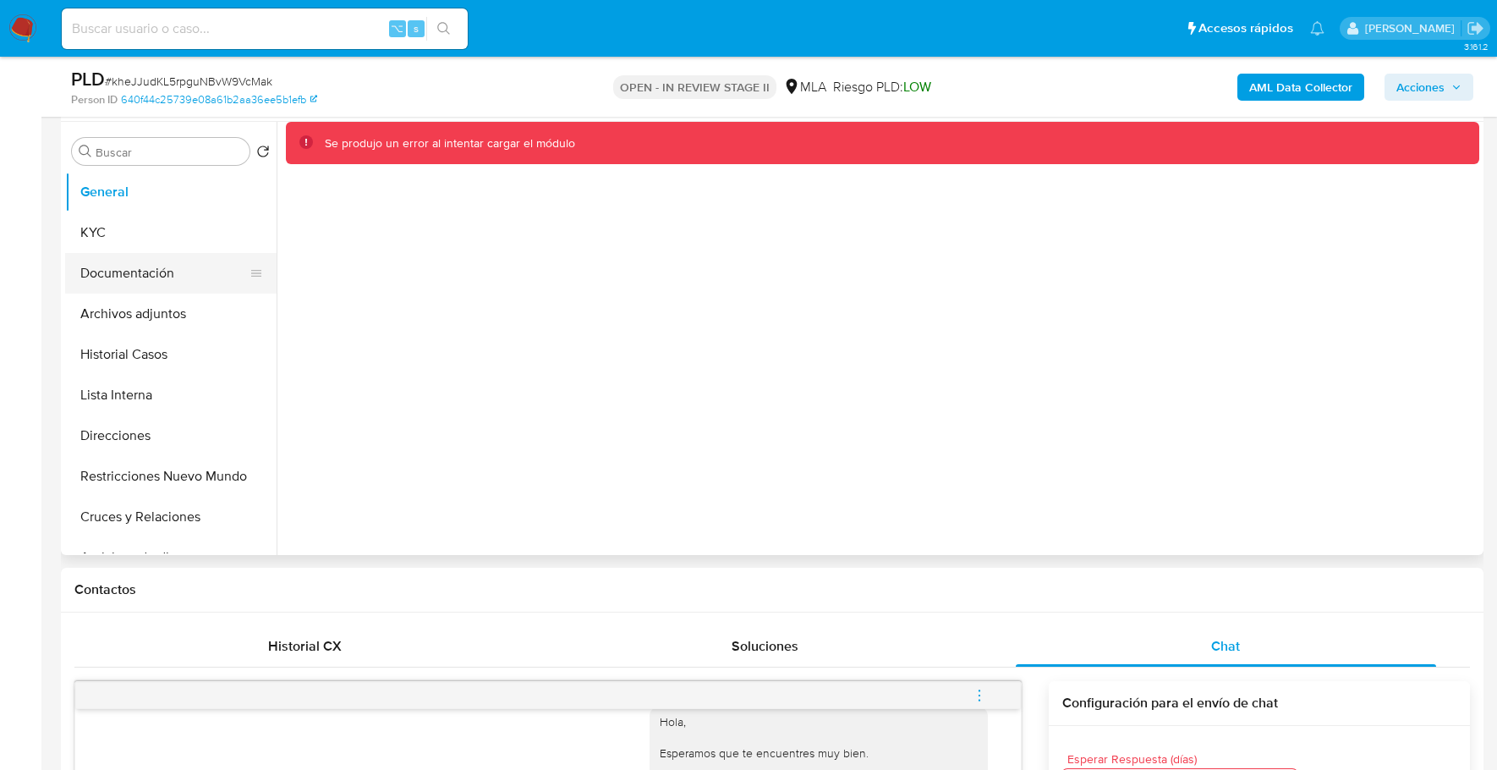
click at [134, 268] on button "Documentación" at bounding box center [164, 273] width 198 height 41
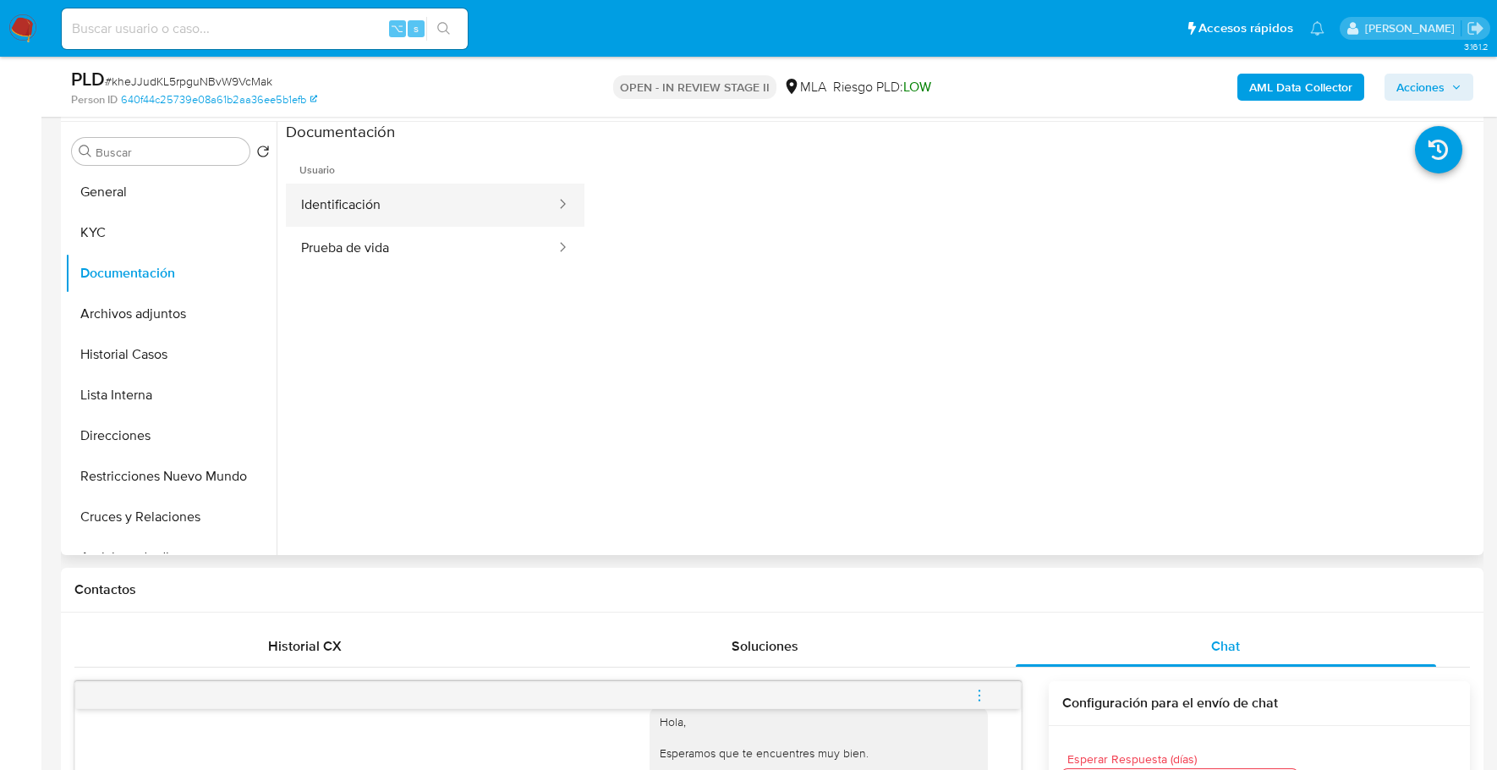
click at [359, 205] on button "Identificación" at bounding box center [421, 205] width 271 height 43
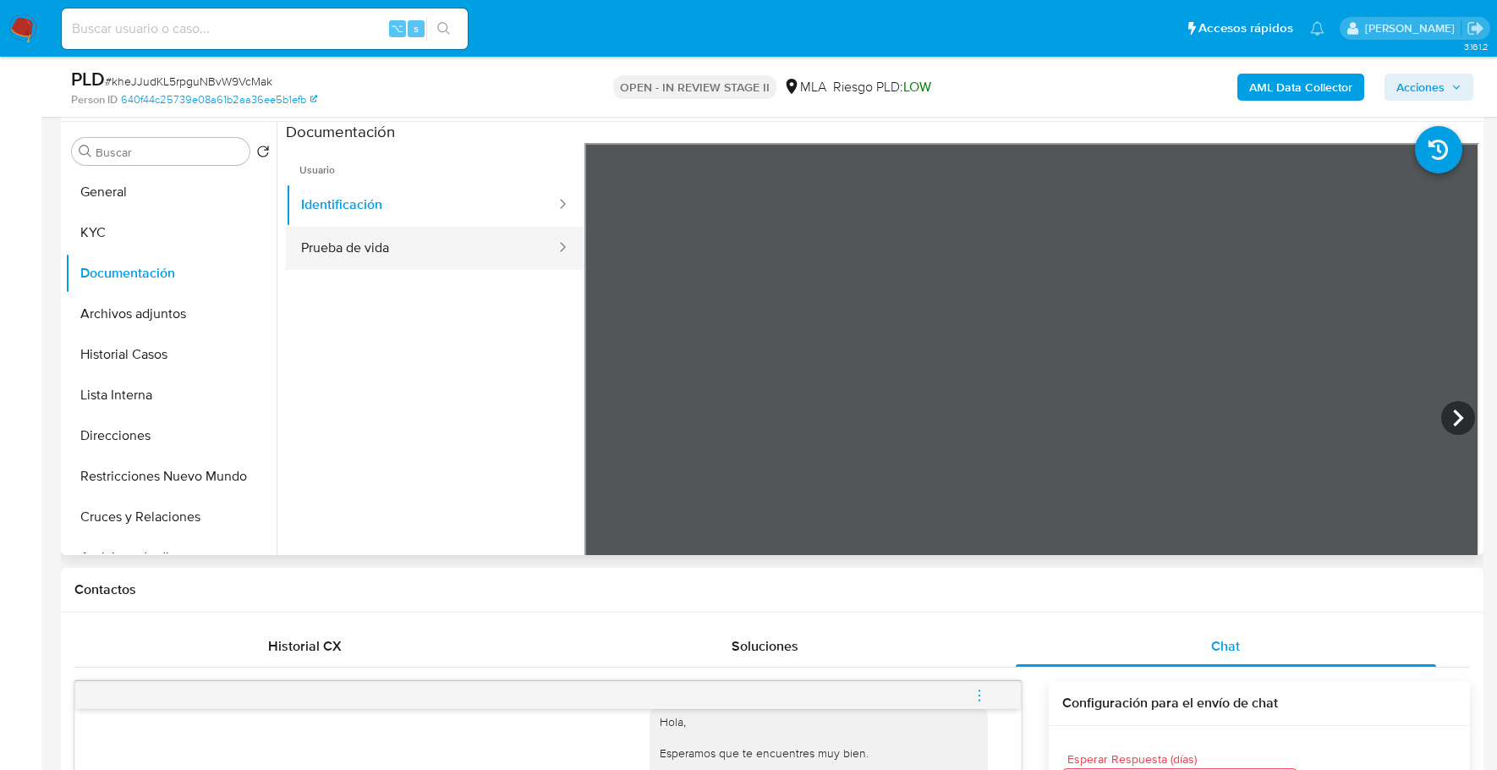
click at [494, 263] on button "Prueba de vida" at bounding box center [421, 248] width 271 height 43
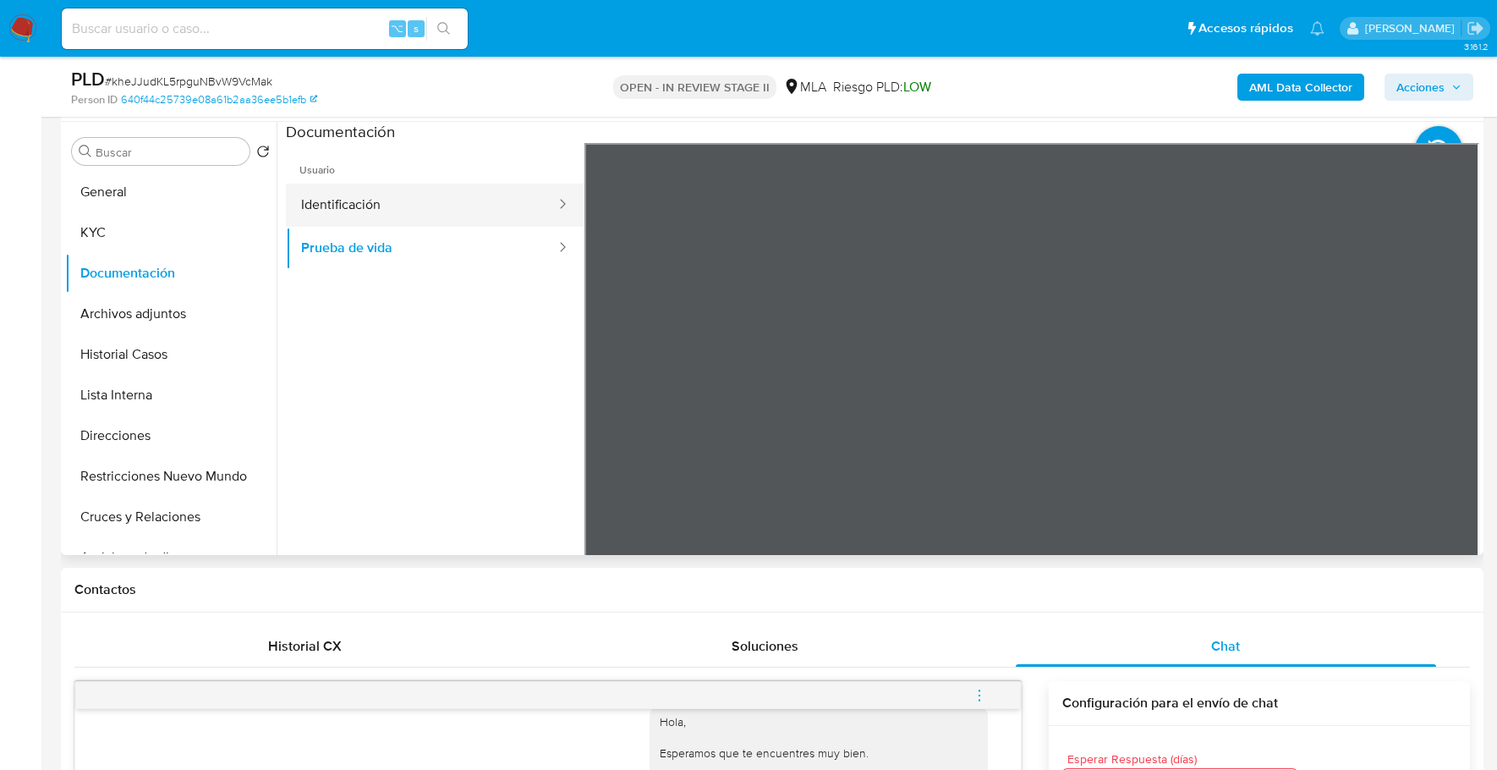
click at [449, 201] on button "Identificación" at bounding box center [421, 205] width 271 height 43
click at [1447, 416] on icon at bounding box center [1458, 418] width 34 height 34
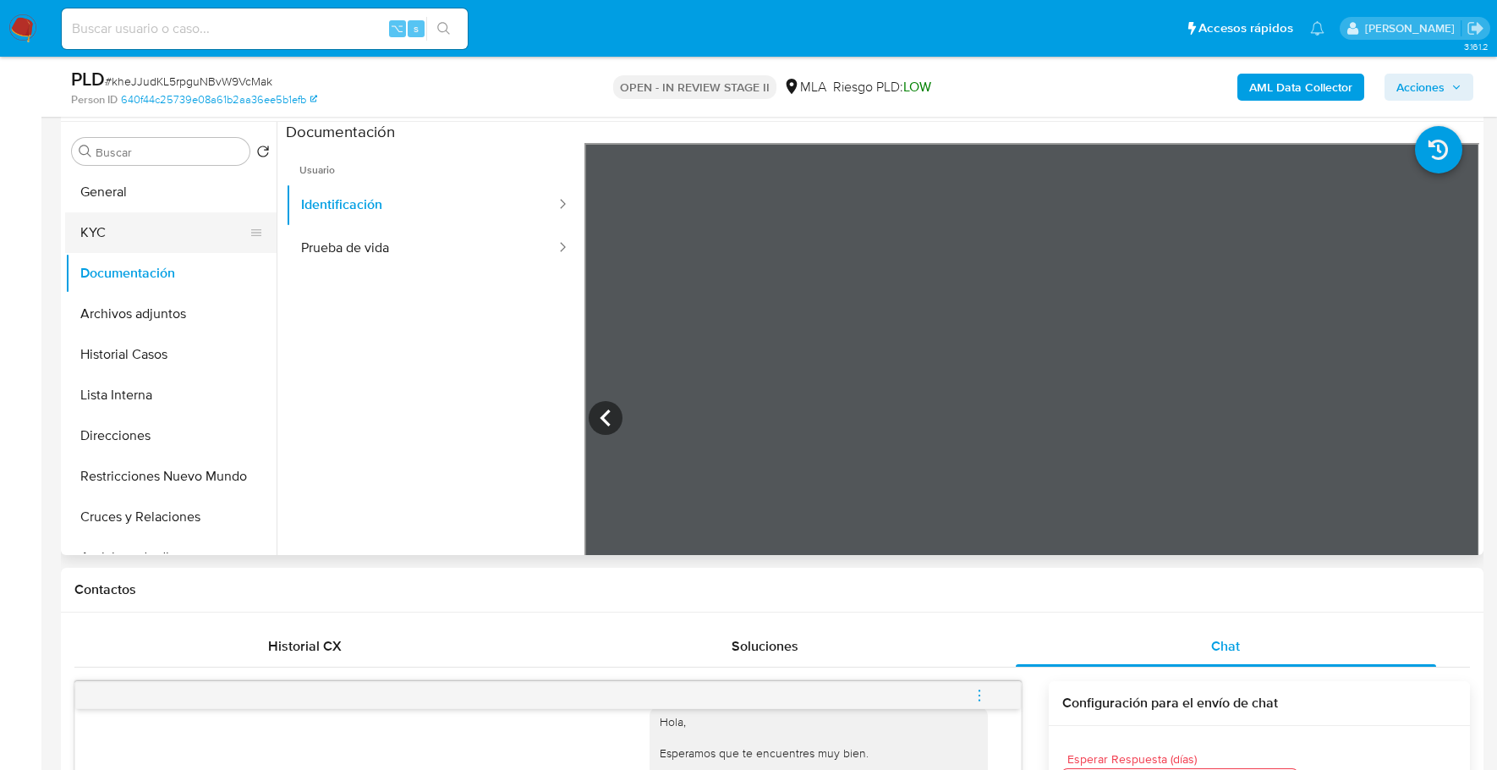
click at [170, 225] on button "KYC" at bounding box center [164, 232] width 198 height 41
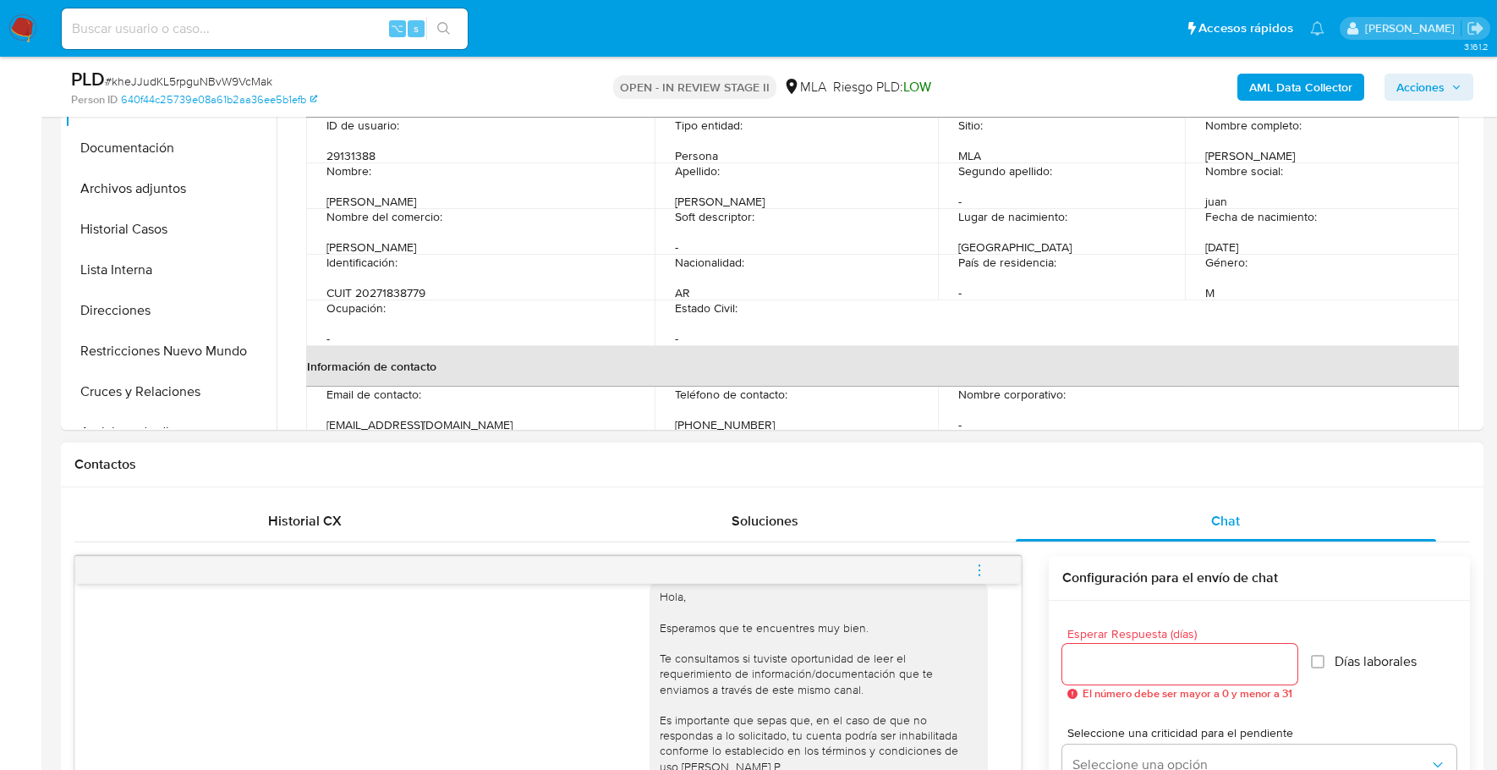
scroll to position [497, 0]
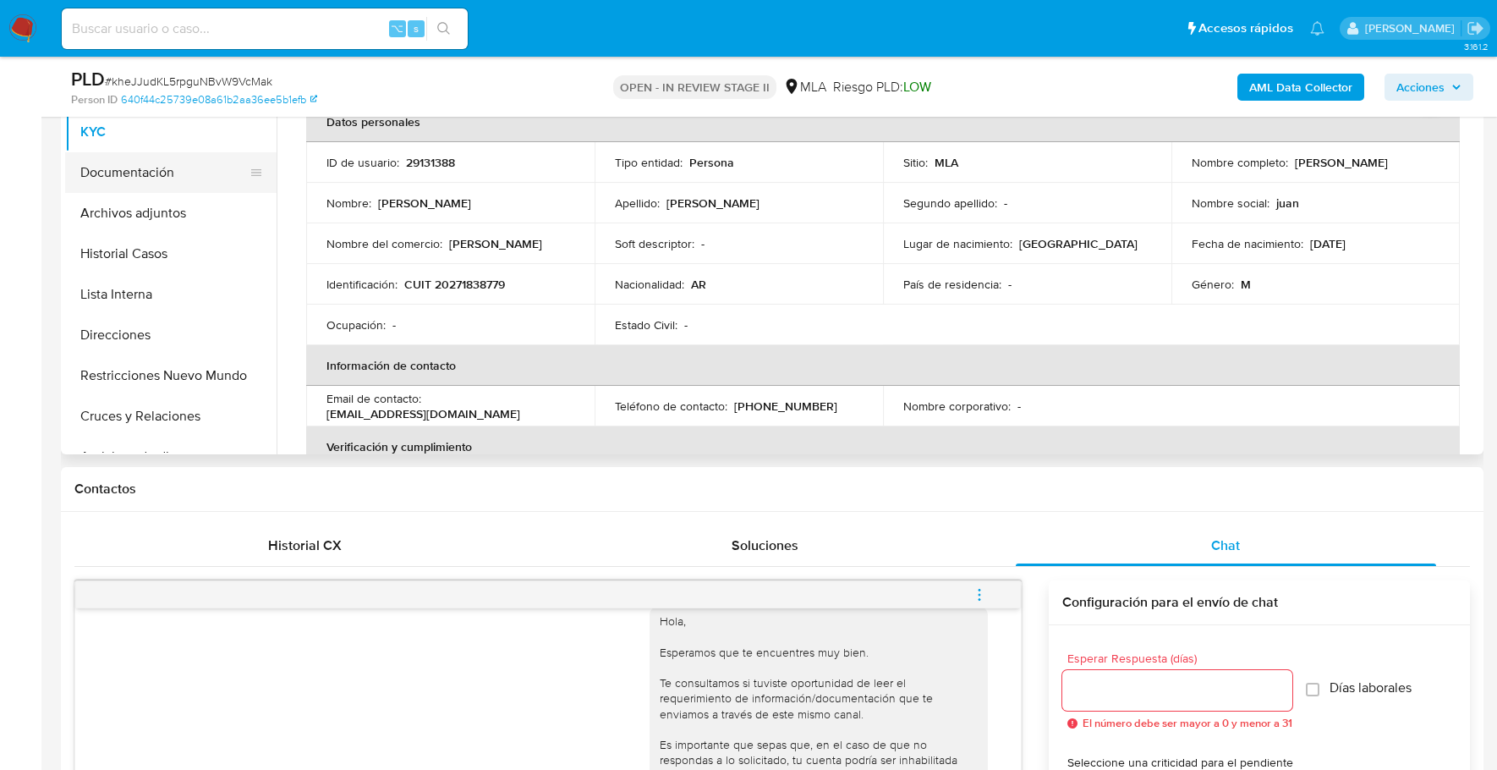
click at [143, 163] on button "Documentación" at bounding box center [164, 172] width 198 height 41
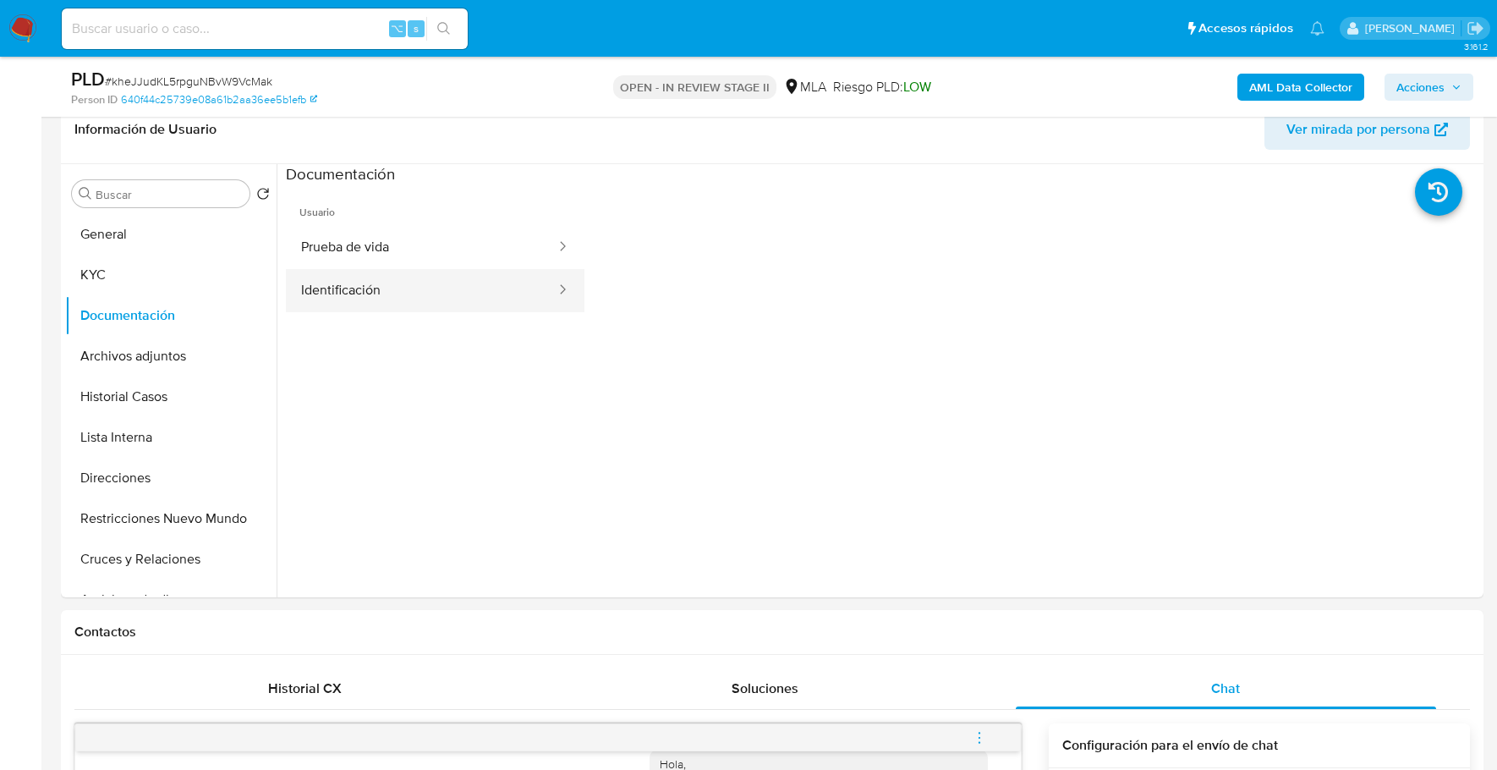
scroll to position [223, 0]
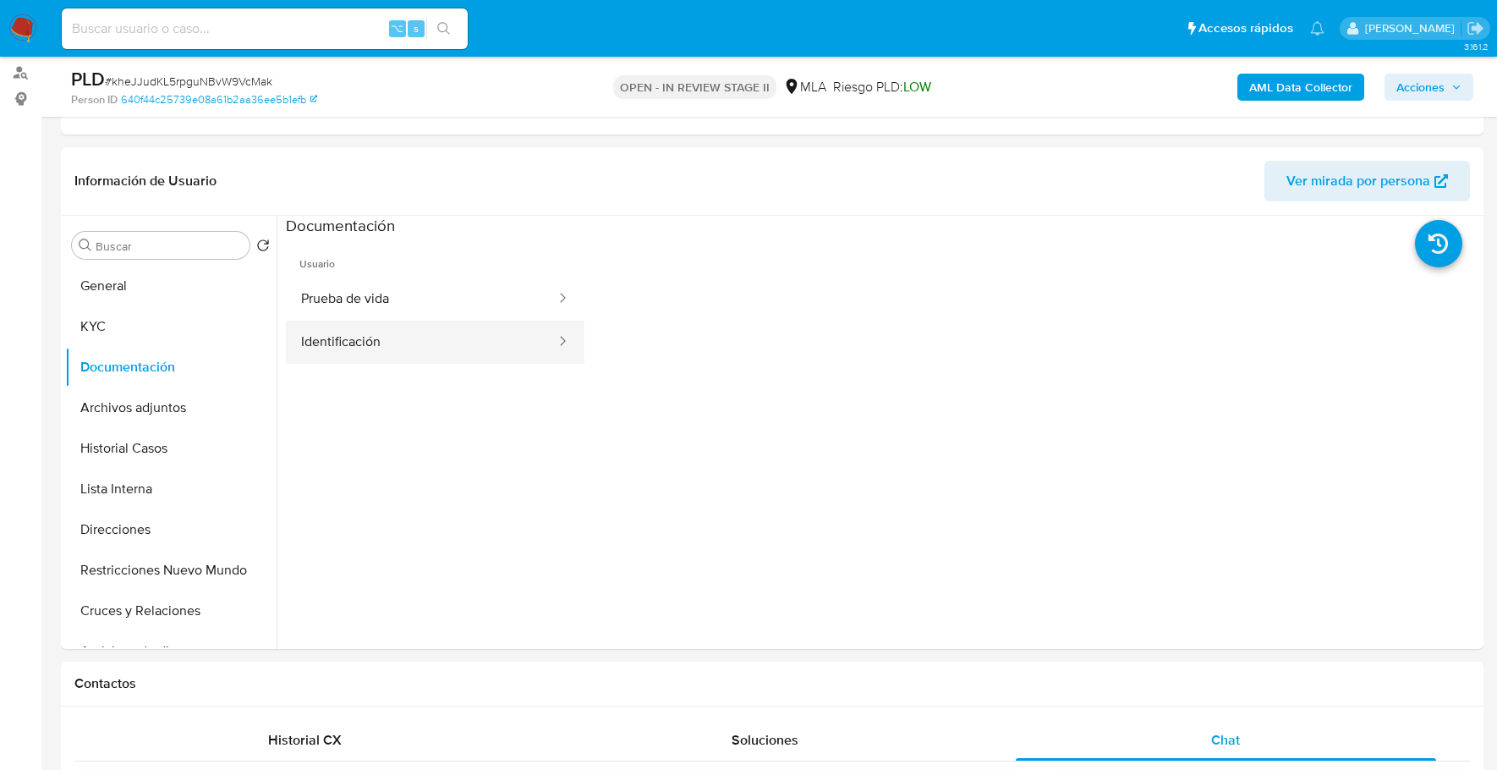
click at [448, 331] on button "Identificación" at bounding box center [421, 341] width 271 height 43
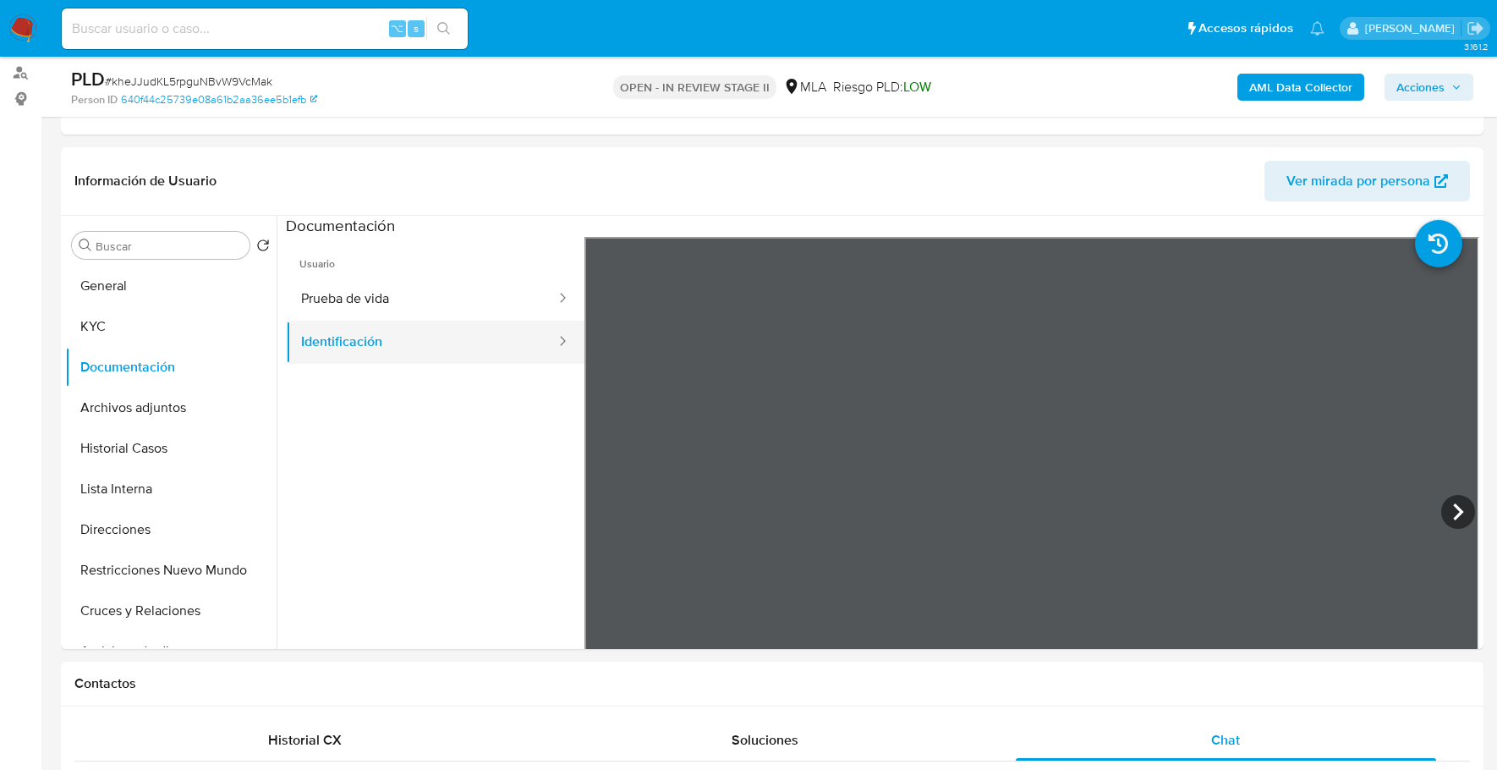
click at [450, 322] on button "Identificación" at bounding box center [421, 341] width 271 height 43
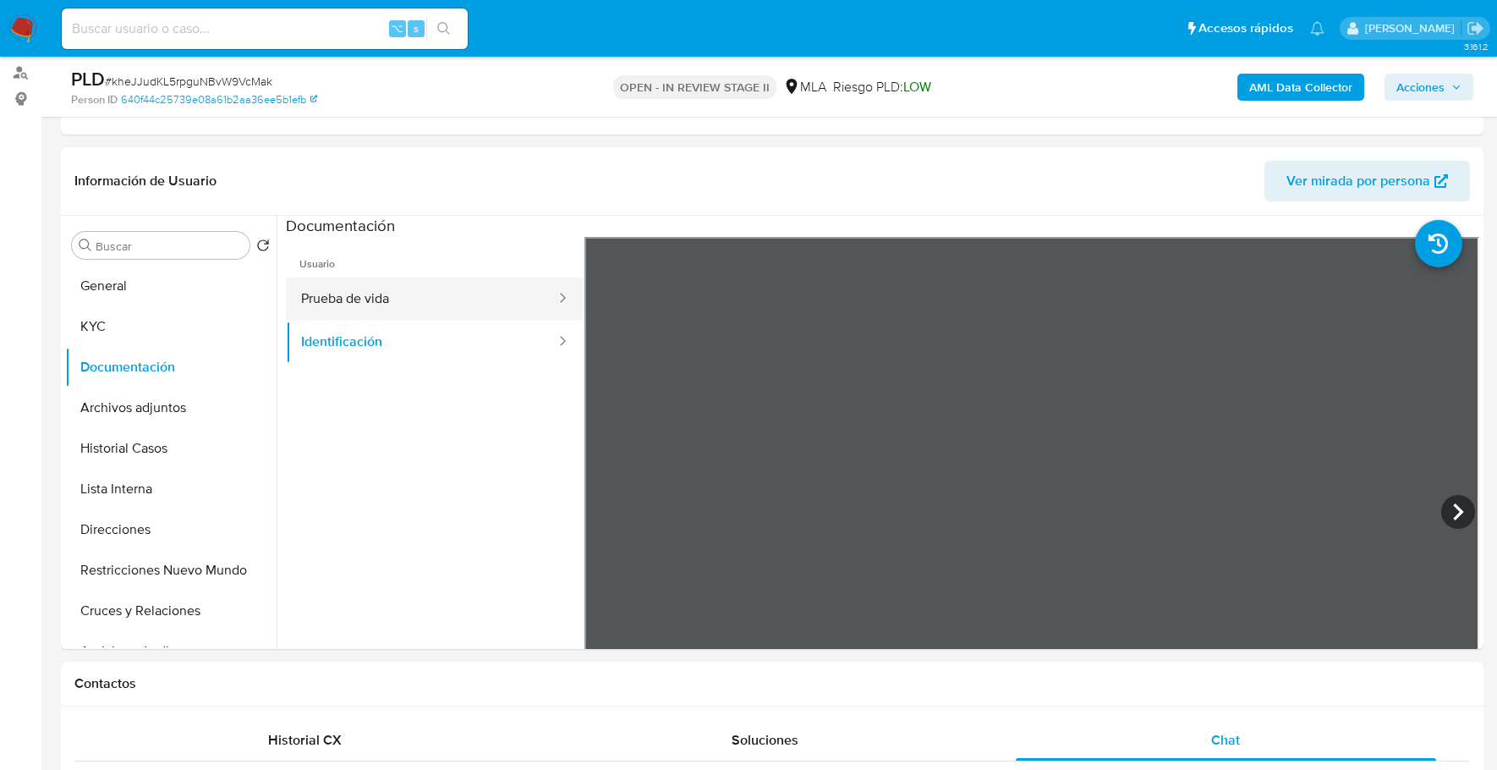
click at [450, 297] on button "Prueba de vida" at bounding box center [421, 298] width 271 height 43
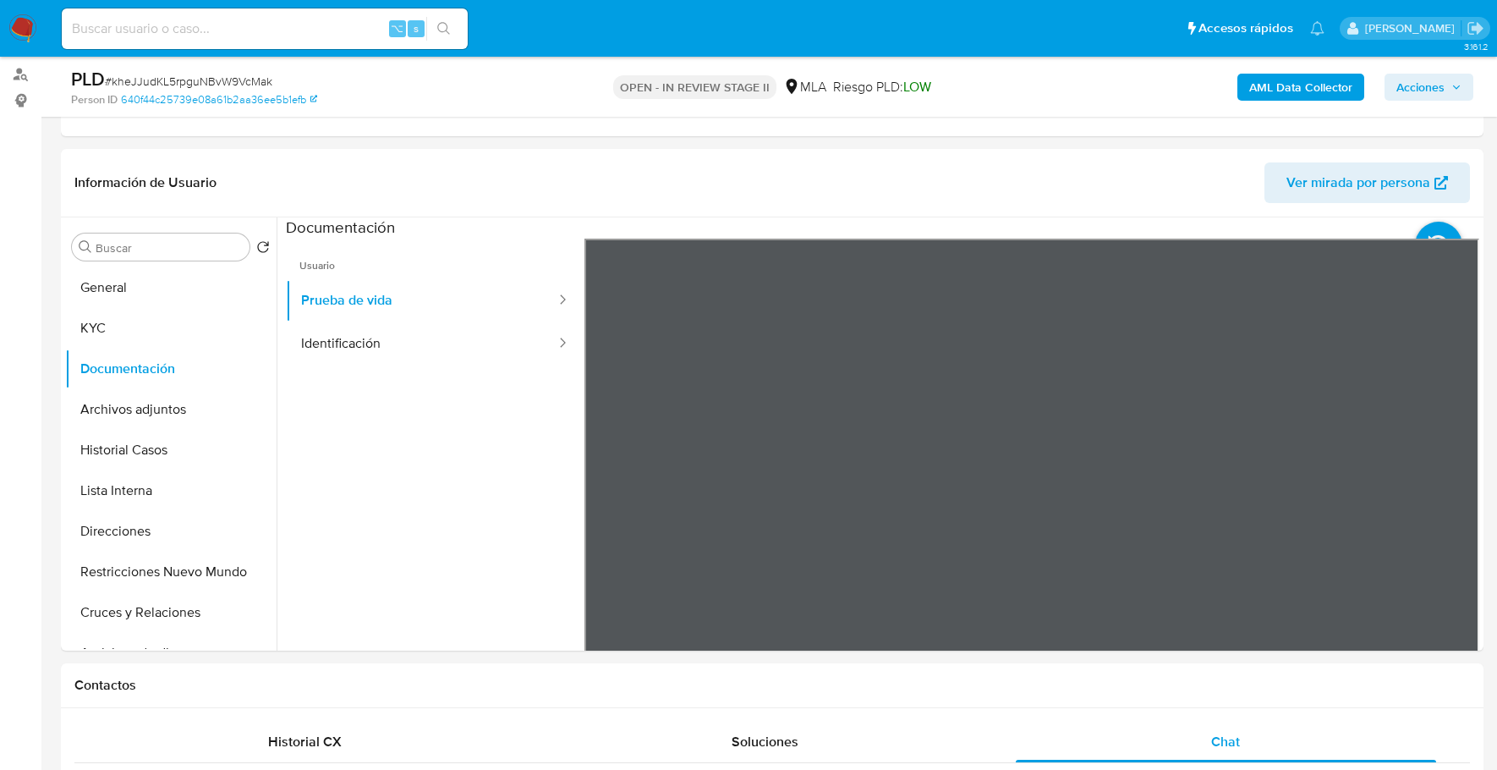
scroll to position [180, 0]
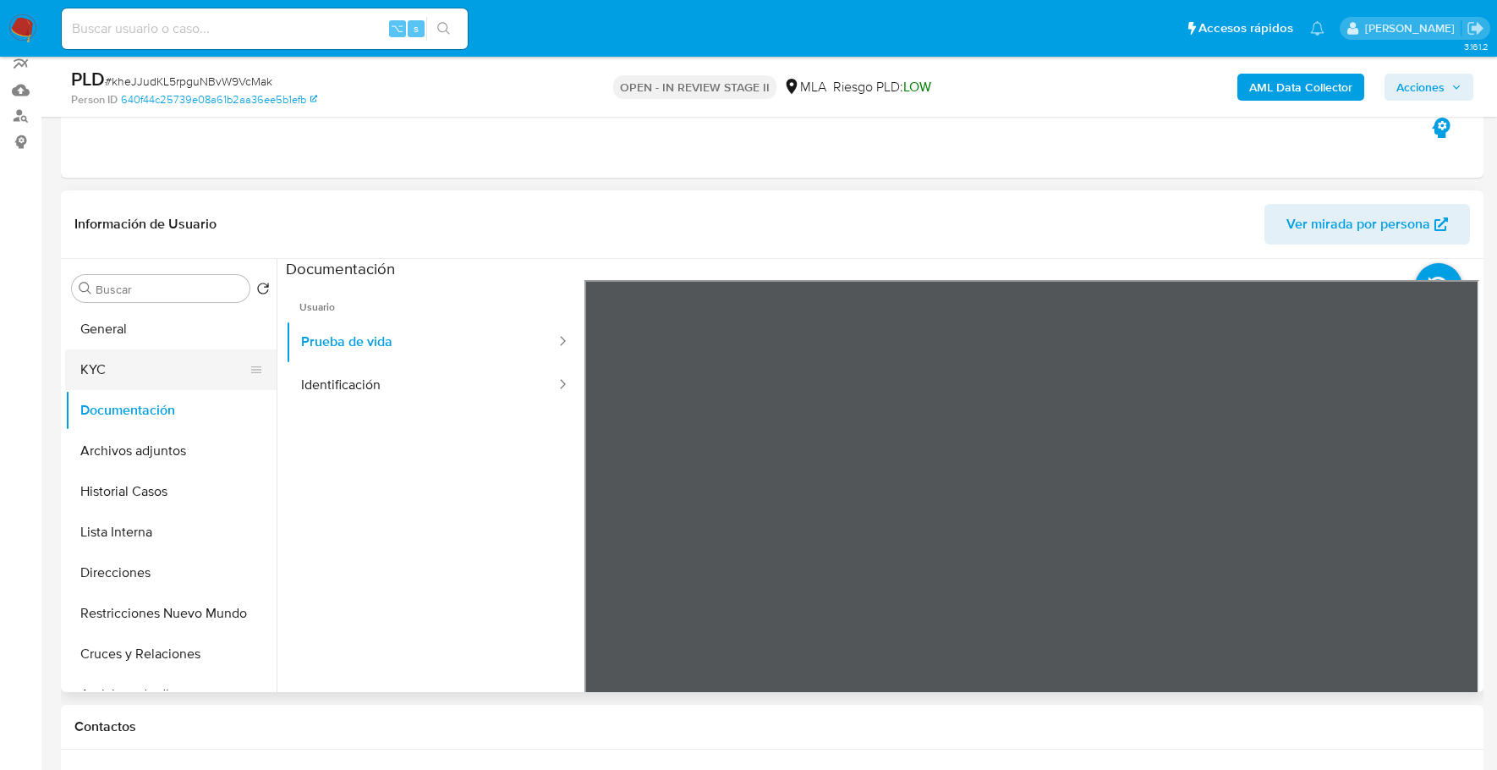
click at [116, 384] on button "KYC" at bounding box center [164, 369] width 198 height 41
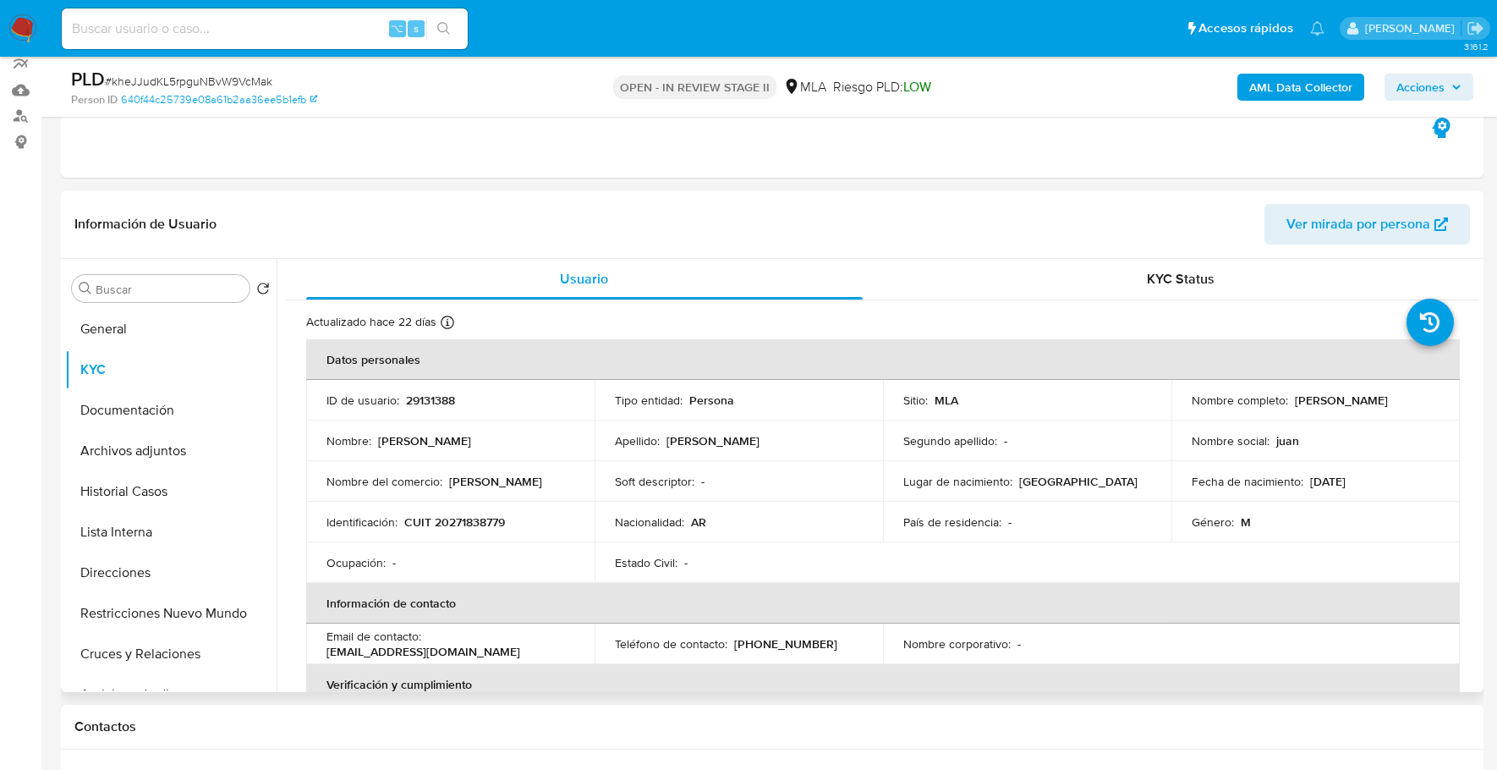
click at [1186, 409] on td "Nombre completo : [PERSON_NAME]" at bounding box center [1315, 400] width 288 height 41
drag, startPoint x: 1187, startPoint y: 409, endPoint x: 1372, endPoint y: 412, distance: 184.4
click at [1372, 408] on div "Nombre completo : [PERSON_NAME]" at bounding box center [1316, 399] width 248 height 15
copy p "[PERSON_NAME]"
click at [473, 525] on p "CUIT 20271838779" at bounding box center [454, 521] width 101 height 15
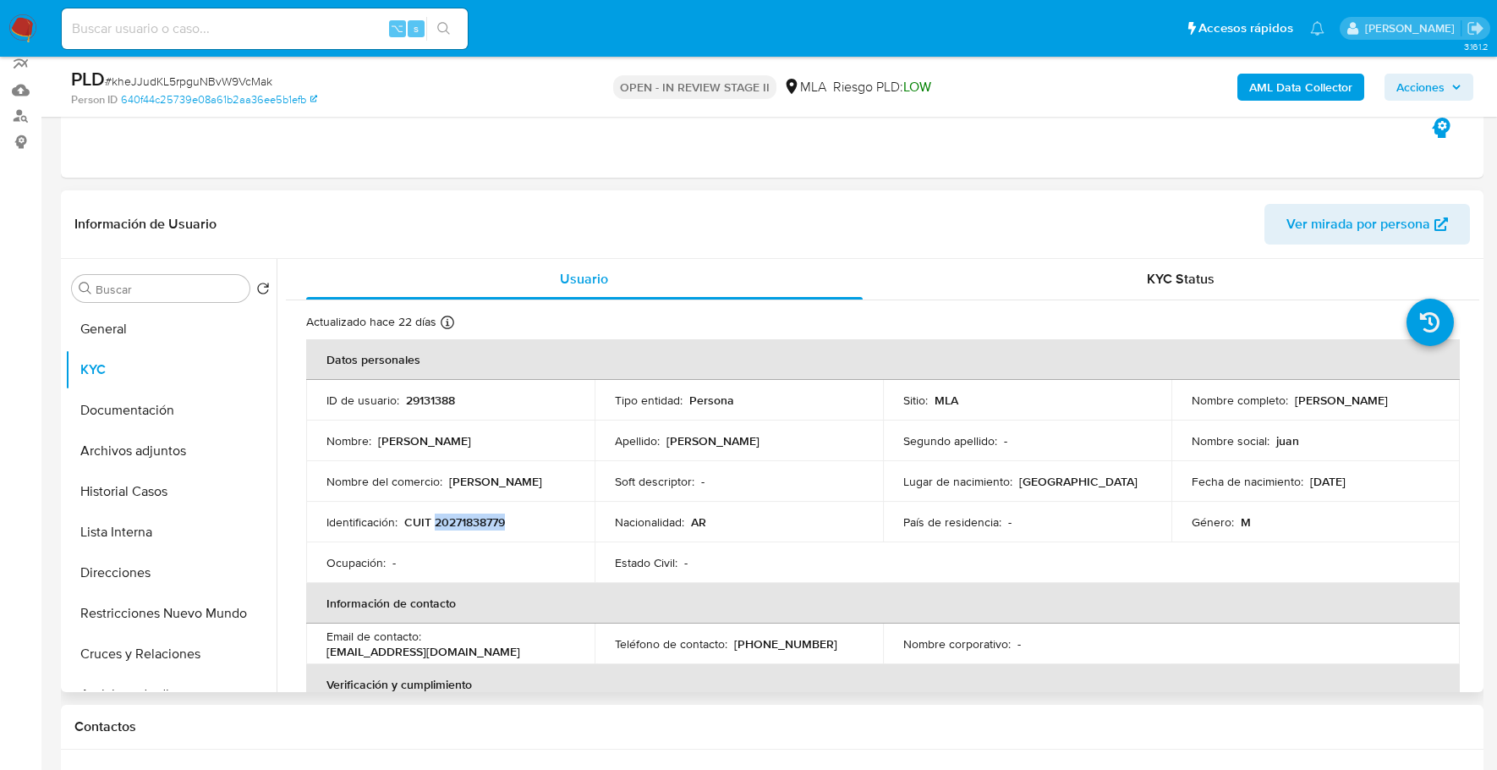
click at [473, 525] on p "CUIT 20271838779" at bounding box center [454, 521] width 101 height 15
copy p "20271838779"
click at [112, 396] on button "Documentación" at bounding box center [164, 410] width 198 height 41
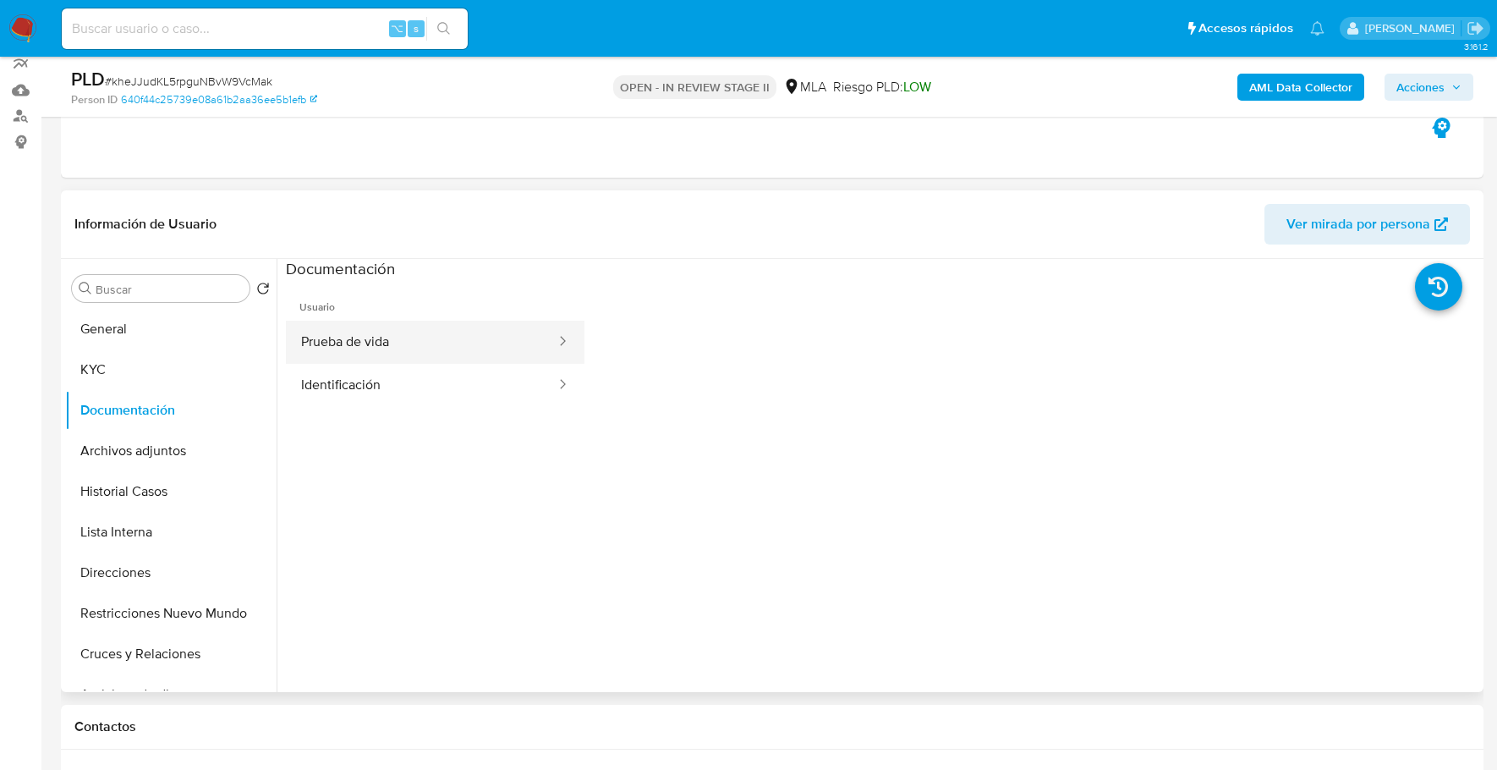
click at [392, 342] on button "Prueba de vida" at bounding box center [421, 341] width 271 height 43
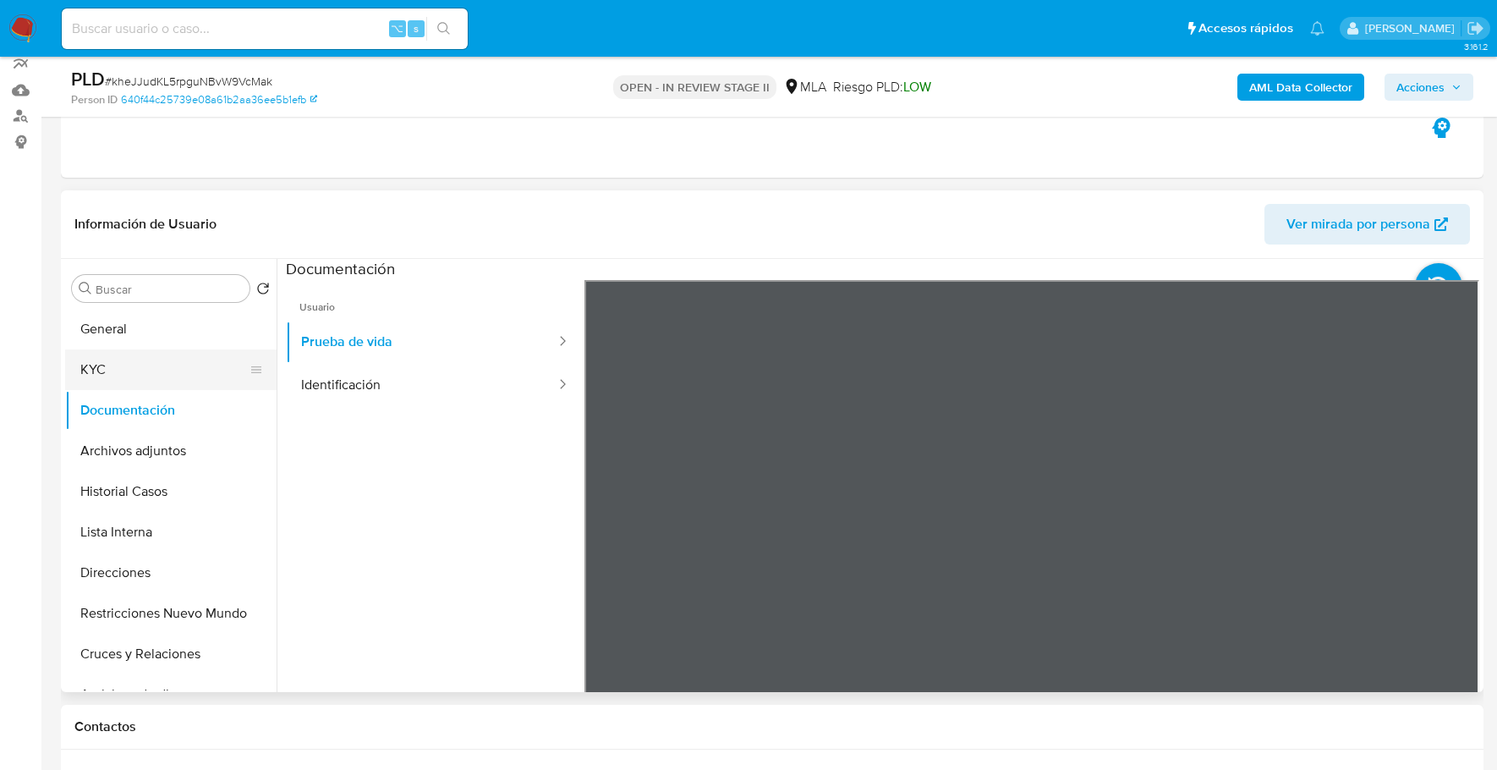
click at [113, 357] on button "KYC" at bounding box center [164, 369] width 198 height 41
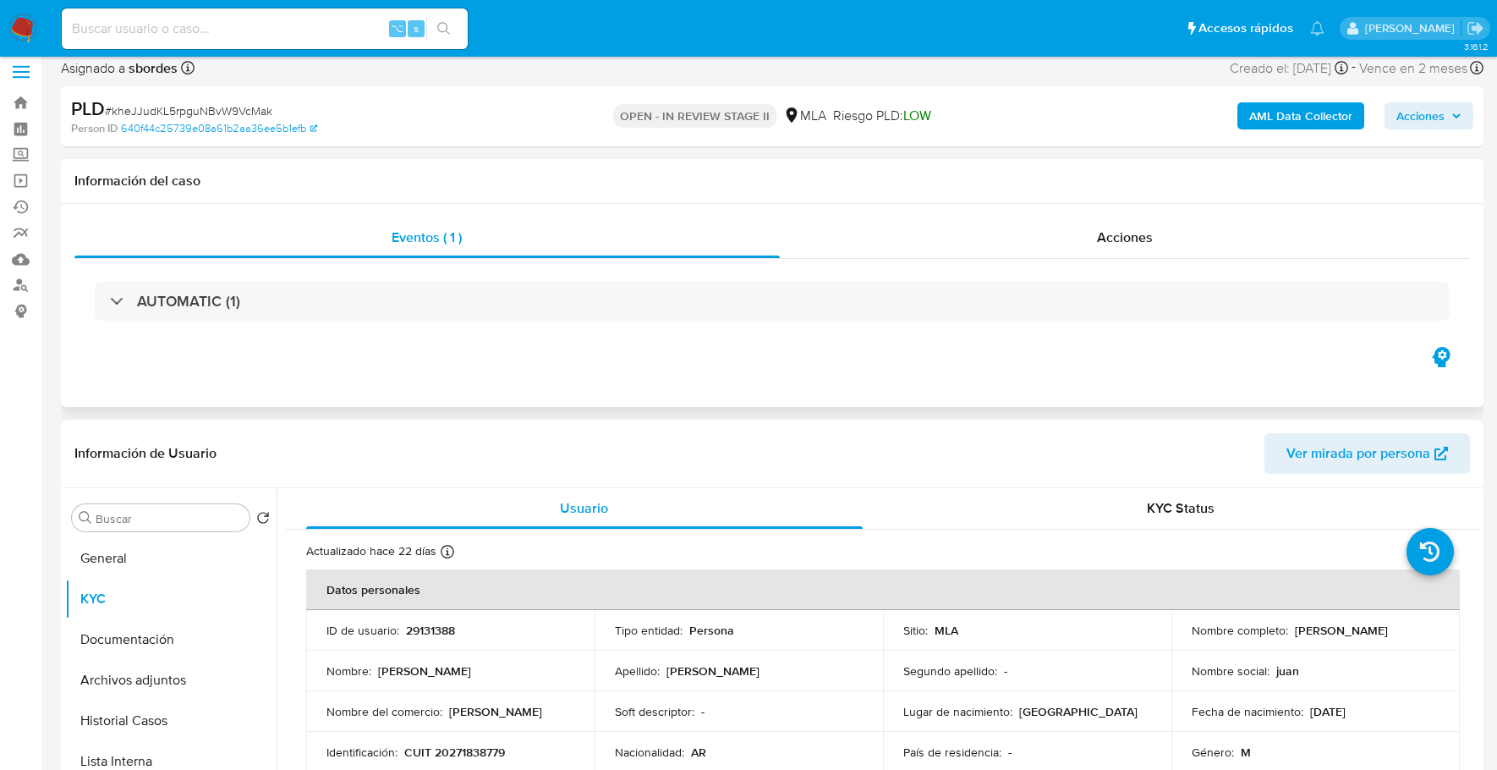
scroll to position [0, 0]
